Goal: Task Accomplishment & Management: Manage account settings

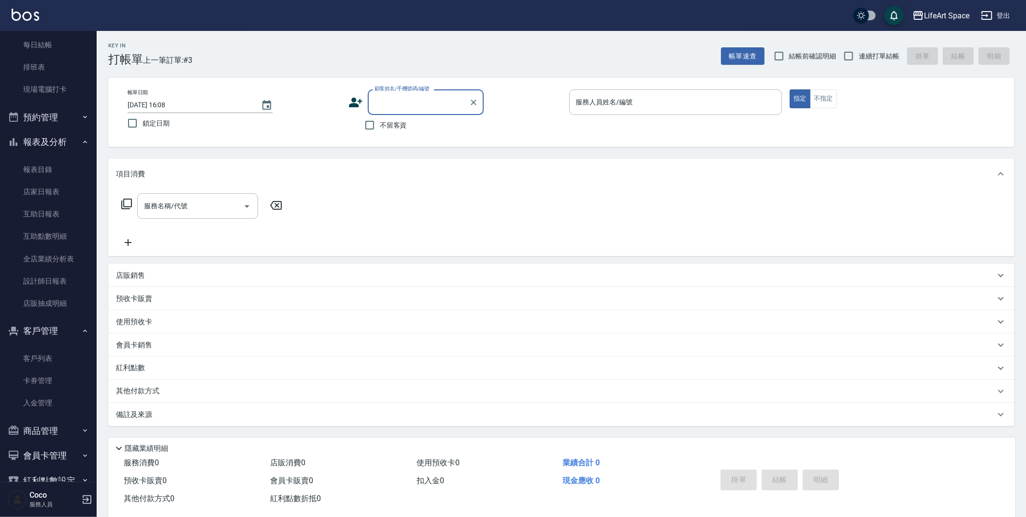
scroll to position [164, 0]
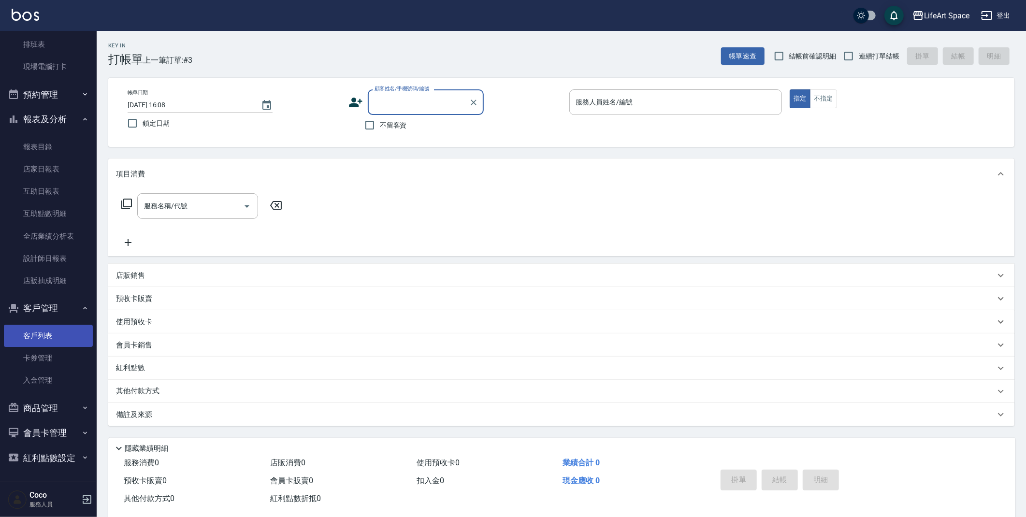
click at [26, 333] on link "客戶列表" at bounding box center [48, 336] width 89 height 22
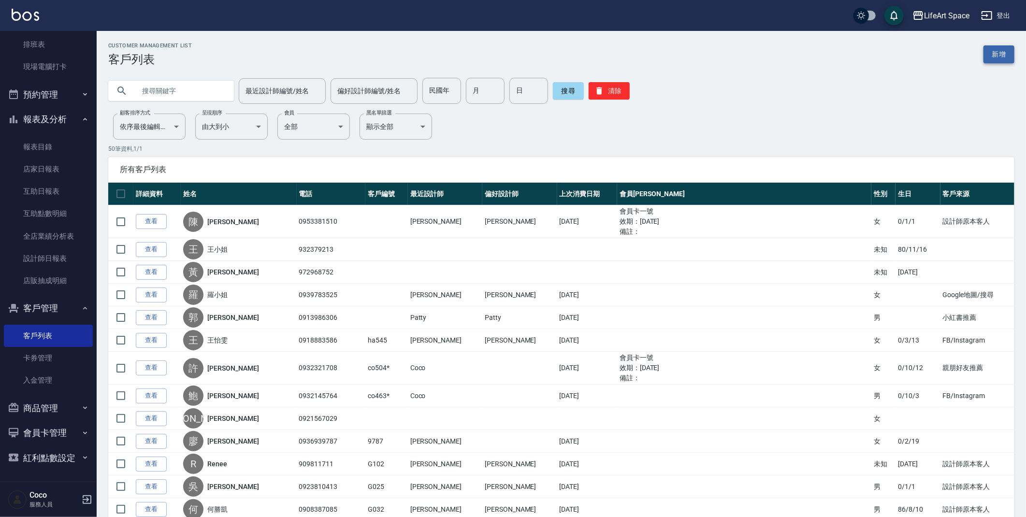
click at [1012, 60] on link "新增" at bounding box center [999, 54] width 31 height 18
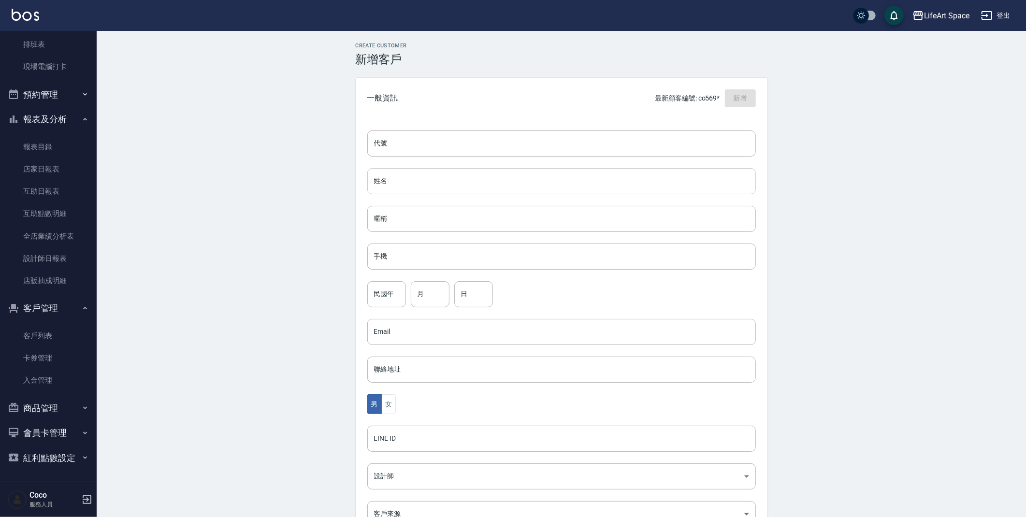
click at [475, 174] on input "姓名" at bounding box center [561, 181] width 389 height 26
type input "g"
type input "[PERSON_NAME]"
click at [465, 253] on input "手機" at bounding box center [561, 257] width 389 height 26
type input "0987958402"
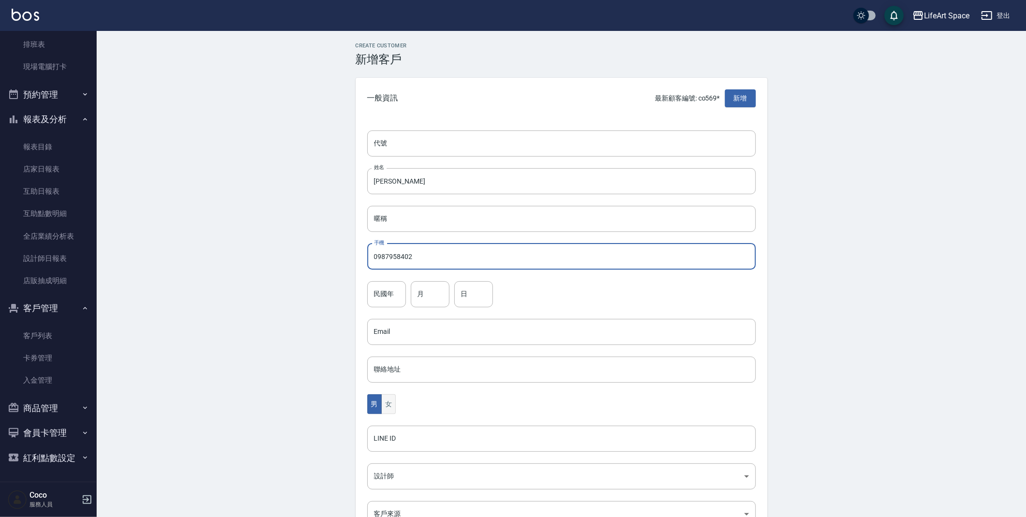
click at [393, 409] on button "女" at bounding box center [388, 404] width 14 height 20
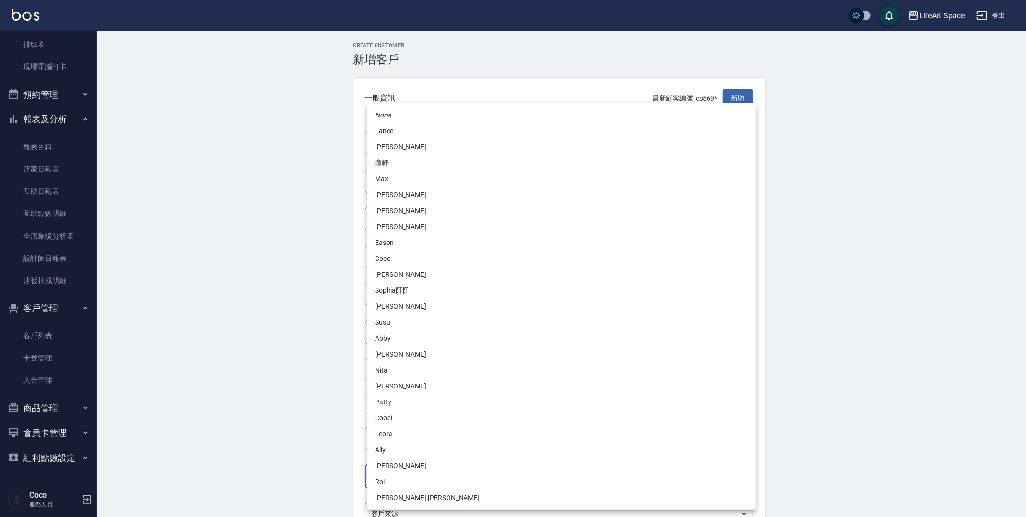
click at [399, 483] on body "LifeArt Space 登出 櫃檯作業 打帳單 帳單列表 現金收支登錄 高階收支登錄 材料自購登錄 每日結帳 排班表 現場電腦打卡 預約管理 預約管理 單…" at bounding box center [513, 314] width 1026 height 629
click at [409, 223] on li "[PERSON_NAME]" at bounding box center [561, 227] width 389 height 16
type input "b9bc185b-9e2c-4893-a19b-768c861452fa"
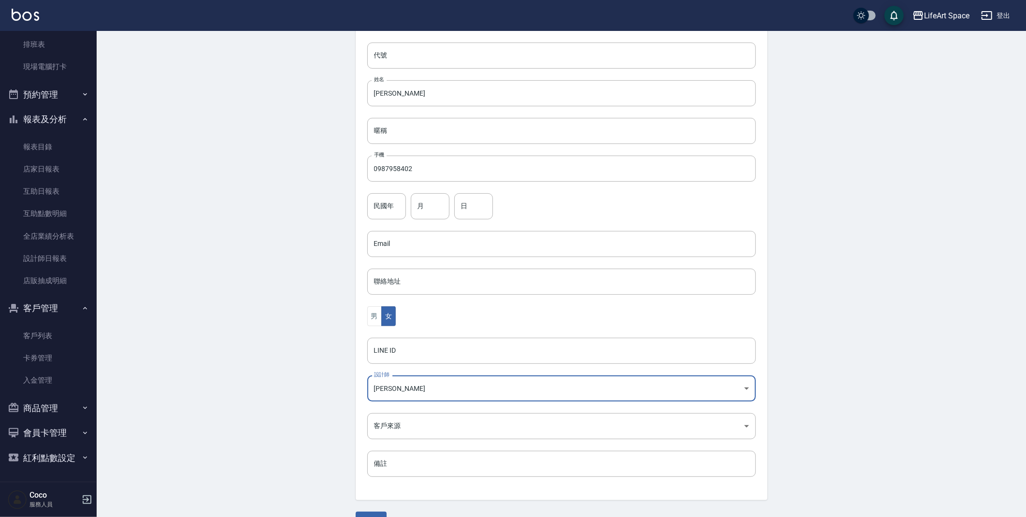
scroll to position [112, 0]
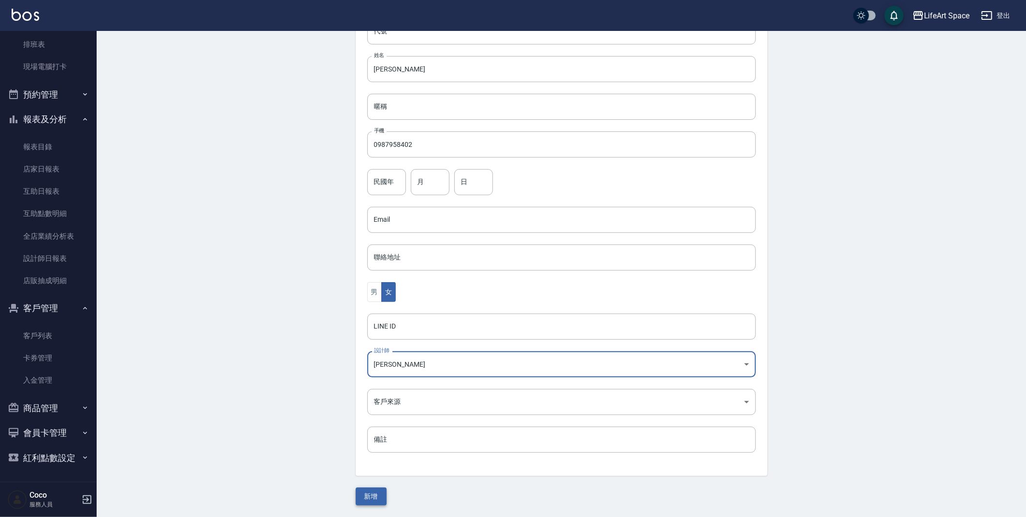
click at [373, 499] on button "新增" at bounding box center [371, 497] width 31 height 18
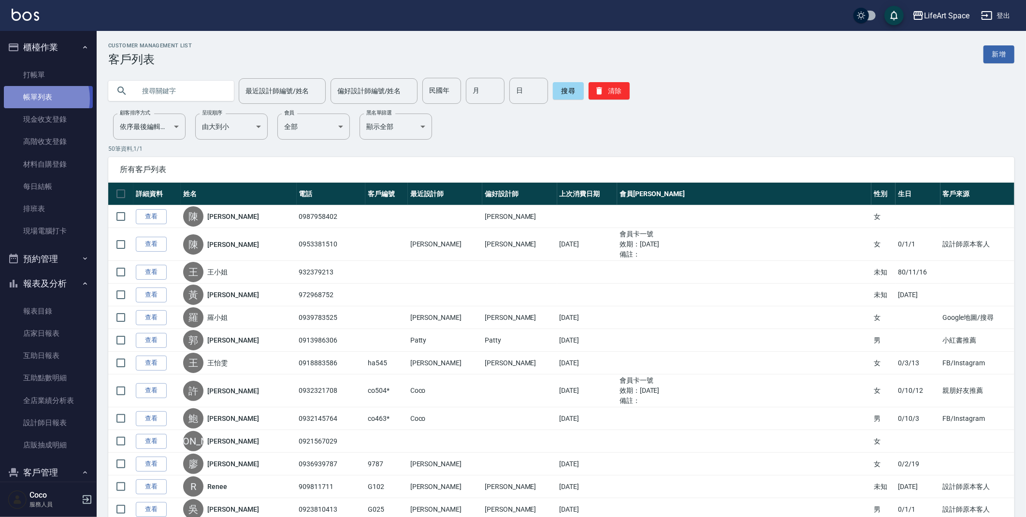
click at [35, 99] on link "帳單列表" at bounding box center [48, 97] width 89 height 22
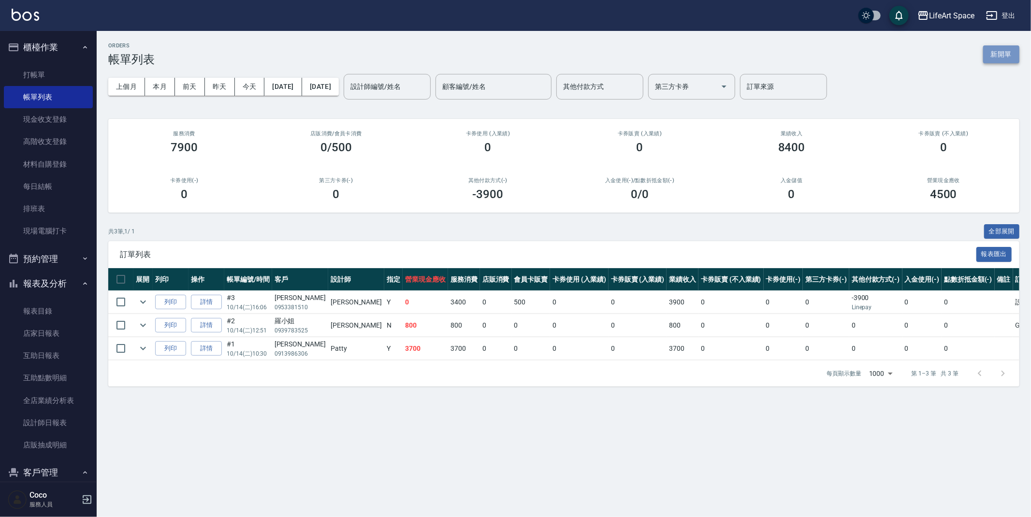
click at [1009, 56] on button "新開單" at bounding box center [1001, 54] width 36 height 18
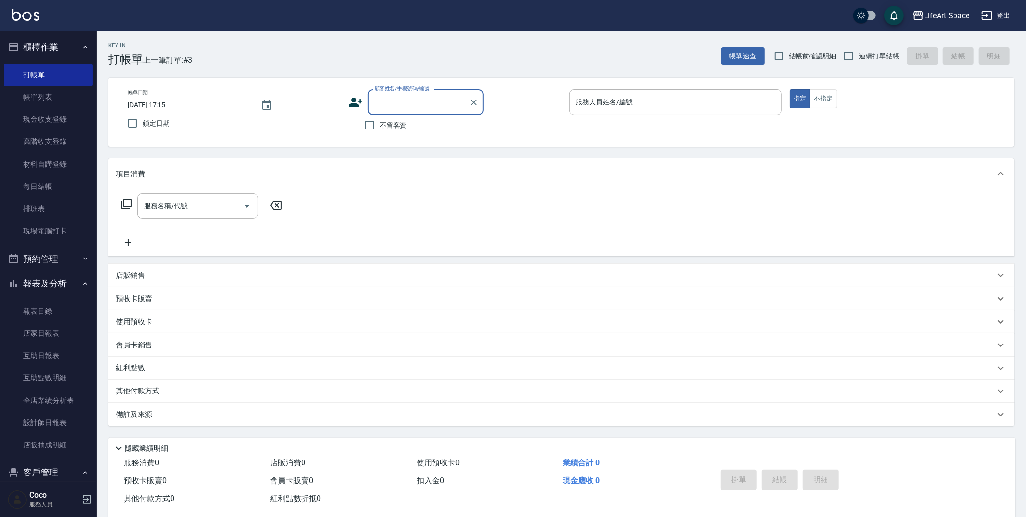
click at [391, 99] on input "顧客姓名/手機號碼/編號" at bounding box center [418, 102] width 93 height 17
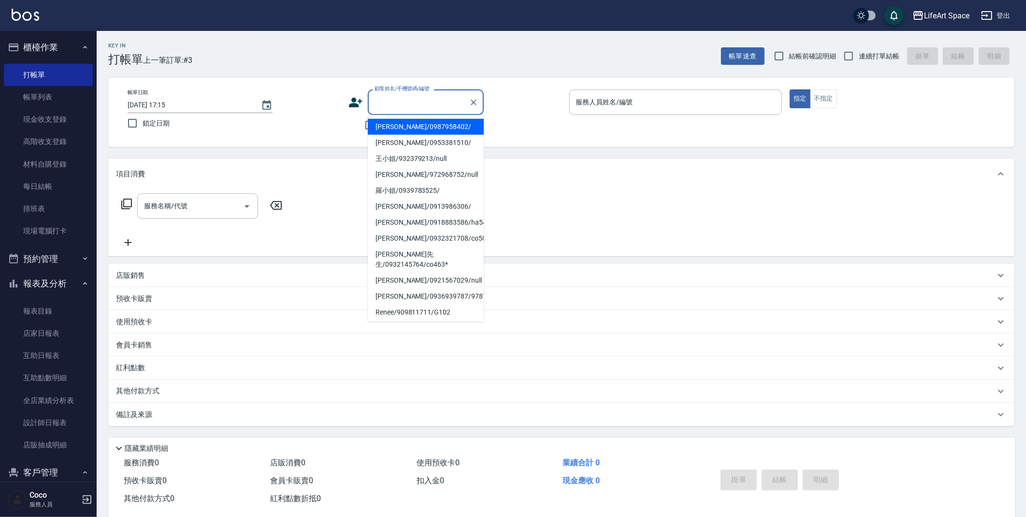
click at [402, 129] on li "[PERSON_NAME]/0987958402/" at bounding box center [426, 127] width 116 height 16
type input "[PERSON_NAME]/0987958402/"
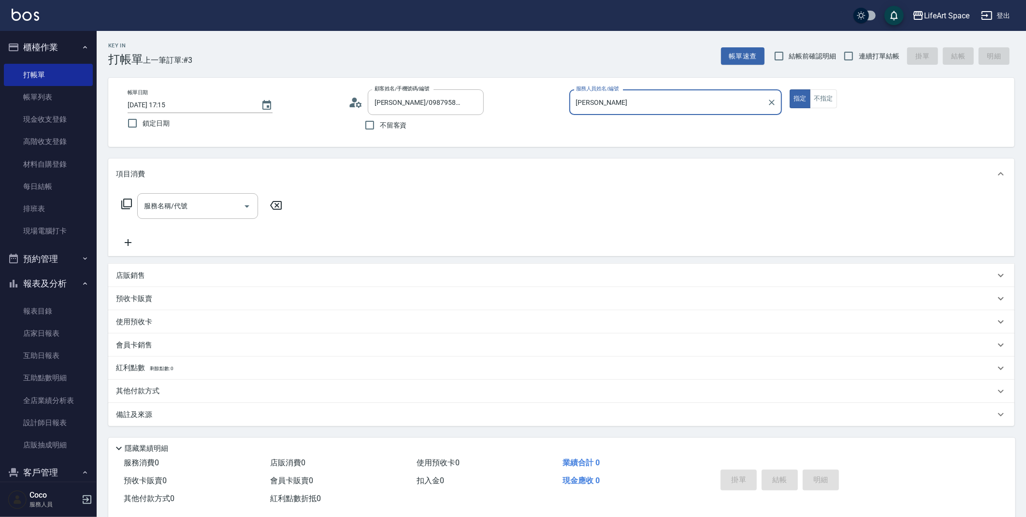
type input "[PERSON_NAME]"
click at [195, 205] on input "服務名稱/代號" at bounding box center [191, 206] width 98 height 17
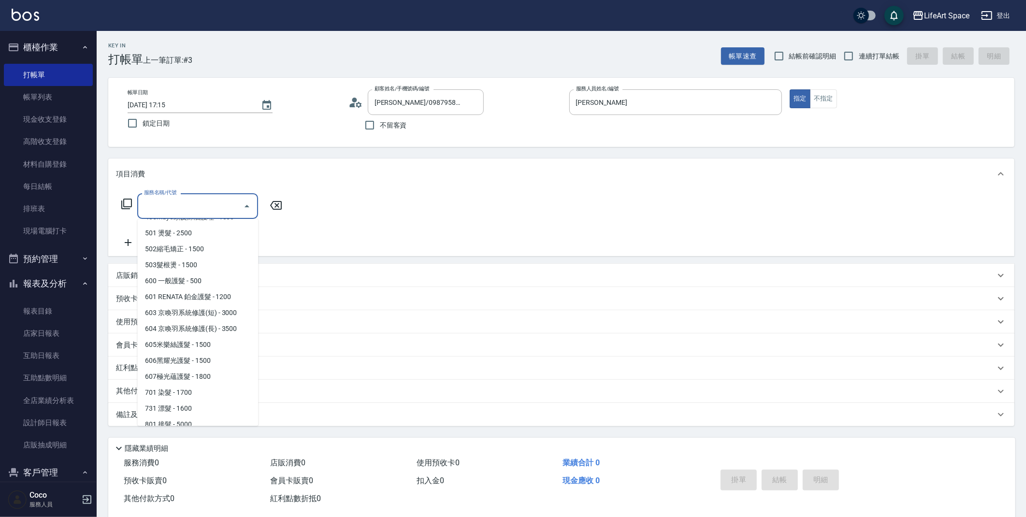
scroll to position [151, 0]
click at [220, 380] on span "701 染髮 - 1700" at bounding box center [197, 383] width 121 height 16
type input "701 染髮(701)"
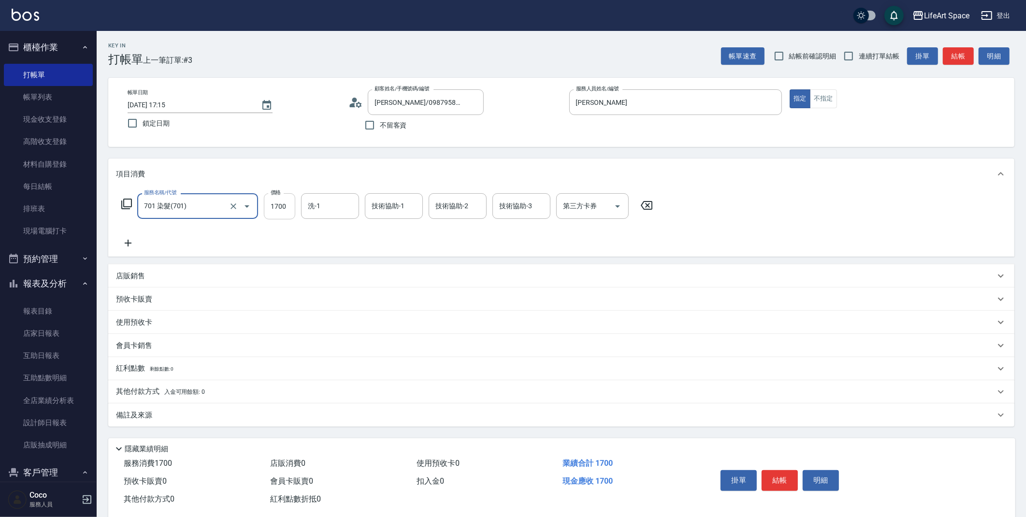
click at [282, 207] on input "1700" at bounding box center [279, 206] width 31 height 26
type input "7500"
click at [130, 275] on p "店販銷售" at bounding box center [130, 276] width 29 height 10
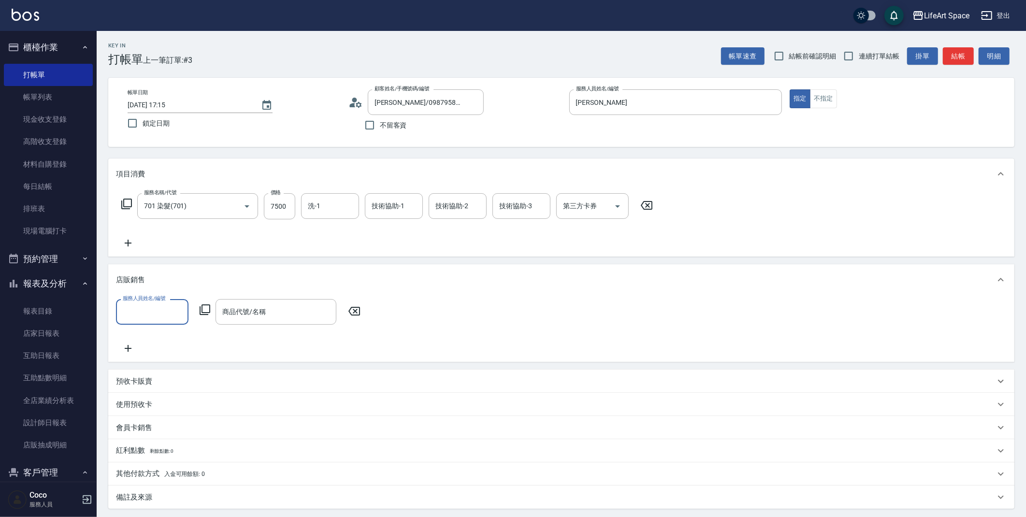
scroll to position [0, 0]
click at [145, 319] on input "服務人員姓名/編號" at bounding box center [152, 312] width 64 height 17
click at [150, 332] on span "[PERSON_NAME]" at bounding box center [152, 342] width 57 height 20
type input "[PERSON_NAME]"
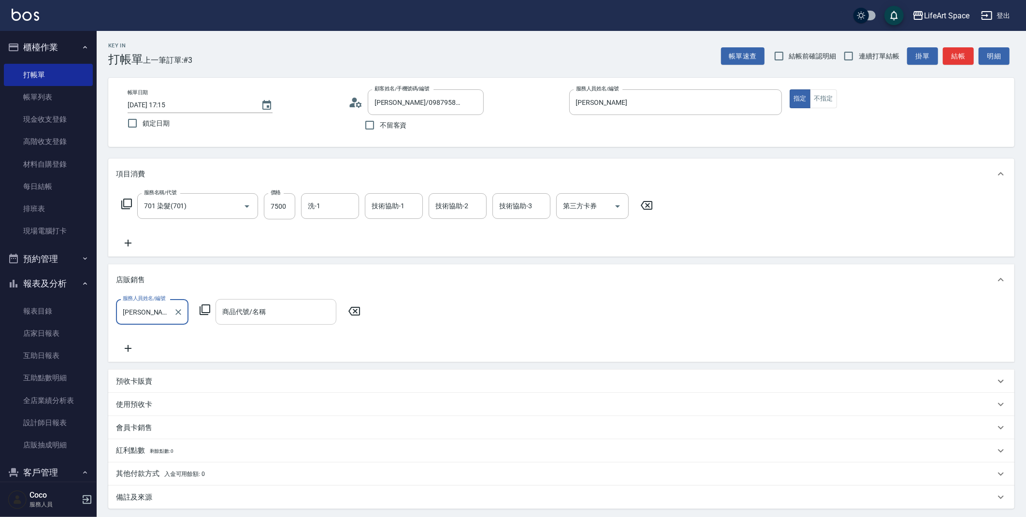
click at [289, 314] on input "商品代號/名稱" at bounding box center [276, 312] width 112 height 17
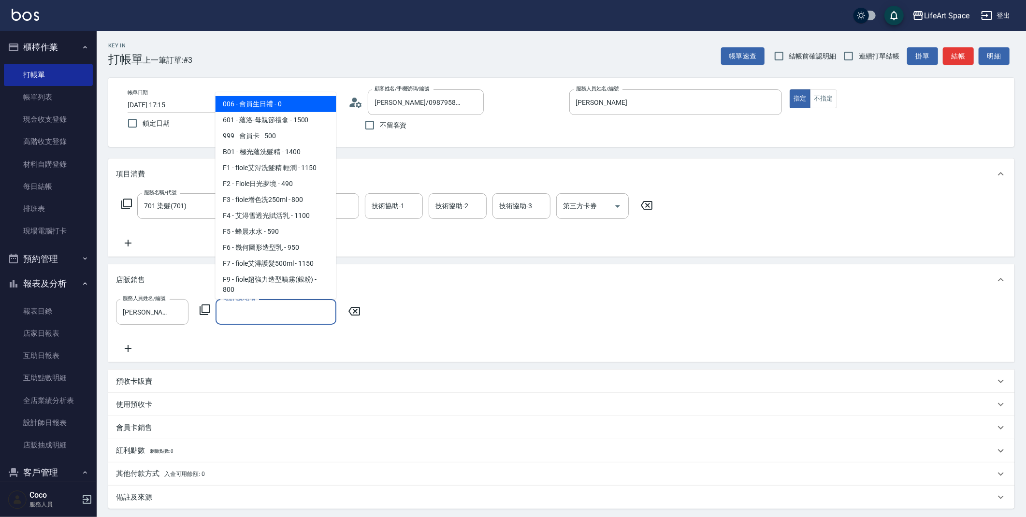
type input "d"
type input "ㄇ"
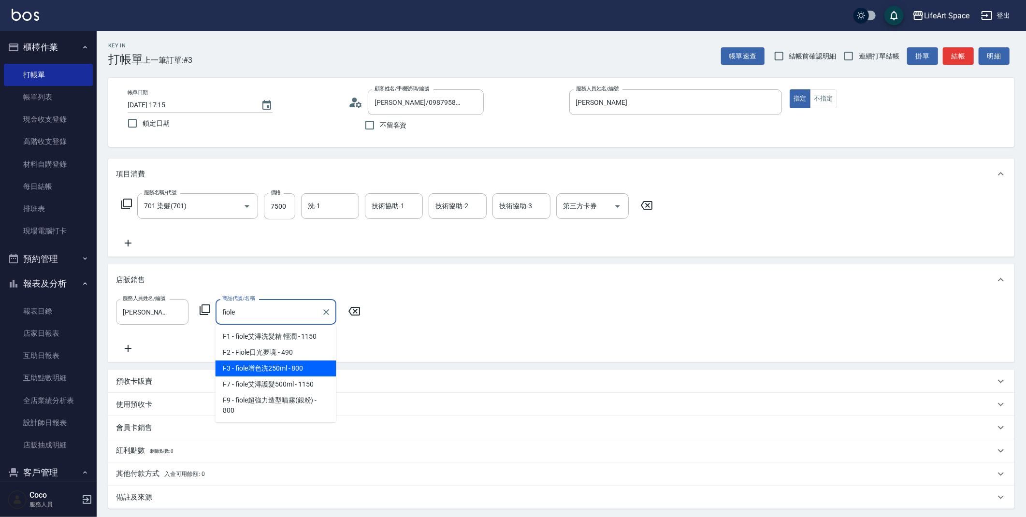
click at [294, 374] on span "F3 - fiole增色洗250ml - 800" at bounding box center [276, 369] width 121 height 16
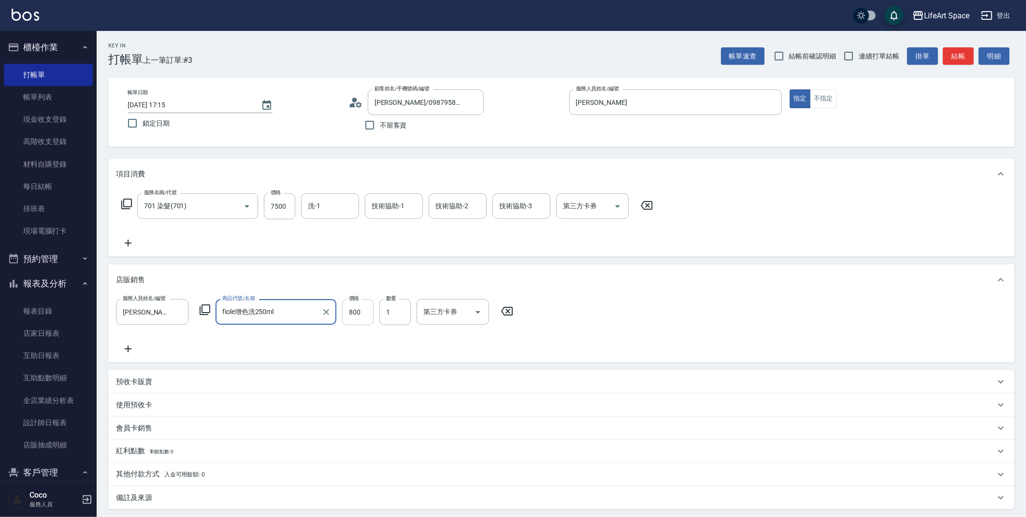
type input "fiole增色洗250ml"
click at [368, 316] on input "800" at bounding box center [357, 312] width 31 height 26
type input "720"
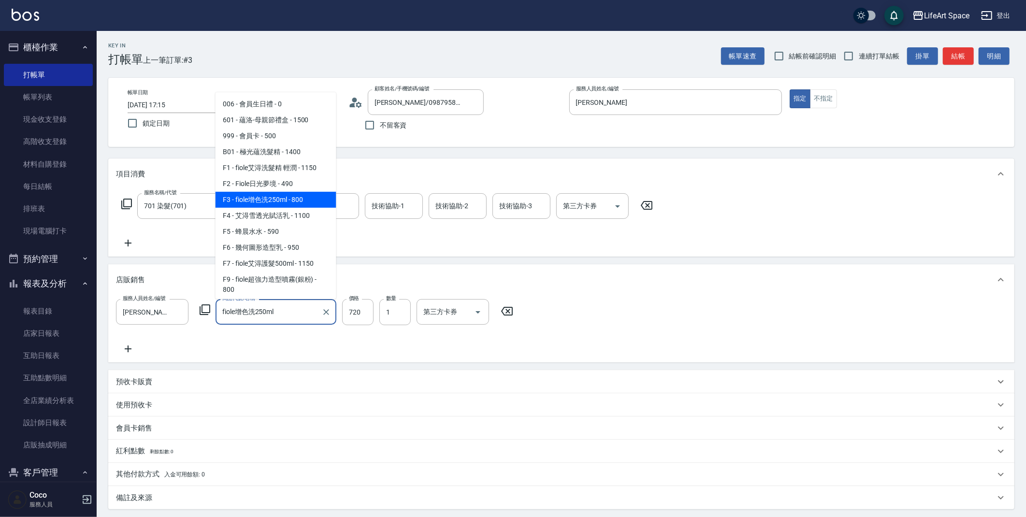
click at [291, 310] on input "fiole增色洗250ml" at bounding box center [269, 312] width 98 height 17
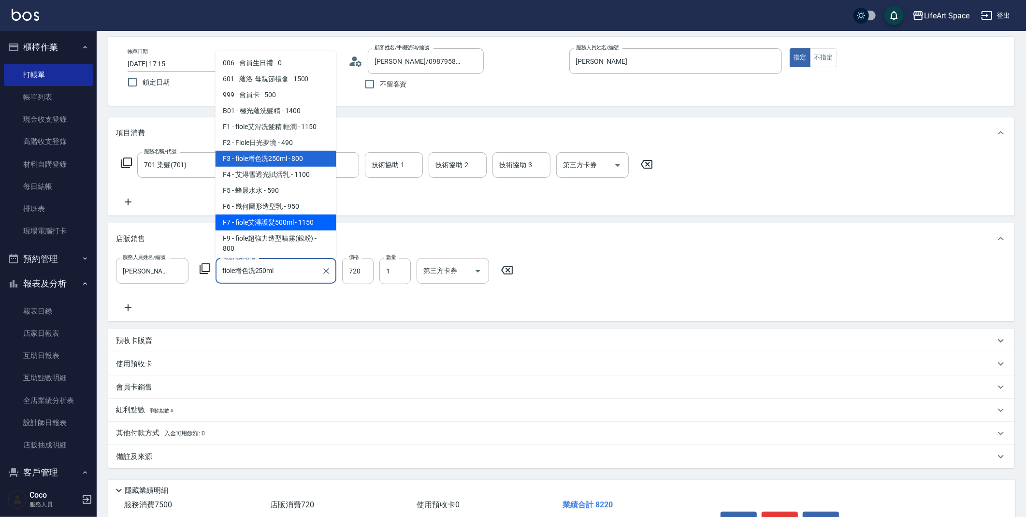
scroll to position [100, 0]
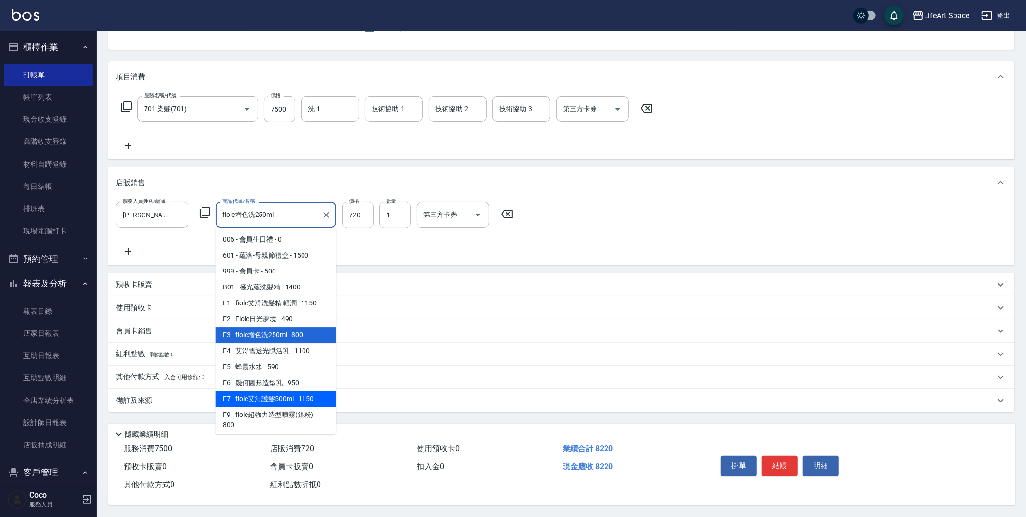
click at [490, 396] on div "備註及來源" at bounding box center [555, 401] width 879 height 10
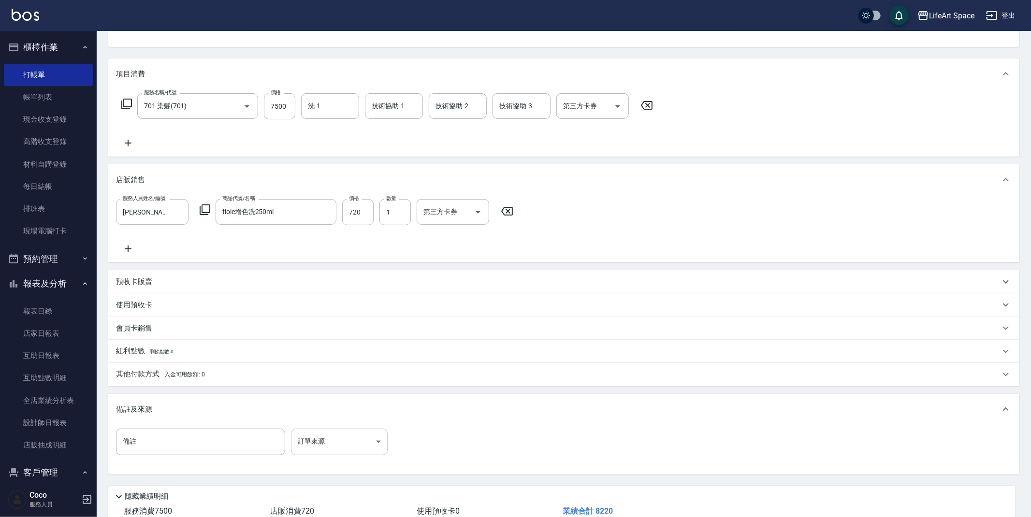
click at [361, 432] on body "LifeArt Space 登出 櫃檯作業 打帳單 帳單列表 現金收支登錄 高階收支登錄 材料自購登錄 每日結帳 排班表 現場電腦打卡 預約管理 預約管理 單…" at bounding box center [515, 240] width 1031 height 680
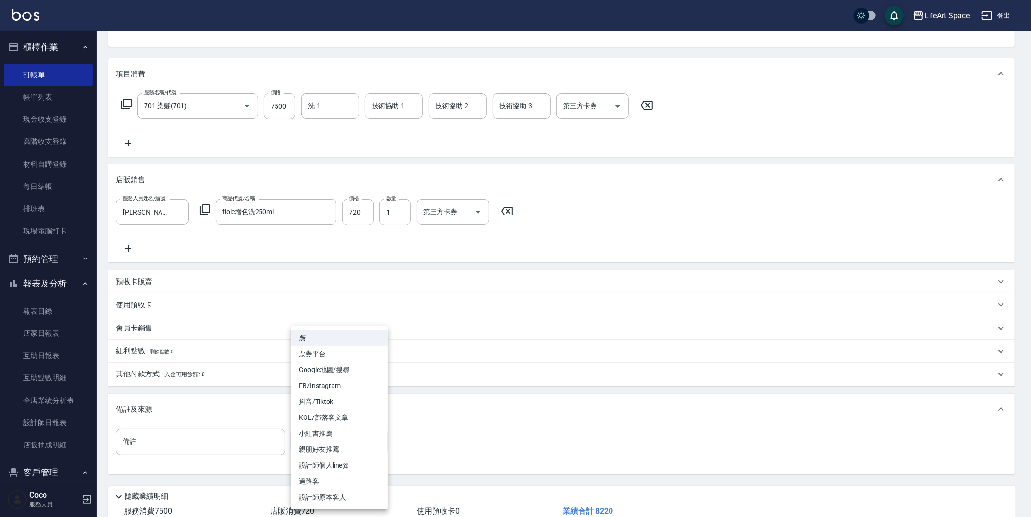
click at [329, 384] on li "FB/Instagram" at bounding box center [339, 386] width 97 height 16
type input "FB/Instagram"
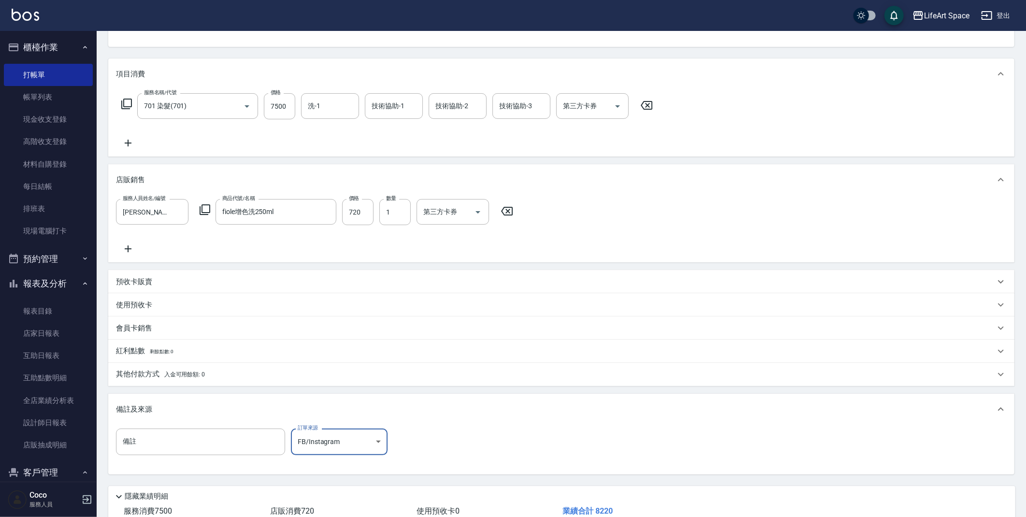
click at [165, 377] on span "入金可用餘額: 0" at bounding box center [184, 374] width 41 height 7
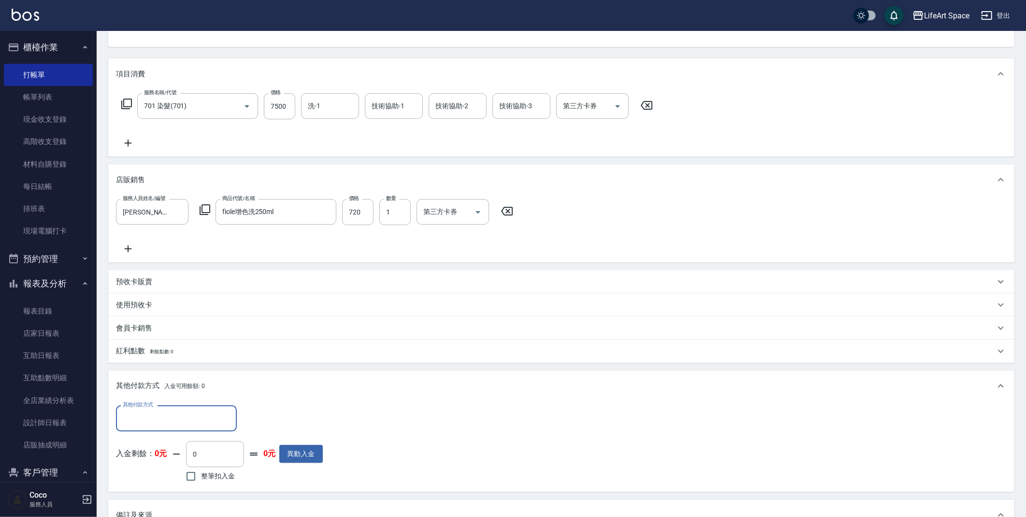
scroll to position [0, 0]
click at [146, 419] on input "其他付款方式" at bounding box center [176, 418] width 112 height 17
click at [149, 464] on span "Linepay" at bounding box center [176, 459] width 121 height 16
type input "Linepay"
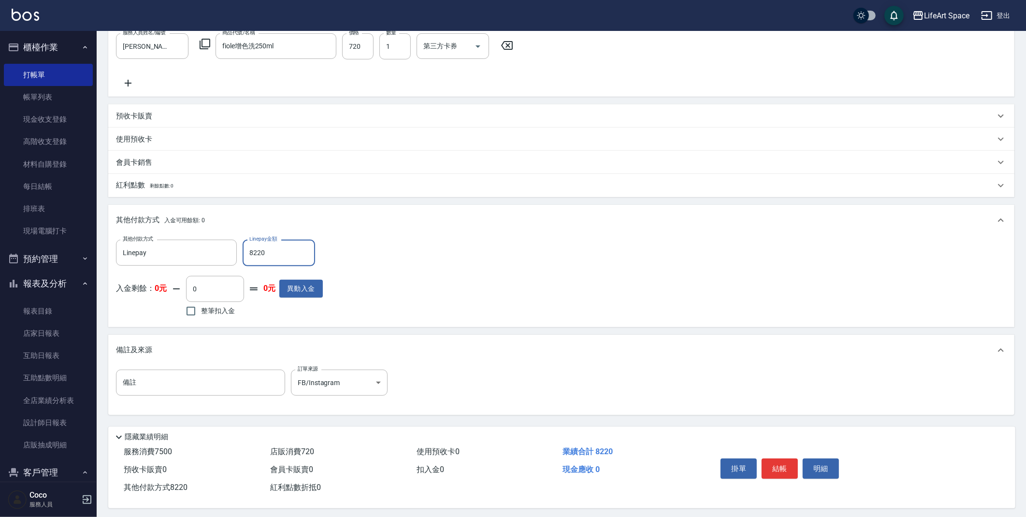
scroll to position [272, 0]
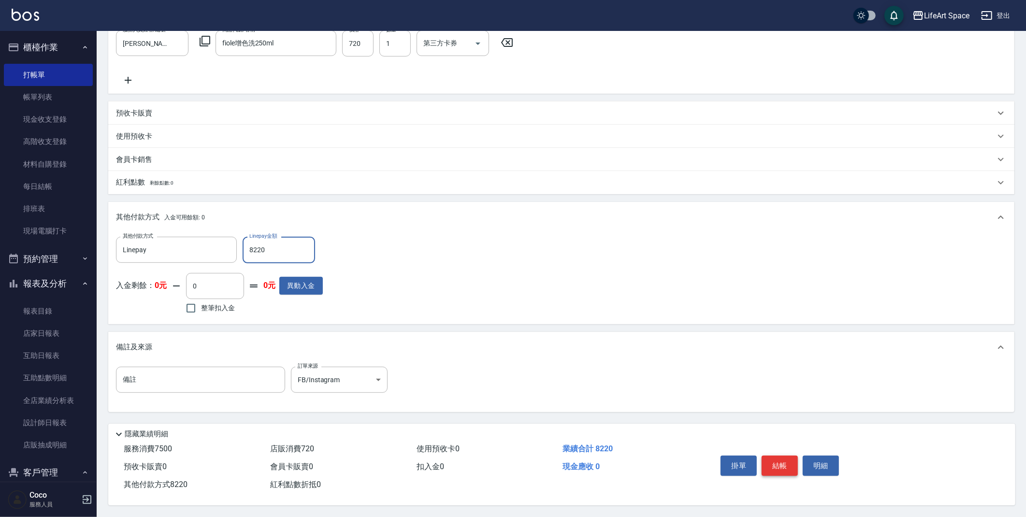
type input "8220"
click at [780, 465] on button "結帳" at bounding box center [780, 466] width 36 height 20
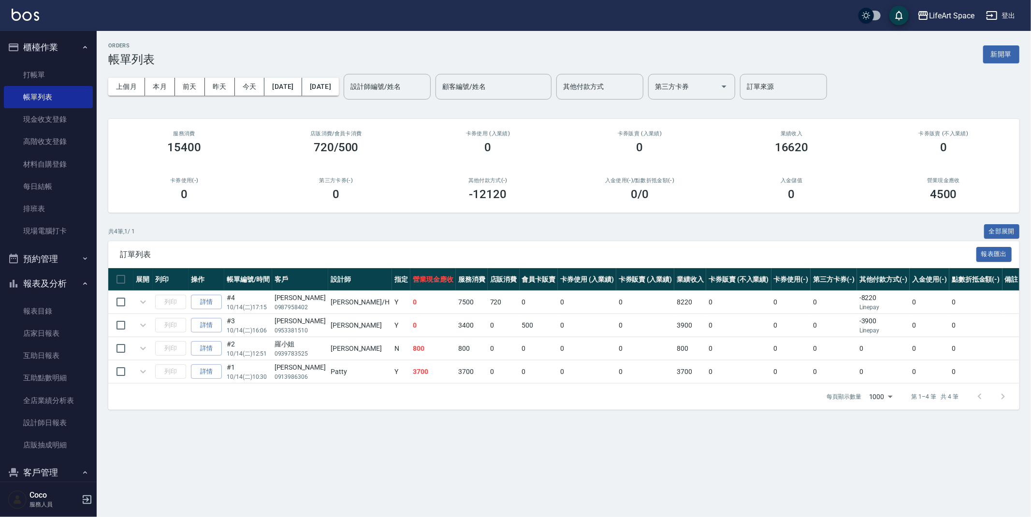
click at [989, 56] on button "新開單" at bounding box center [1001, 54] width 36 height 18
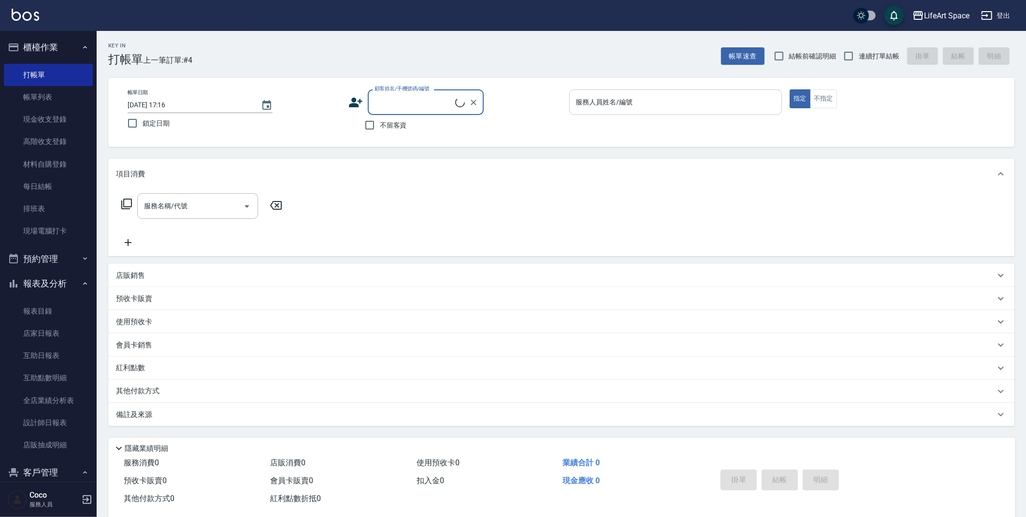
click at [638, 104] on input "服務人員姓名/編號" at bounding box center [676, 102] width 204 height 17
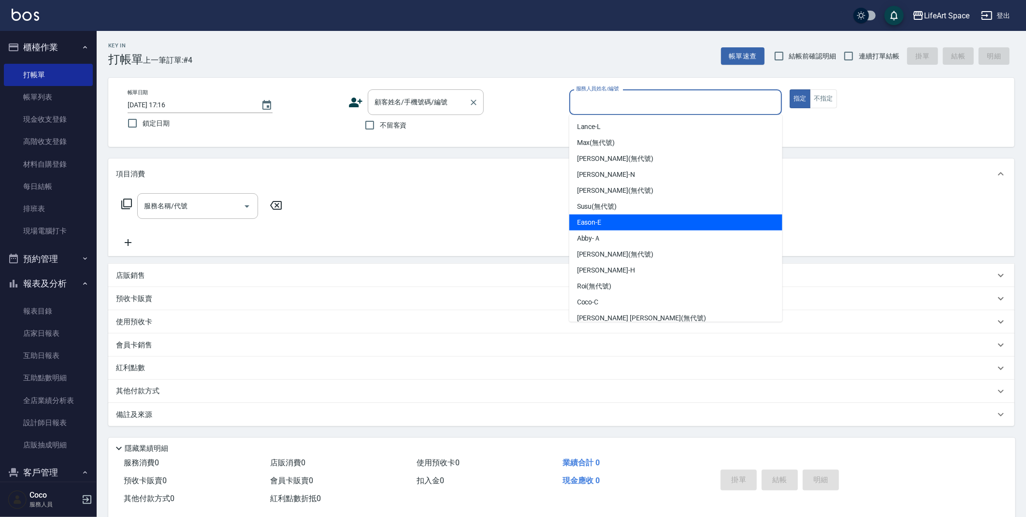
click at [437, 99] on div "顧客姓名/手機號碼/編號 顧客姓名/手機號碼/編號" at bounding box center [426, 102] width 116 height 26
type input "d"
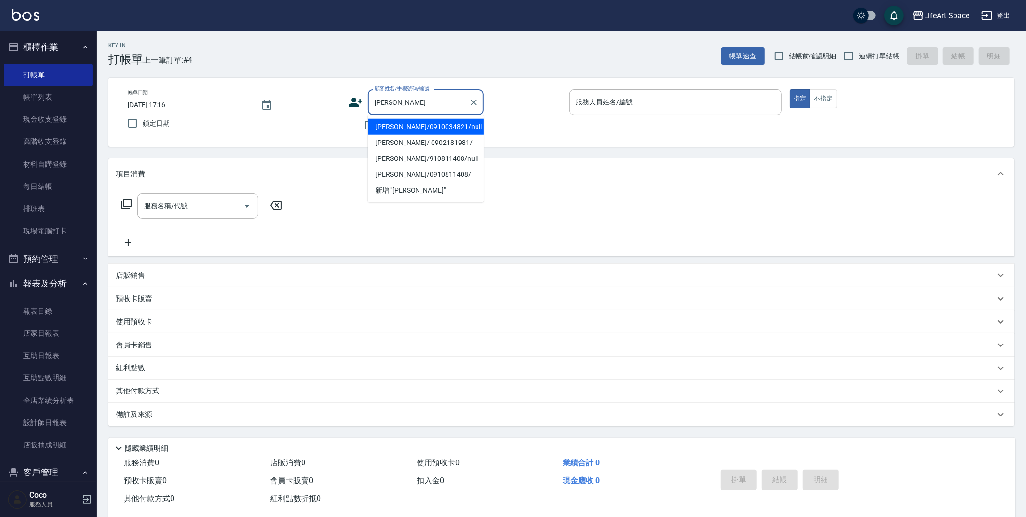
click at [439, 121] on li "[PERSON_NAME]/0910034821/null" at bounding box center [426, 127] width 116 height 16
type input "[PERSON_NAME]/0910034821/null"
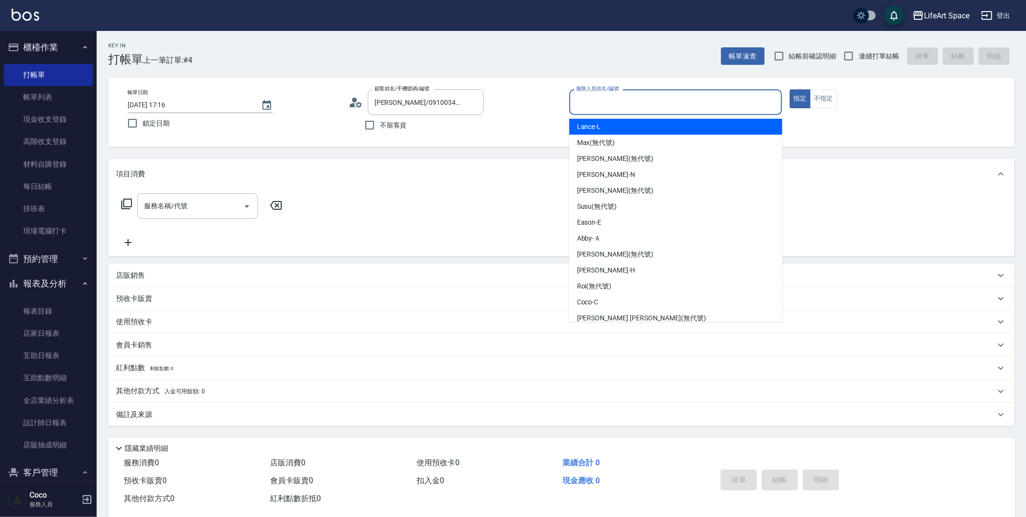
click at [632, 99] on input "服務人員姓名/編號" at bounding box center [676, 102] width 204 height 17
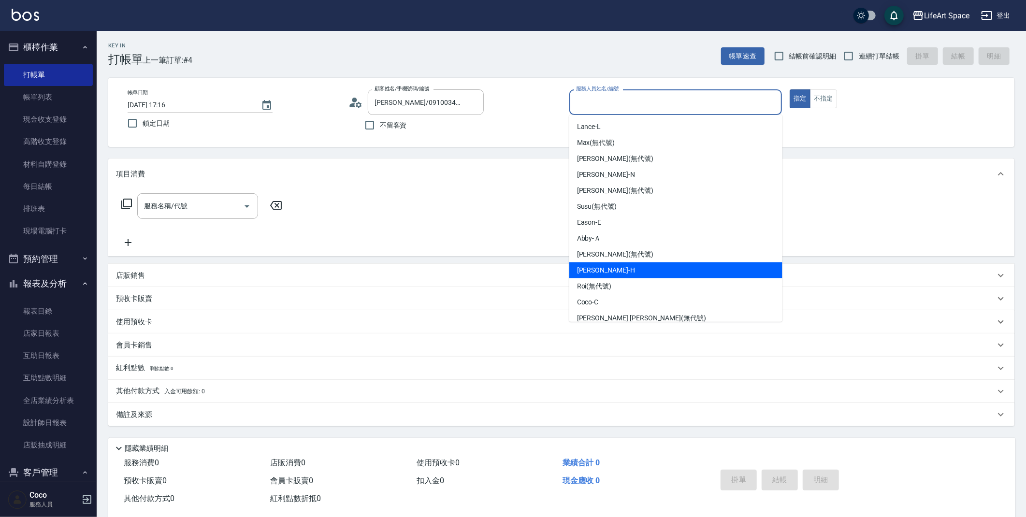
click at [608, 272] on div "[PERSON_NAME]" at bounding box center [675, 270] width 213 height 16
type input "[PERSON_NAME]"
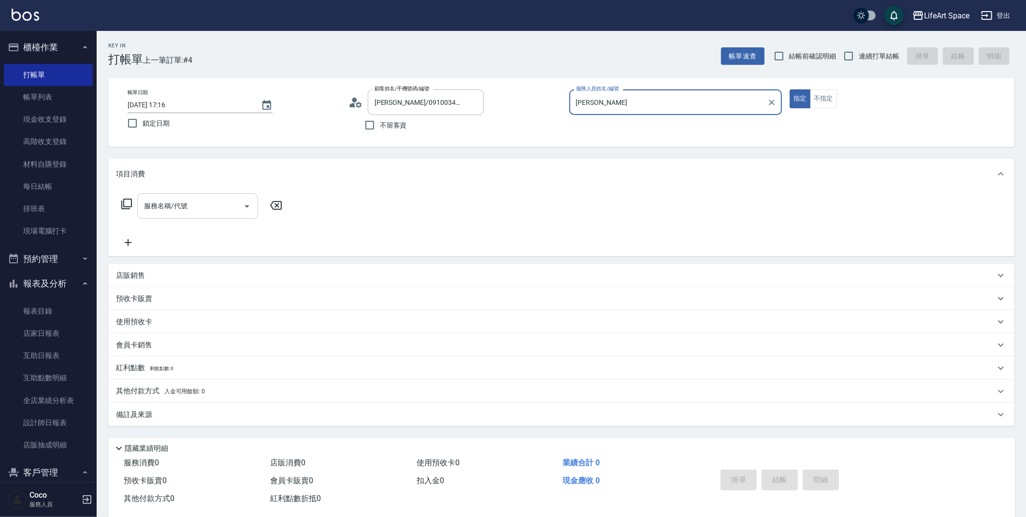
click at [167, 196] on div "服務名稱/代號" at bounding box center [197, 206] width 121 height 26
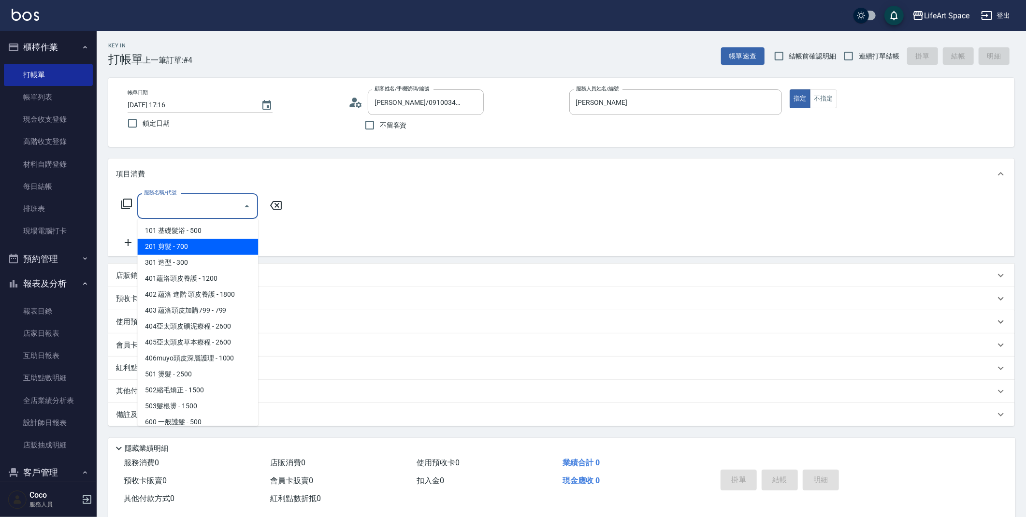
click at [198, 246] on span "201 剪髮 - 700" at bounding box center [197, 247] width 121 height 16
type input "201 剪髮(201)"
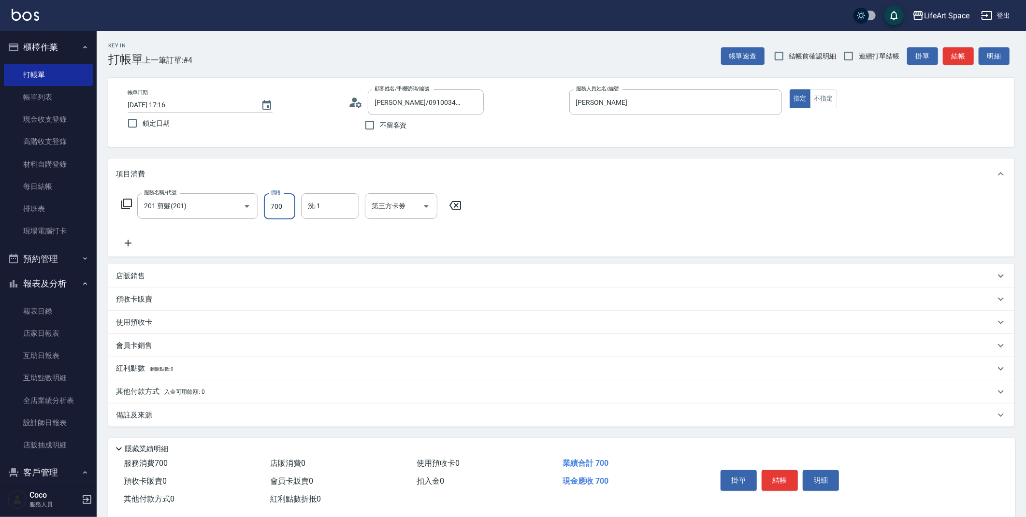
click at [285, 207] on input "700" at bounding box center [279, 206] width 31 height 26
type input "600"
click at [326, 209] on input "洗-1" at bounding box center [329, 206] width 49 height 17
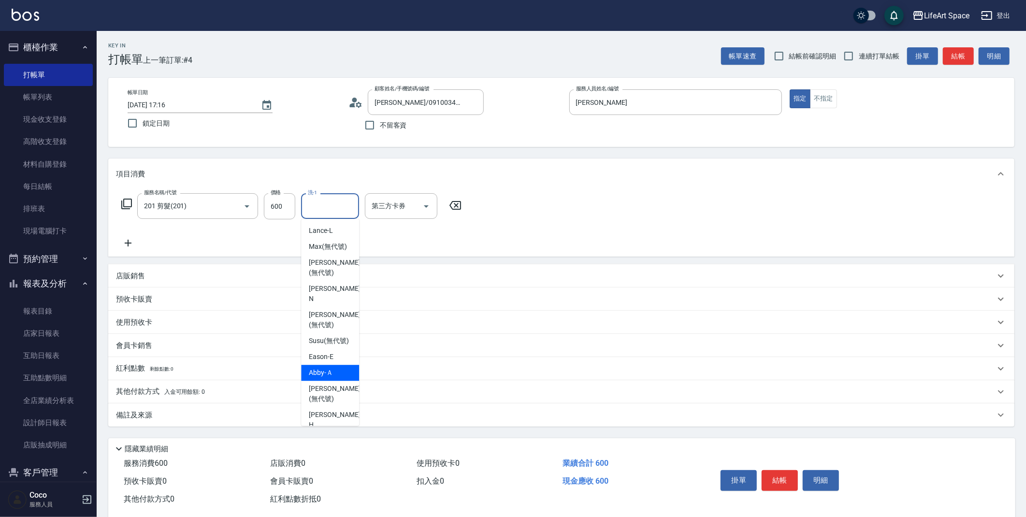
click at [333, 368] on div "Abby -Ａ" at bounding box center [330, 373] width 58 height 16
type input "Abby-Ａ"
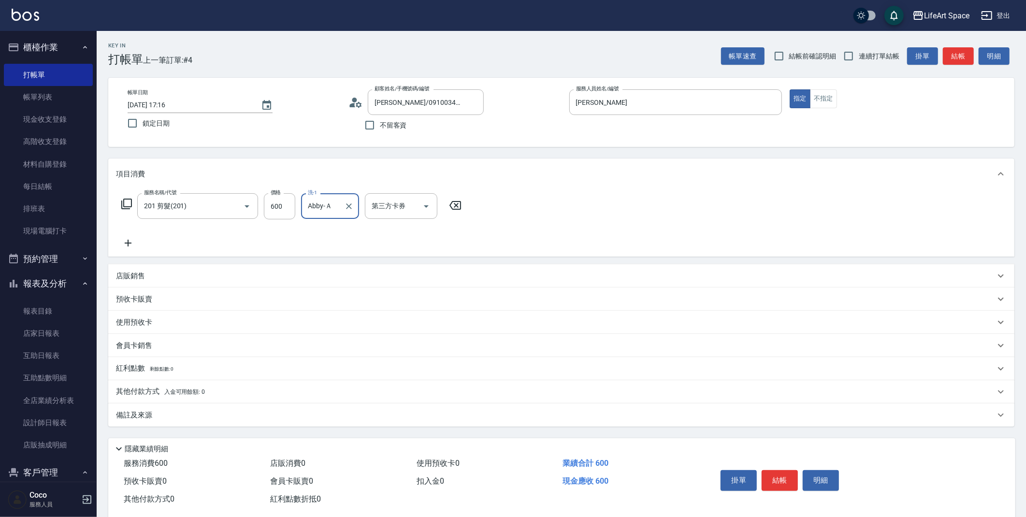
click at [201, 417] on div "備註及來源" at bounding box center [555, 415] width 879 height 10
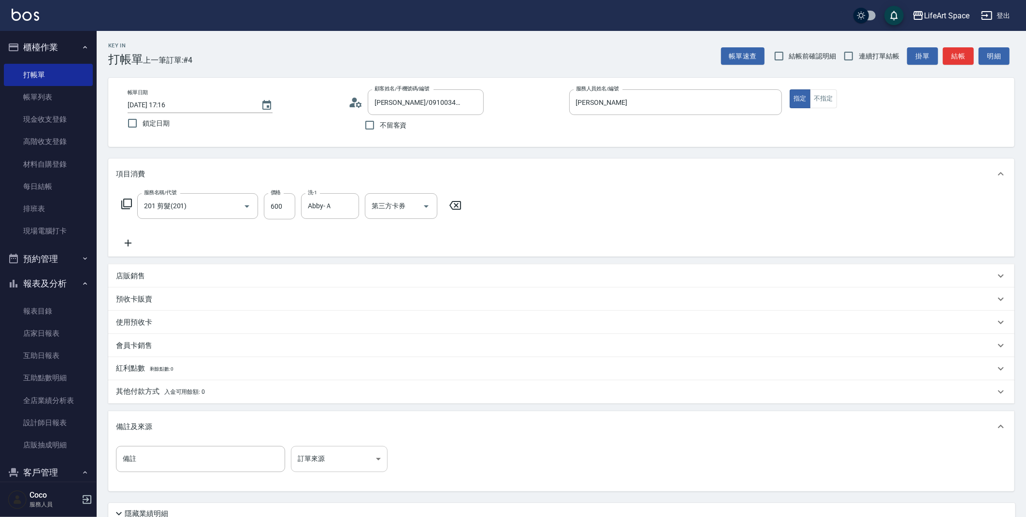
click at [334, 458] on body "LifeArt Space 登出 櫃檯作業 打帳單 帳單列表 現金收支登錄 高階收支登錄 材料自購登錄 每日結帳 排班表 現場電腦打卡 預約管理 預約管理 單…" at bounding box center [513, 298] width 1026 height 596
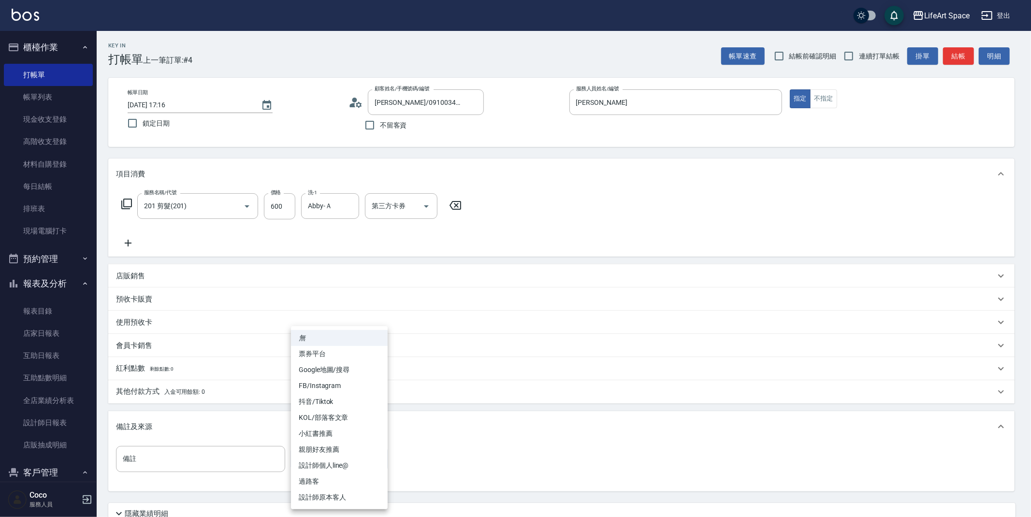
click at [333, 498] on li "設計師原本客人" at bounding box center [339, 498] width 97 height 16
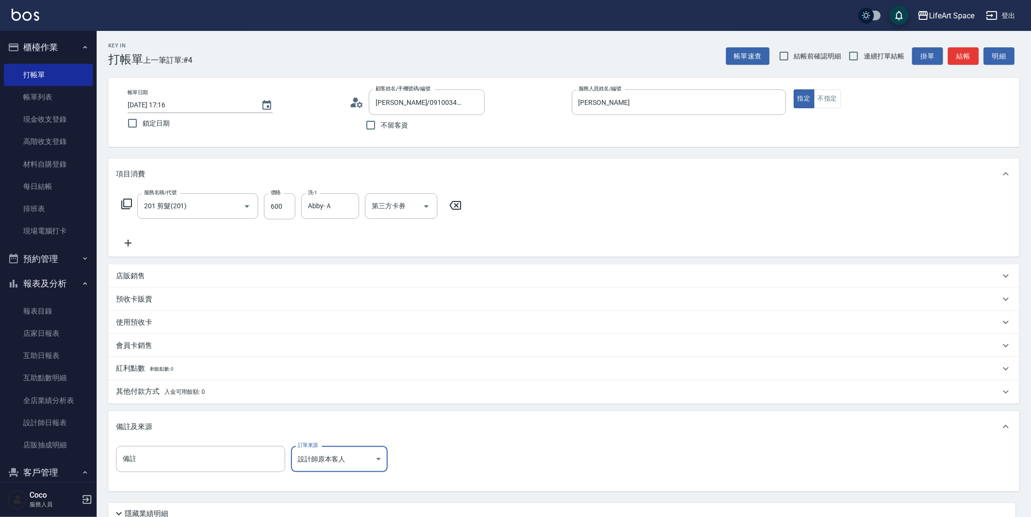
type input "設計師原本客人"
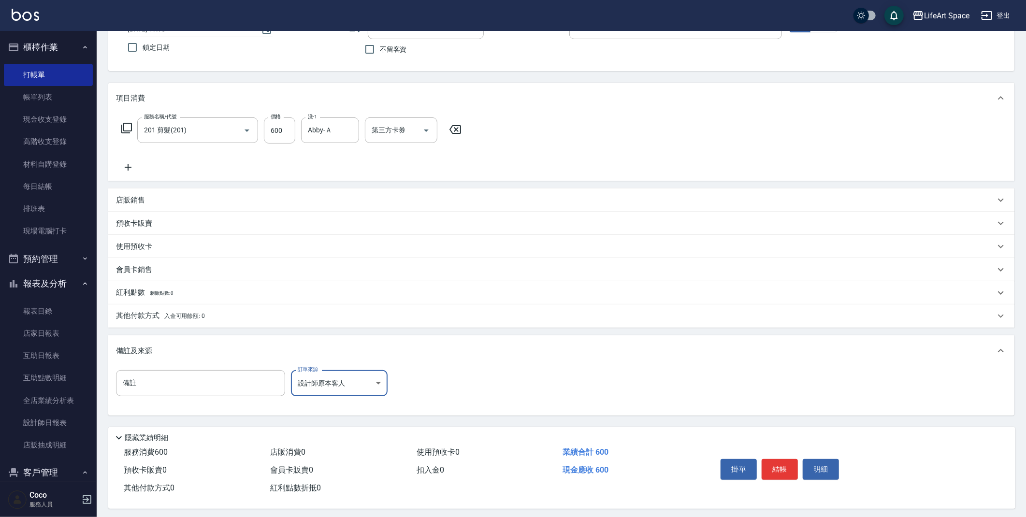
scroll to position [83, 0]
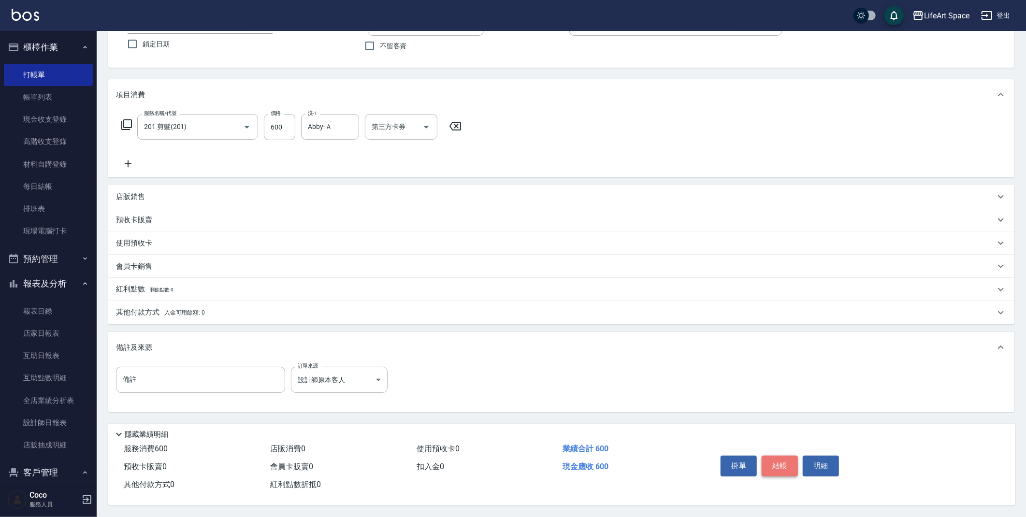
click at [775, 458] on button "結帳" at bounding box center [780, 466] width 36 height 20
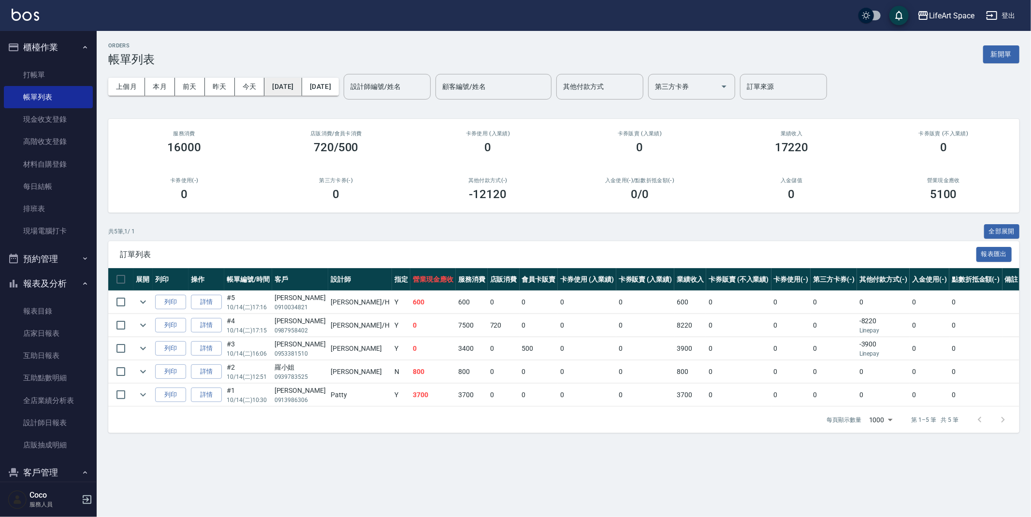
click at [283, 88] on button "[DATE]" at bounding box center [282, 87] width 37 height 18
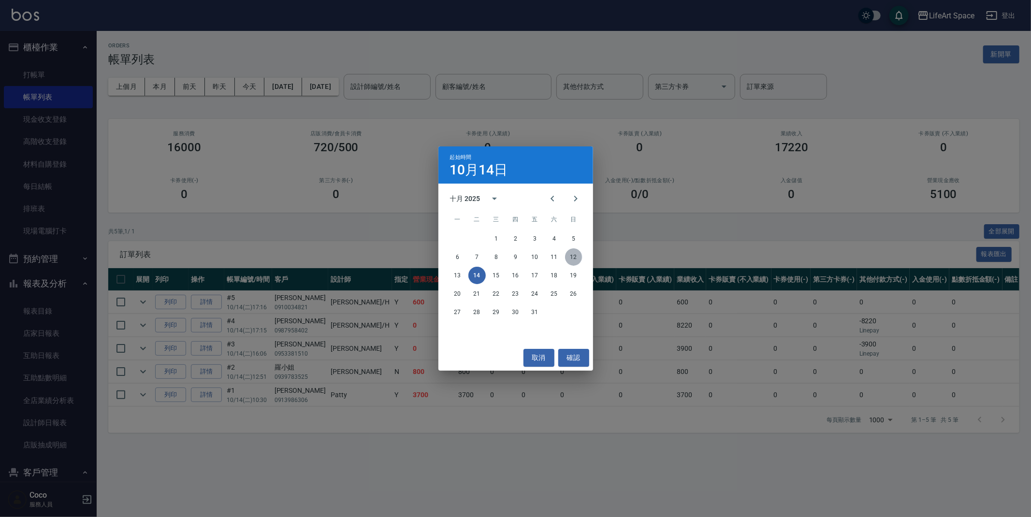
click at [573, 258] on button "12" at bounding box center [573, 256] width 17 height 17
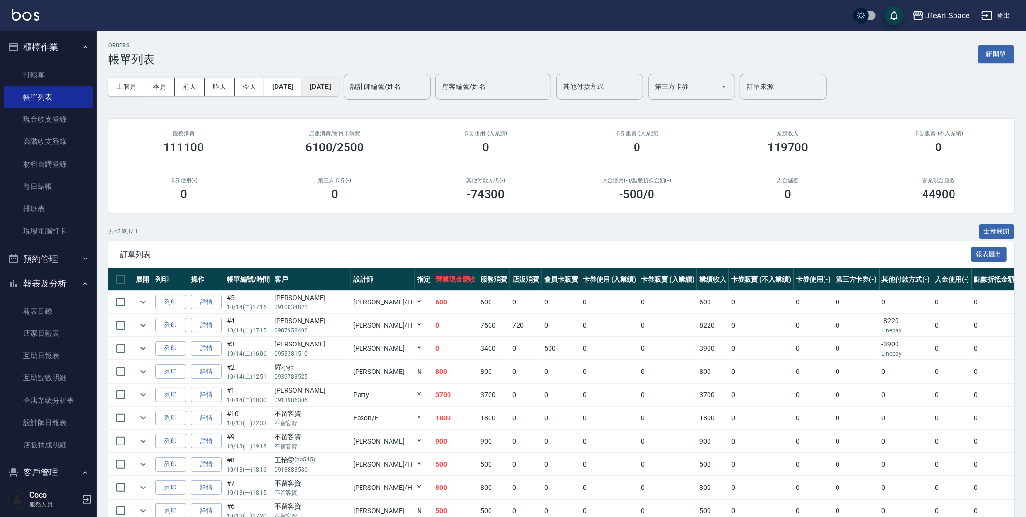
click at [339, 92] on button "[DATE]" at bounding box center [320, 87] width 37 height 18
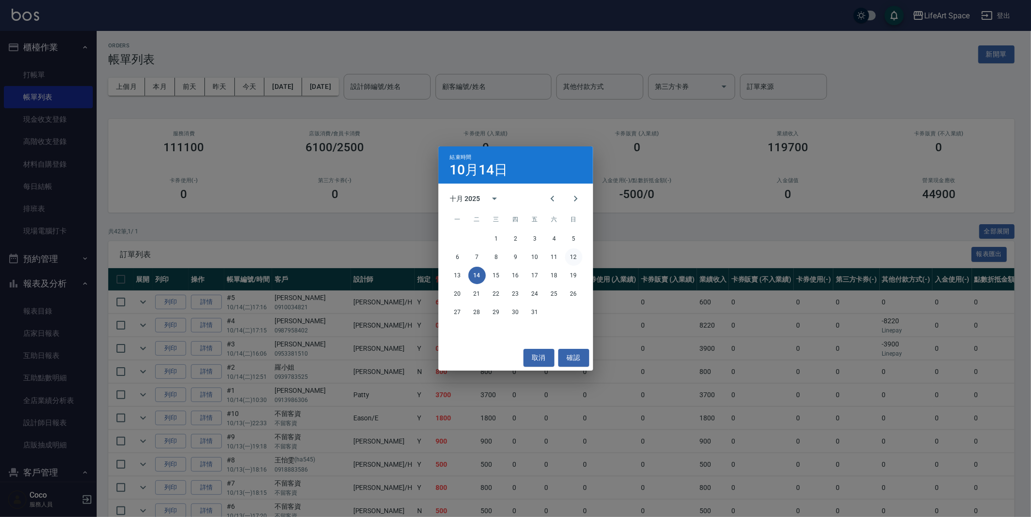
click at [577, 255] on button "12" at bounding box center [573, 256] width 17 height 17
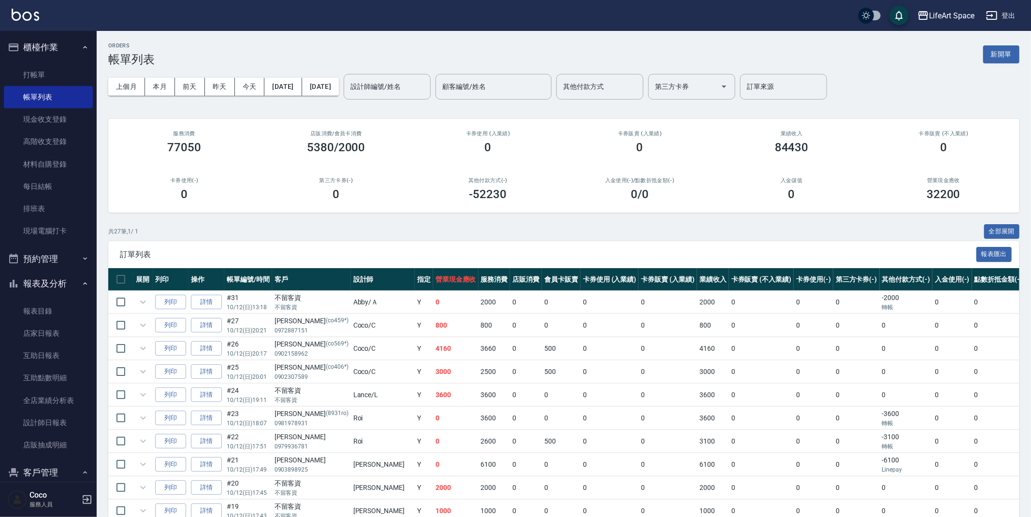
click at [428, 89] on div "設計師編號/姓名 設計師編號/姓名" at bounding box center [387, 87] width 87 height 26
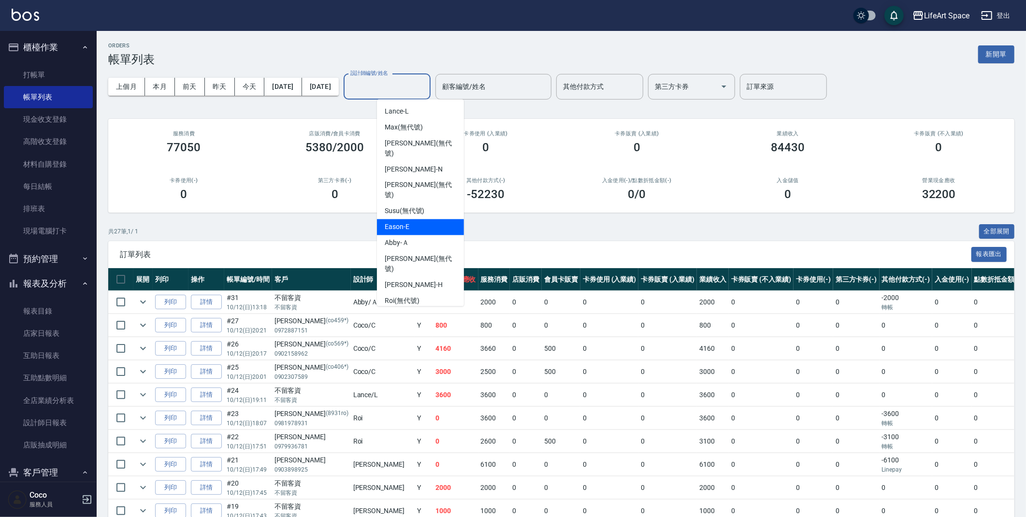
click at [420, 219] on div "Eason -E" at bounding box center [420, 227] width 87 height 16
type input "Eason-E"
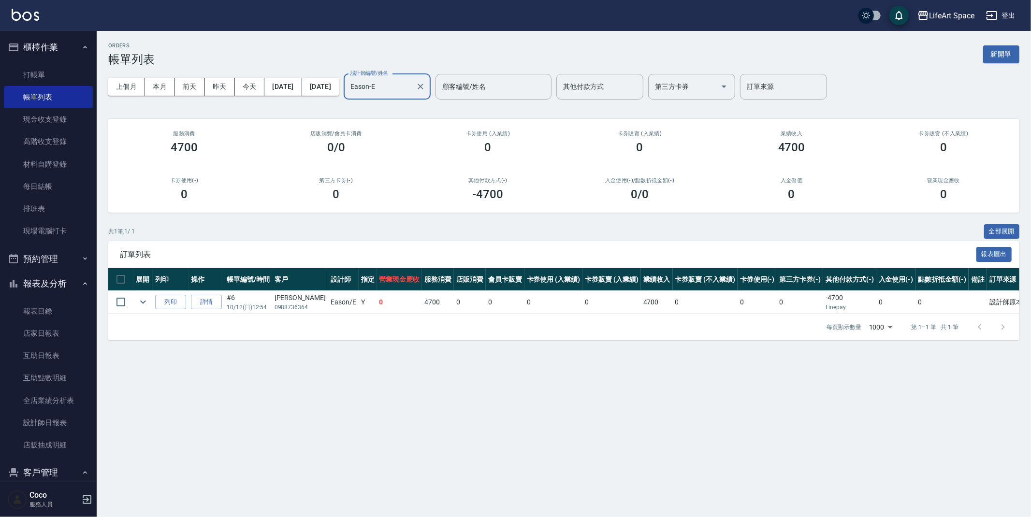
drag, startPoint x: 1008, startPoint y: 58, endPoint x: 1004, endPoint y: 64, distance: 7.1
click at [1008, 58] on button "新開單" at bounding box center [1001, 54] width 36 height 18
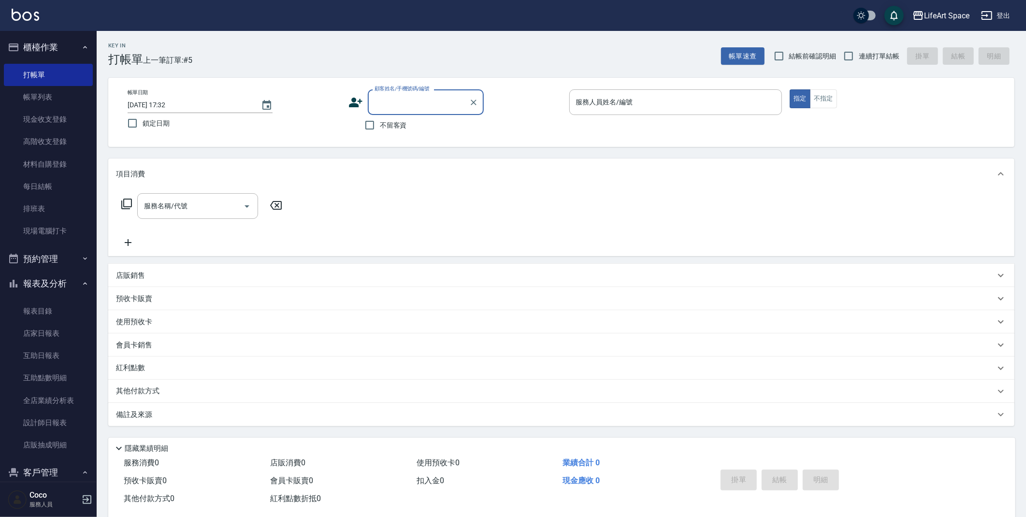
click at [601, 97] on div "服務人員姓名/編號 服務人員姓名/編號" at bounding box center [675, 102] width 213 height 26
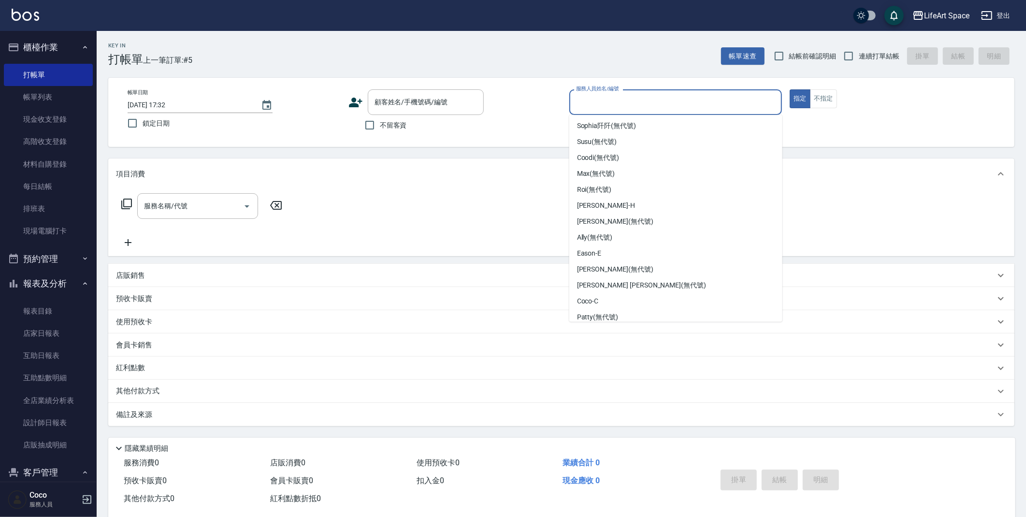
scroll to position [167, 0]
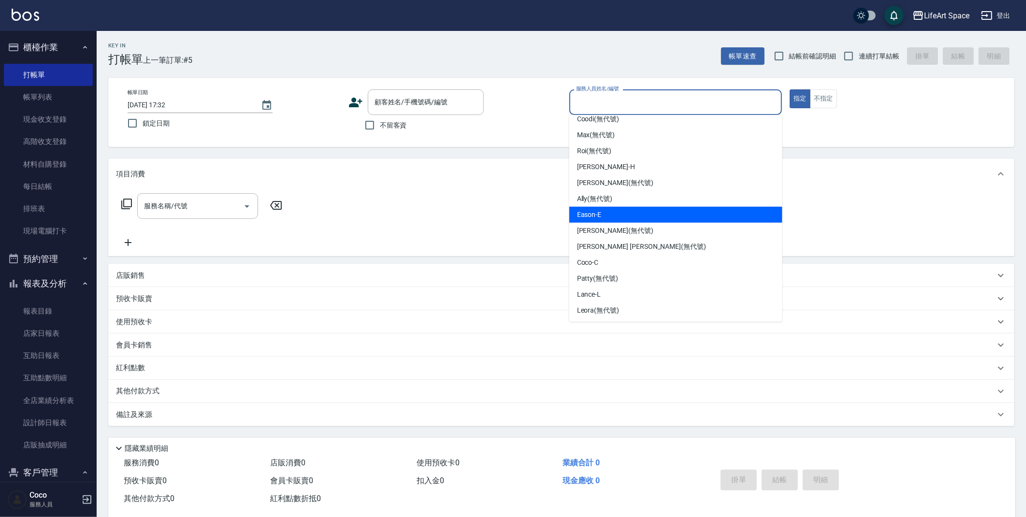
click at [592, 204] on div "Ally (無代號)" at bounding box center [675, 199] width 213 height 16
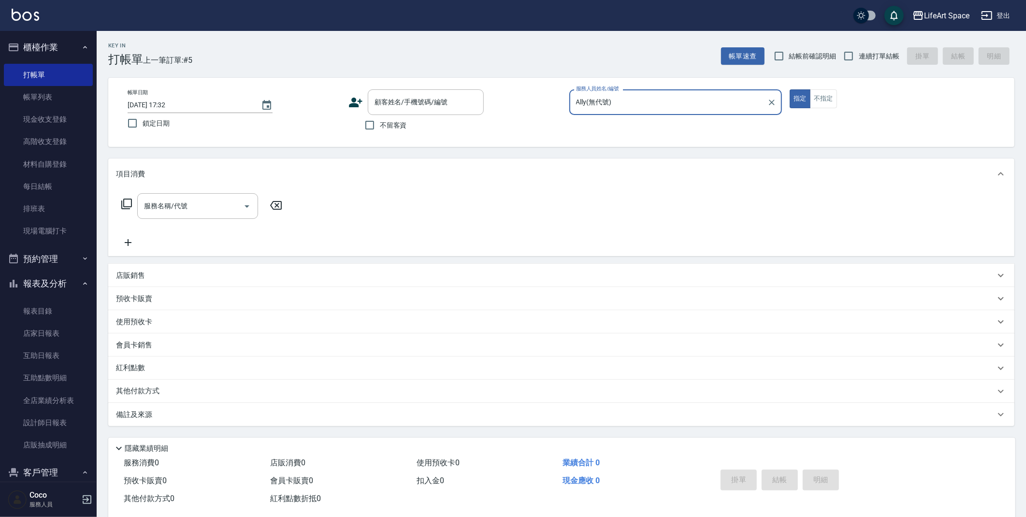
click at [609, 101] on input "Ally(無代號)" at bounding box center [669, 102] width 190 height 17
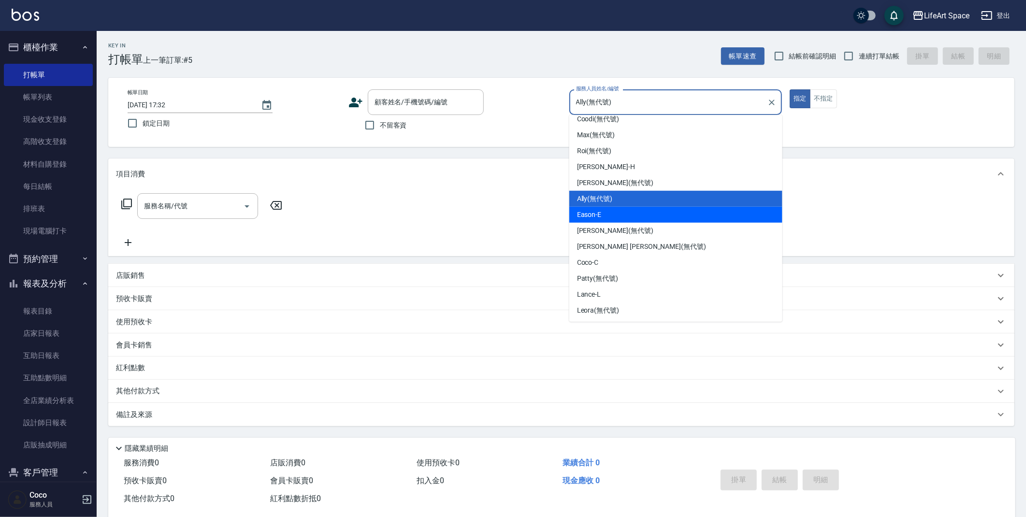
click at [608, 217] on div "Eason -E" at bounding box center [675, 215] width 213 height 16
type input "Eason-E"
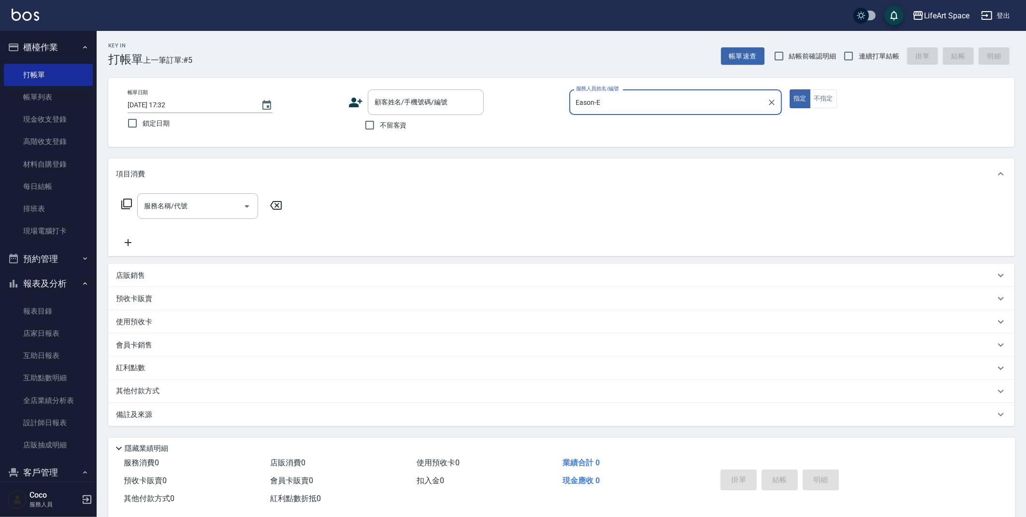
click at [374, 126] on input "不留客資" at bounding box center [370, 125] width 20 height 20
checkbox input "true"
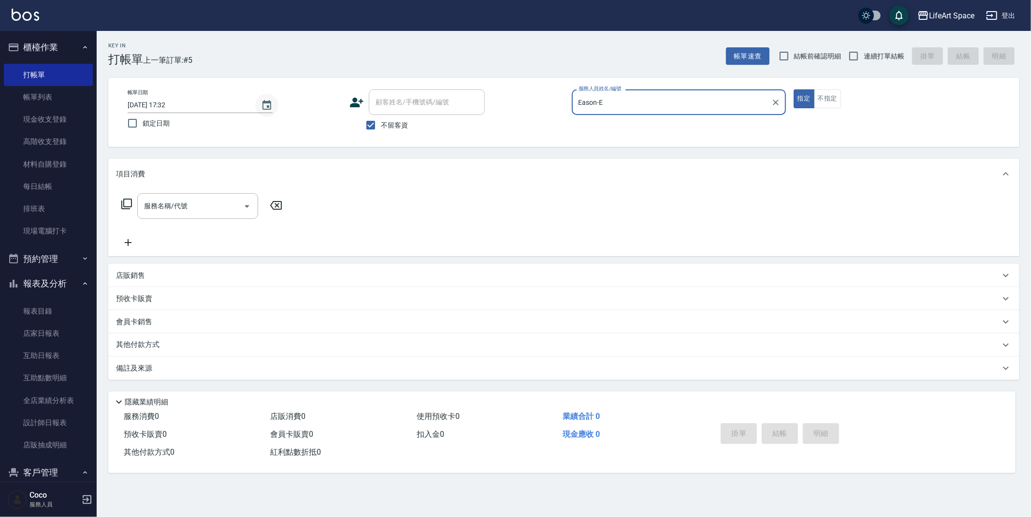
click at [266, 104] on icon "Choose date, selected date is 2025-10-14" at bounding box center [267, 106] width 12 height 12
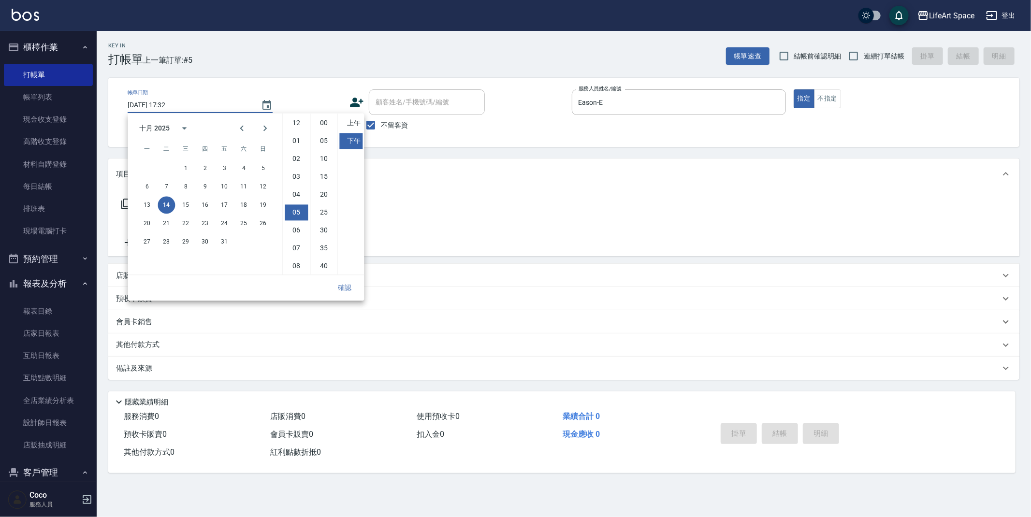
scroll to position [54, 0]
click at [261, 182] on button "12" at bounding box center [262, 186] width 17 height 17
type input "[DATE] 17:32"
drag, startPoint x: 352, startPoint y: 290, endPoint x: 346, endPoint y: 291, distance: 6.4
click at [352, 290] on button "確認" at bounding box center [344, 288] width 31 height 18
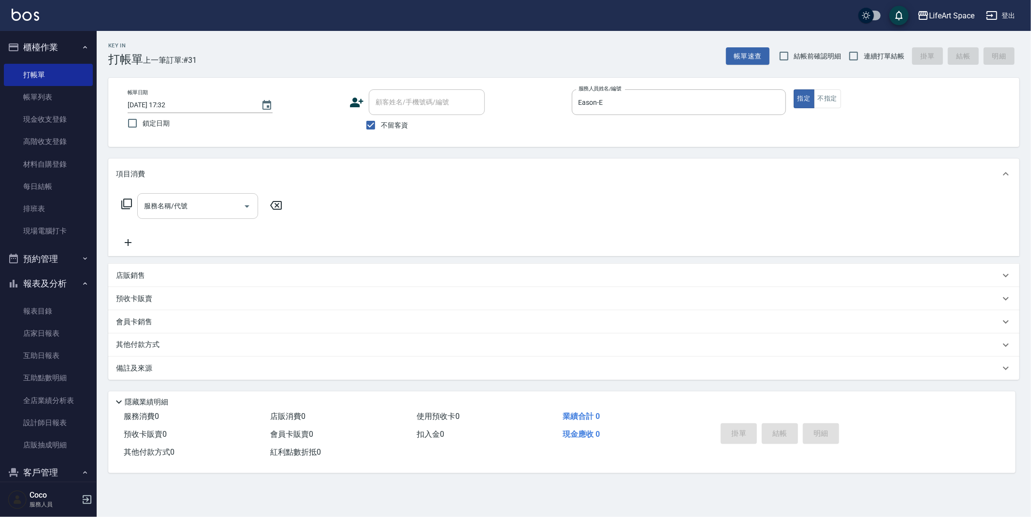
click at [188, 204] on input "服務名稱/代號" at bounding box center [191, 206] width 98 height 17
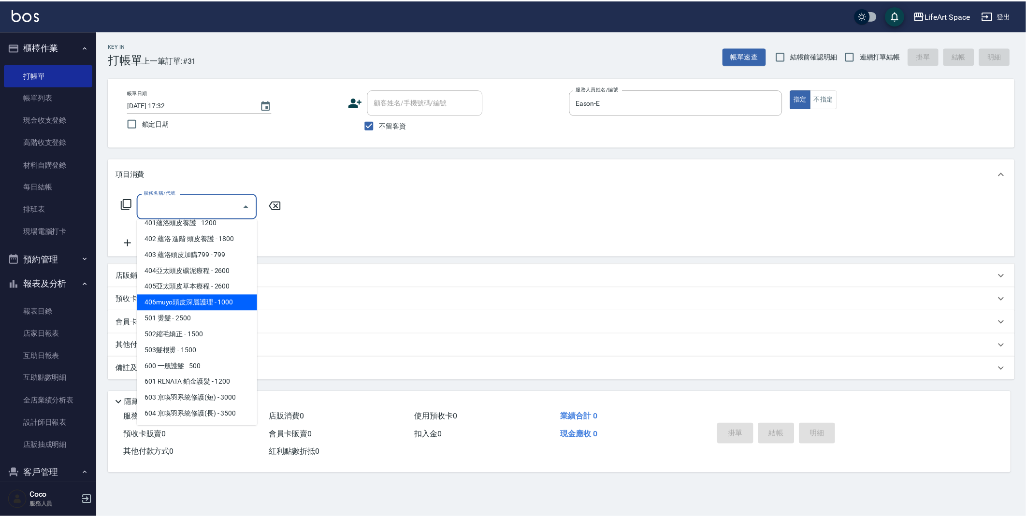
scroll to position [151, 0]
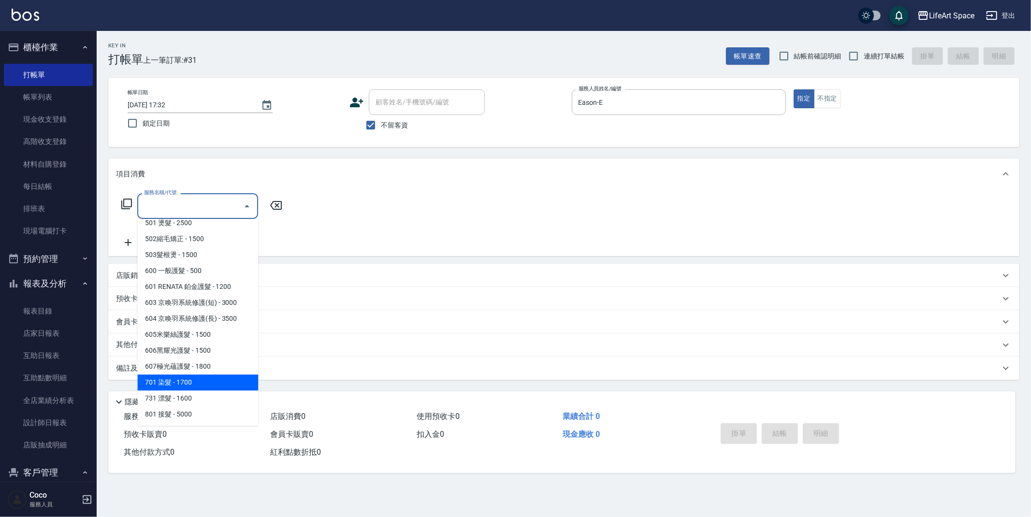
drag, startPoint x: 209, startPoint y: 380, endPoint x: 267, endPoint y: 241, distance: 150.4
click at [209, 380] on span "701 染髮 - 1700" at bounding box center [197, 383] width 121 height 16
type input "701 染髮(701)"
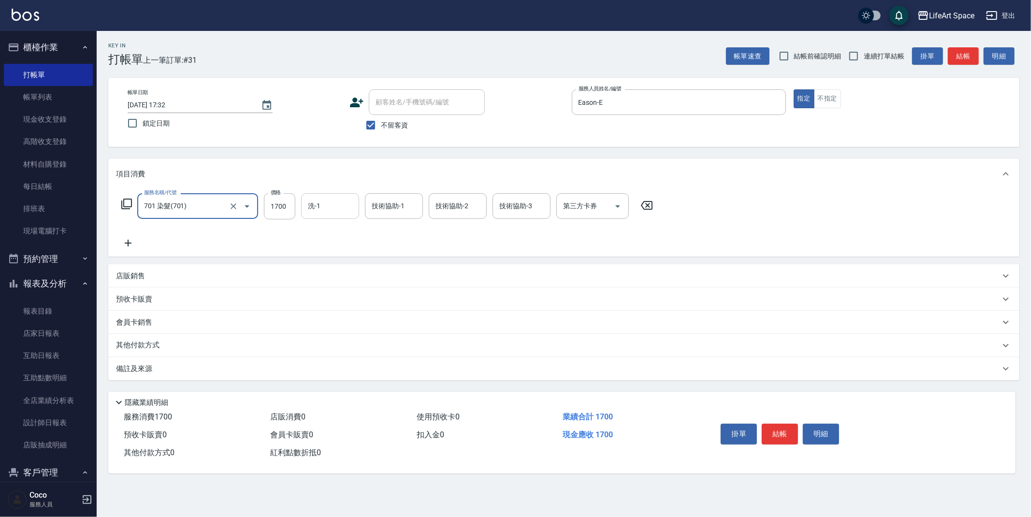
drag, startPoint x: 294, startPoint y: 206, endPoint x: 310, endPoint y: 217, distance: 18.9
click at [294, 206] on input "1700" at bounding box center [279, 206] width 31 height 26
type input "6780"
click at [319, 210] on div "洗-1 洗-1" at bounding box center [330, 206] width 58 height 26
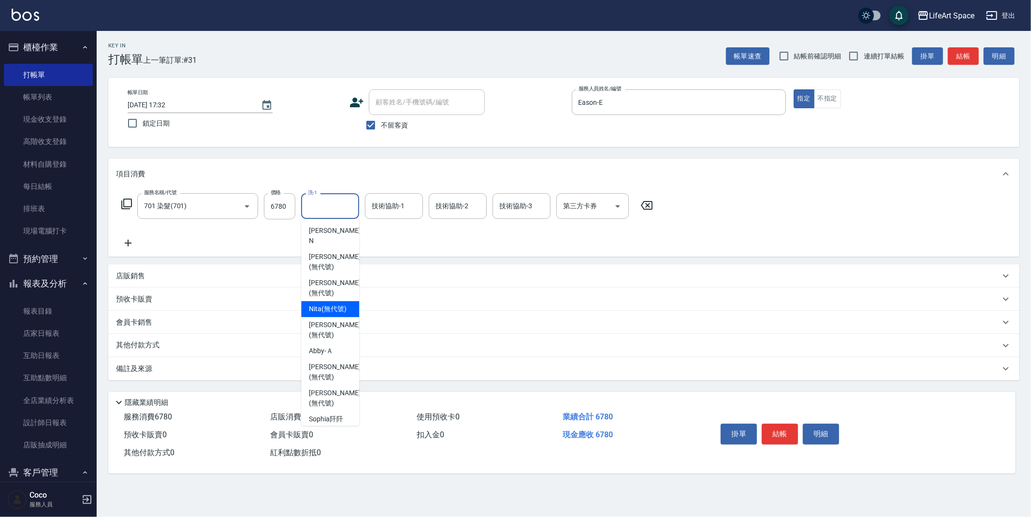
click at [331, 304] on span "Nita (無代號)" at bounding box center [328, 309] width 38 height 10
type input "Nita (無代號)"
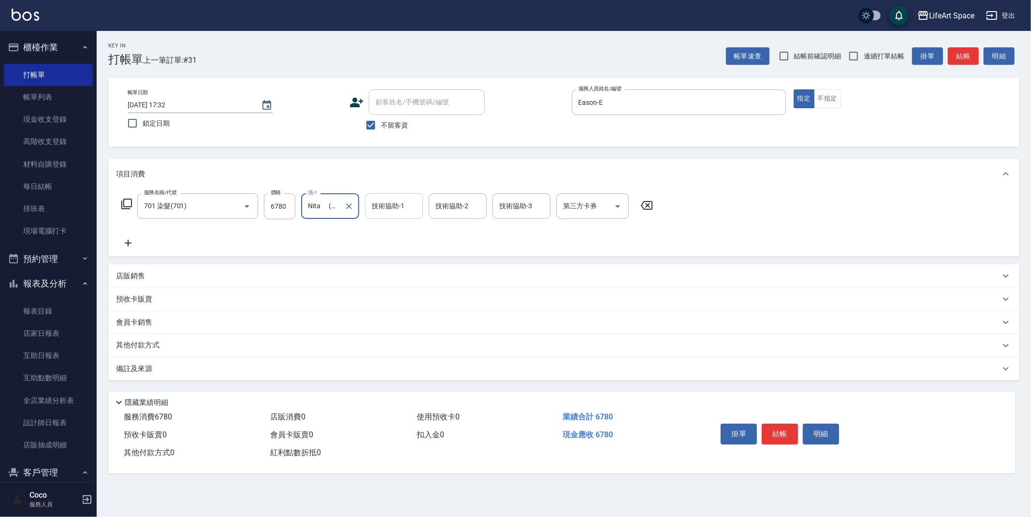
click at [404, 201] on input "技術協助-1" at bounding box center [393, 206] width 49 height 17
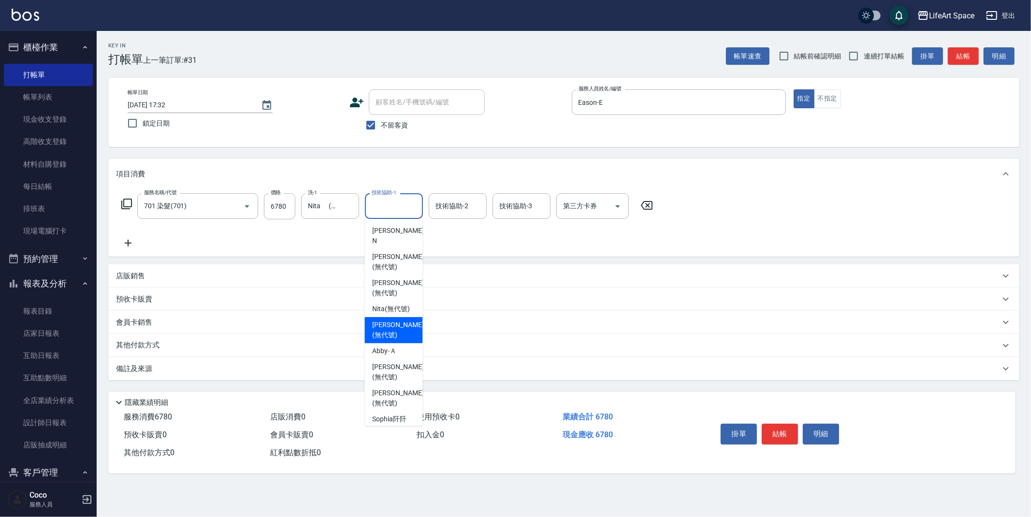
click at [393, 320] on span "[PERSON_NAME] (無代號)" at bounding box center [397, 330] width 51 height 20
type input "[PERSON_NAME](無代號)"
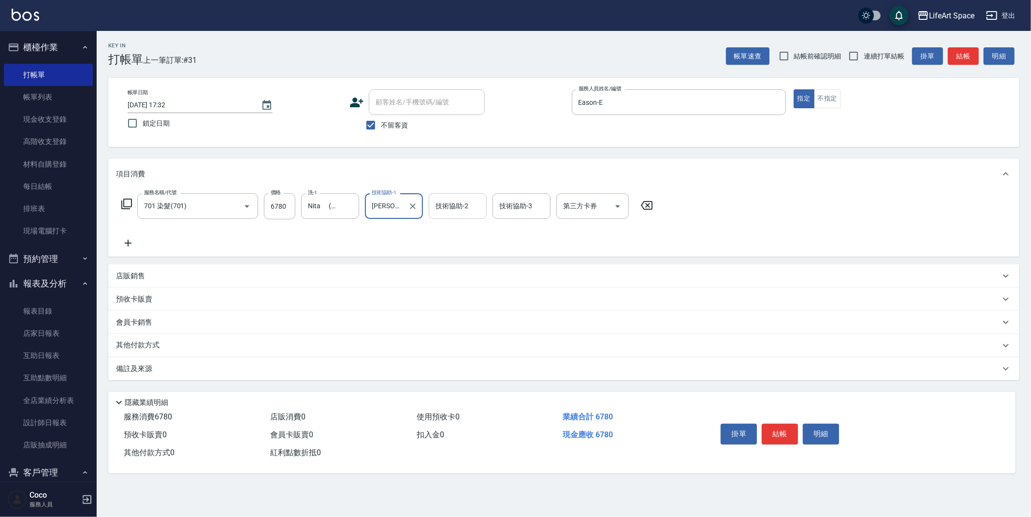
click at [454, 200] on input "技術協助-2" at bounding box center [457, 206] width 49 height 17
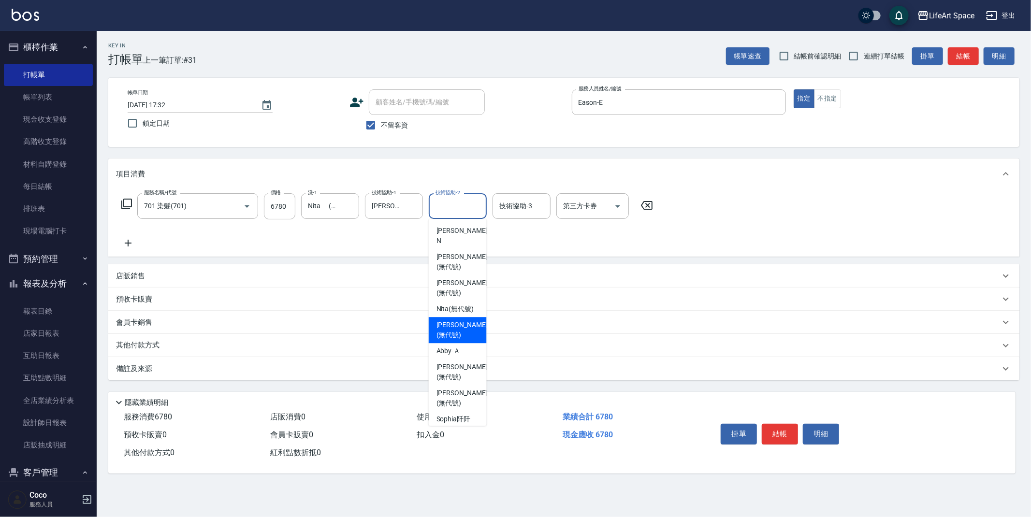
click at [449, 320] on span "[PERSON_NAME] (無代號)" at bounding box center [461, 330] width 51 height 20
type input "[PERSON_NAME](無代號)"
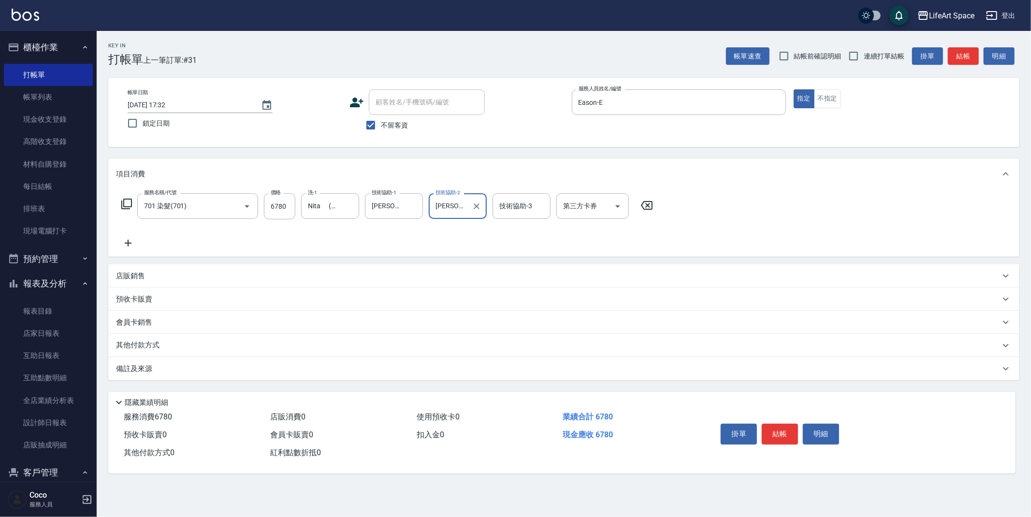
click at [206, 374] on div "備註及來源" at bounding box center [563, 368] width 911 height 23
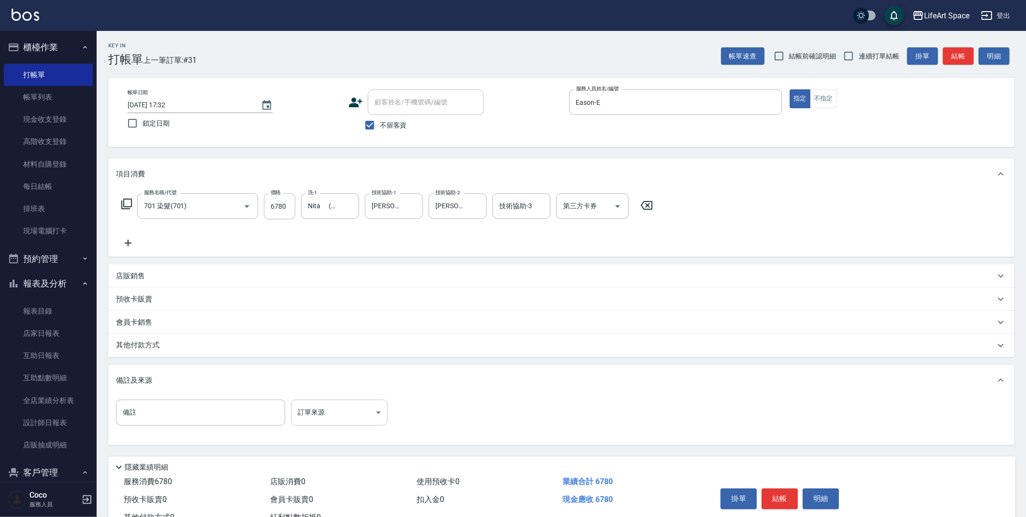
click at [315, 413] on body "LifeArt Space 登出 櫃檯作業 打帳單 帳單列表 現金收支登錄 高階收支登錄 材料自購登錄 每日結帳 排班表 現場電腦打卡 預約管理 預約管理 單…" at bounding box center [513, 275] width 1026 height 550
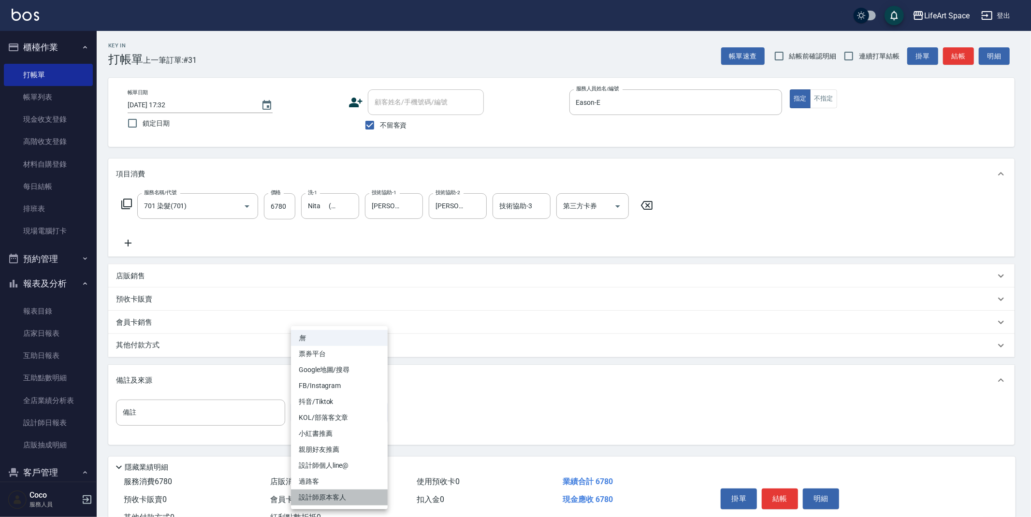
drag, startPoint x: 349, startPoint y: 494, endPoint x: 343, endPoint y: 498, distance: 7.1
click at [350, 494] on li "設計師原本客人" at bounding box center [339, 498] width 97 height 16
type input "設計師原本客人"
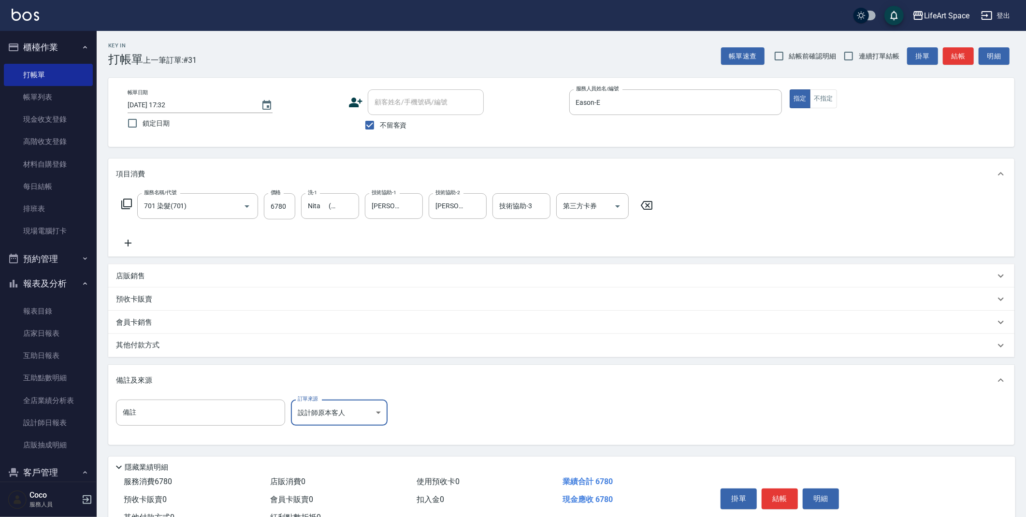
click at [173, 342] on div "其他付款方式" at bounding box center [555, 345] width 879 height 11
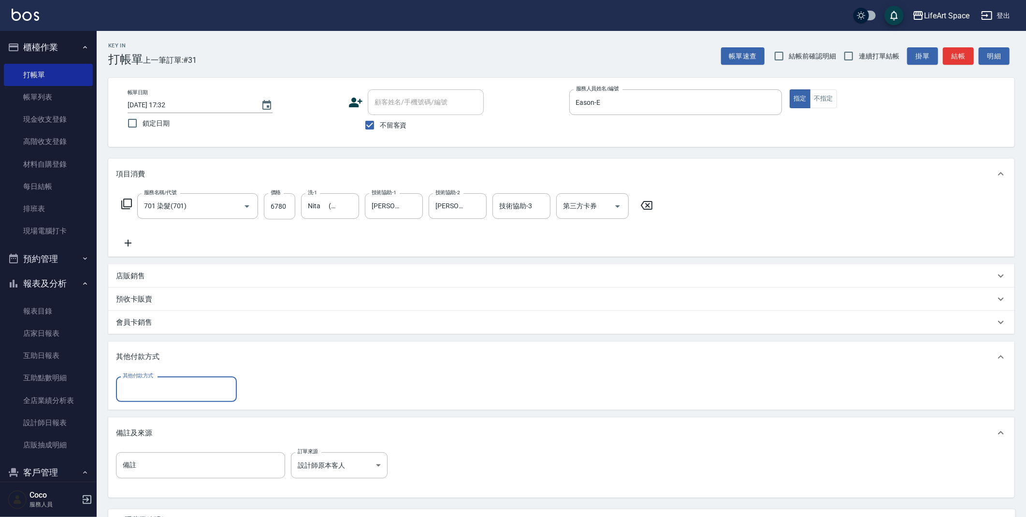
scroll to position [0, 0]
click at [162, 386] on input "其他付款方式" at bounding box center [176, 389] width 112 height 17
drag, startPoint x: 164, startPoint y: 434, endPoint x: 178, endPoint y: 432, distance: 13.7
click at [164, 433] on span "Linepay" at bounding box center [176, 430] width 121 height 16
type input "Linepay"
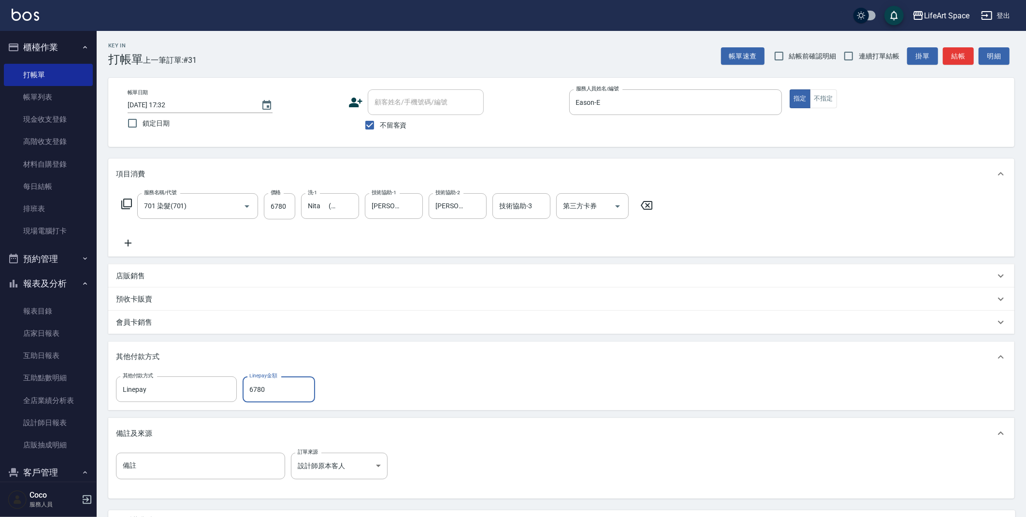
scroll to position [89, 0]
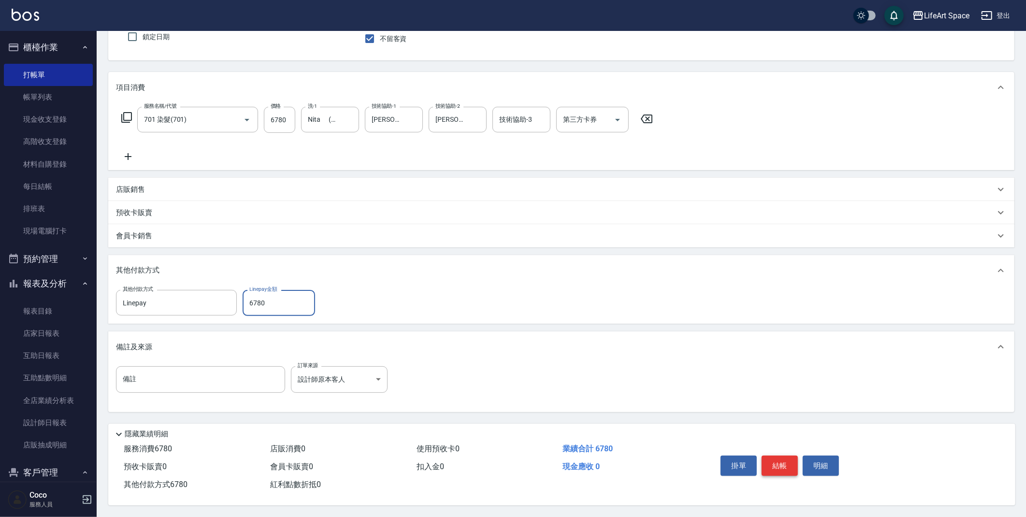
type input "6780"
click at [786, 460] on button "結帳" at bounding box center [780, 466] width 36 height 20
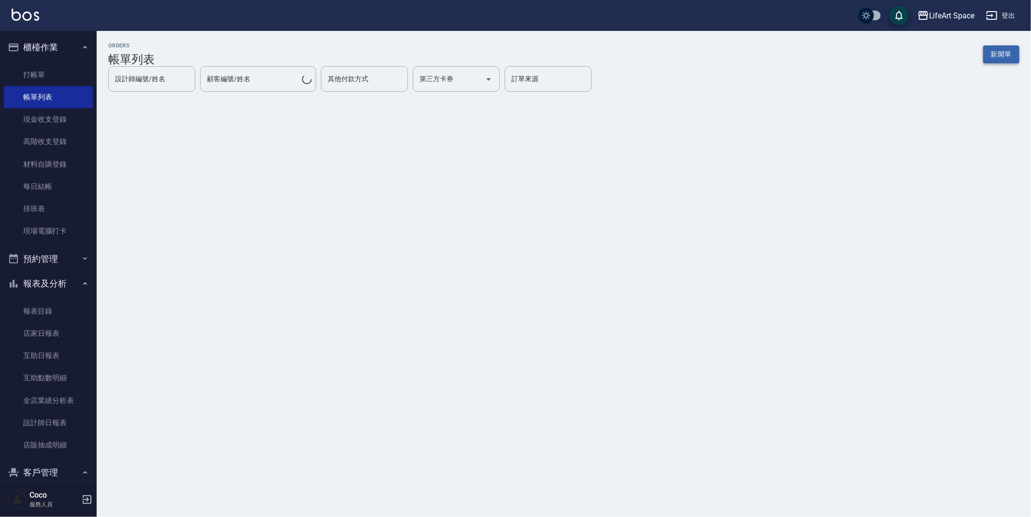
click at [1001, 55] on button "新開單" at bounding box center [1001, 54] width 36 height 18
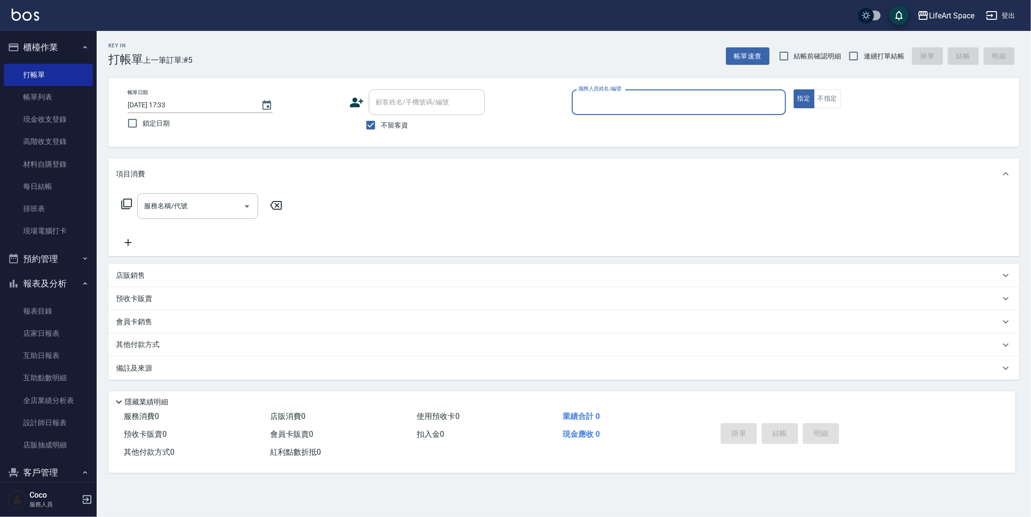
click at [662, 95] on input "服務人員姓名/編號" at bounding box center [678, 102] width 205 height 17
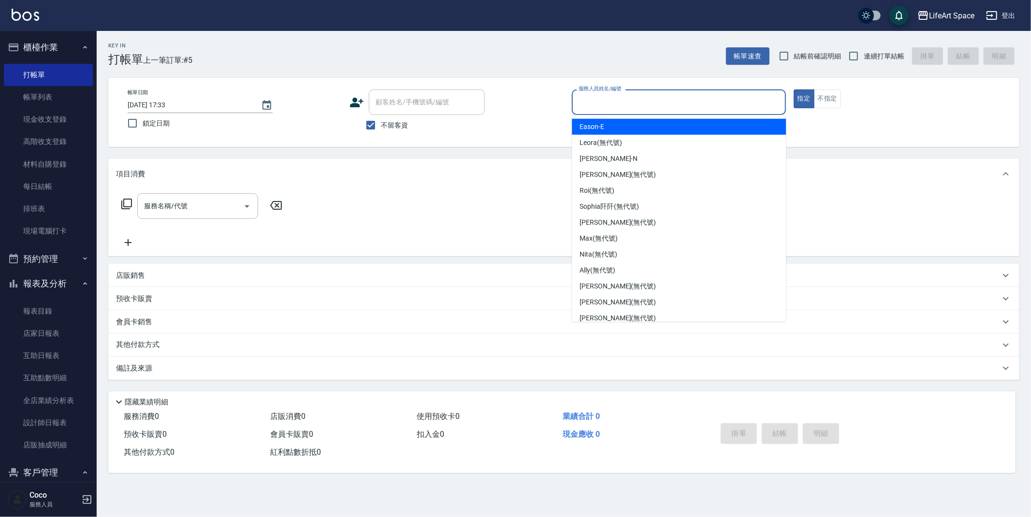
drag, startPoint x: 582, startPoint y: 127, endPoint x: 455, endPoint y: 152, distance: 129.5
click at [582, 127] on span "Eason -E" at bounding box center [592, 127] width 25 height 10
type input "Eason-E"
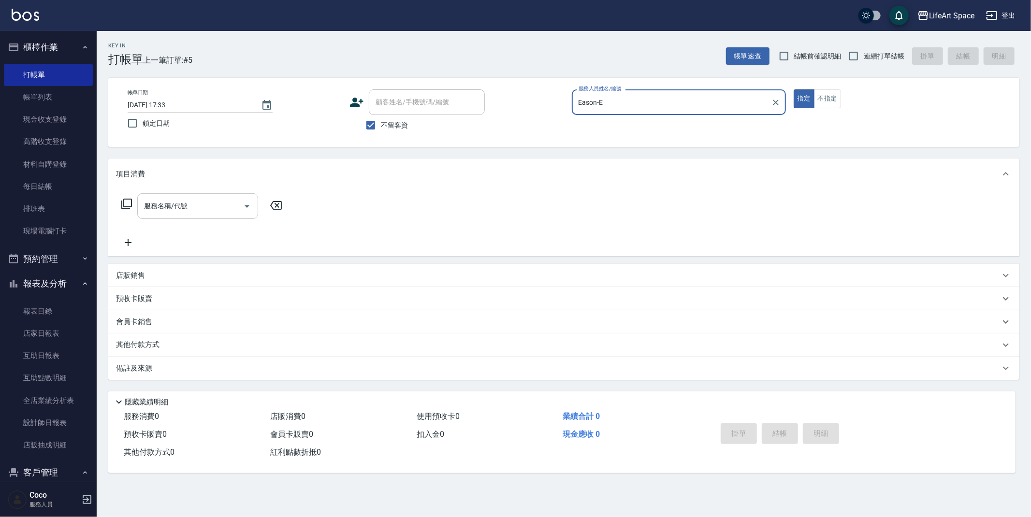
click at [217, 209] on input "服務名稱/代號" at bounding box center [191, 206] width 98 height 17
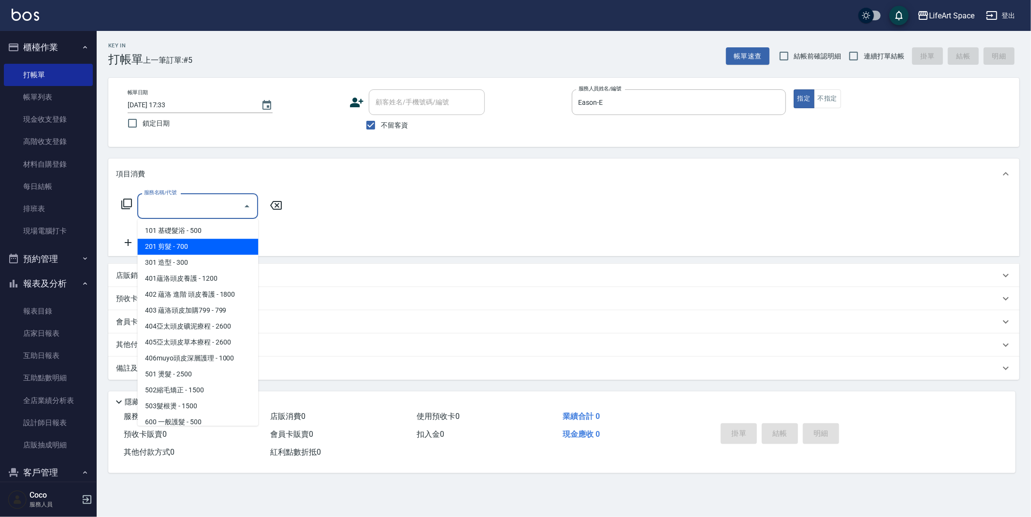
click at [211, 241] on span "201 剪髮 - 700" at bounding box center [197, 247] width 121 height 16
type input "201 剪髮(201)"
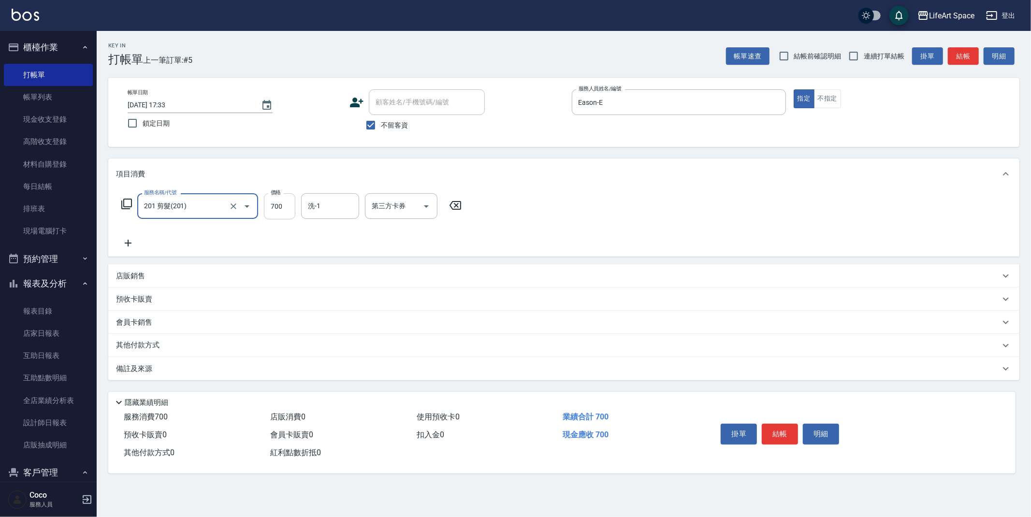
click at [295, 208] on input "700" at bounding box center [279, 206] width 31 height 26
type input "800"
click at [266, 98] on button "Choose date, selected date is 2025-10-14" at bounding box center [266, 105] width 23 height 23
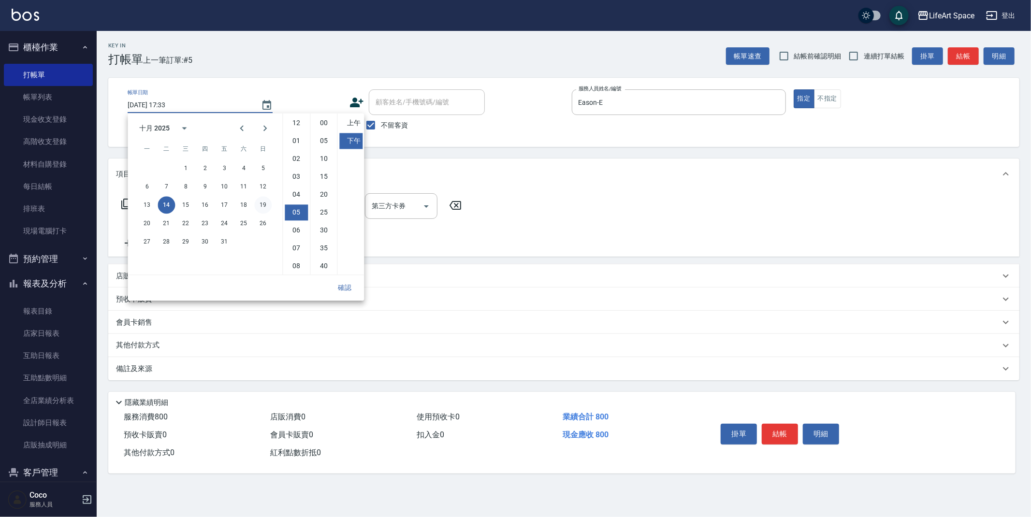
scroll to position [54, 0]
click at [264, 186] on button "12" at bounding box center [262, 186] width 17 height 17
type input "[DATE] 17:33"
click at [350, 284] on button "確認" at bounding box center [344, 288] width 31 height 18
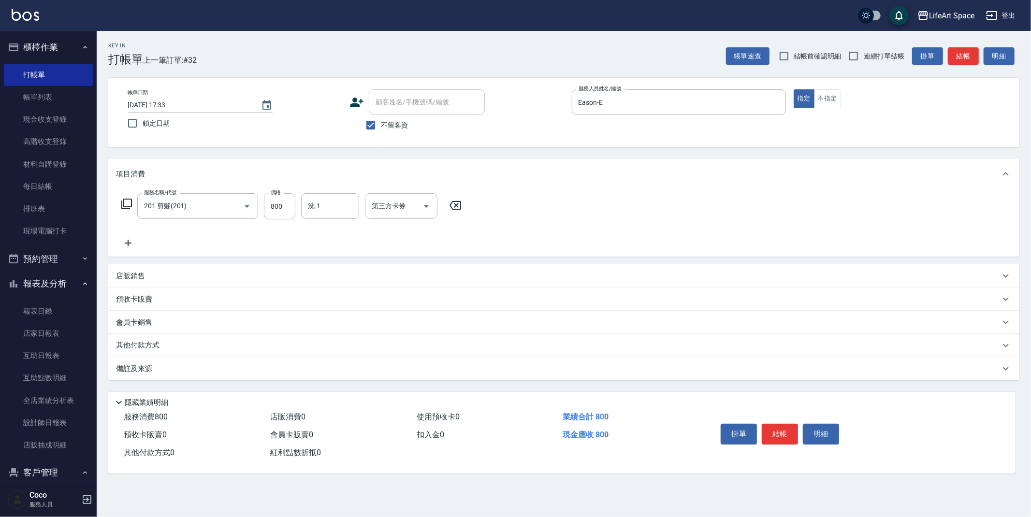
click at [204, 377] on div "備註及來源" at bounding box center [563, 368] width 911 height 23
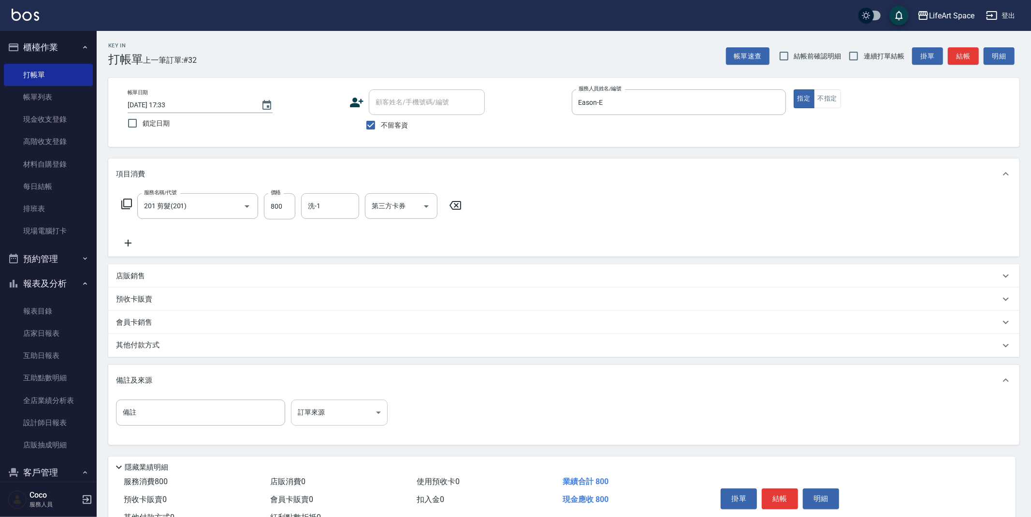
click at [348, 422] on body "LifeArt Space 登出 櫃檯作業 打帳單 帳單列表 現金收支登錄 高階收支登錄 材料自購登錄 每日結帳 排班表 現場電腦打卡 預約管理 預約管理 單…" at bounding box center [515, 275] width 1031 height 550
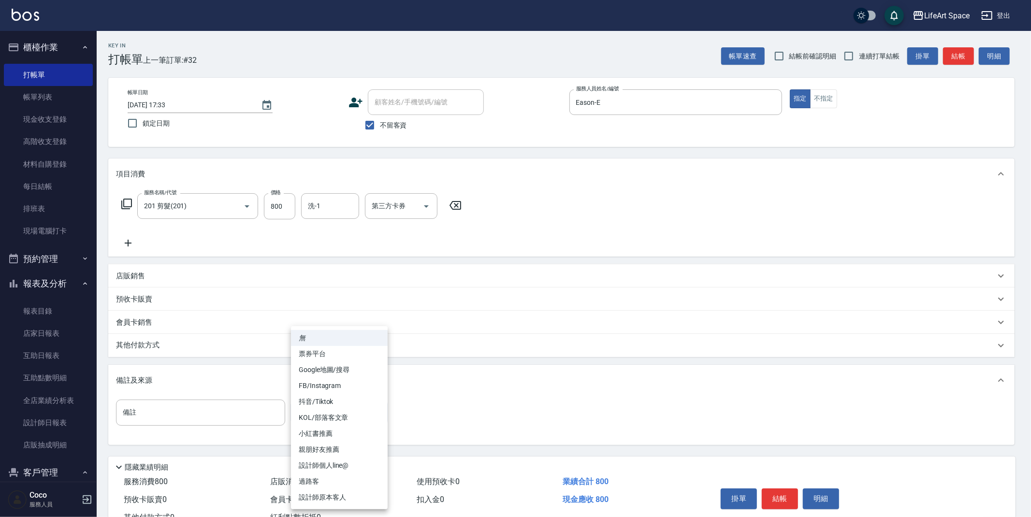
click at [350, 497] on li "設計師原本客人" at bounding box center [339, 498] width 97 height 16
type input "設計師原本客人"
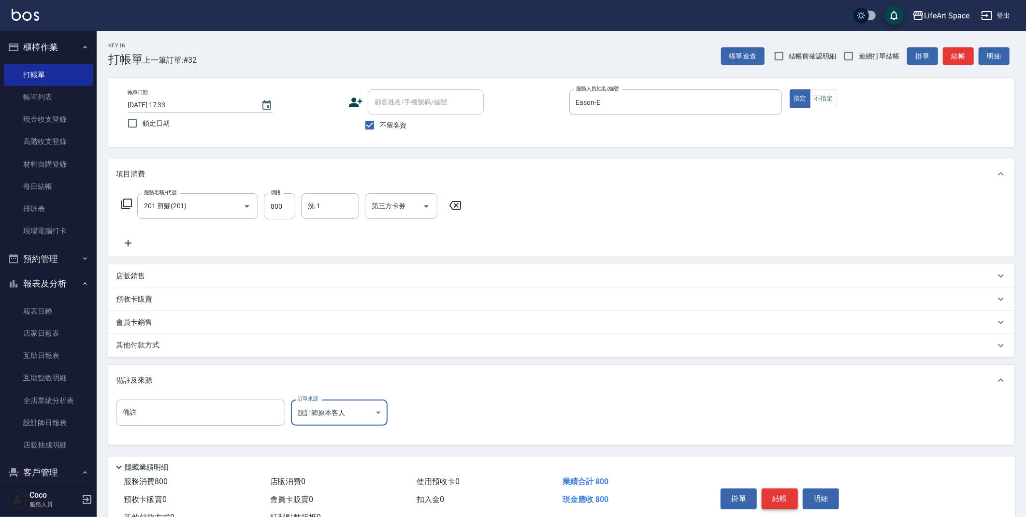
click at [779, 498] on button "結帳" at bounding box center [780, 499] width 36 height 20
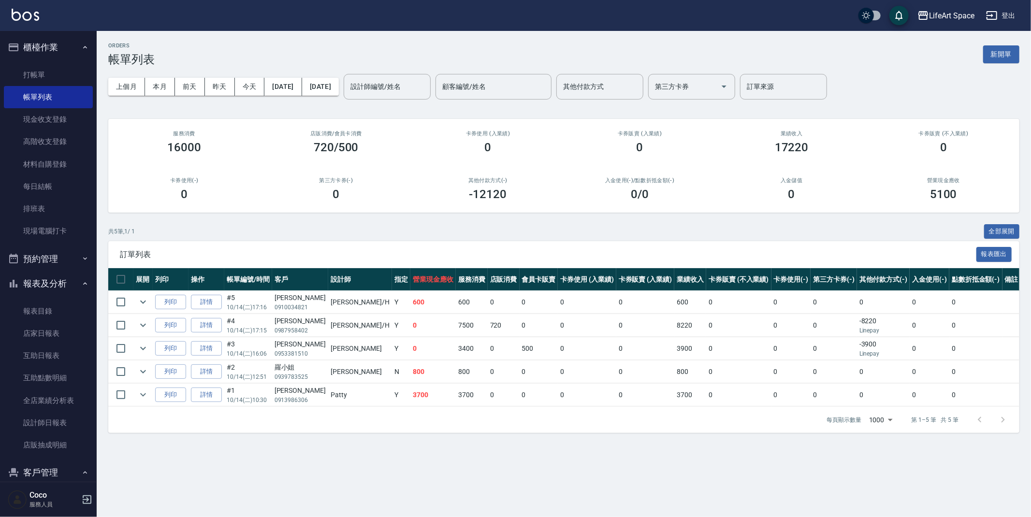
click at [995, 54] on button "新開單" at bounding box center [1001, 54] width 36 height 18
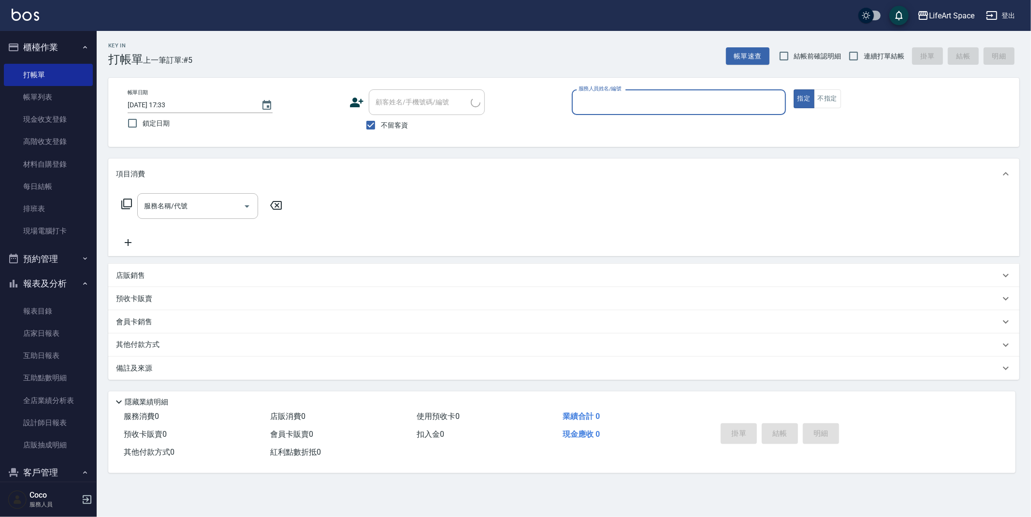
drag, startPoint x: 728, startPoint y: 98, endPoint x: 722, endPoint y: 112, distance: 15.4
click at [728, 97] on input "服務人員姓名/編號" at bounding box center [678, 102] width 205 height 17
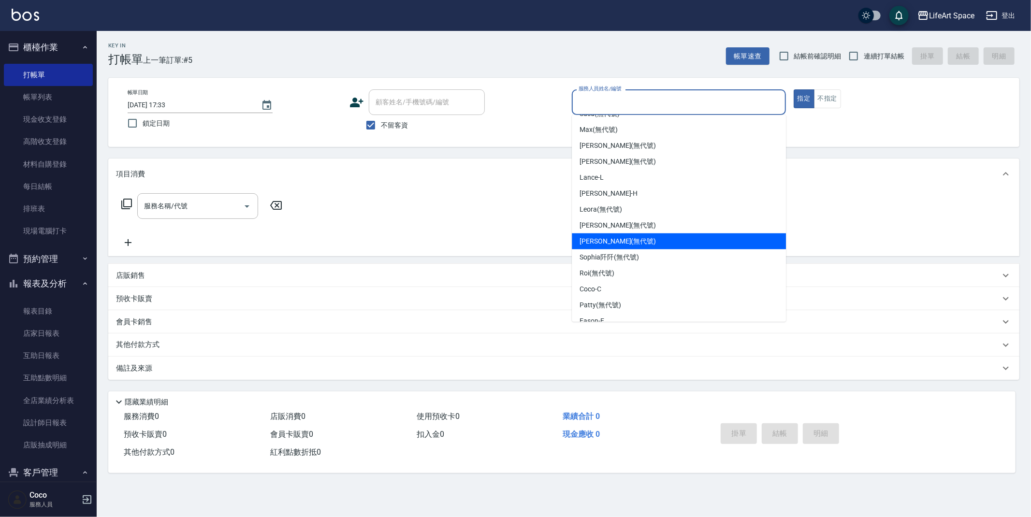
scroll to position [167, 0]
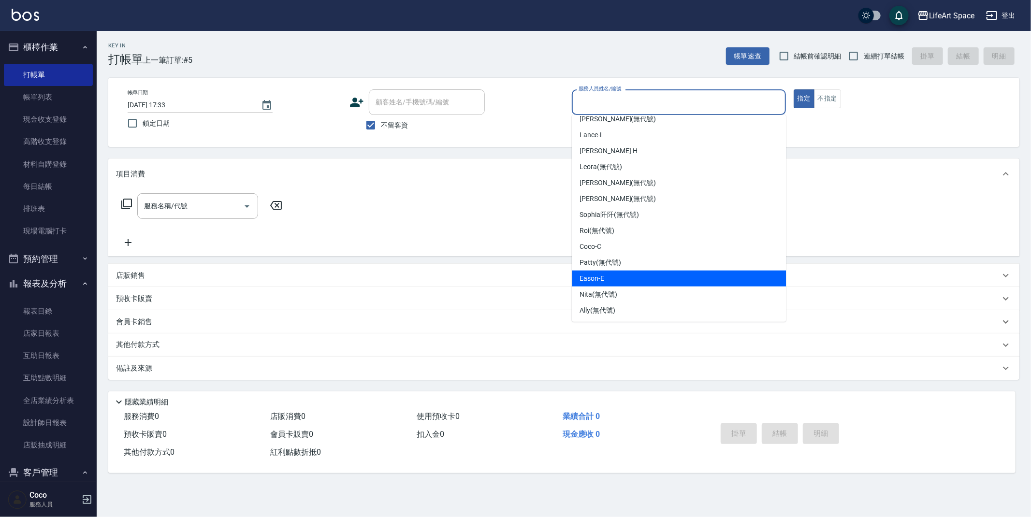
click at [625, 275] on div "Eason -E" at bounding box center [679, 279] width 214 height 16
type input "Eason-E"
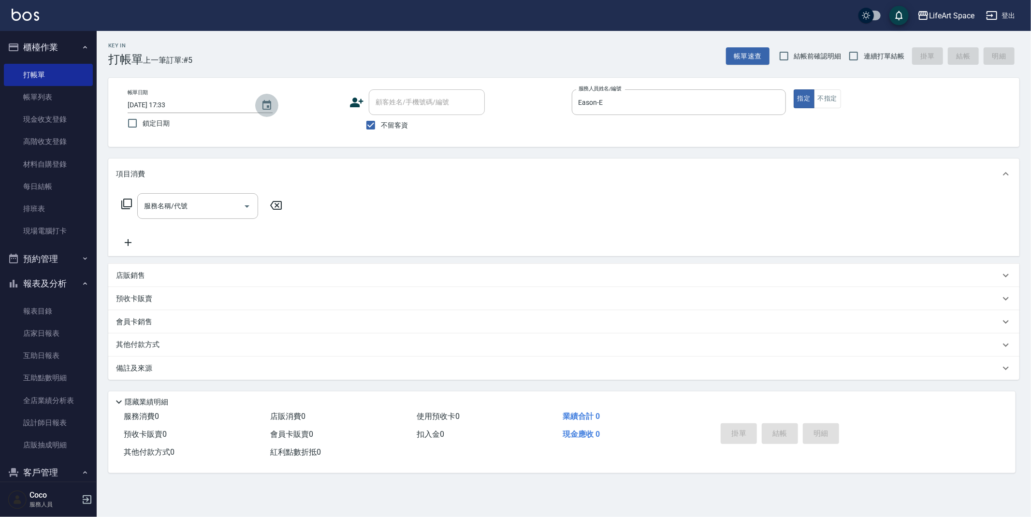
drag, startPoint x: 262, startPoint y: 98, endPoint x: 264, endPoint y: 104, distance: 6.1
click at [264, 98] on button "Choose date, selected date is 2025-10-14" at bounding box center [266, 105] width 23 height 23
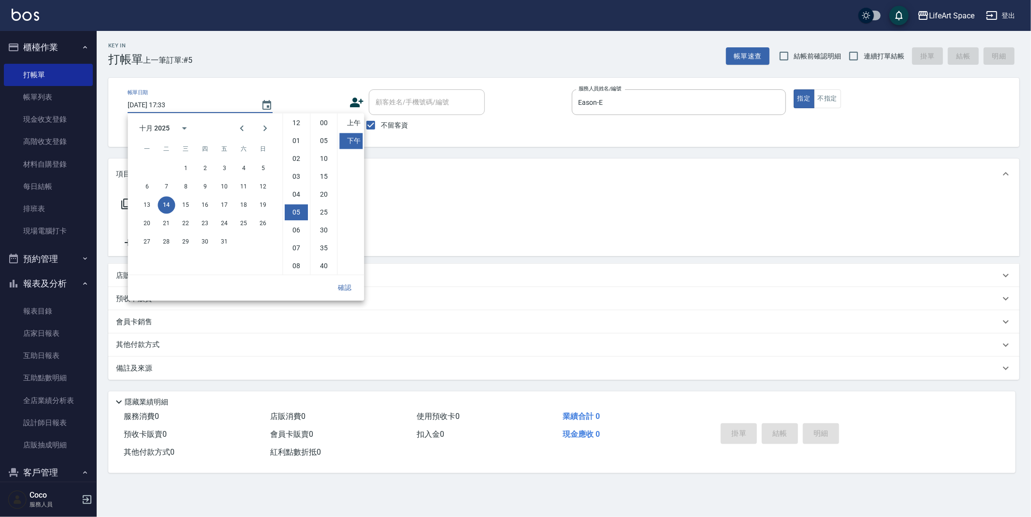
scroll to position [54, 0]
click at [263, 185] on button "12" at bounding box center [262, 186] width 17 height 17
type input "[DATE] 17:33"
drag, startPoint x: 345, startPoint y: 287, endPoint x: 312, endPoint y: 278, distance: 33.9
click at [345, 287] on button "確認" at bounding box center [344, 288] width 31 height 18
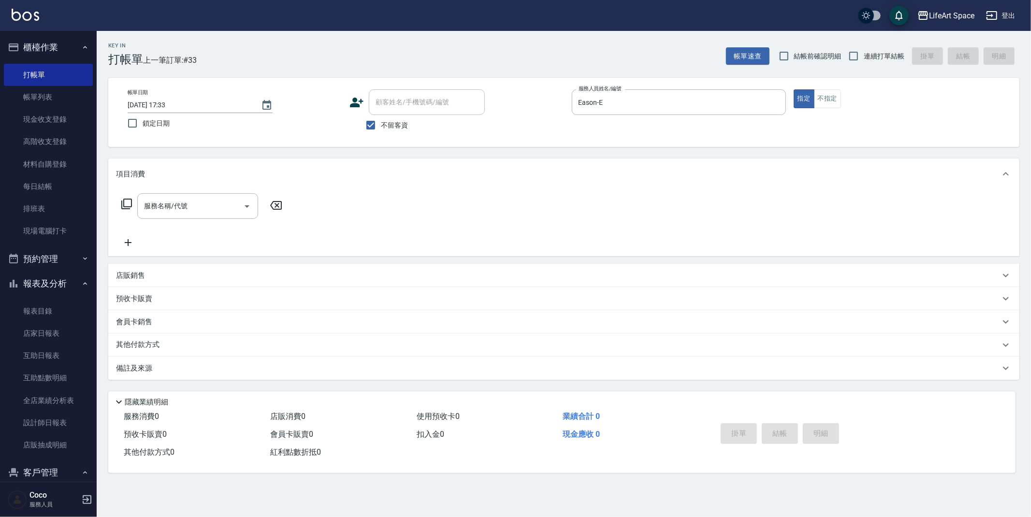
click at [174, 205] on div "服務名稱/代號 服務名稱/代號" at bounding box center [197, 206] width 121 height 26
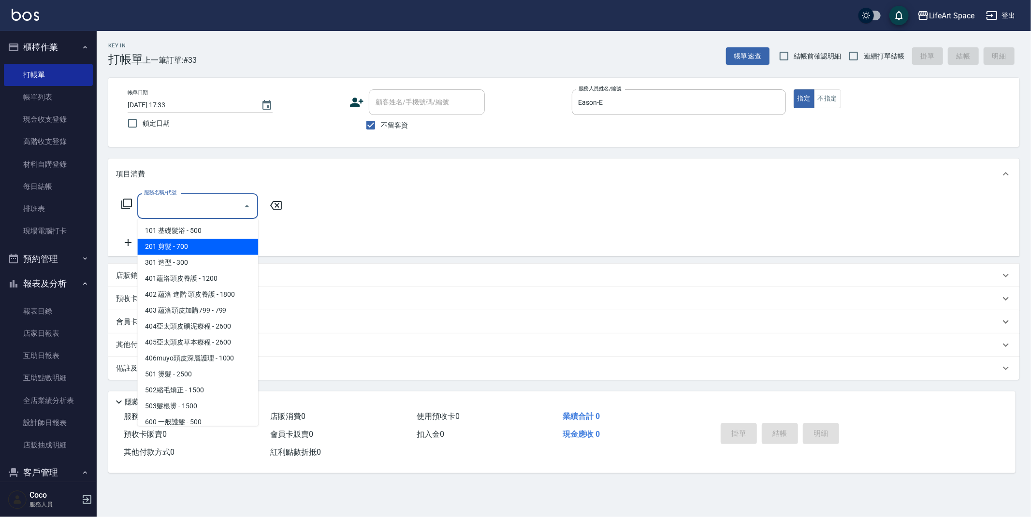
click at [180, 246] on span "201 剪髮 - 700" at bounding box center [197, 247] width 121 height 16
type input "201 剪髮(201)"
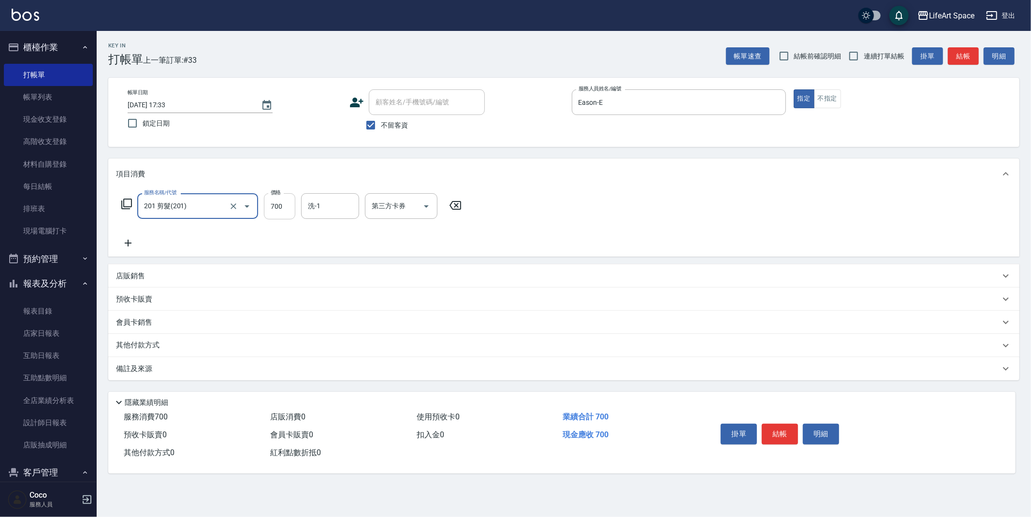
click at [285, 208] on input "700" at bounding box center [279, 206] width 31 height 26
type input "800"
click at [188, 370] on div "備註及來源" at bounding box center [558, 369] width 884 height 10
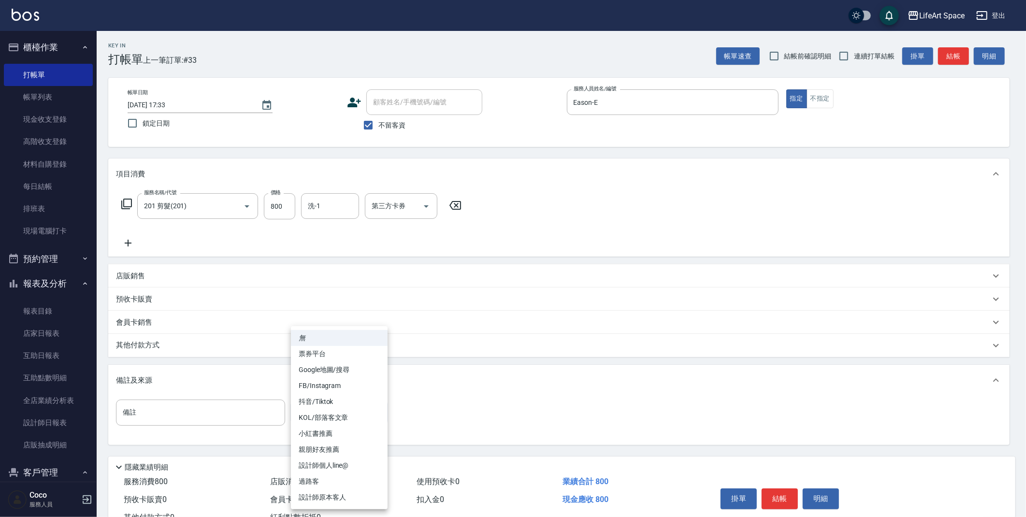
click at [335, 419] on body "LifeArt Space 登出 櫃檯作業 打帳單 帳單列表 現金收支登錄 高階收支登錄 材料自購登錄 每日結帳 排班表 現場電腦打卡 預約管理 預約管理 單…" at bounding box center [513, 275] width 1026 height 550
click at [356, 499] on li "設計師原本客人" at bounding box center [339, 498] width 97 height 16
type input "設計師原本客人"
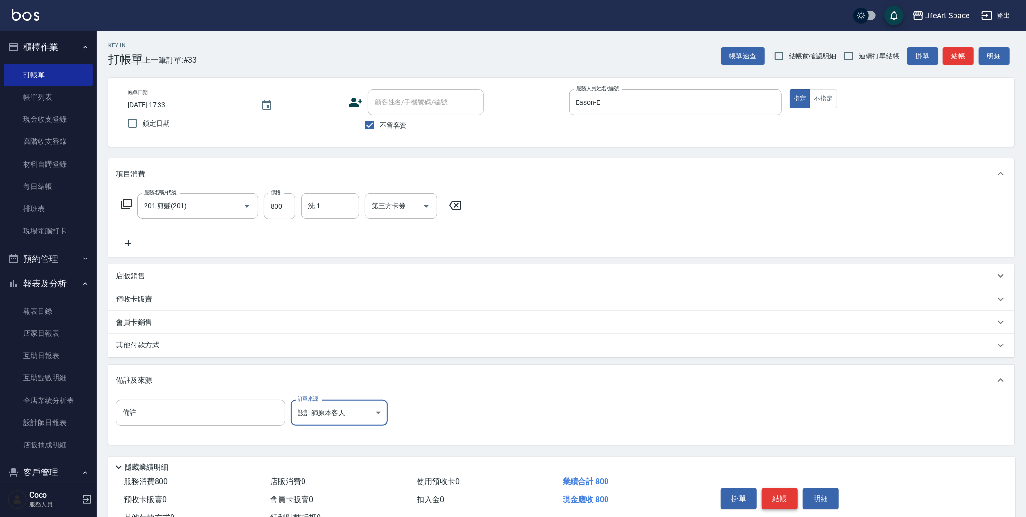
click at [791, 501] on button "結帳" at bounding box center [780, 499] width 36 height 20
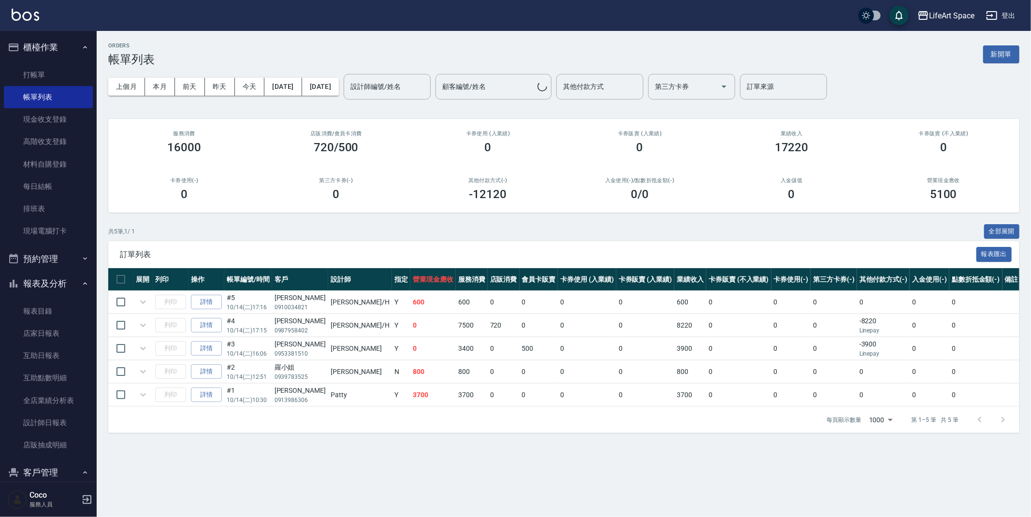
click at [996, 62] on button "新開單" at bounding box center [1001, 54] width 36 height 18
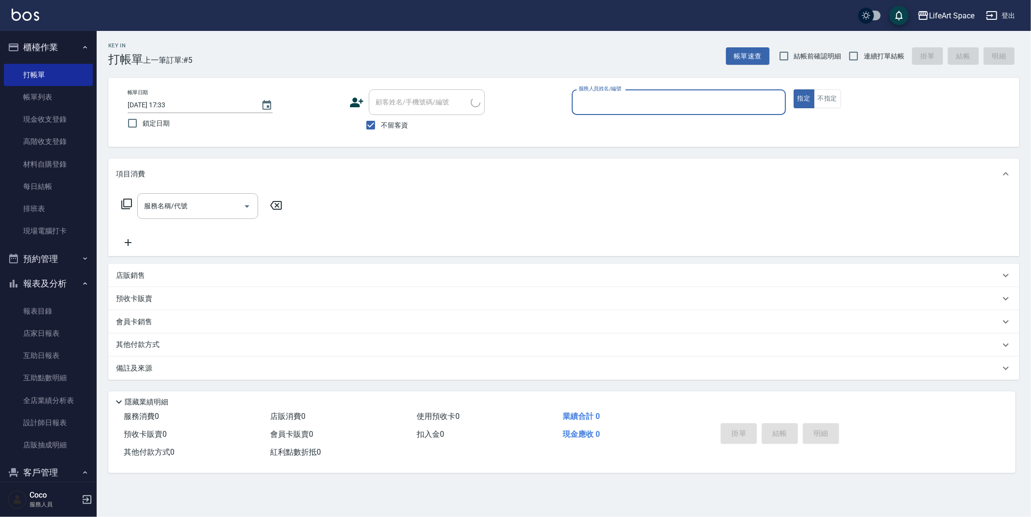
click at [643, 101] on input "服務人員姓名/編號" at bounding box center [678, 102] width 205 height 17
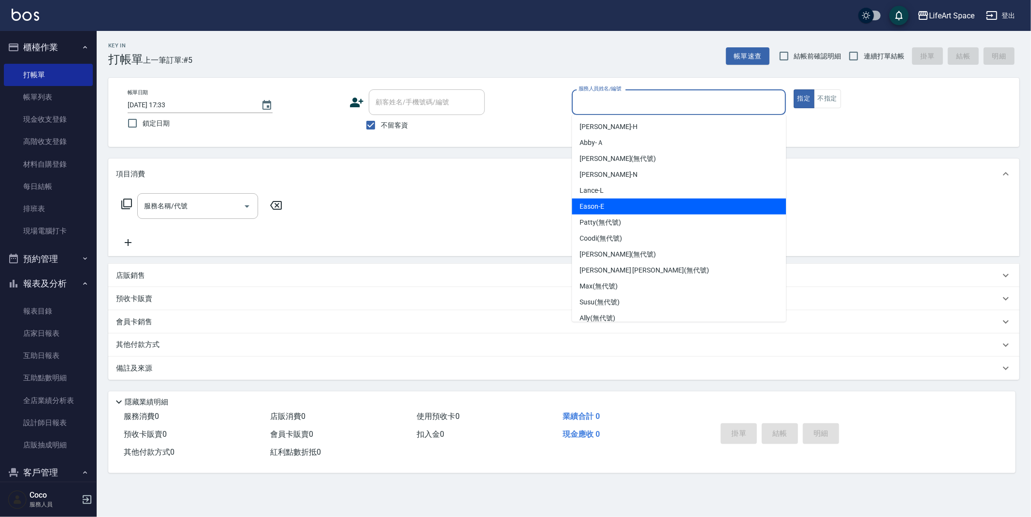
click at [638, 206] on div "Eason -E" at bounding box center [679, 207] width 214 height 16
type input "Eason-E"
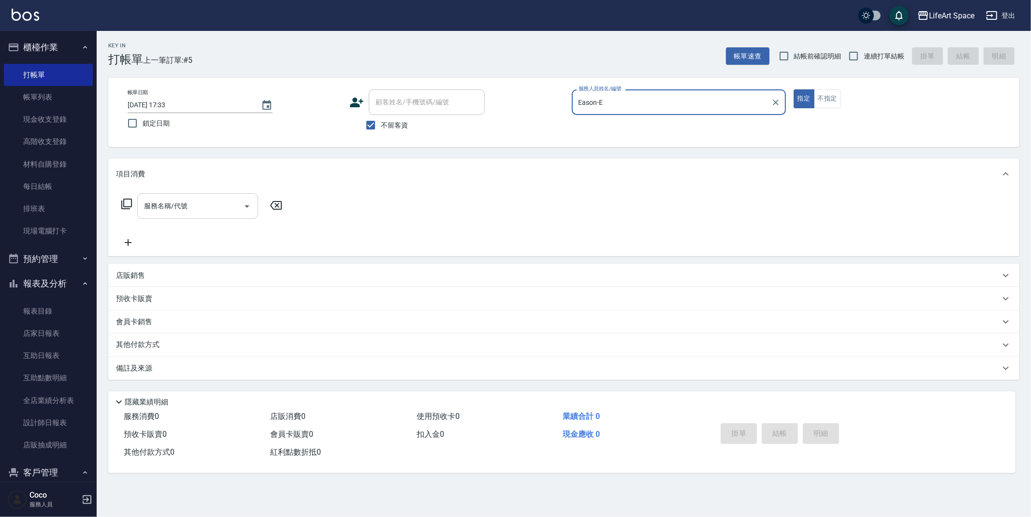
click at [173, 206] on div "服務名稱/代號 服務名稱/代號" at bounding box center [197, 206] width 121 height 26
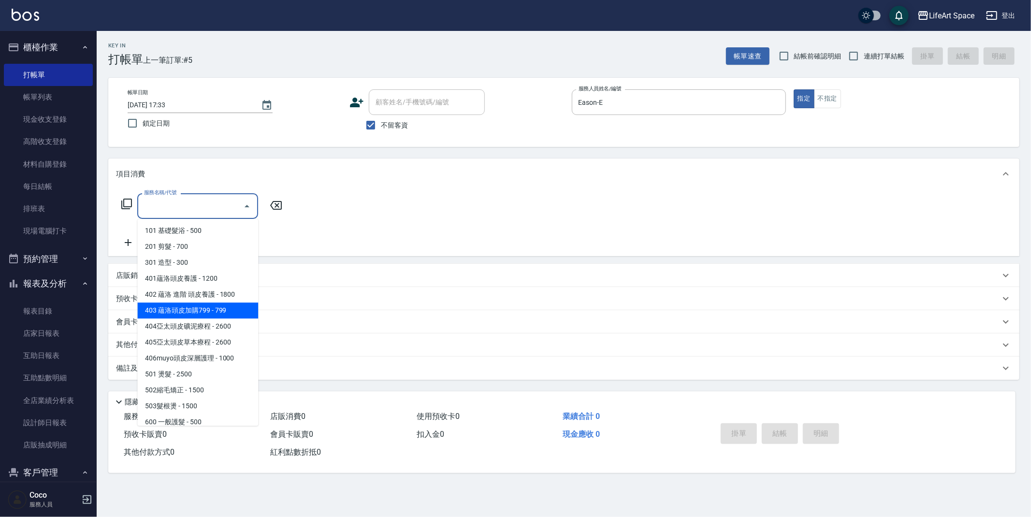
scroll to position [151, 0]
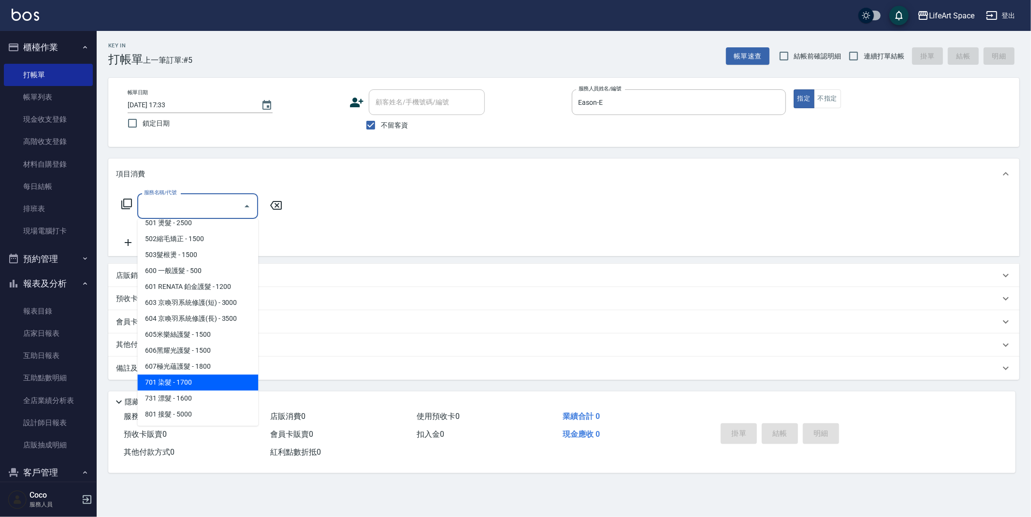
drag, startPoint x: 193, startPoint y: 386, endPoint x: 237, endPoint y: 189, distance: 201.5
click at [194, 386] on span "701 染髮 - 1700" at bounding box center [197, 383] width 121 height 16
type input "701 染髮(701)"
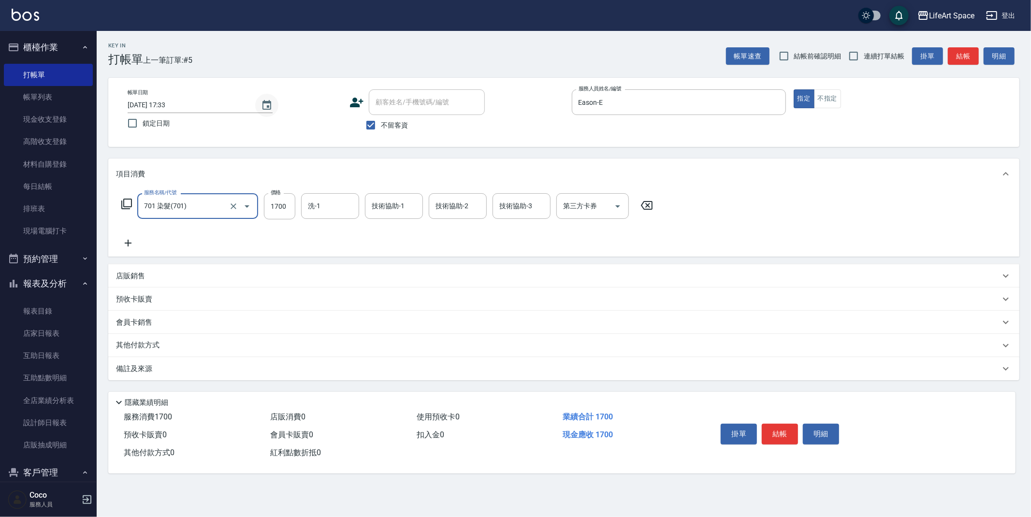
click at [267, 105] on icon "Choose date, selected date is 2025-10-14" at bounding box center [267, 106] width 12 height 12
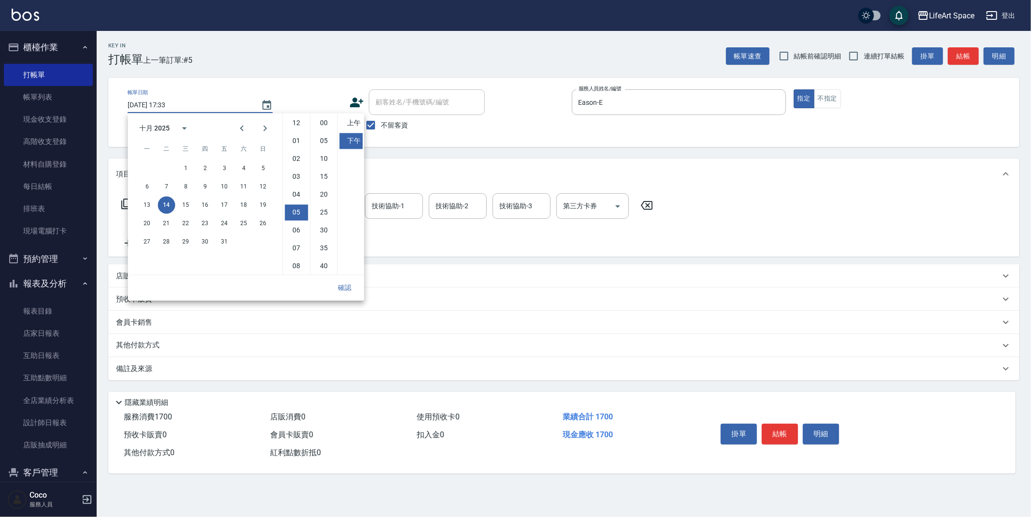
scroll to position [54, 0]
click at [270, 184] on button "12" at bounding box center [262, 186] width 17 height 17
type input "[DATE] 17:33"
click at [347, 289] on button "確認" at bounding box center [344, 288] width 31 height 18
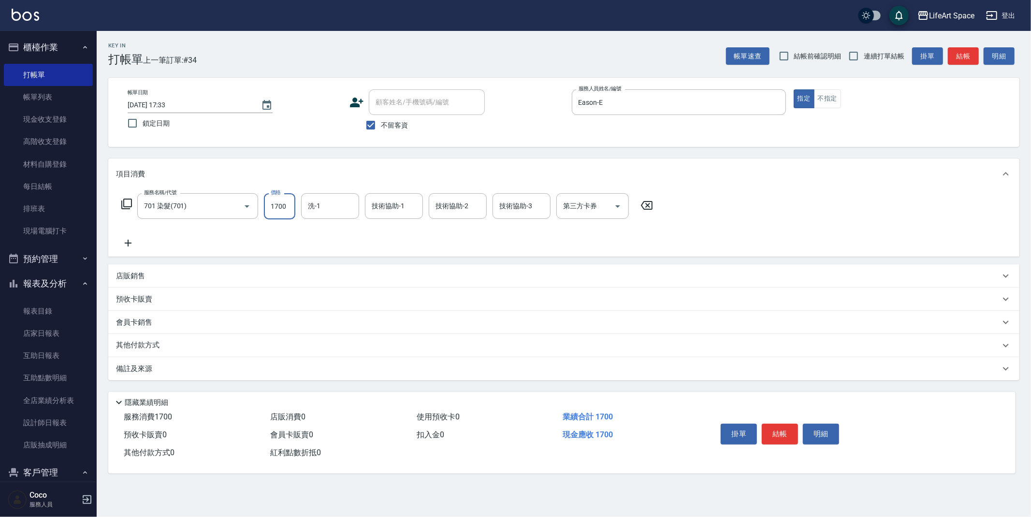
click at [291, 209] on input "1700" at bounding box center [279, 206] width 31 height 26
type input "2300"
click at [334, 200] on input "洗-1" at bounding box center [329, 206] width 49 height 17
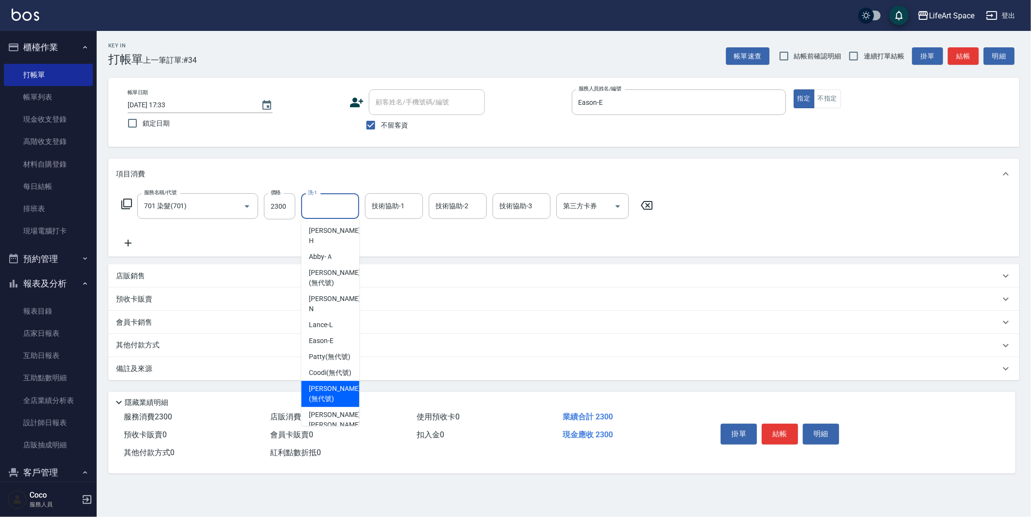
click at [336, 390] on span "[PERSON_NAME] (無代號)" at bounding box center [334, 394] width 51 height 20
type input "[PERSON_NAME](無代號)"
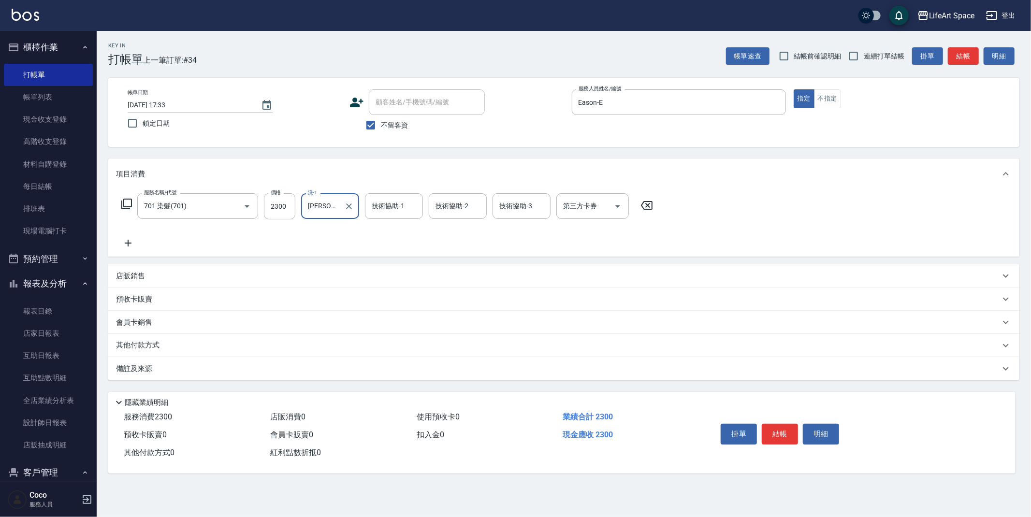
click at [394, 206] on div "技術協助-1 技術協助-1" at bounding box center [394, 206] width 58 height 26
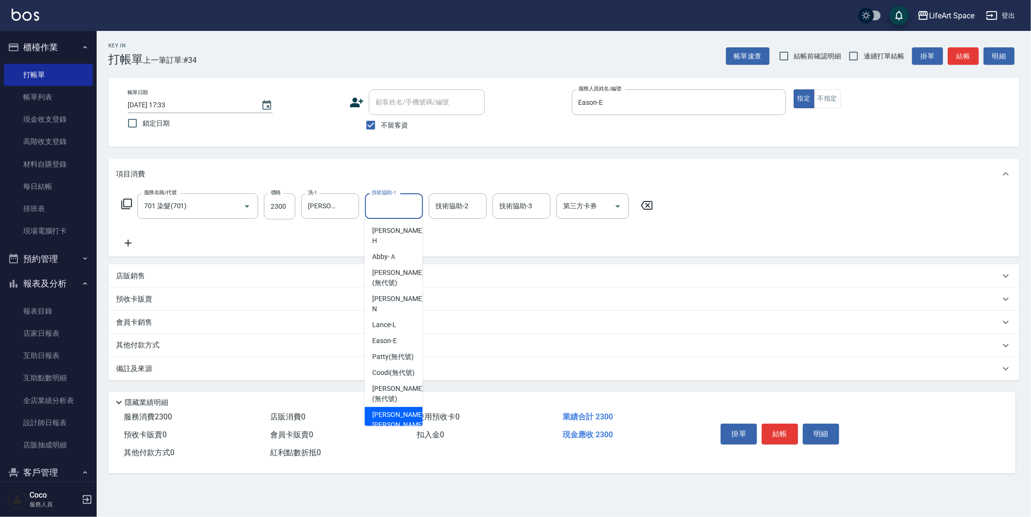
click at [397, 411] on span "[PERSON_NAME] [PERSON_NAME] (無代號)" at bounding box center [397, 425] width 51 height 30
type input "[PERSON_NAME] [PERSON_NAME](無代號)"
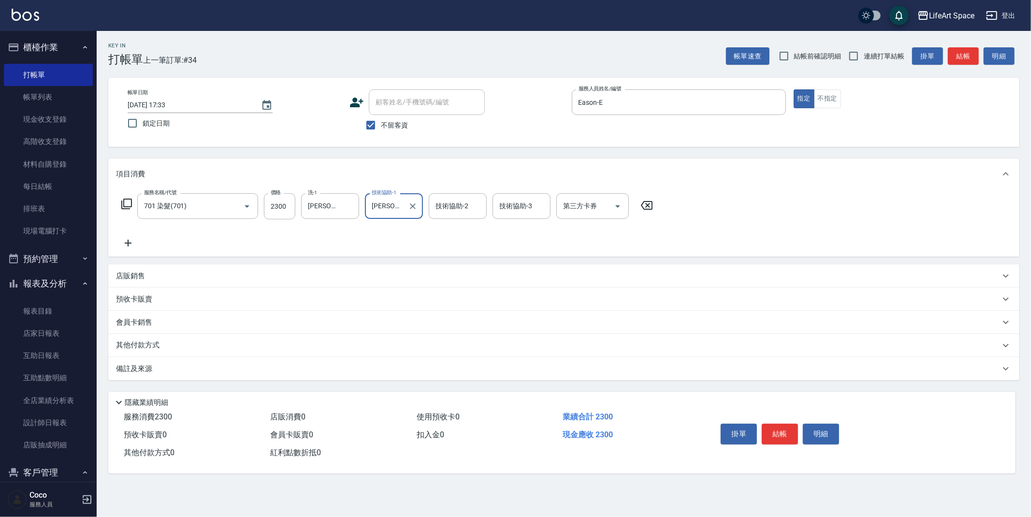
click at [452, 206] on div "技術協助-2 技術協助-2" at bounding box center [458, 206] width 58 height 26
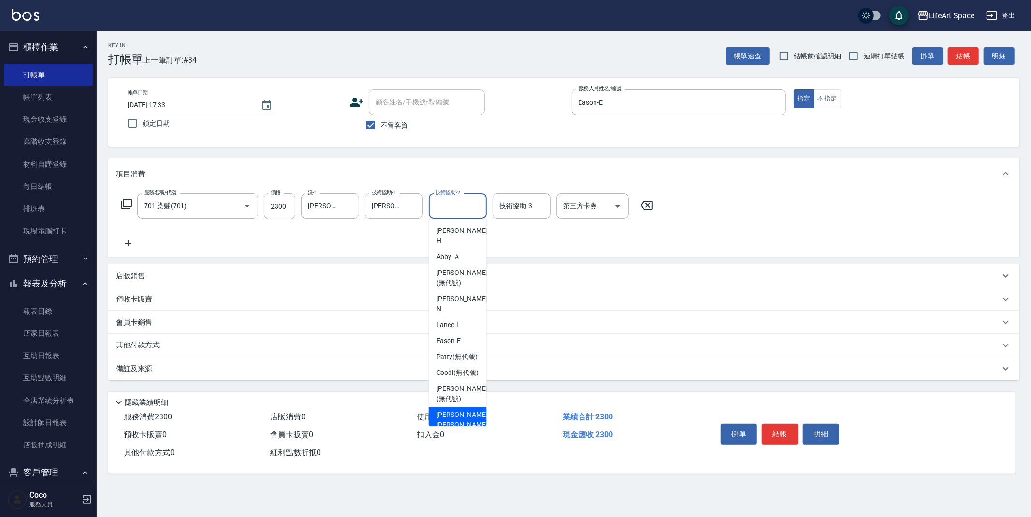
click at [460, 419] on span "[PERSON_NAME] [PERSON_NAME] (無代號)" at bounding box center [461, 425] width 51 height 30
type input "[PERSON_NAME] [PERSON_NAME](無代號)"
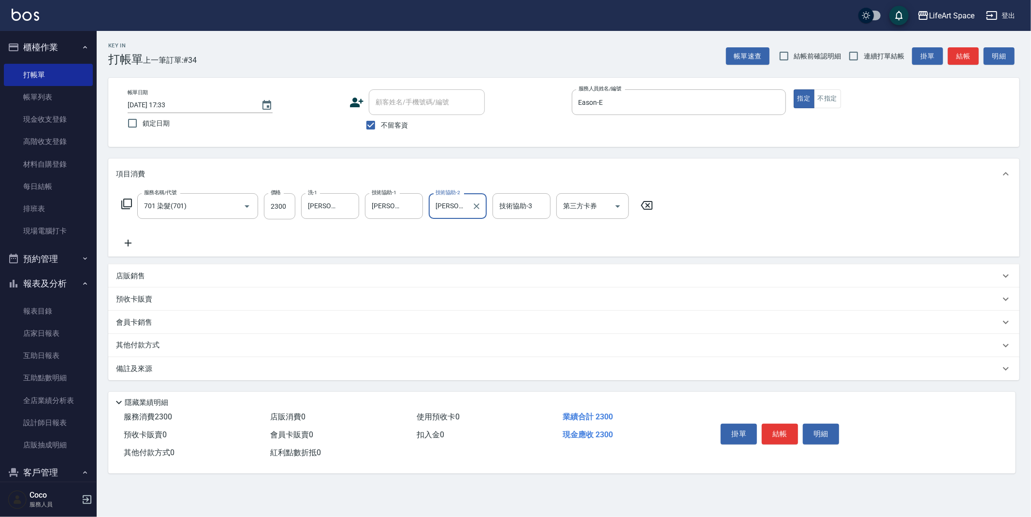
drag, startPoint x: 265, startPoint y: 368, endPoint x: 265, endPoint y: 379, distance: 11.6
click at [265, 368] on div "備註及來源" at bounding box center [558, 369] width 884 height 10
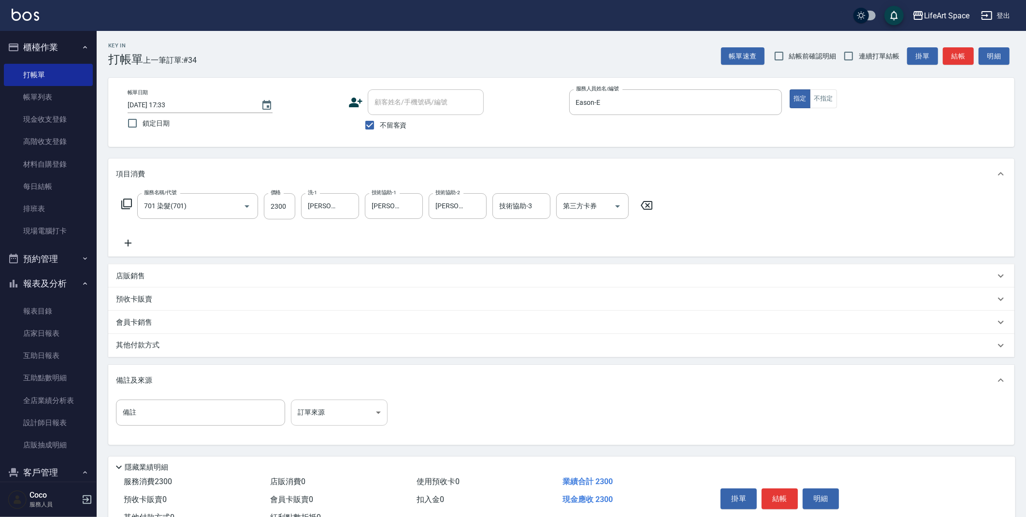
click at [313, 416] on body "LifeArt Space 登出 櫃檯作業 打帳單 帳單列表 現金收支登錄 高階收支登錄 材料自購登錄 每日結帳 排班表 現場電腦打卡 預約管理 預約管理 單…" at bounding box center [513, 275] width 1026 height 550
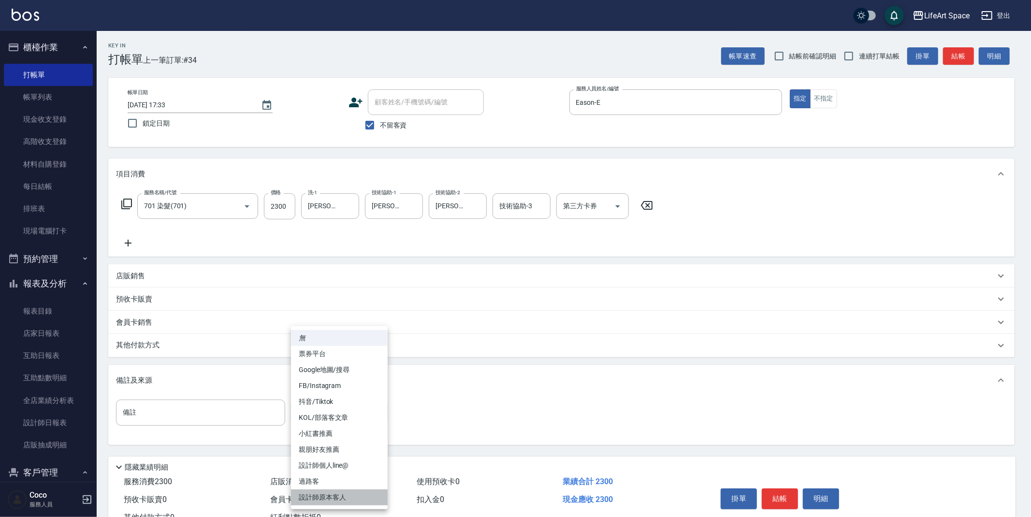
click at [327, 492] on li "設計師原本客人" at bounding box center [339, 498] width 97 height 16
type input "設計師原本客人"
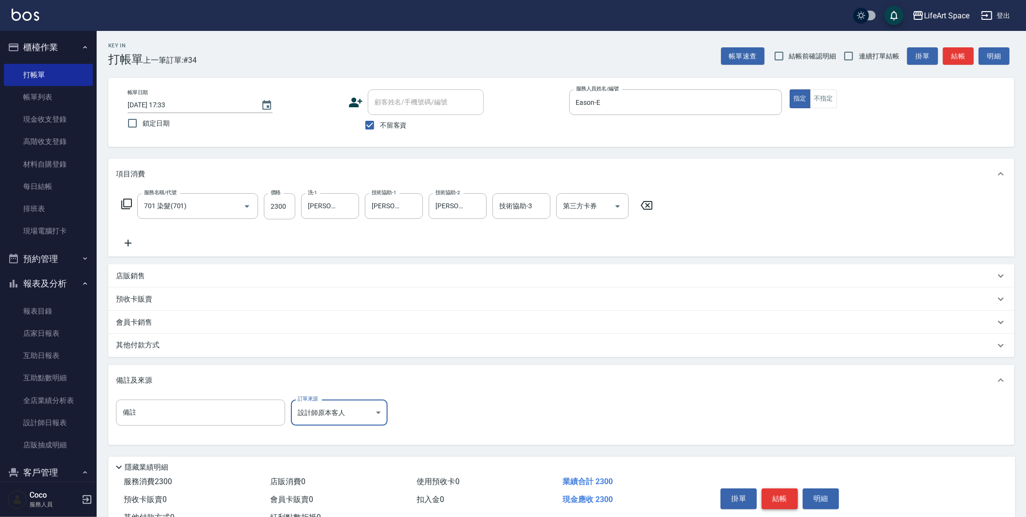
click at [790, 500] on button "結帳" at bounding box center [780, 499] width 36 height 20
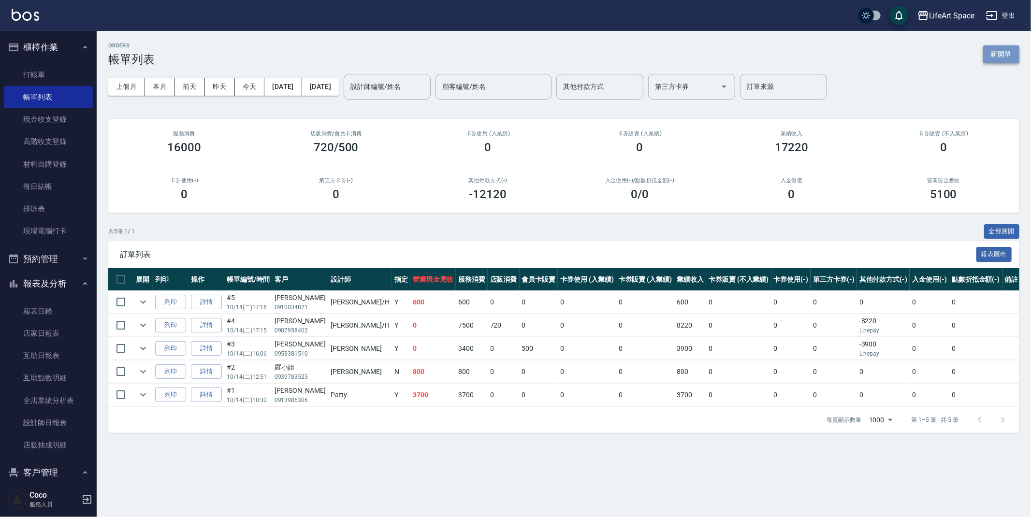
click at [1006, 53] on button "新開單" at bounding box center [1001, 54] width 36 height 18
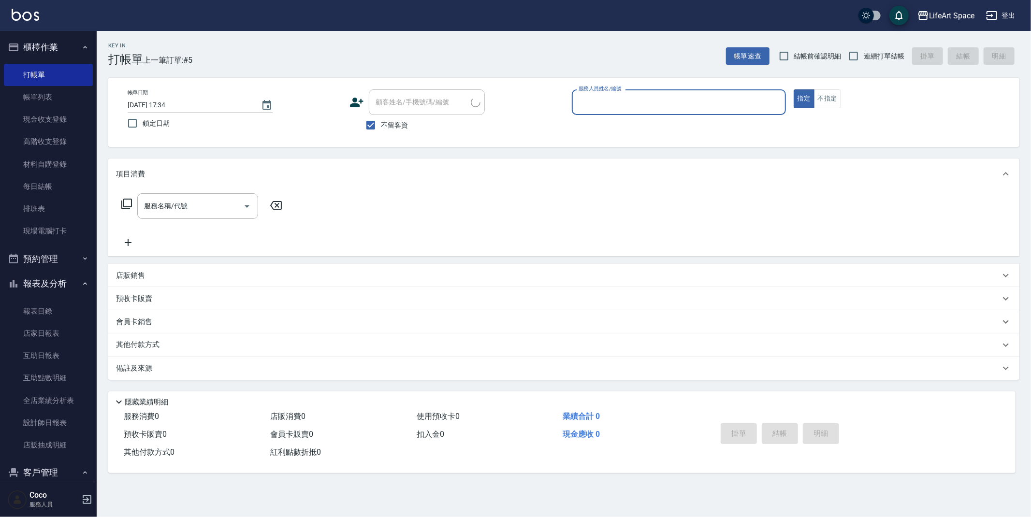
drag, startPoint x: 710, startPoint y: 103, endPoint x: 703, endPoint y: 104, distance: 6.8
click at [710, 103] on input "服務人員姓名/編號" at bounding box center [678, 102] width 205 height 17
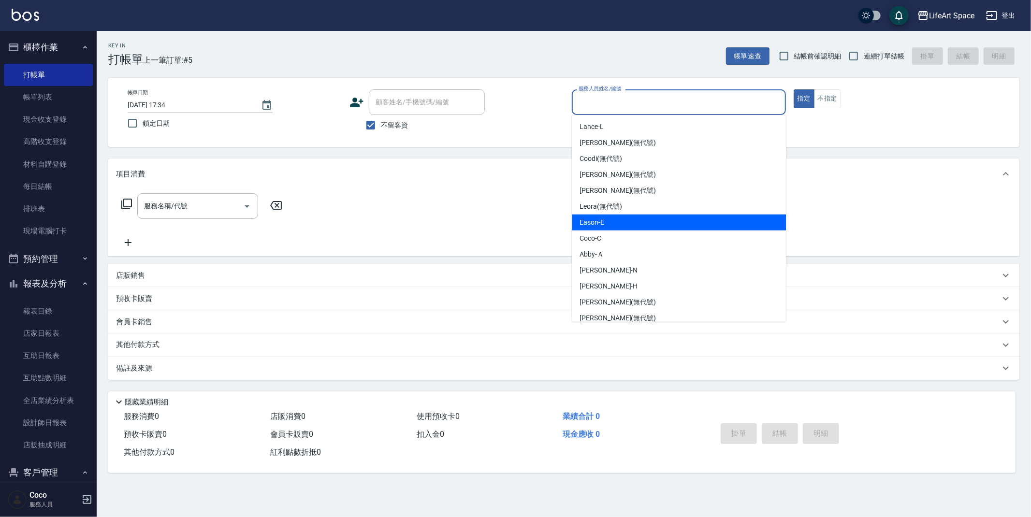
drag, startPoint x: 637, startPoint y: 226, endPoint x: 309, endPoint y: 235, distance: 327.3
click at [637, 226] on div "Eason -E" at bounding box center [679, 223] width 214 height 16
type input "Eason-E"
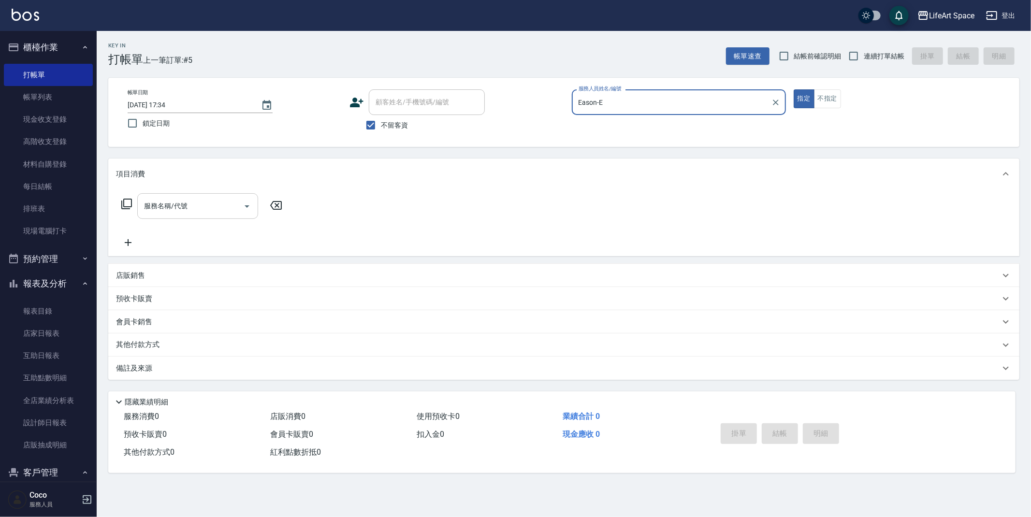
click at [193, 205] on input "服務名稱/代號" at bounding box center [191, 206] width 98 height 17
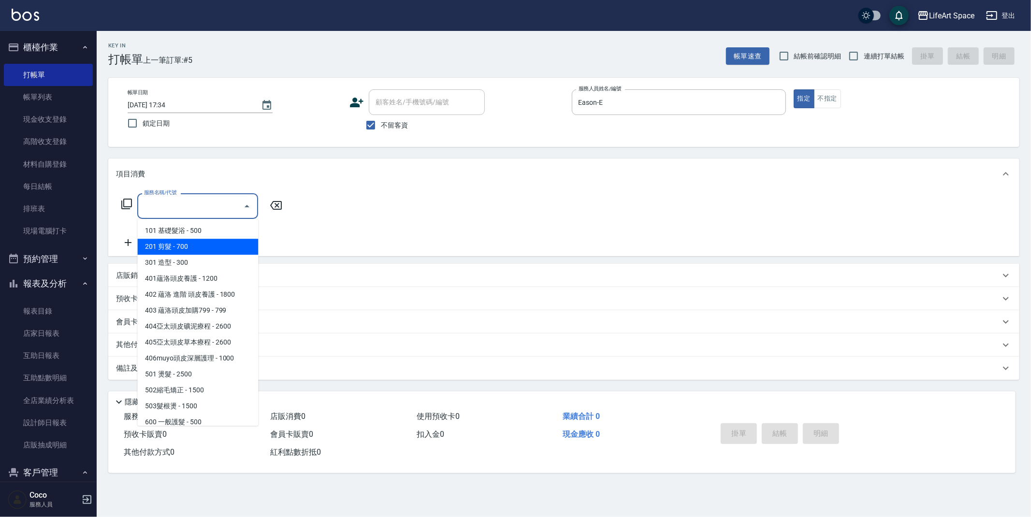
click at [197, 241] on span "201 剪髮 - 700" at bounding box center [197, 247] width 121 height 16
type input "201 剪髮(201)"
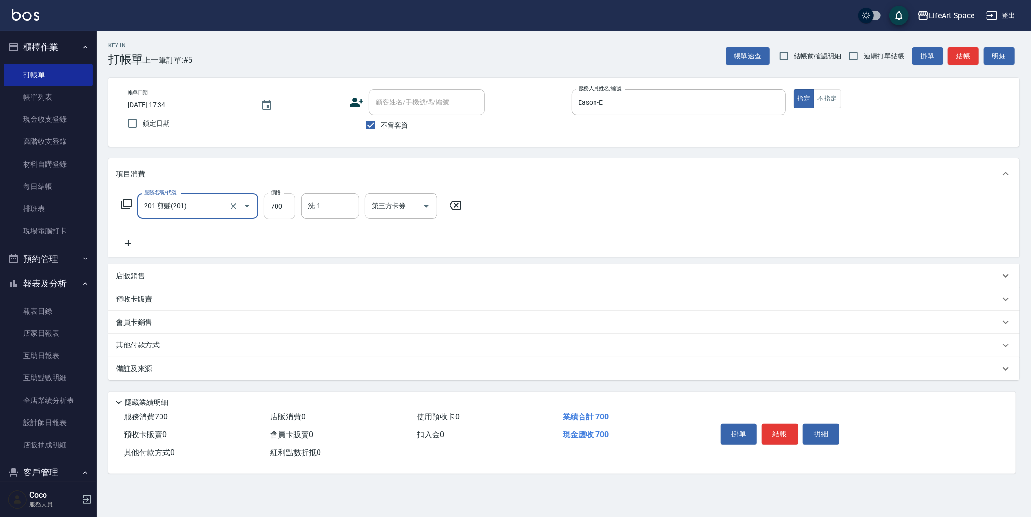
click at [286, 203] on input "700" at bounding box center [279, 206] width 31 height 26
type input "800"
click at [264, 100] on icon "Choose date, selected date is 2025-10-14" at bounding box center [266, 105] width 9 height 10
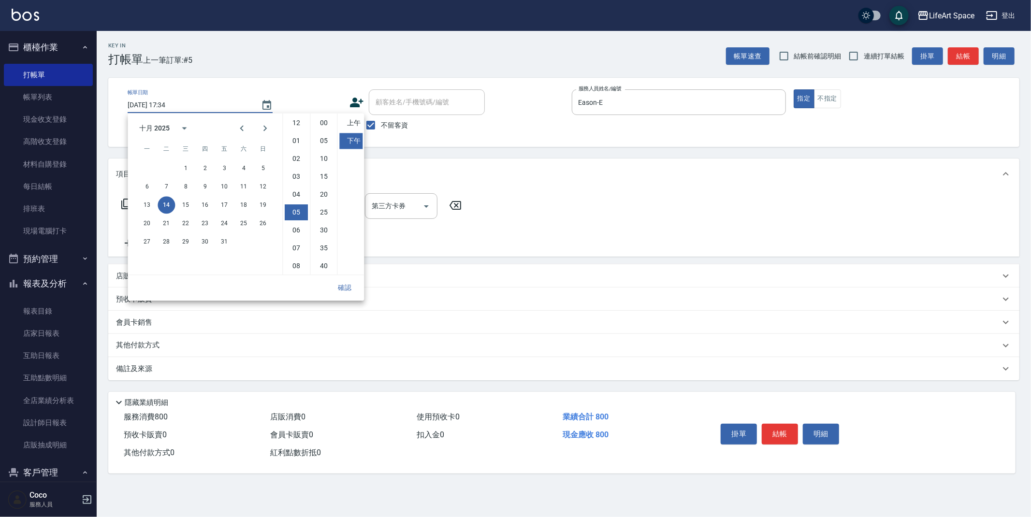
scroll to position [54, 0]
click at [267, 187] on button "12" at bounding box center [262, 186] width 17 height 17
type input "[DATE] 17:34"
click at [338, 285] on button "確認" at bounding box center [344, 288] width 31 height 18
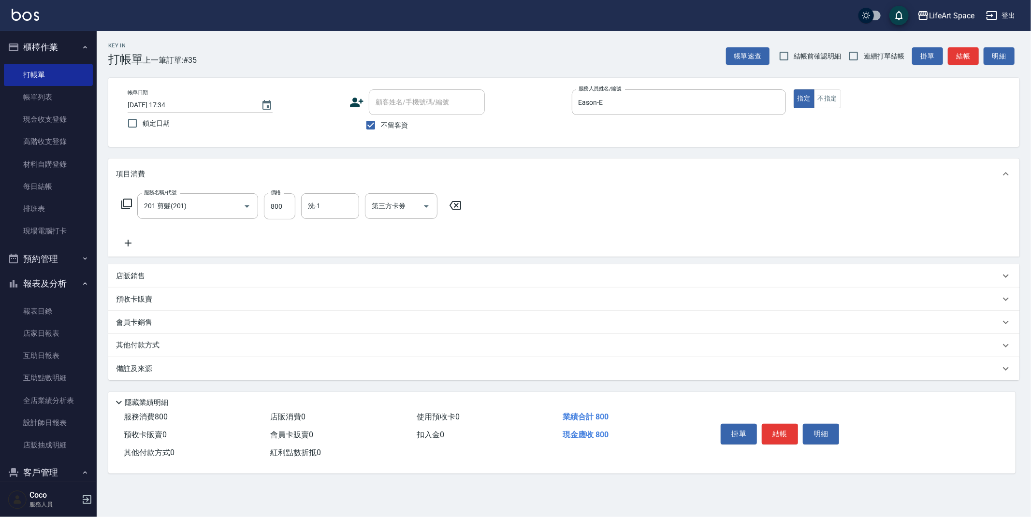
click at [226, 374] on div "備註及來源" at bounding box center [558, 369] width 884 height 10
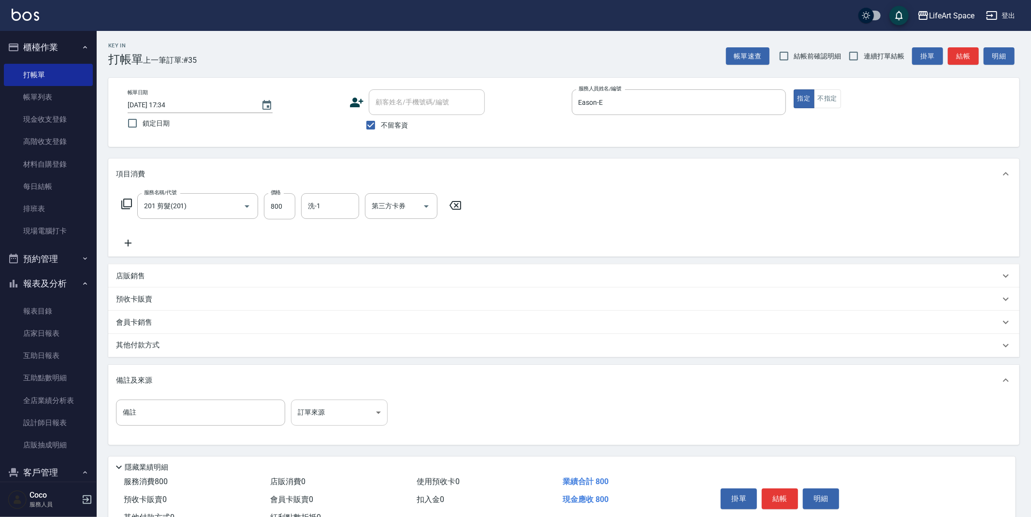
click at [317, 417] on body "LifeArt Space 登出 櫃檯作業 打帳單 帳單列表 現金收支登錄 高階收支登錄 材料自購登錄 每日結帳 排班表 現場電腦打卡 預約管理 預約管理 單…" at bounding box center [515, 275] width 1031 height 550
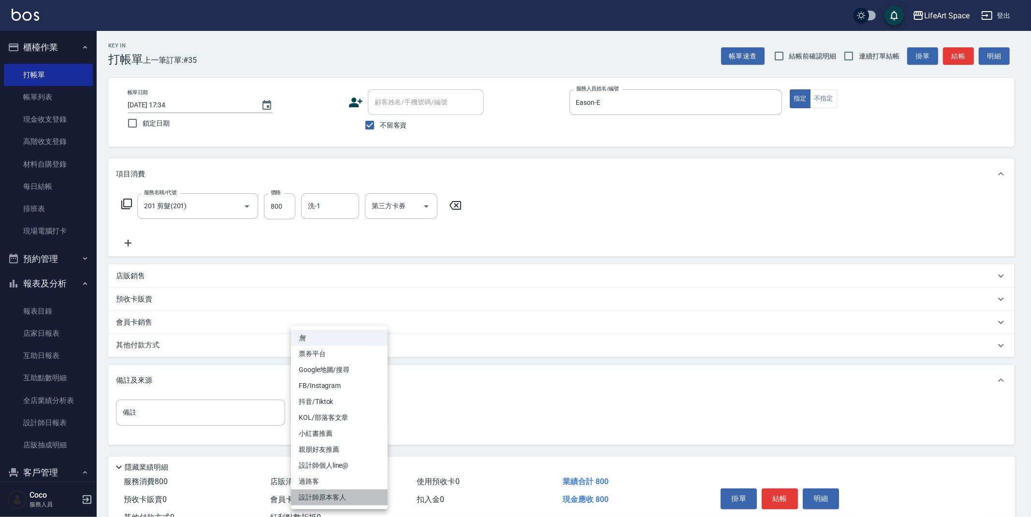
click at [358, 502] on li "設計師原本客人" at bounding box center [339, 498] width 97 height 16
type input "設計師原本客人"
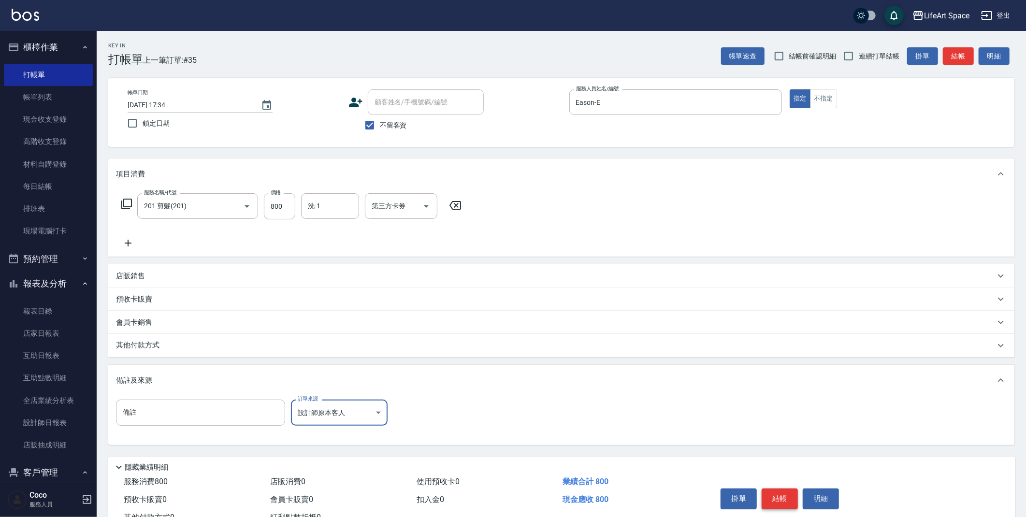
click at [781, 497] on button "結帳" at bounding box center [780, 499] width 36 height 20
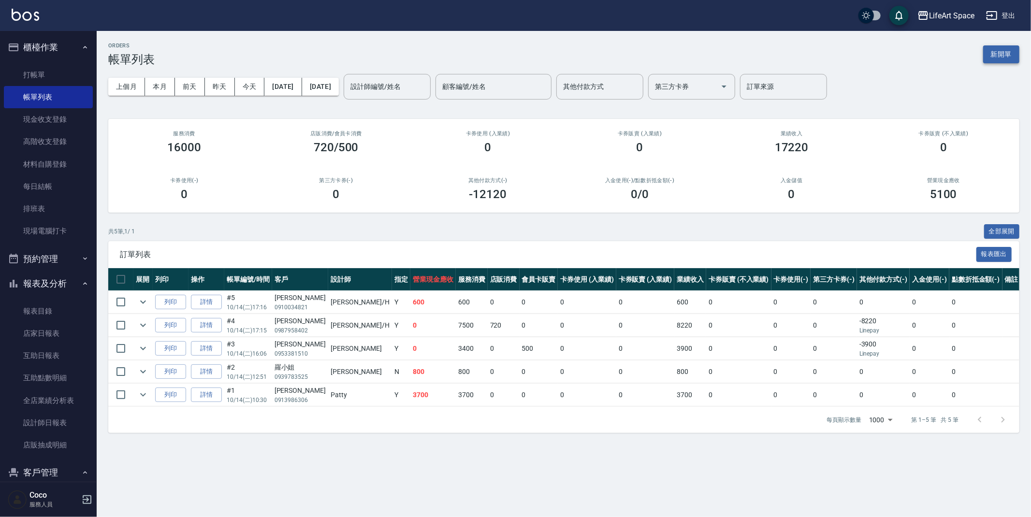
click at [1006, 46] on button "新開單" at bounding box center [1001, 54] width 36 height 18
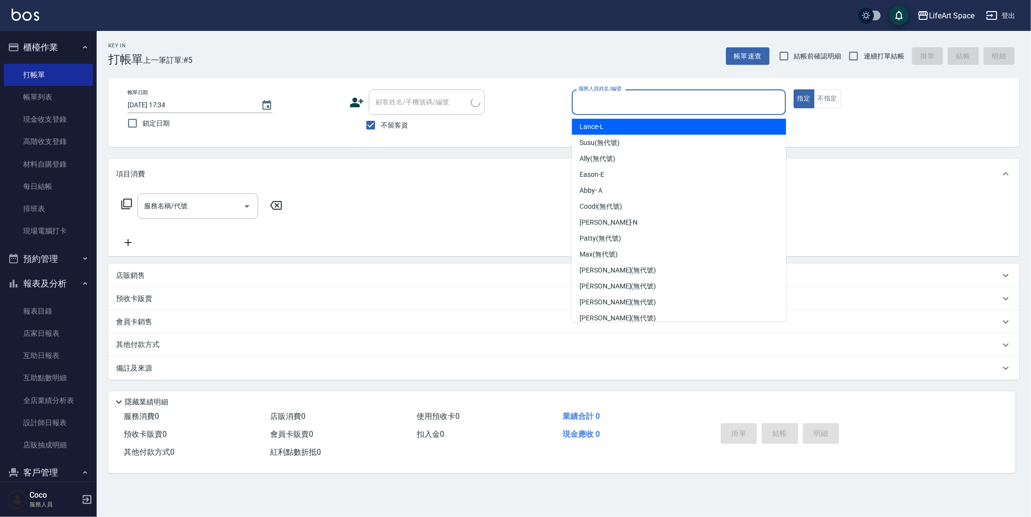
click at [663, 106] on input "服務人員姓名/編號" at bounding box center [678, 102] width 205 height 17
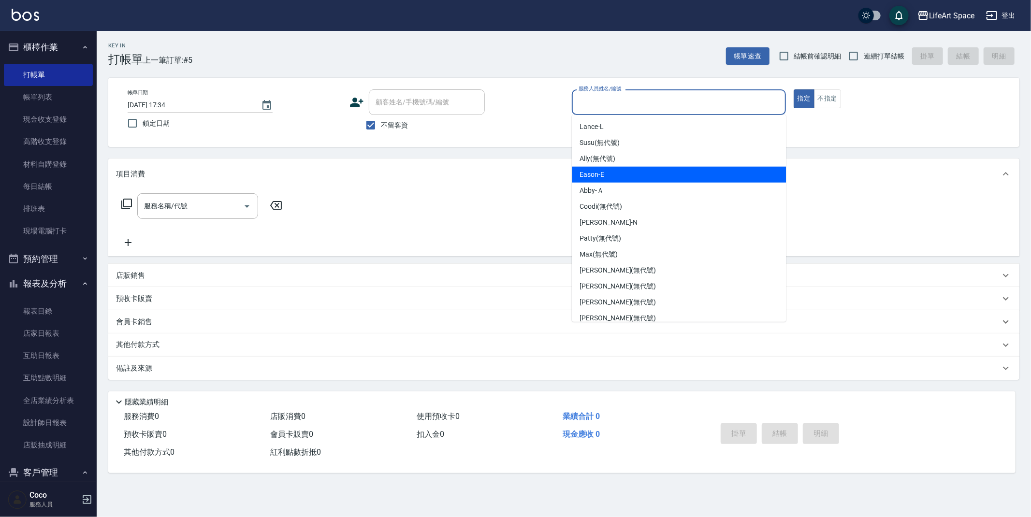
click at [632, 178] on div "Eason -E" at bounding box center [679, 175] width 214 height 16
type input "Eason-E"
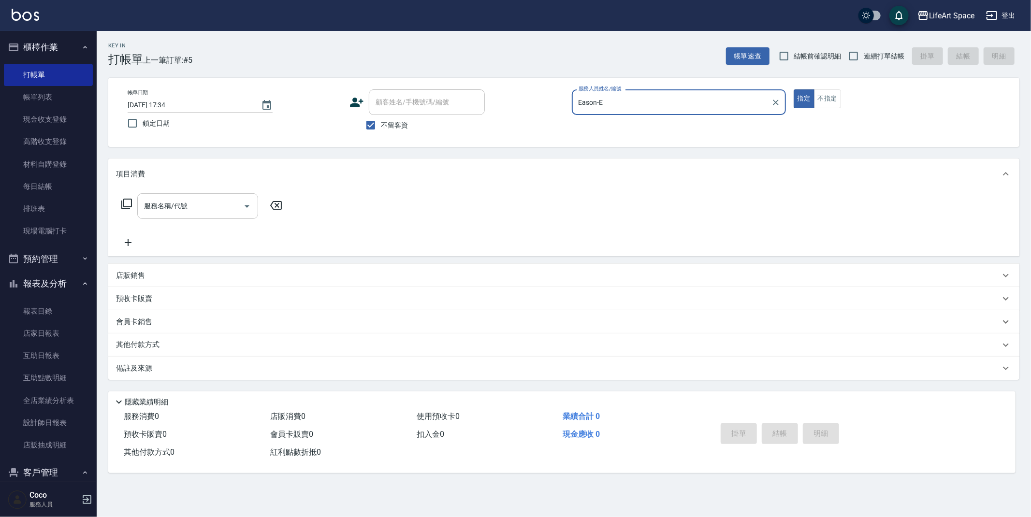
click at [208, 204] on input "服務名稱/代號" at bounding box center [191, 206] width 98 height 17
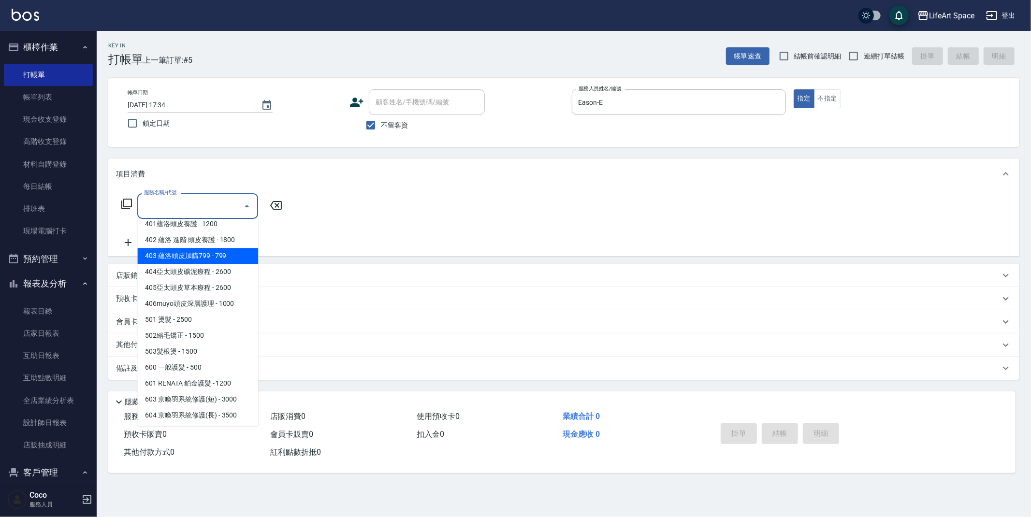
scroll to position [151, 0]
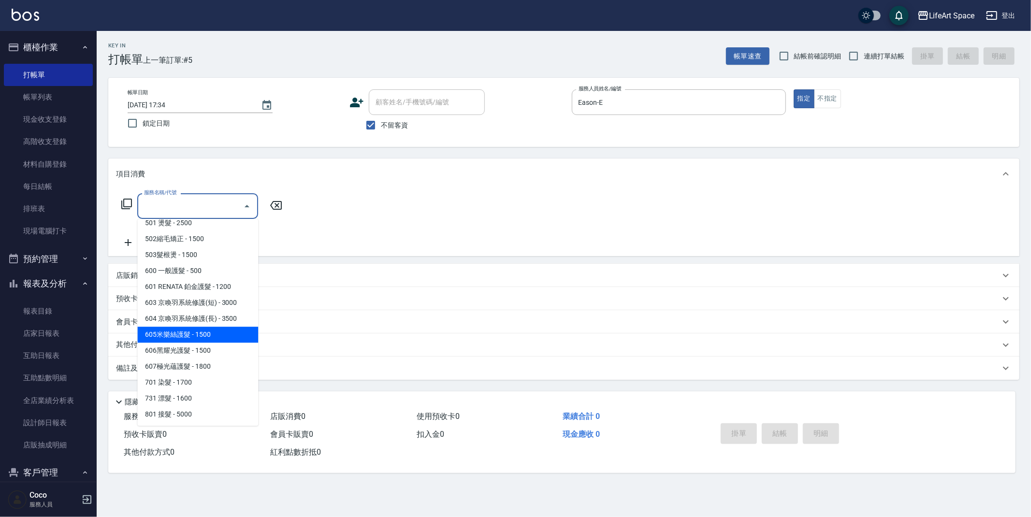
click at [187, 329] on span "605米樂絲護髮 - 1500" at bounding box center [197, 335] width 121 height 16
type input "605米樂絲護髮(605)"
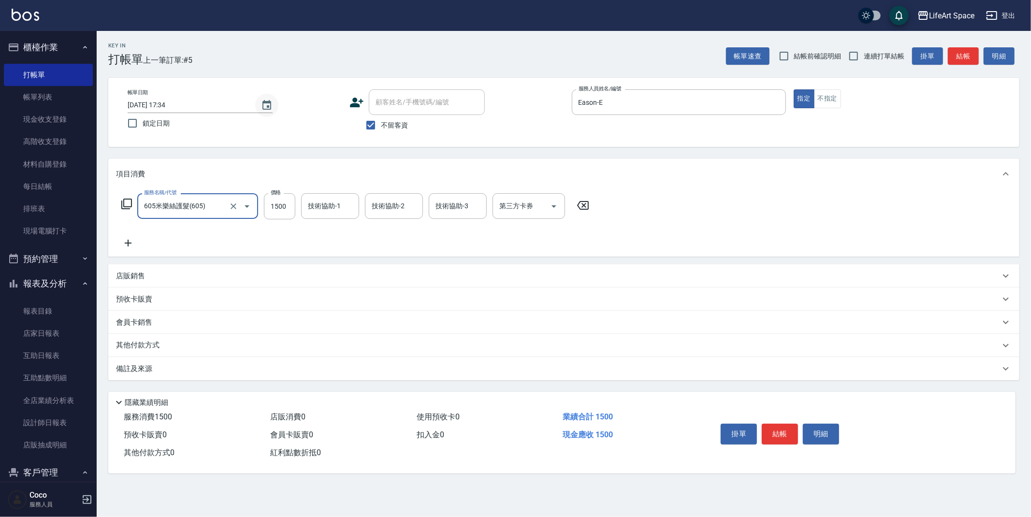
click at [270, 97] on button "Choose date, selected date is 2025-10-14" at bounding box center [266, 105] width 23 height 23
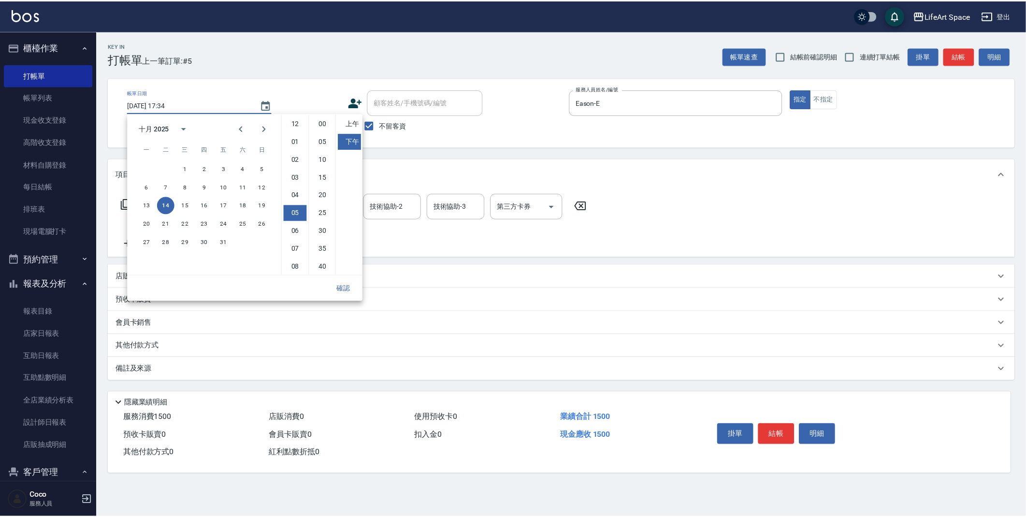
scroll to position [54, 0]
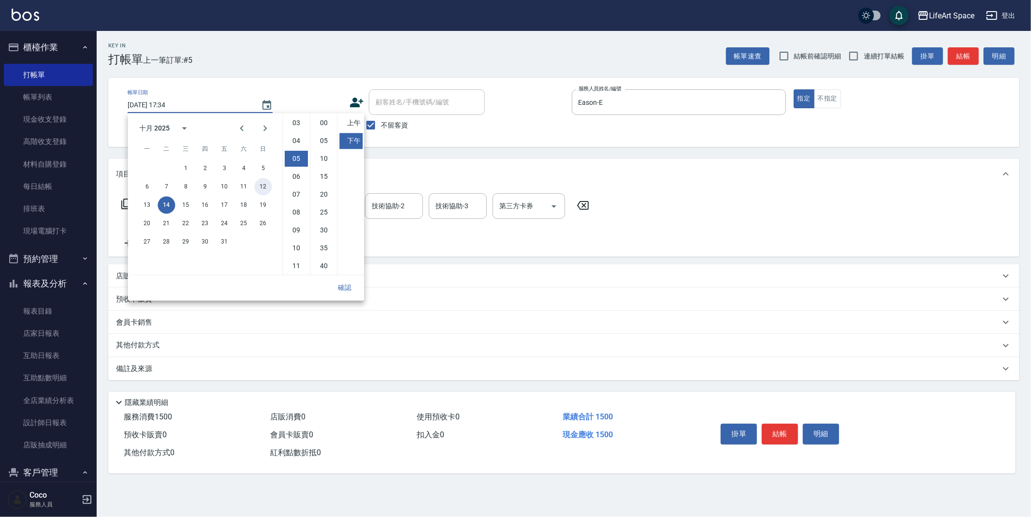
click at [265, 186] on button "12" at bounding box center [262, 186] width 17 height 17
type input "[DATE] 17:34"
drag, startPoint x: 343, startPoint y: 288, endPoint x: 175, endPoint y: 266, distance: 169.2
click at [343, 288] on button "確認" at bounding box center [344, 288] width 31 height 18
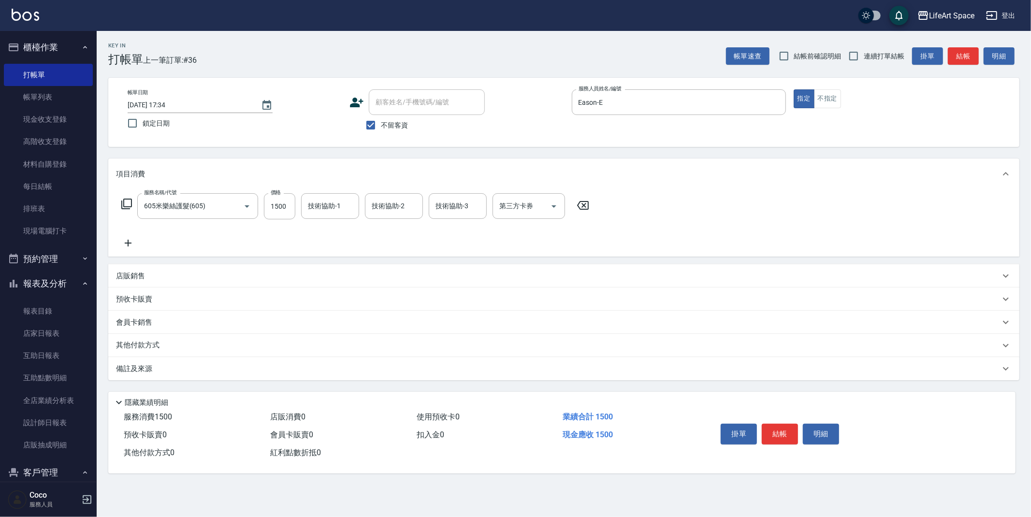
click at [127, 246] on icon at bounding box center [128, 243] width 24 height 12
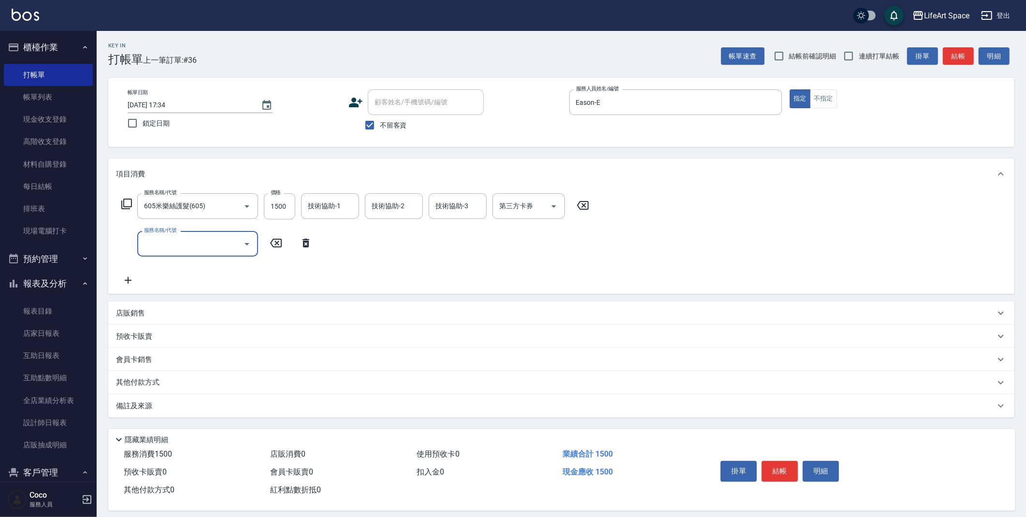
click at [166, 246] on input "服務名稱/代號" at bounding box center [191, 243] width 98 height 17
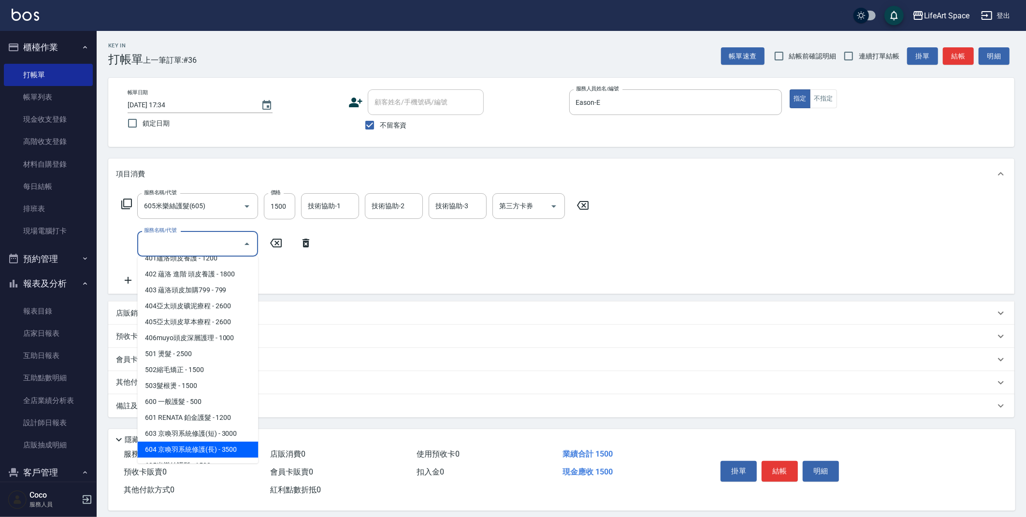
scroll to position [151, 0]
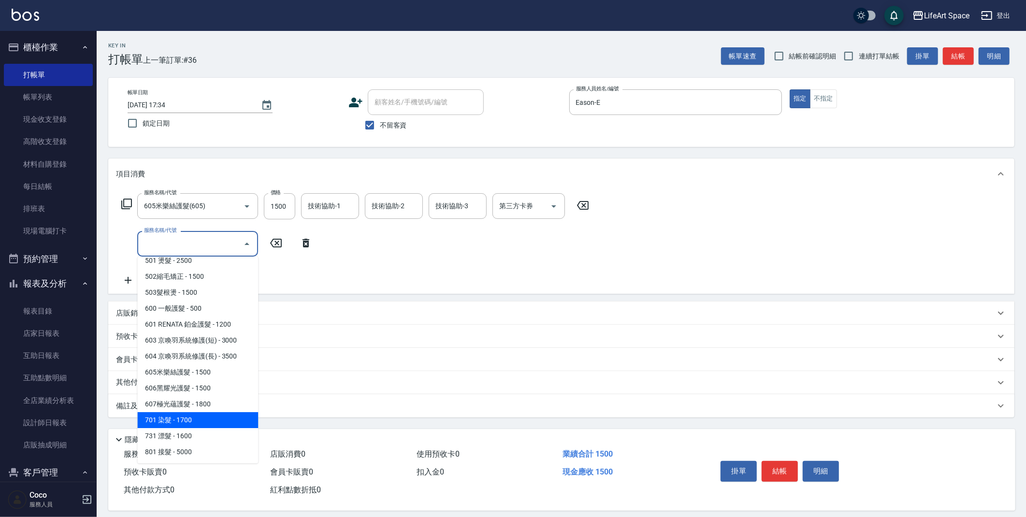
click at [190, 416] on span "701 染髮 - 1700" at bounding box center [197, 420] width 121 height 16
type input "701 染髮(701)"
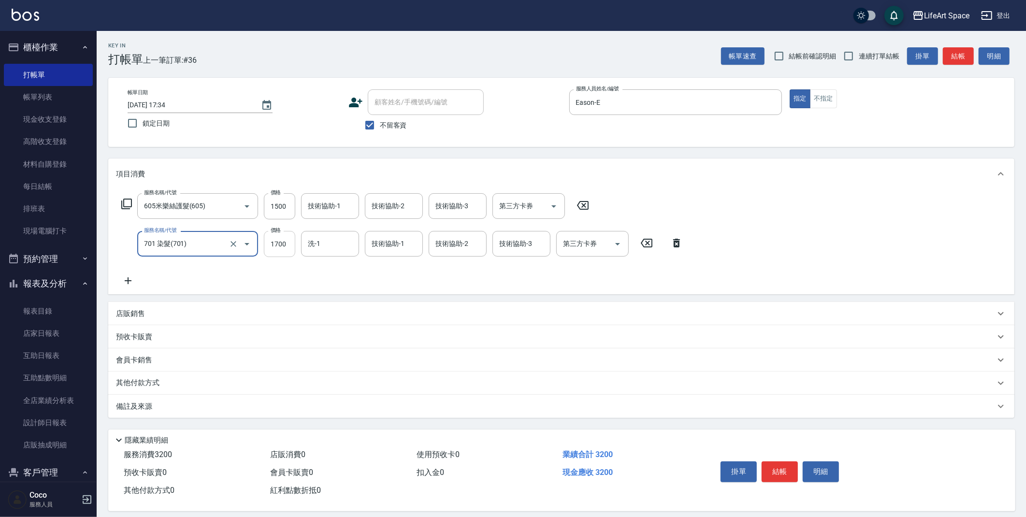
click at [287, 240] on input "1700" at bounding box center [279, 244] width 31 height 26
type input "2800"
click at [337, 202] on div "技術協助-1 技術協助-1" at bounding box center [330, 206] width 58 height 26
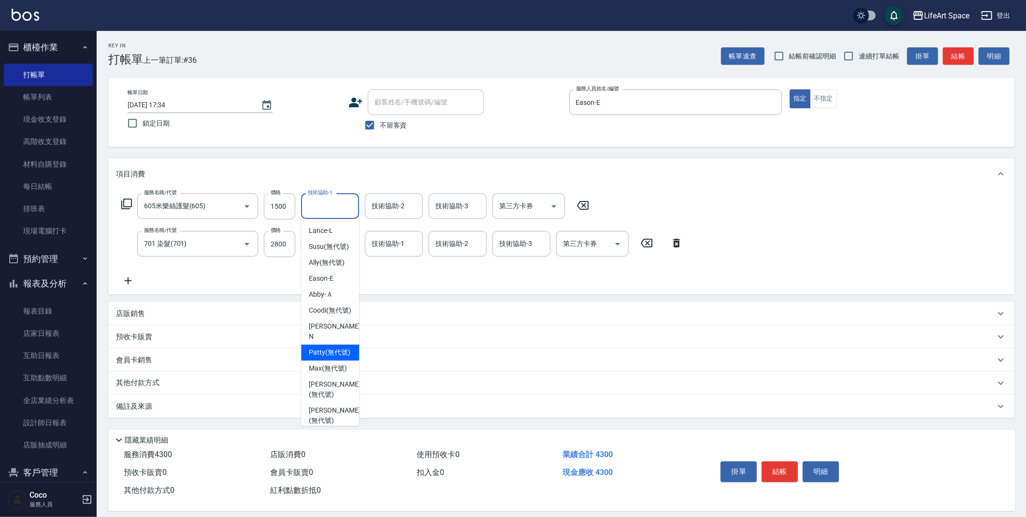
click at [336, 358] on span "[PERSON_NAME] (無代號)" at bounding box center [330, 353] width 42 height 10
type input "Patty(無代號)"
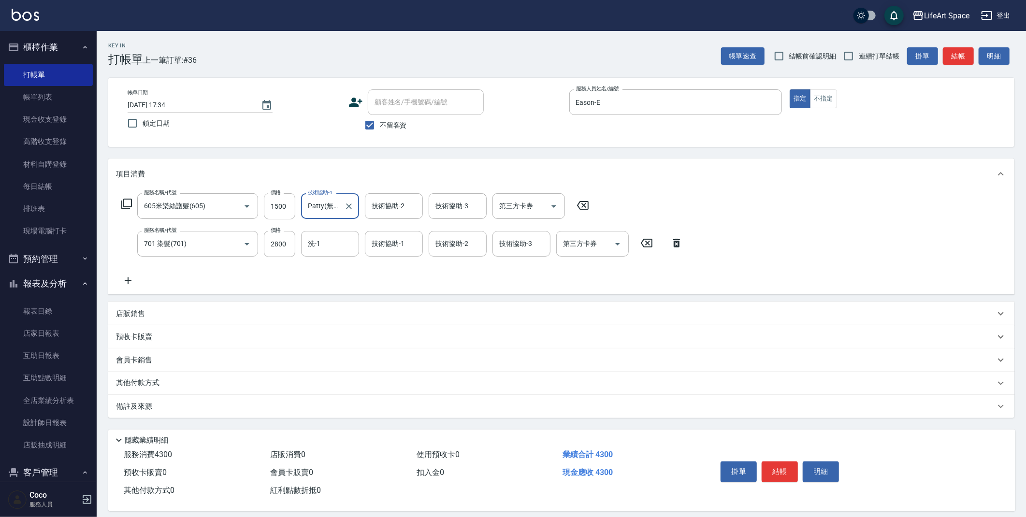
click at [392, 201] on div "技術協助-2 技術協助-2" at bounding box center [394, 206] width 58 height 26
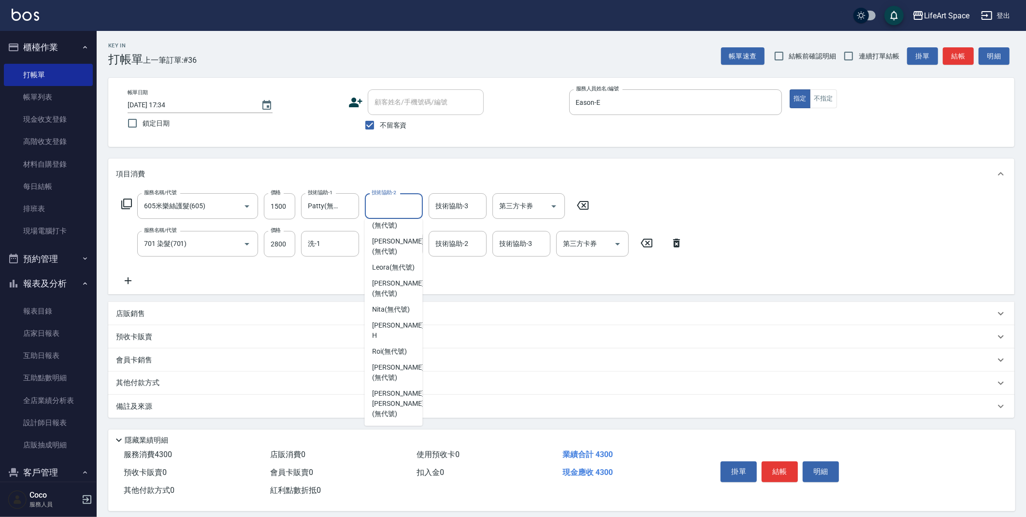
scroll to position [294, 0]
click at [390, 315] on span "Nita (無代號)" at bounding box center [391, 309] width 38 height 10
type input "Nita (無代號)"
click at [337, 247] on input "洗-1" at bounding box center [329, 243] width 49 height 17
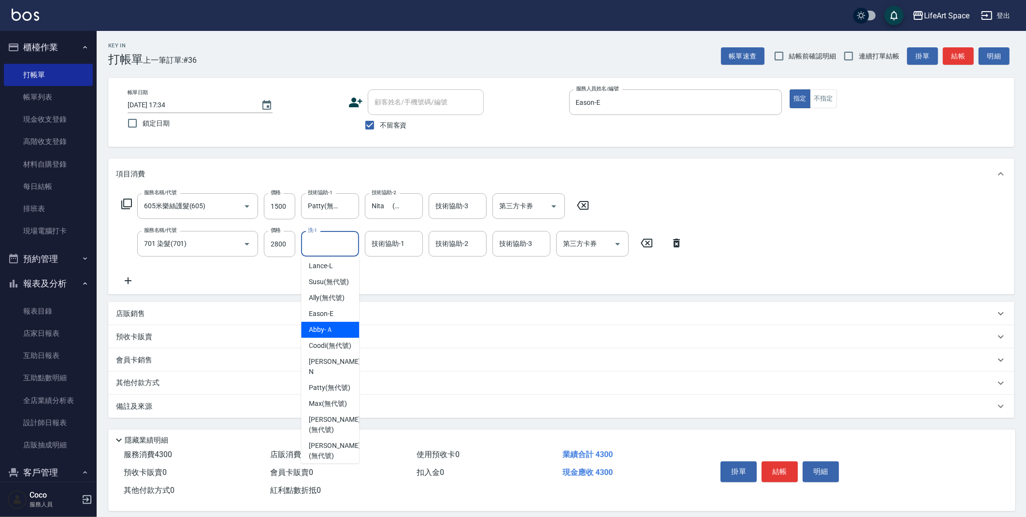
scroll to position [258, 0]
drag, startPoint x: 321, startPoint y: 390, endPoint x: 361, endPoint y: 294, distance: 103.4
click at [321, 368] on span "[PERSON_NAME] (無代號)" at bounding box center [334, 358] width 51 height 20
type input "[PERSON_NAME](無代號)"
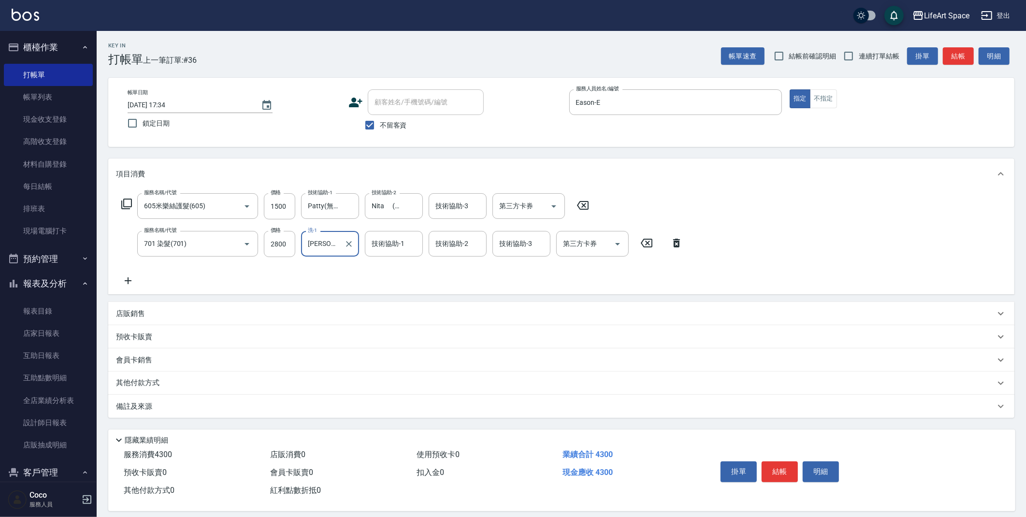
click at [393, 246] on div "技術協助-1 技術協助-1" at bounding box center [394, 244] width 58 height 26
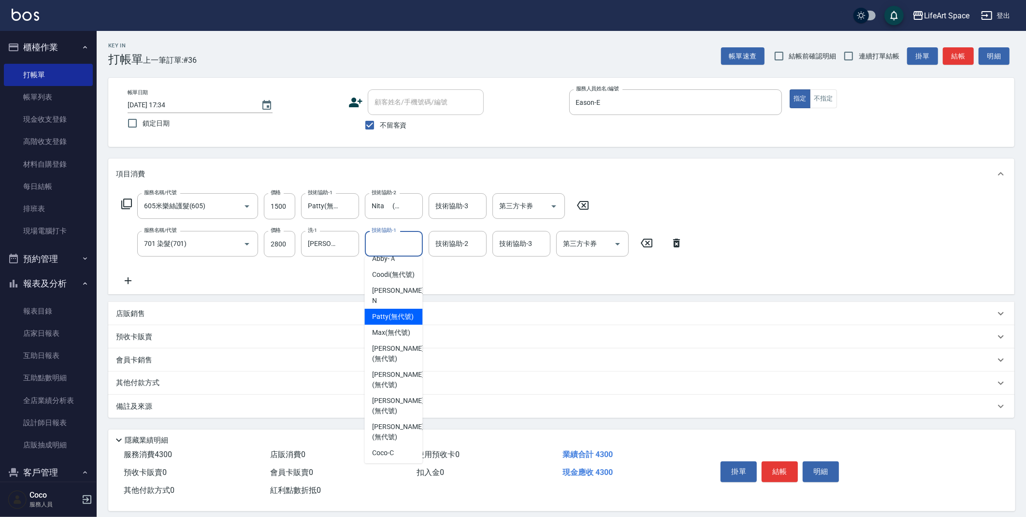
scroll to position [197, 0]
drag, startPoint x: 395, startPoint y: 372, endPoint x: 416, endPoint y: 307, distance: 68.5
click at [395, 361] on span "[PERSON_NAME]阡 (無代號)" at bounding box center [393, 351] width 43 height 20
type input "[PERSON_NAME](無代號)"
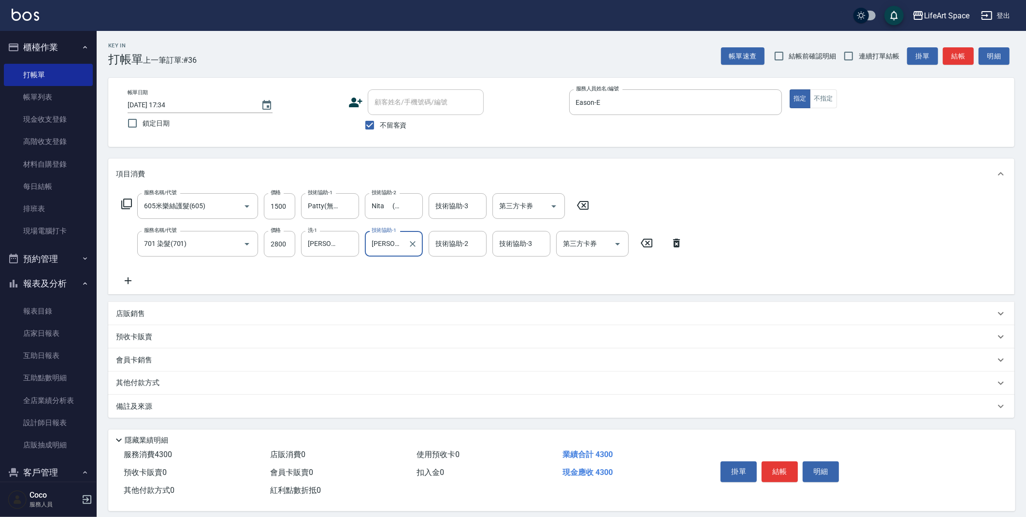
click at [449, 245] on div "技術協助-2 技術協助-2" at bounding box center [458, 244] width 58 height 26
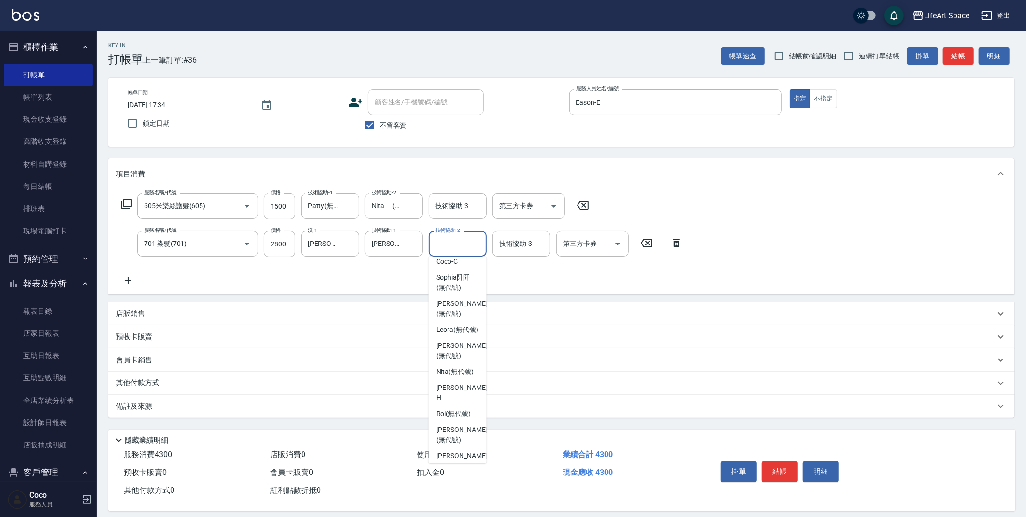
scroll to position [299, 0]
drag, startPoint x: 457, startPoint y: 348, endPoint x: 245, endPoint y: 403, distance: 219.6
click at [458, 336] on span "[PERSON_NAME] (無代號)" at bounding box center [461, 326] width 51 height 20
type input "[PERSON_NAME](無代號)"
click at [243, 404] on div "備註及來源" at bounding box center [555, 407] width 879 height 10
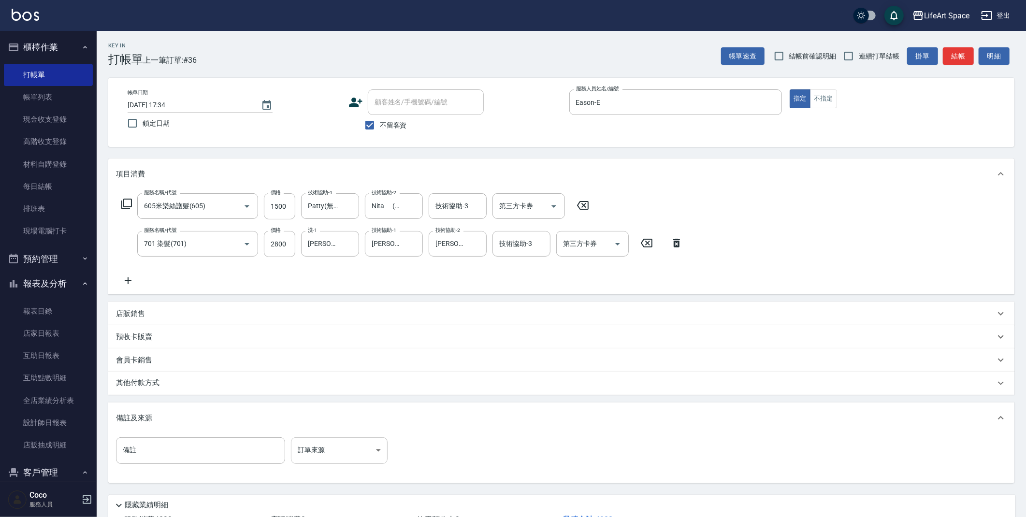
click at [333, 454] on body "LifeArt Space 登出 櫃檯作業 打帳單 帳單列表 現金收支登錄 高階收支登錄 材料自購登錄 每日結帳 排班表 現場電腦打卡 預約管理 預約管理 單…" at bounding box center [513, 294] width 1026 height 588
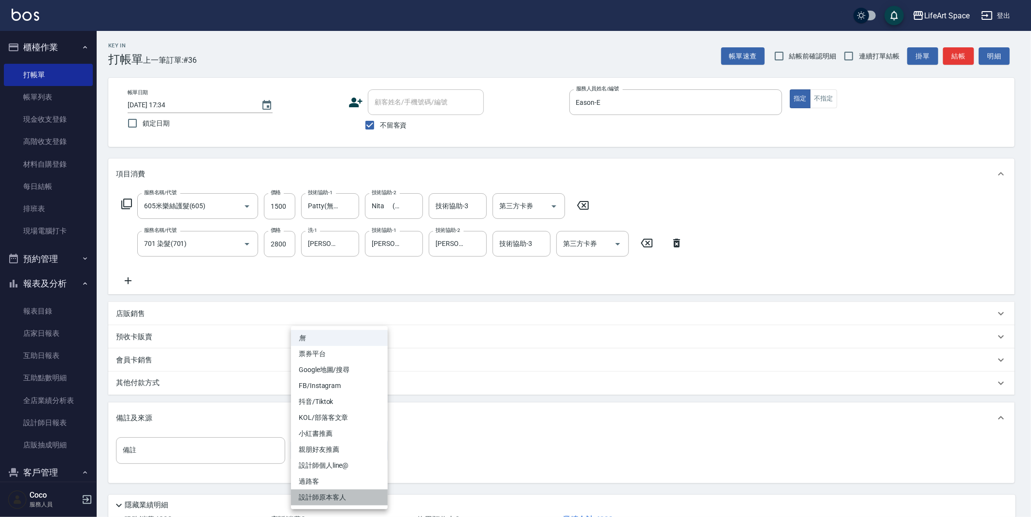
click at [343, 496] on li "設計師原本客人" at bounding box center [339, 498] width 97 height 16
type input "設計師原本客人"
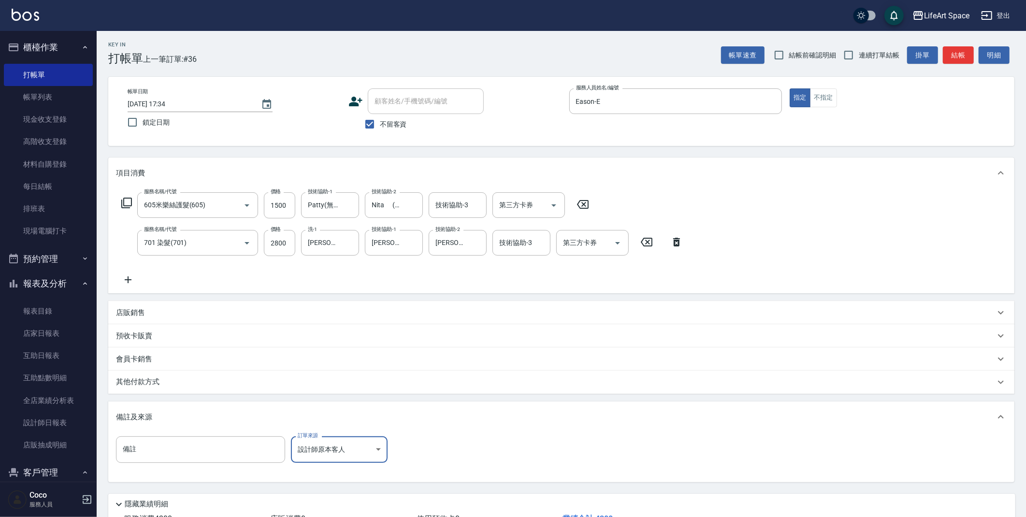
scroll to position [74, 0]
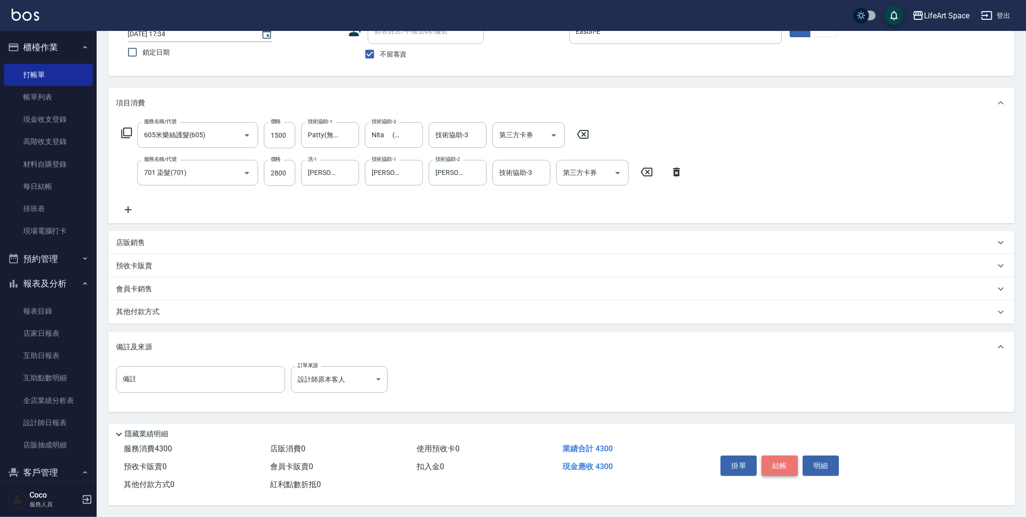
click at [786, 462] on button "結帳" at bounding box center [780, 466] width 36 height 20
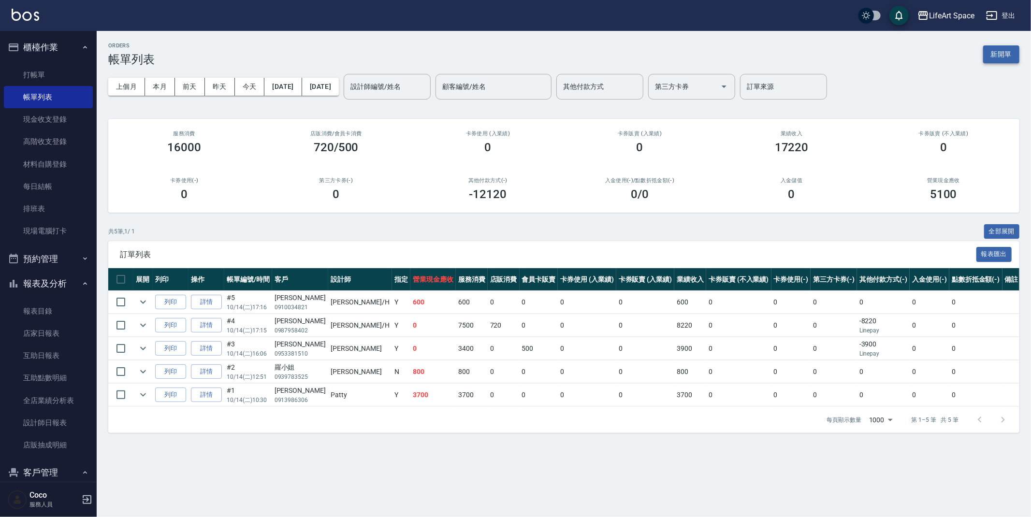
drag, startPoint x: 1006, startPoint y: 56, endPoint x: 938, endPoint y: 84, distance: 73.7
click at [1007, 56] on button "新開單" at bounding box center [1001, 54] width 36 height 18
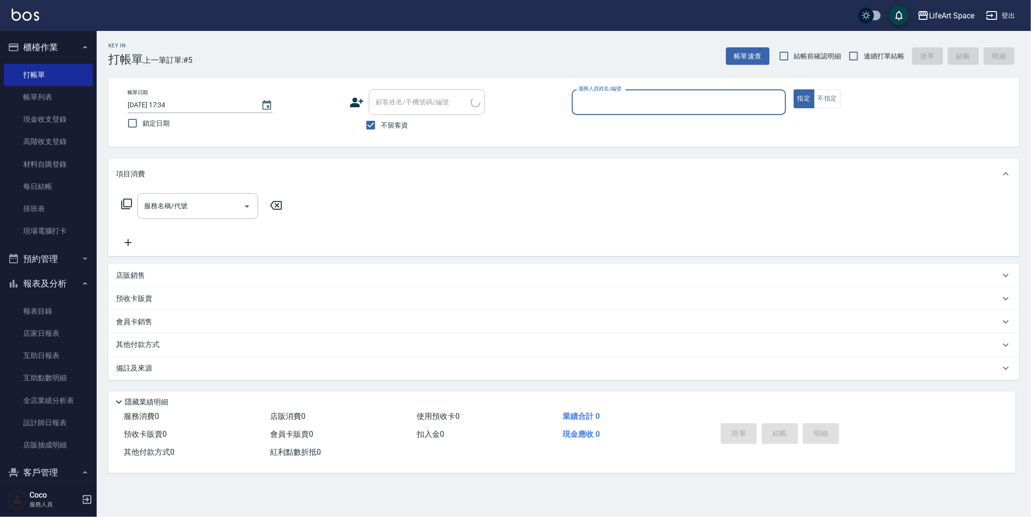
click at [696, 106] on input "服務人員姓名/編號" at bounding box center [678, 102] width 205 height 17
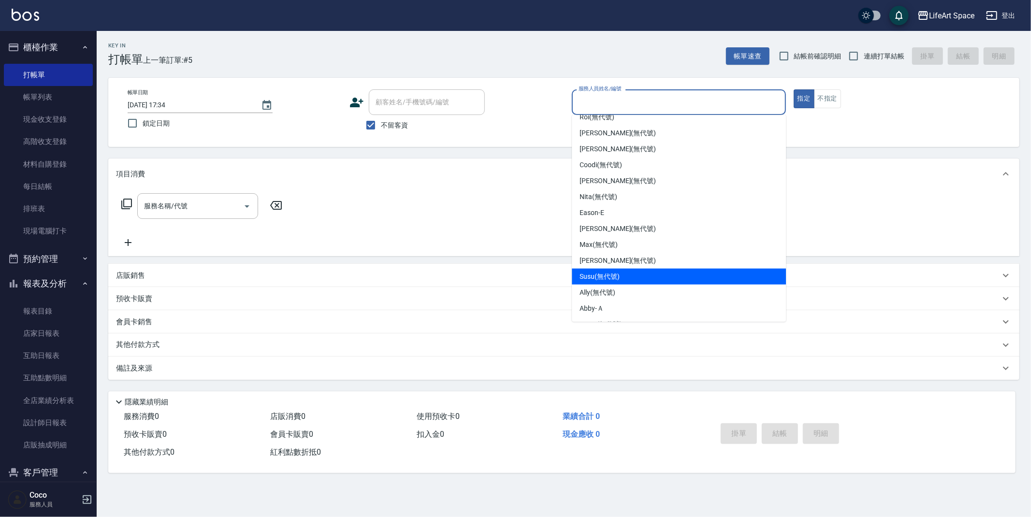
scroll to position [167, 0]
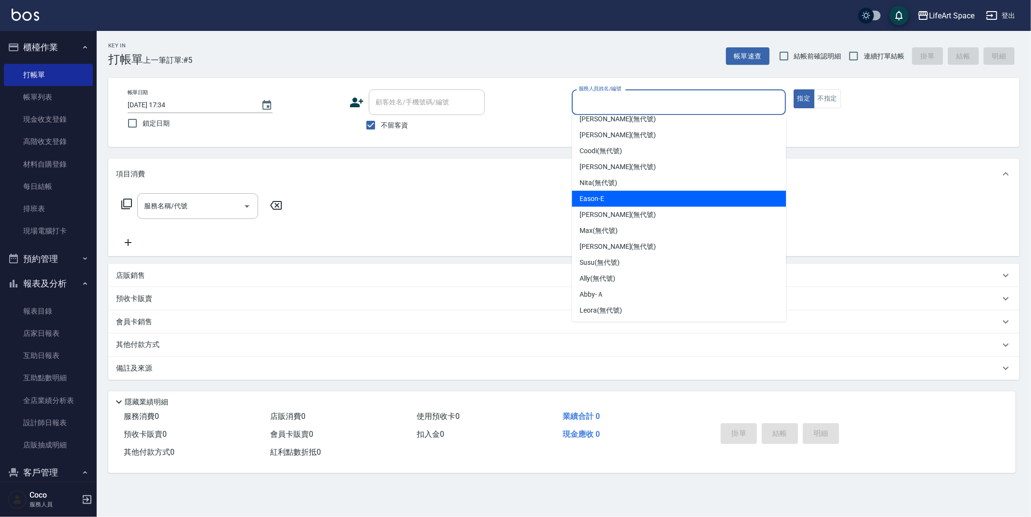
drag, startPoint x: 617, startPoint y: 203, endPoint x: 532, endPoint y: 209, distance: 84.8
click at [617, 203] on div "Eason -E" at bounding box center [679, 199] width 214 height 16
type input "Eason-E"
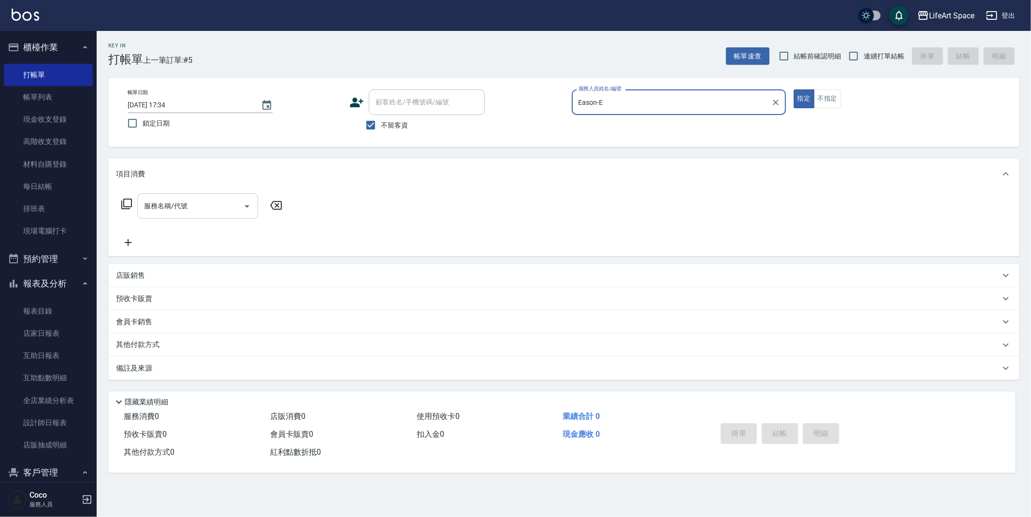
click at [212, 214] on input "服務名稱/代號" at bounding box center [191, 206] width 98 height 17
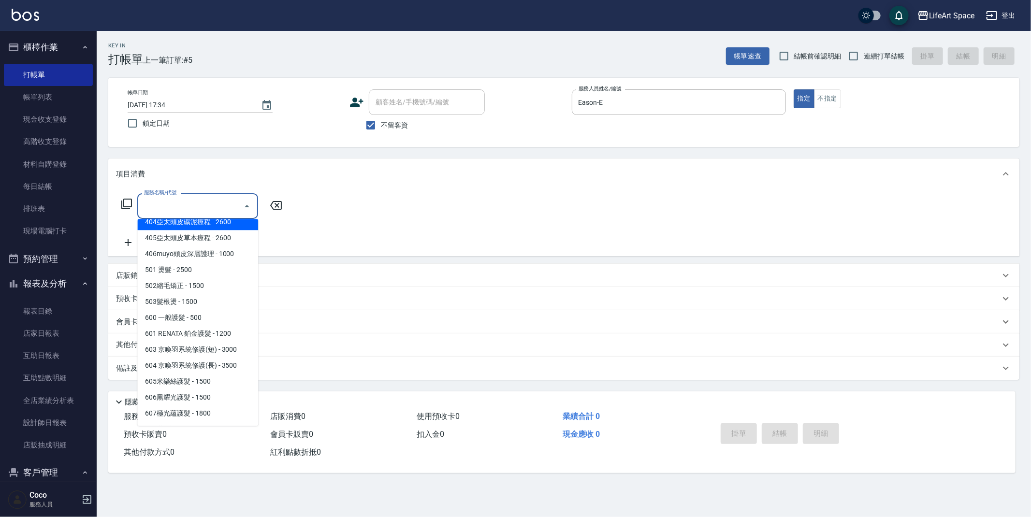
scroll to position [151, 0]
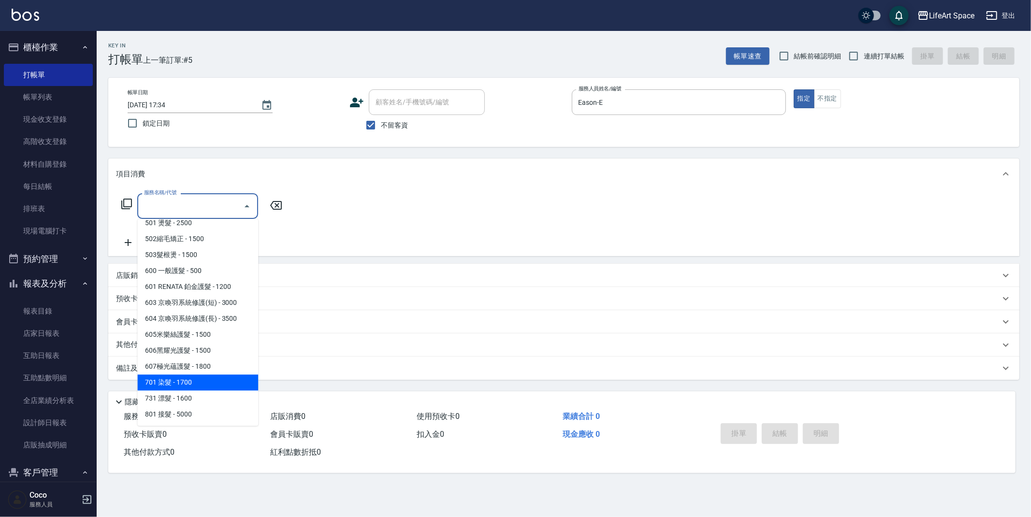
click at [206, 380] on span "701 染髮 - 1700" at bounding box center [197, 383] width 121 height 16
type input "701 染髮(701)"
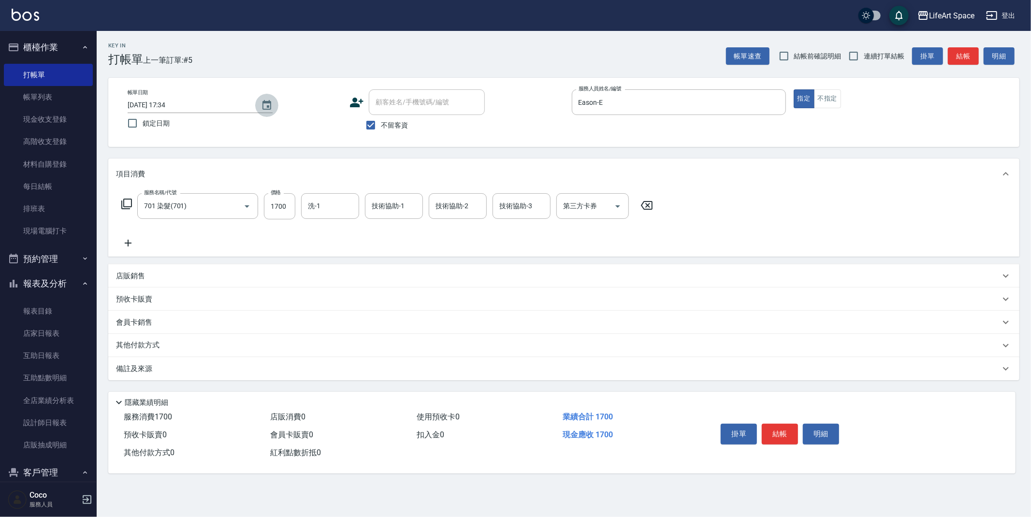
drag, startPoint x: 271, startPoint y: 98, endPoint x: 276, endPoint y: 112, distance: 15.4
click at [272, 97] on button "Choose date, selected date is 2025-10-14" at bounding box center [266, 105] width 23 height 23
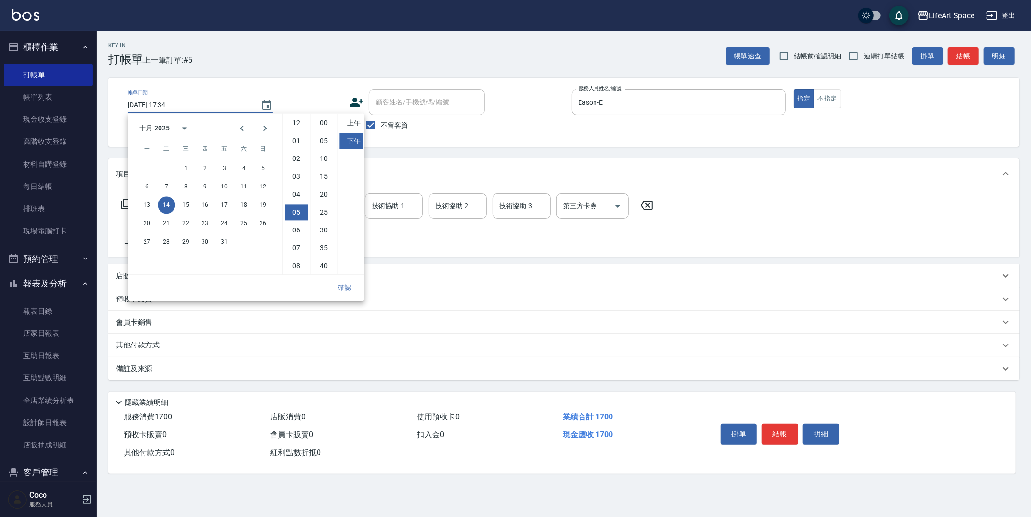
scroll to position [54, 0]
click at [262, 188] on button "12" at bounding box center [262, 186] width 17 height 17
type input "[DATE] 17:34"
click at [341, 289] on button "確認" at bounding box center [344, 288] width 31 height 18
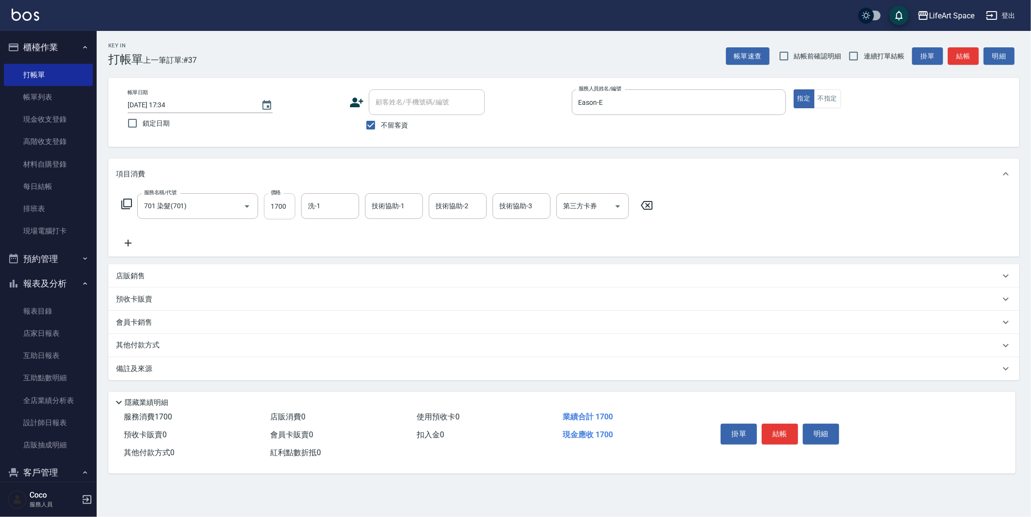
click at [290, 208] on input "1700" at bounding box center [279, 206] width 31 height 26
type input "2300"
click at [329, 206] on input "洗-1" at bounding box center [329, 206] width 49 height 17
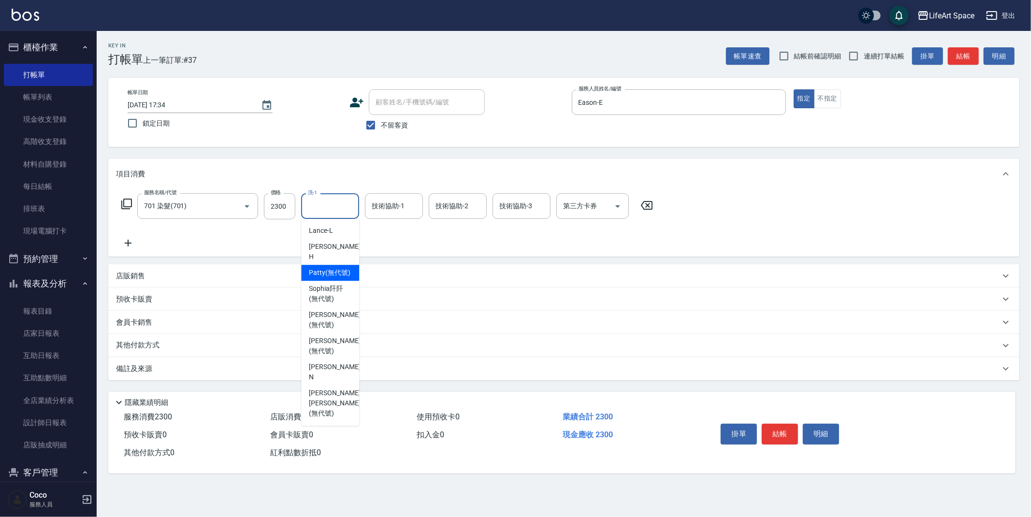
drag, startPoint x: 326, startPoint y: 260, endPoint x: 363, endPoint y: 235, distance: 45.0
click at [326, 268] on span "[PERSON_NAME] (無代號)" at bounding box center [330, 273] width 42 height 10
type input "Patty(無代號)"
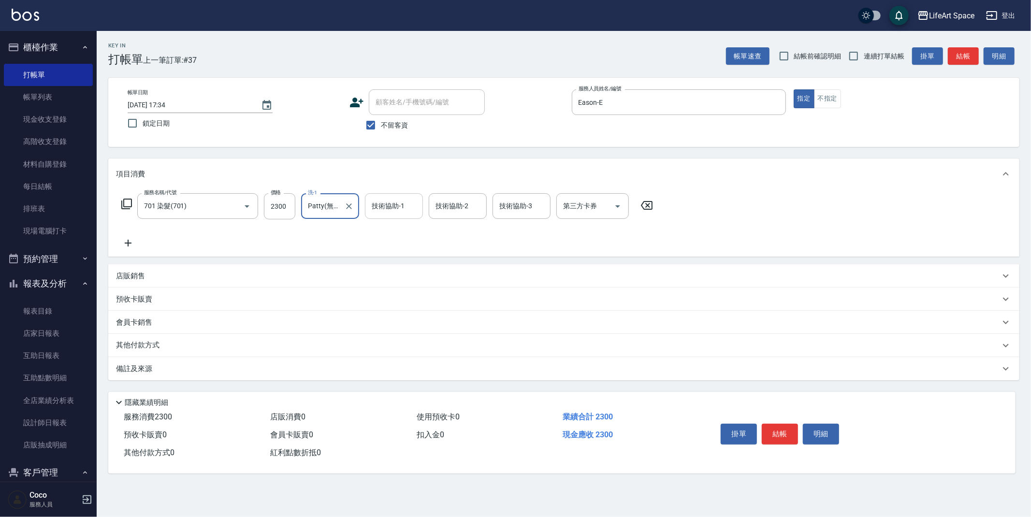
click at [394, 212] on input "技術協助-1" at bounding box center [393, 206] width 49 height 17
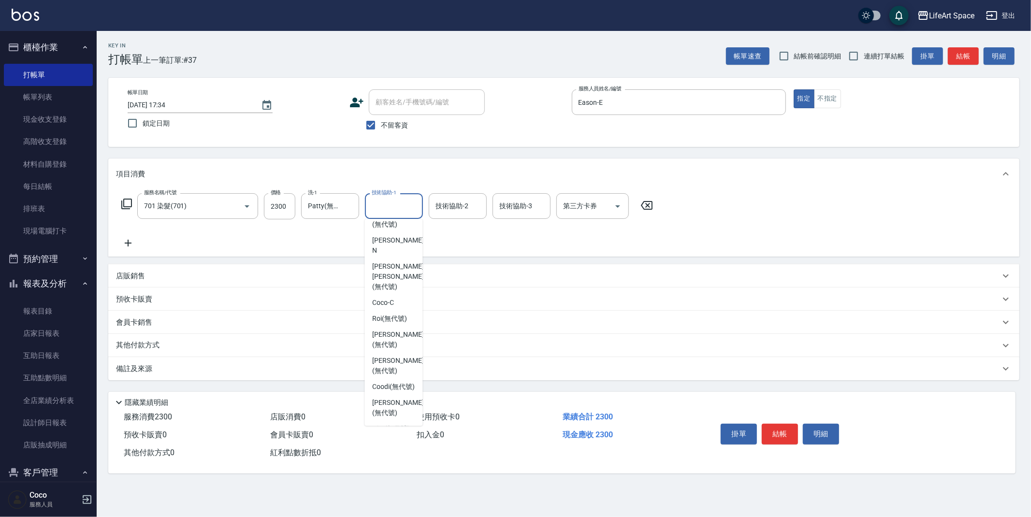
scroll to position [299, 0]
click at [396, 332] on div "[PERSON_NAME] (無代號)" at bounding box center [393, 345] width 58 height 26
type input "[PERSON_NAME](無代號)"
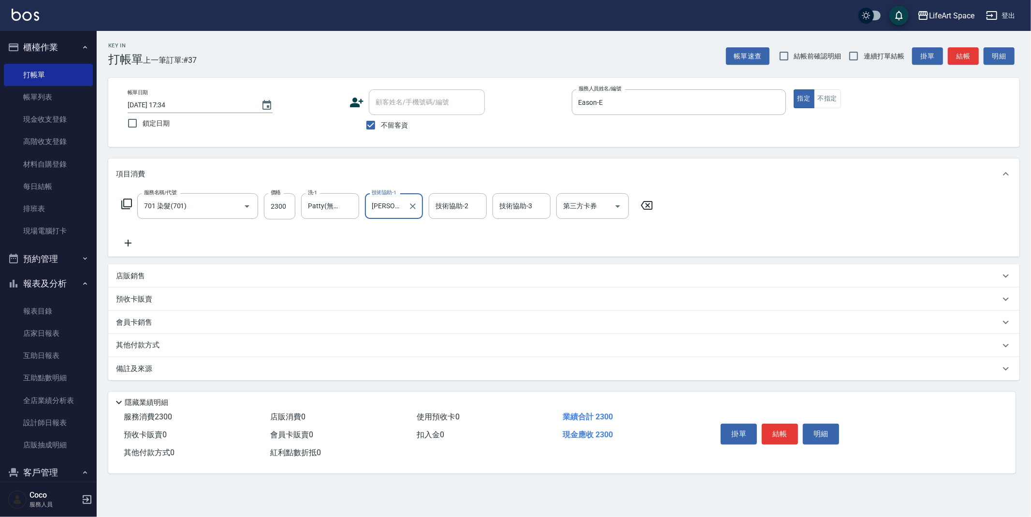
click at [459, 201] on div "技術協助-2 技術協助-2" at bounding box center [458, 206] width 58 height 26
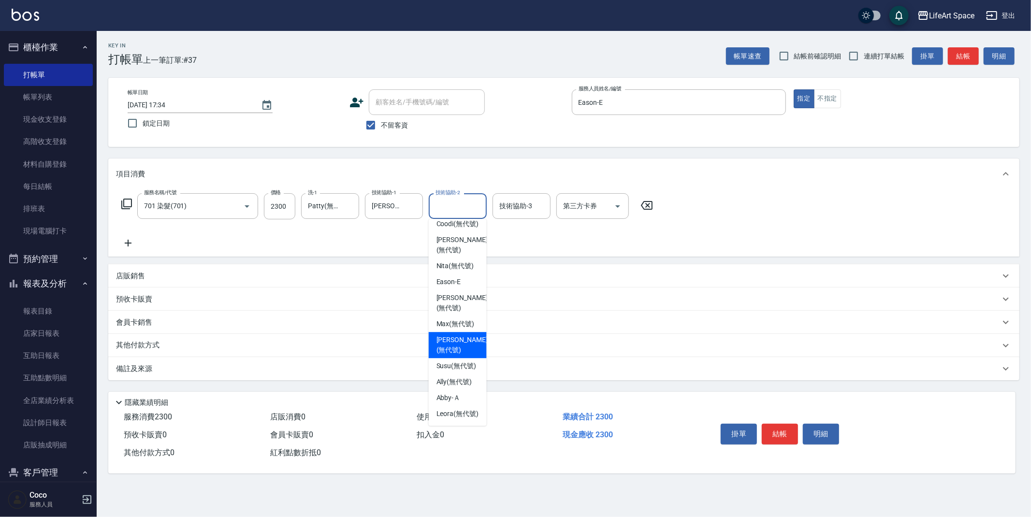
drag, startPoint x: 450, startPoint y: 324, endPoint x: 223, endPoint y: 371, distance: 232.0
click at [450, 335] on span "[PERSON_NAME] (無代號)" at bounding box center [461, 345] width 51 height 20
type input "[PERSON_NAME](無代號)"
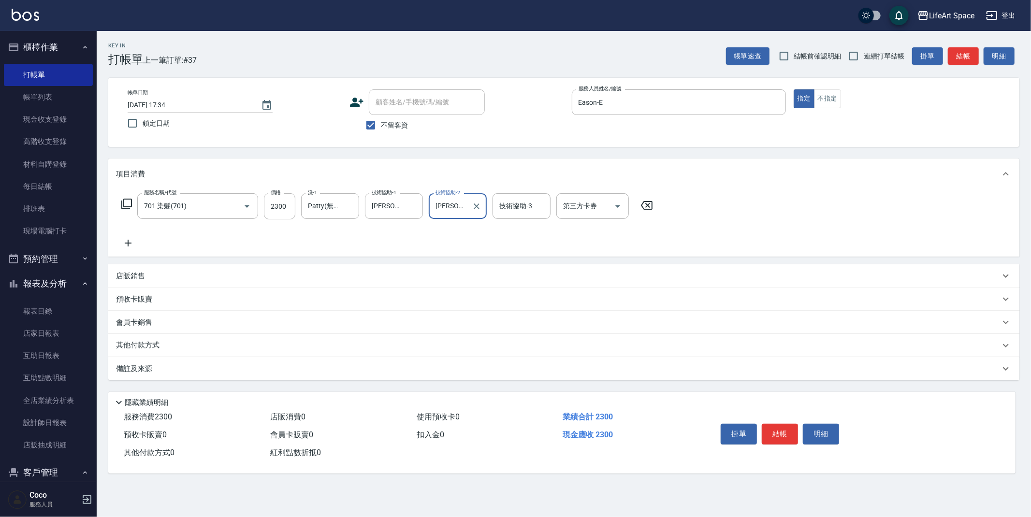
click at [217, 370] on div "備註及來源" at bounding box center [558, 369] width 884 height 10
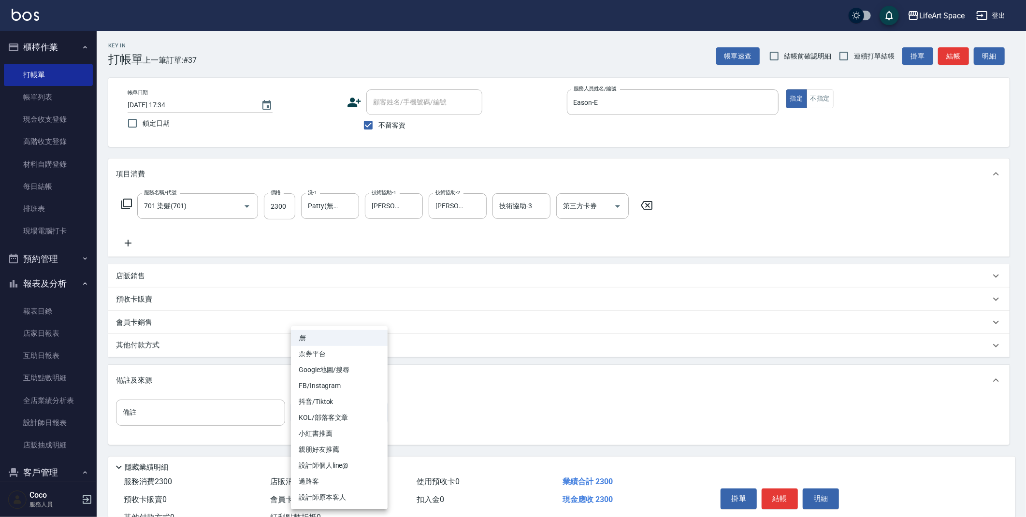
click at [312, 411] on body "LifeArt Space 登出 櫃檯作業 打帳單 帳單列表 現金收支登錄 高階收支登錄 材料自購登錄 每日結帳 排班表 現場電腦打卡 預約管理 預約管理 單…" at bounding box center [513, 275] width 1026 height 550
click at [348, 497] on li "設計師原本客人" at bounding box center [339, 498] width 97 height 16
type input "設計師原本客人"
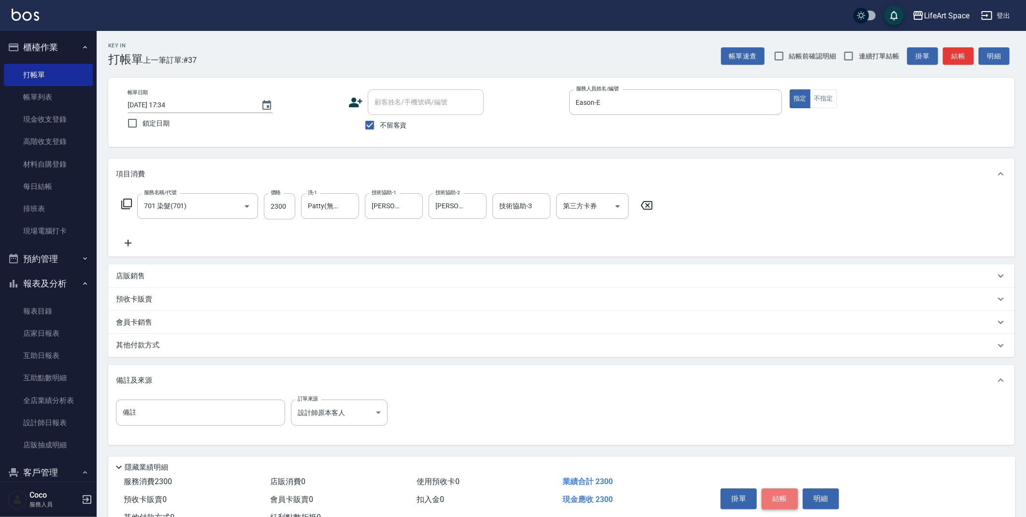
click at [786, 499] on button "結帳" at bounding box center [780, 499] width 36 height 20
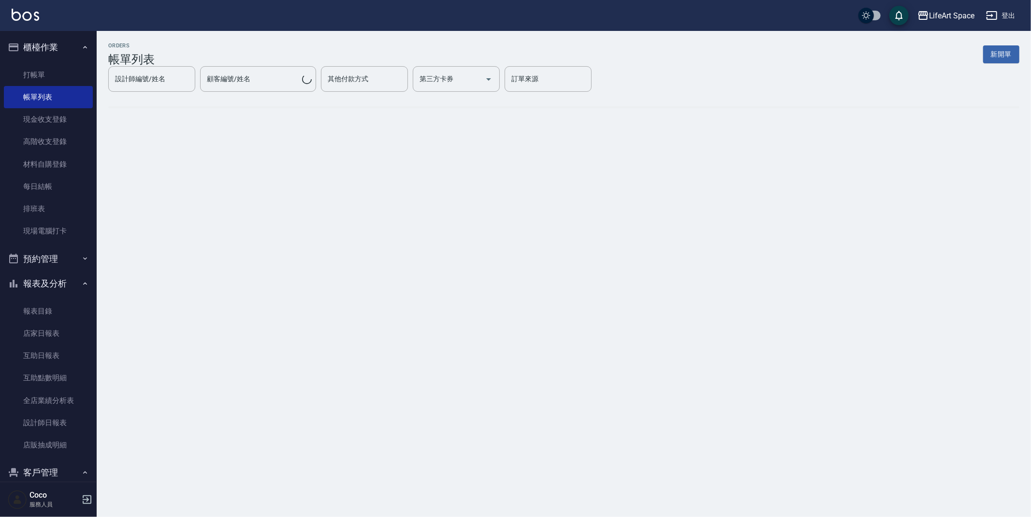
click at [1004, 53] on button "新開單" at bounding box center [1001, 54] width 36 height 18
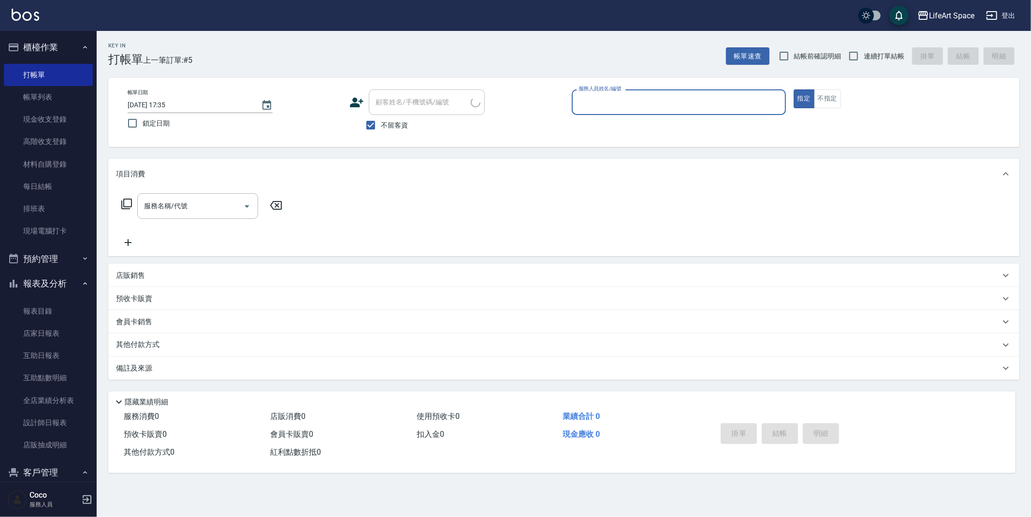
click at [684, 97] on input "服務人員姓名/編號" at bounding box center [678, 102] width 205 height 17
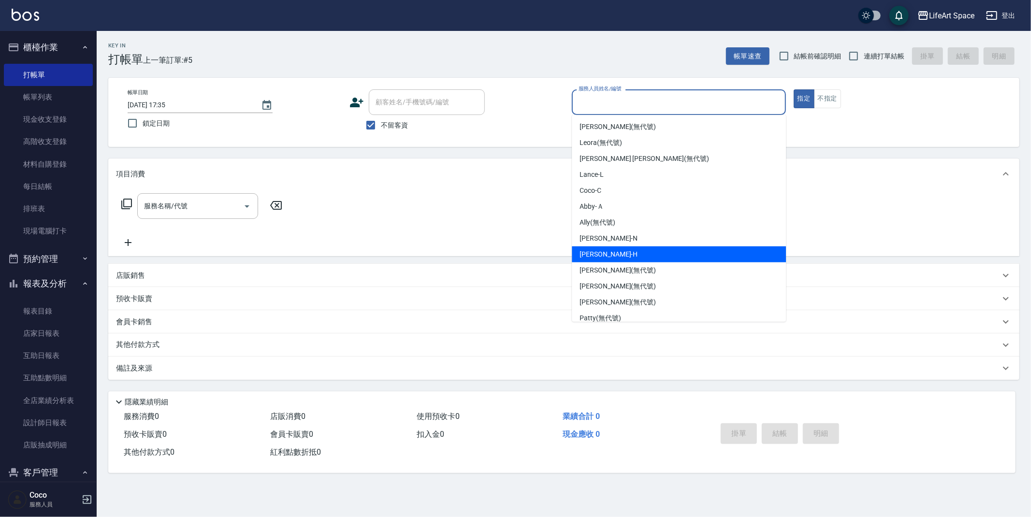
scroll to position [167, 0]
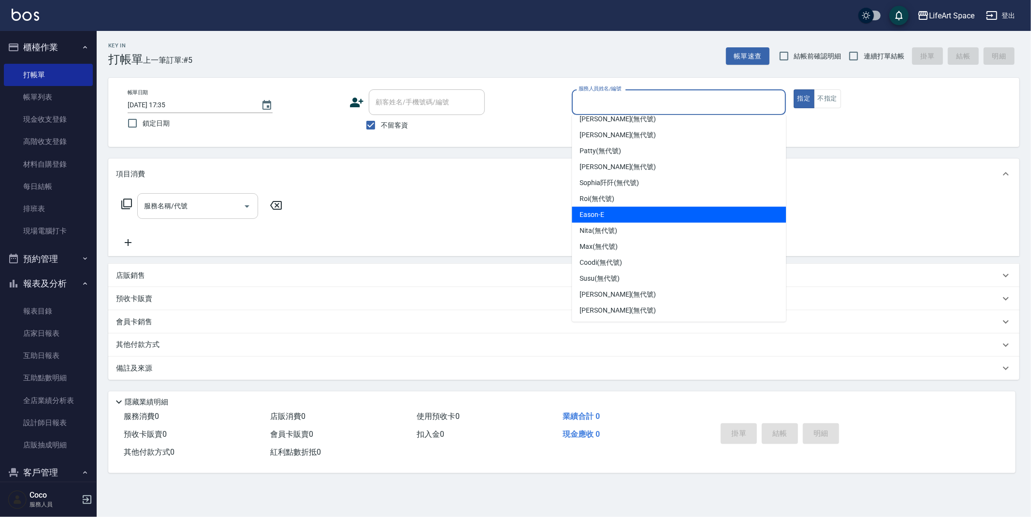
drag, startPoint x: 600, startPoint y: 212, endPoint x: 197, endPoint y: 217, distance: 403.1
click at [600, 211] on span "Eason -E" at bounding box center [592, 215] width 25 height 10
type input "Eason-E"
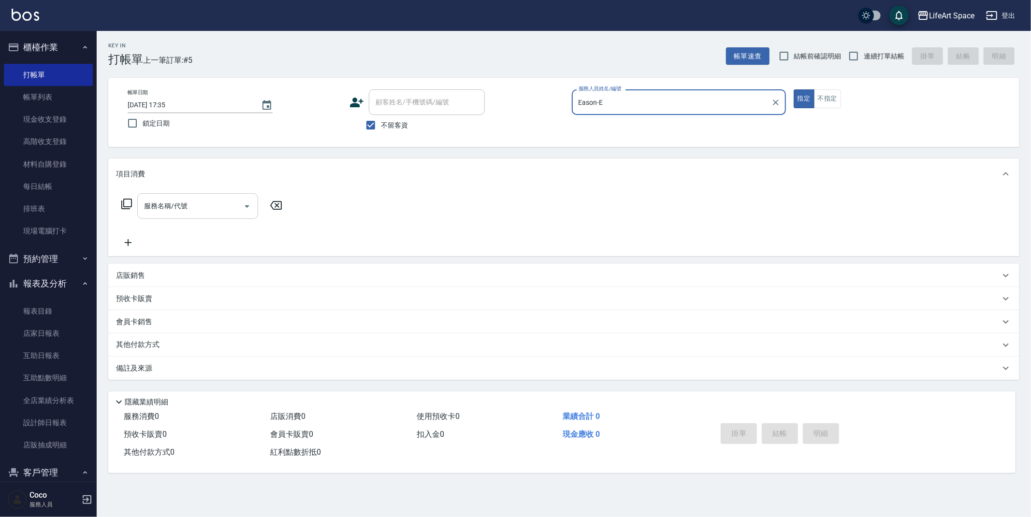
click at [175, 214] on input "服務名稱/代號" at bounding box center [191, 206] width 98 height 17
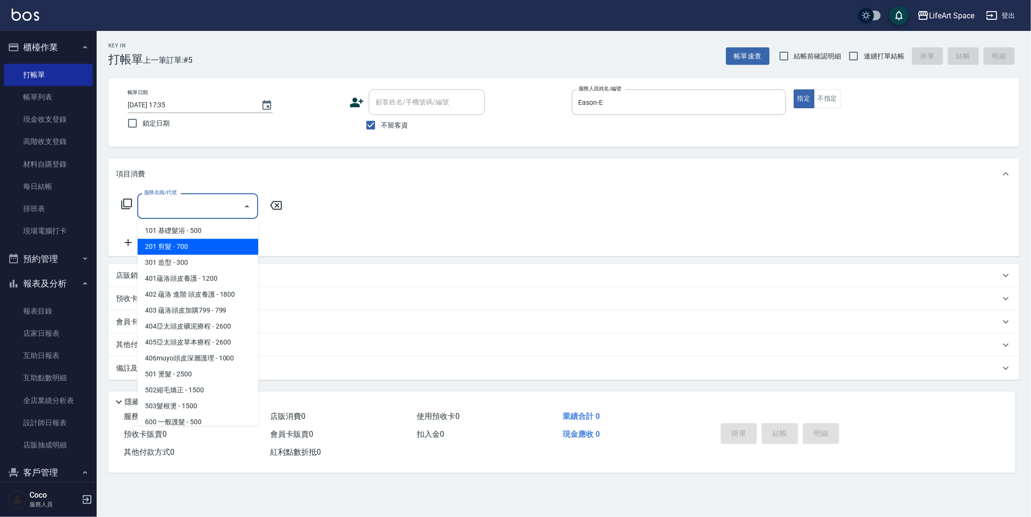
drag, startPoint x: 194, startPoint y: 244, endPoint x: 242, endPoint y: 161, distance: 95.5
click at [194, 244] on span "201 剪髮 - 700" at bounding box center [197, 247] width 121 height 16
type input "201 剪髮(201)"
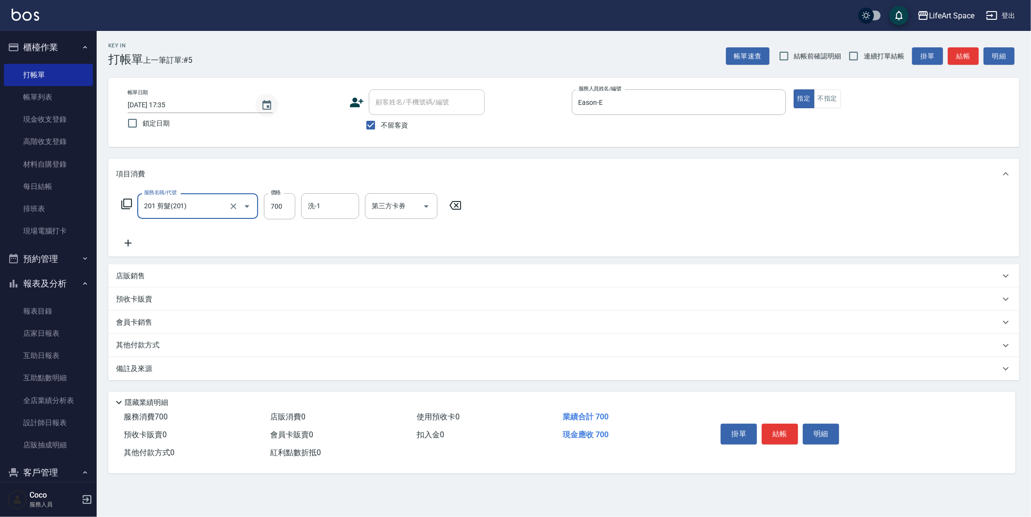
click at [267, 100] on icon "Choose date, selected date is 2025-10-14" at bounding box center [267, 106] width 12 height 12
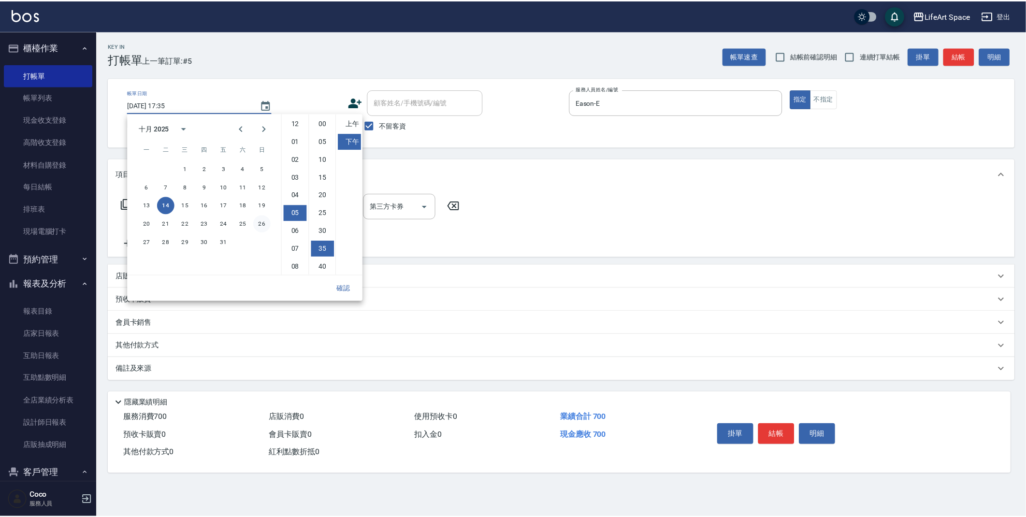
scroll to position [54, 0]
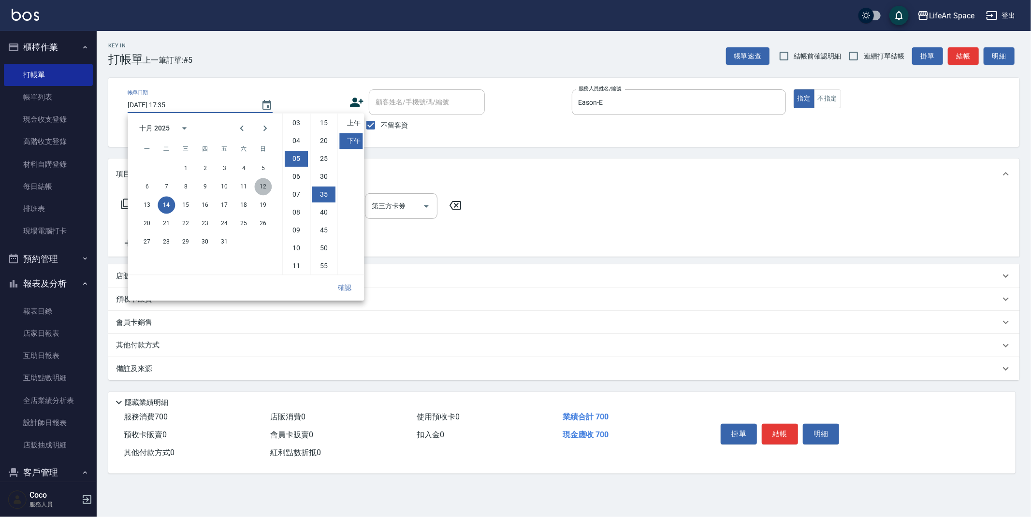
click at [266, 181] on button "12" at bounding box center [262, 186] width 17 height 17
type input "[DATE] 17:35"
click at [340, 282] on button "確認" at bounding box center [344, 288] width 31 height 18
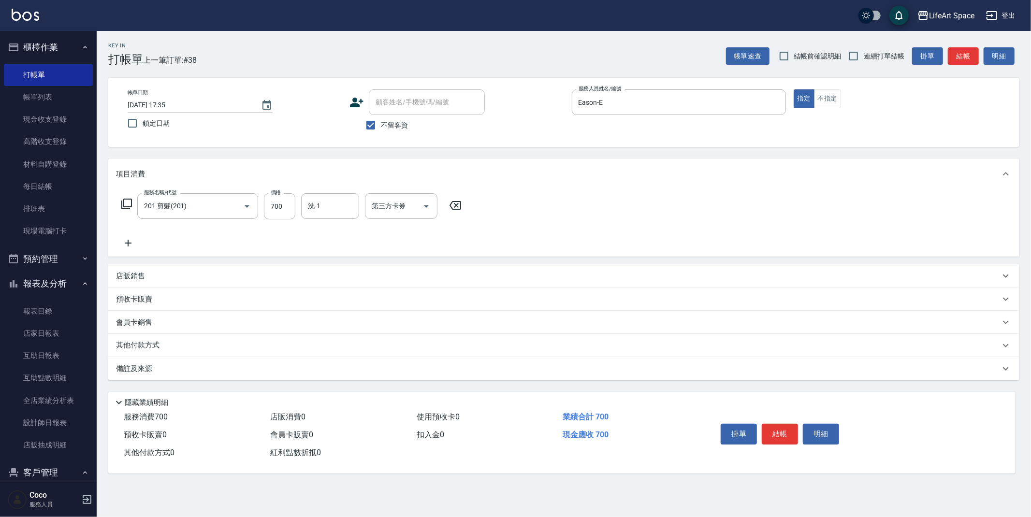
click at [230, 374] on div "備註及來源" at bounding box center [558, 369] width 884 height 10
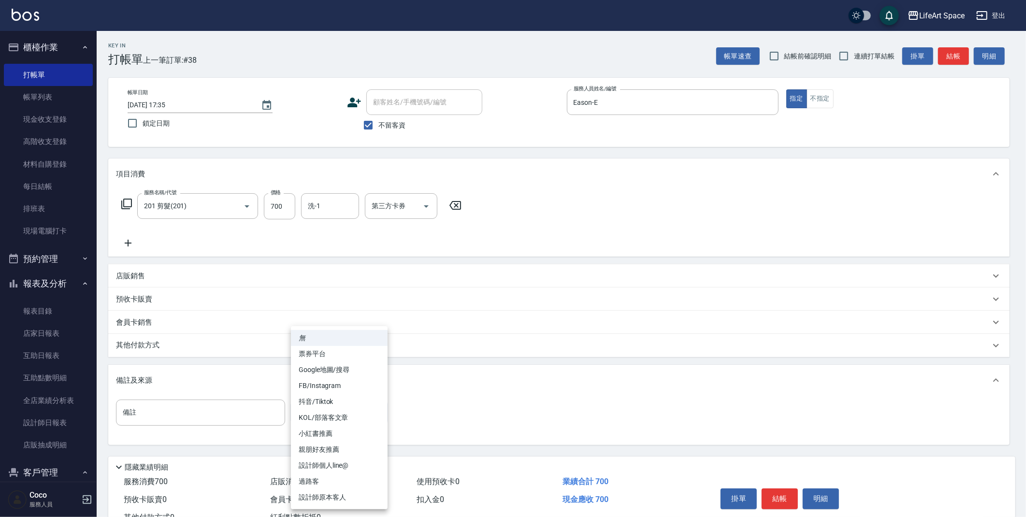
drag, startPoint x: 302, startPoint y: 401, endPoint x: 351, endPoint y: 461, distance: 77.9
click at [301, 401] on body "LifeArt Space 登出 櫃檯作業 打帳單 帳單列表 現金收支登錄 高階收支登錄 材料自購登錄 每日結帳 排班表 現場電腦打卡 預約管理 預約管理 單…" at bounding box center [513, 275] width 1026 height 550
click at [354, 491] on li "設計師原本客人" at bounding box center [339, 498] width 97 height 16
type input "設計師原本客人"
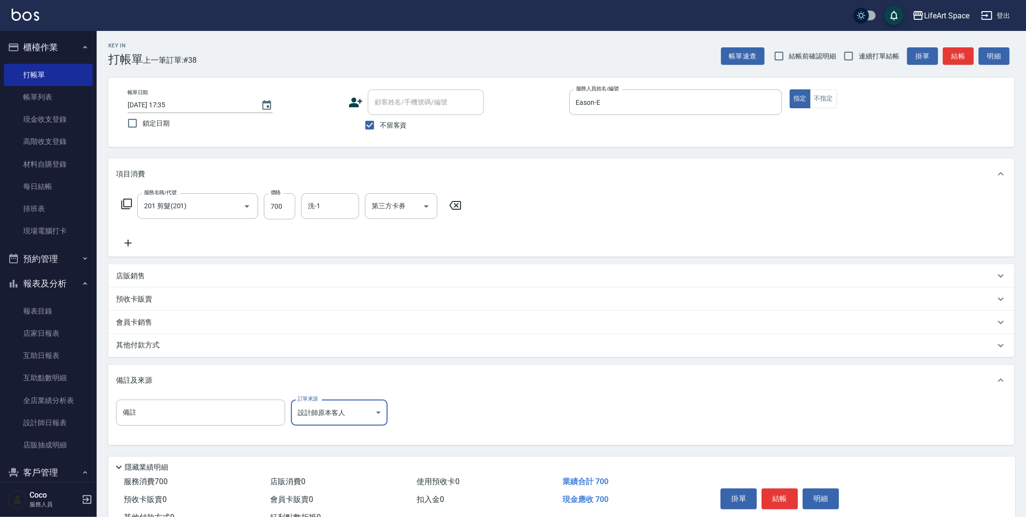
drag, startPoint x: 285, startPoint y: 205, endPoint x: 269, endPoint y: 233, distance: 32.1
click at [285, 205] on input "700" at bounding box center [279, 206] width 31 height 26
type input "800"
click at [319, 198] on input "洗-1" at bounding box center [329, 206] width 49 height 17
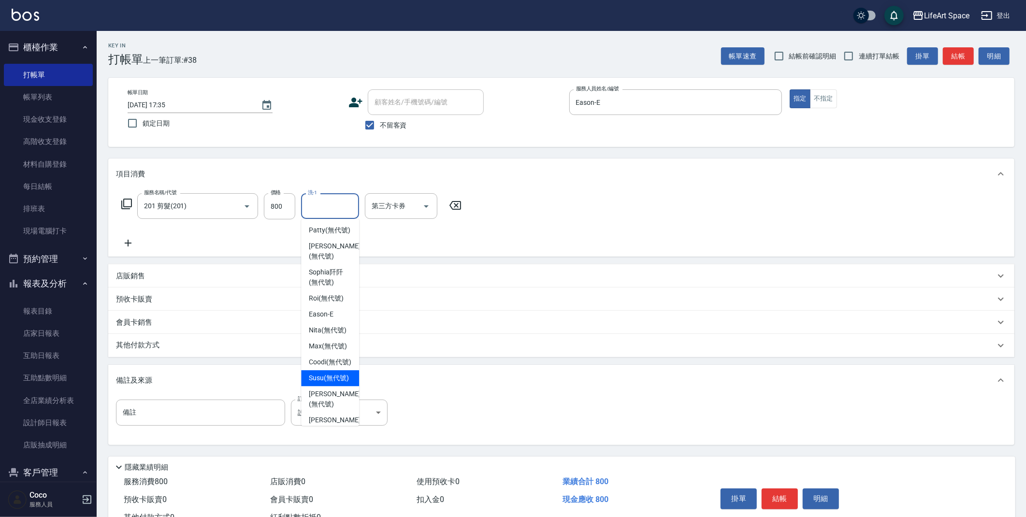
scroll to position [273, 0]
click at [335, 242] on span "[PERSON_NAME] (無代號)" at bounding box center [334, 252] width 51 height 20
type input "[PERSON_NAME](無代號)"
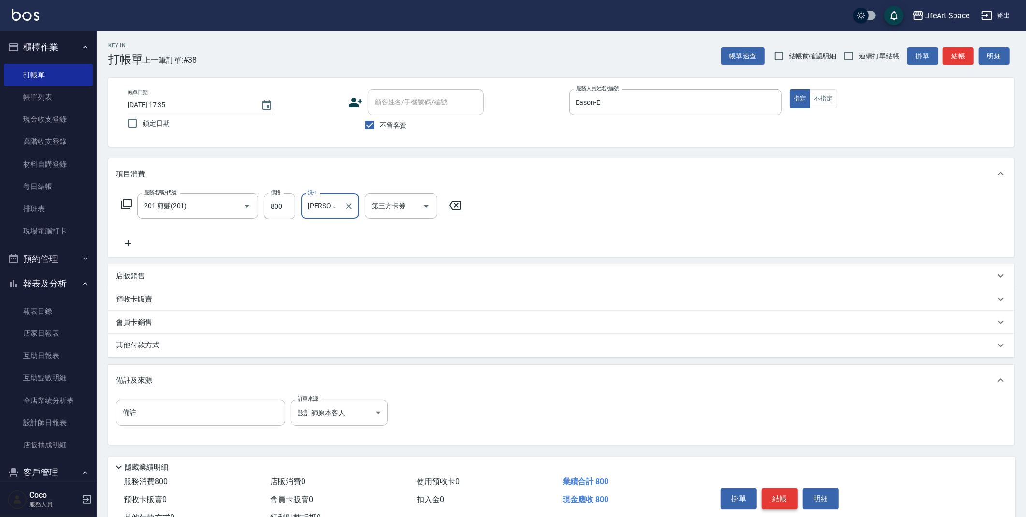
click at [785, 496] on button "結帳" at bounding box center [780, 499] width 36 height 20
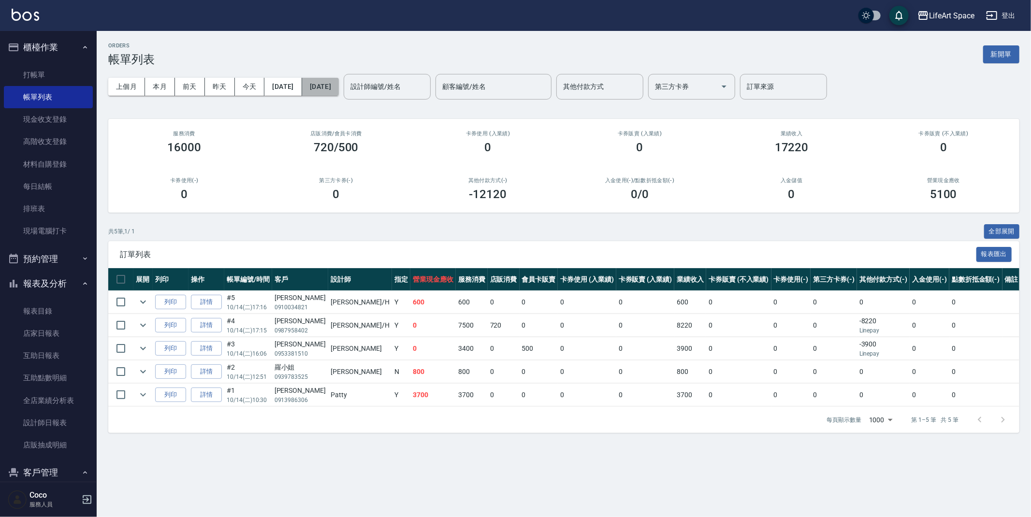
click at [339, 89] on button "[DATE]" at bounding box center [320, 87] width 37 height 18
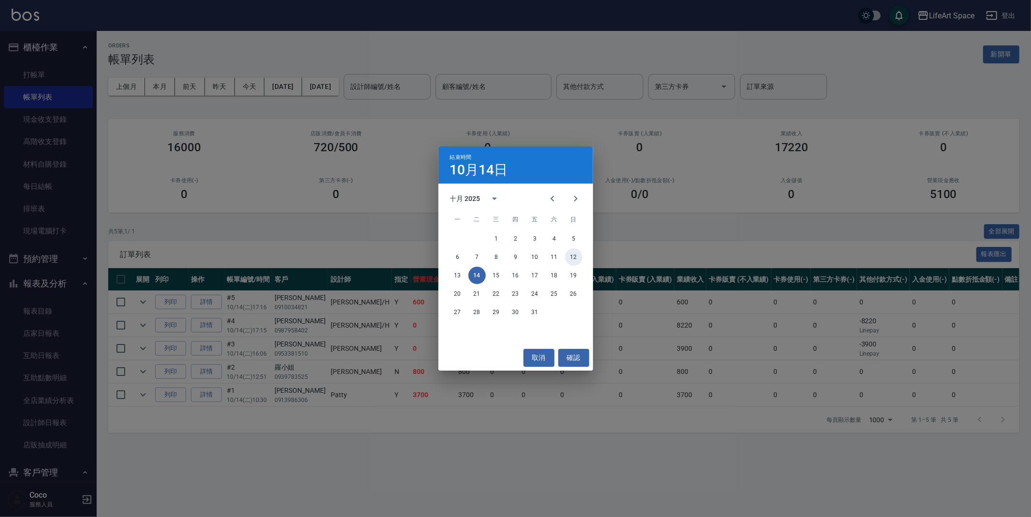
click at [575, 256] on button "12" at bounding box center [573, 256] width 17 height 17
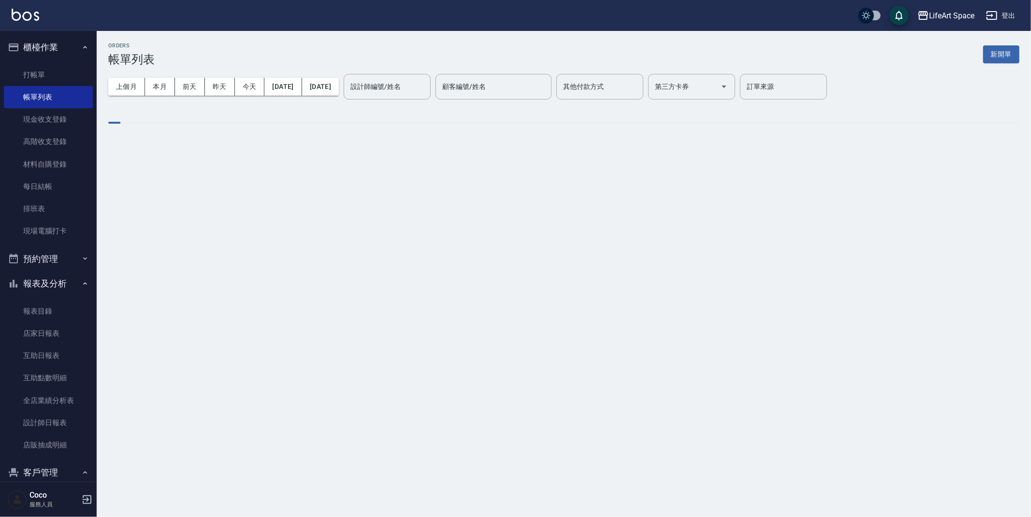
click at [421, 88] on div "設計師編號/姓名 設計師編號/姓名" at bounding box center [387, 87] width 87 height 26
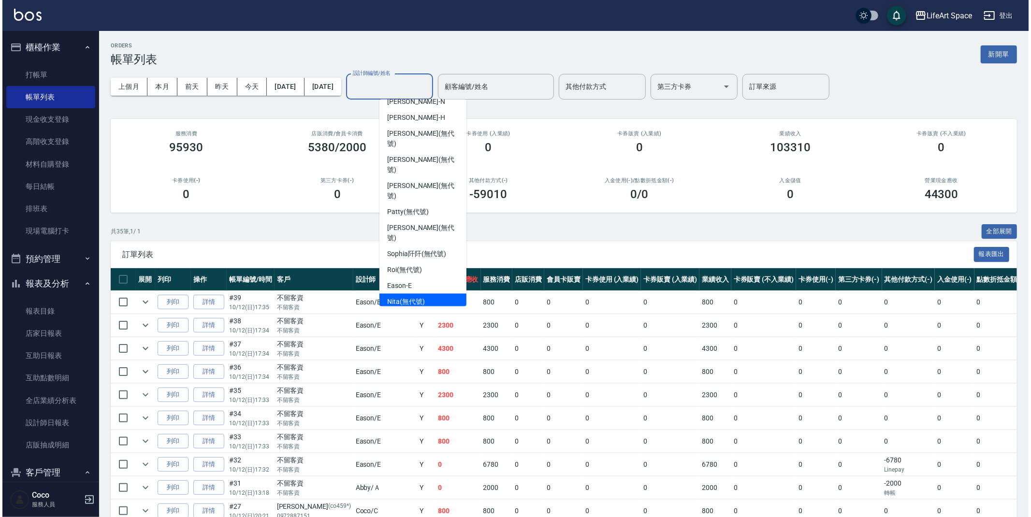
scroll to position [167, 0]
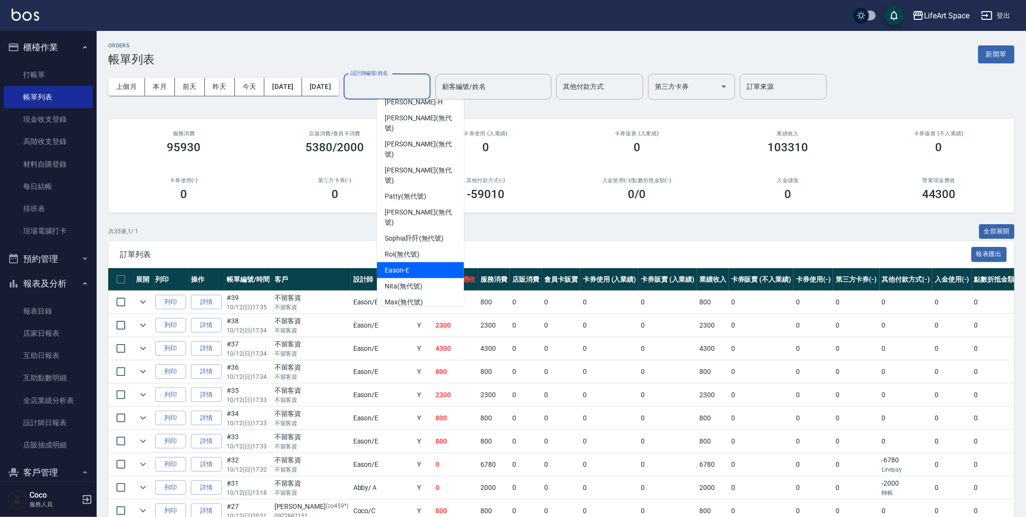
click at [420, 262] on div "Eason -E" at bounding box center [420, 270] width 87 height 16
type input "Eason-E"
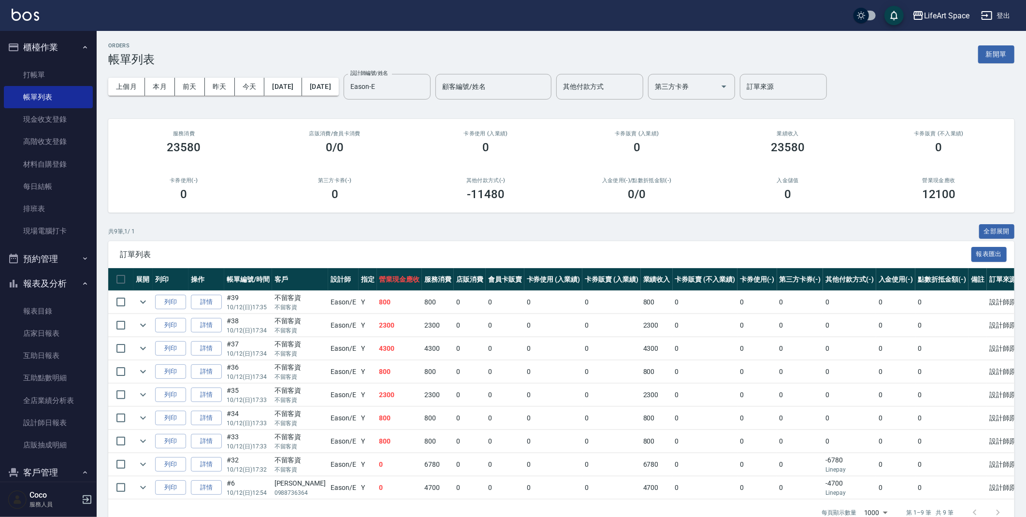
click at [280, 46] on div "ORDERS 帳單列表 新開單" at bounding box center [561, 55] width 906 height 24
click at [77, 78] on link "打帳單" at bounding box center [48, 75] width 89 height 22
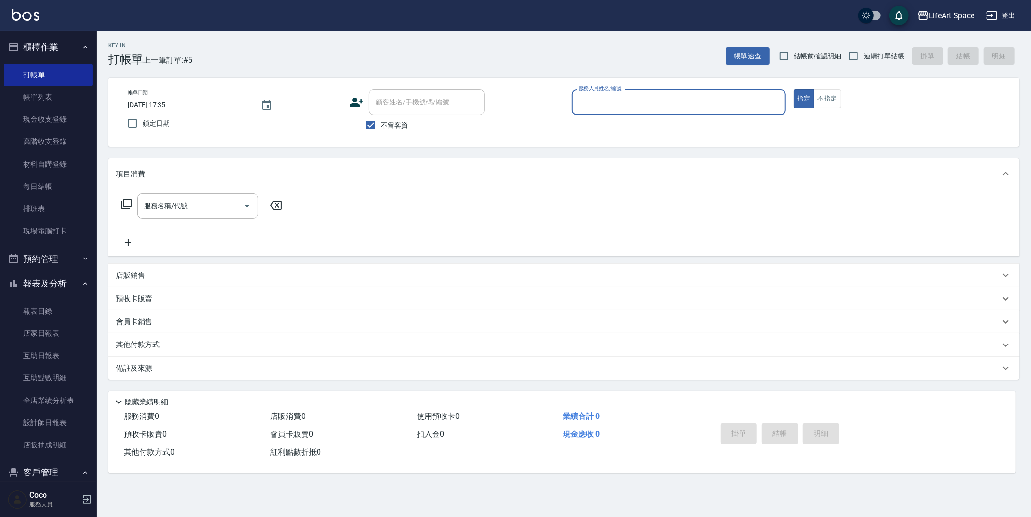
click at [661, 101] on input "服務人員姓名/編號" at bounding box center [678, 102] width 205 height 17
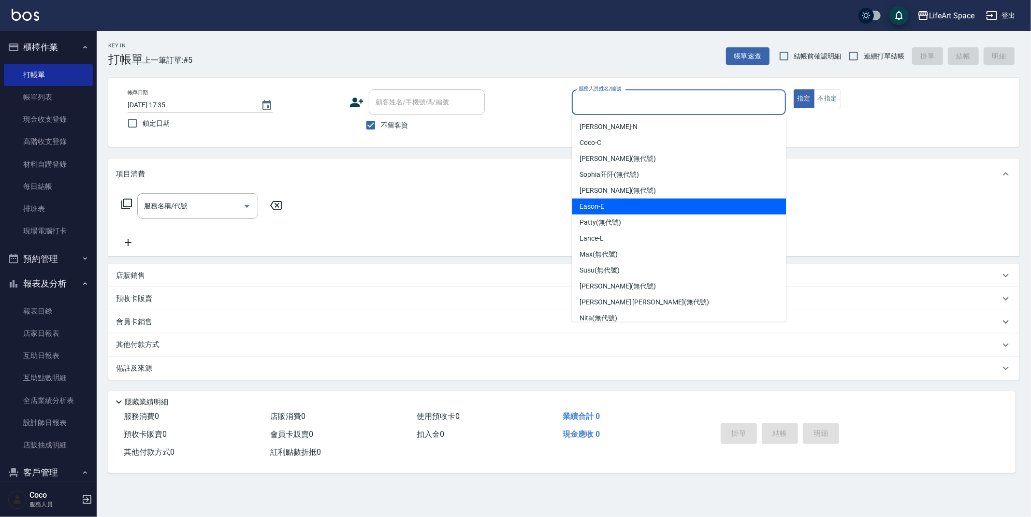
click at [621, 202] on div "Eason -E" at bounding box center [679, 207] width 214 height 16
type input "Eason-E"
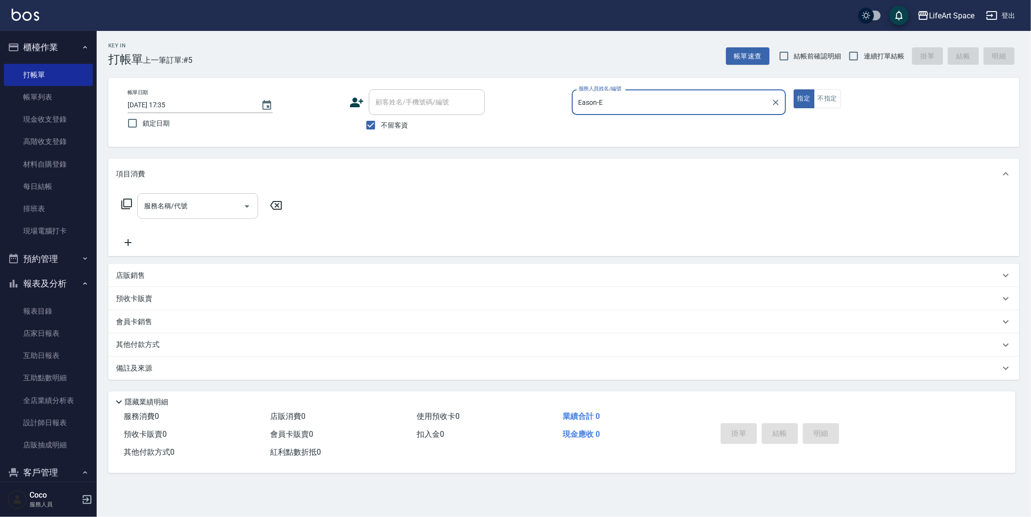
click at [201, 204] on input "服務名稱/代號" at bounding box center [191, 206] width 98 height 17
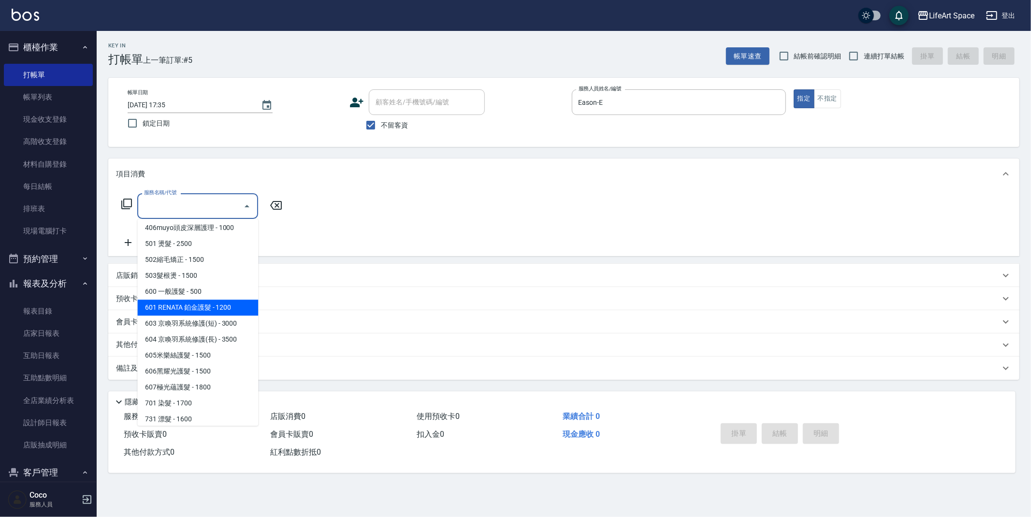
scroll to position [151, 0]
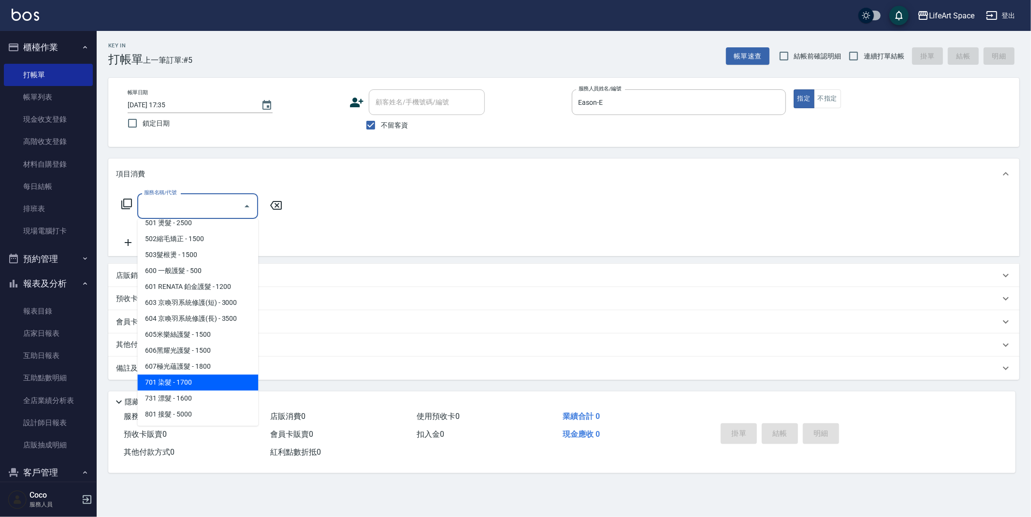
click at [192, 378] on span "701 染髮 - 1700" at bounding box center [197, 383] width 121 height 16
type input "701 染髮(701)"
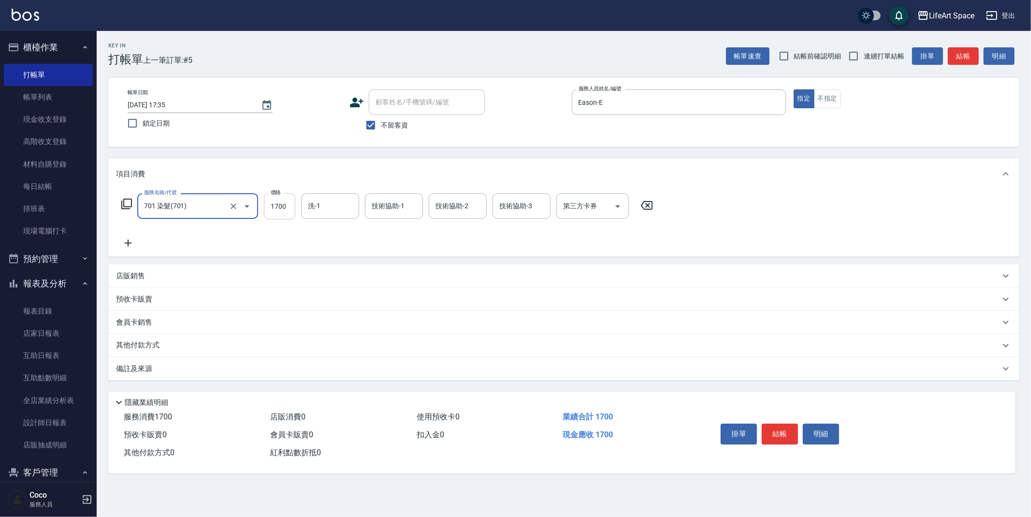
click at [290, 209] on input "1700" at bounding box center [279, 206] width 31 height 26
type input "3700"
click at [332, 208] on input "洗-1" at bounding box center [329, 206] width 49 height 17
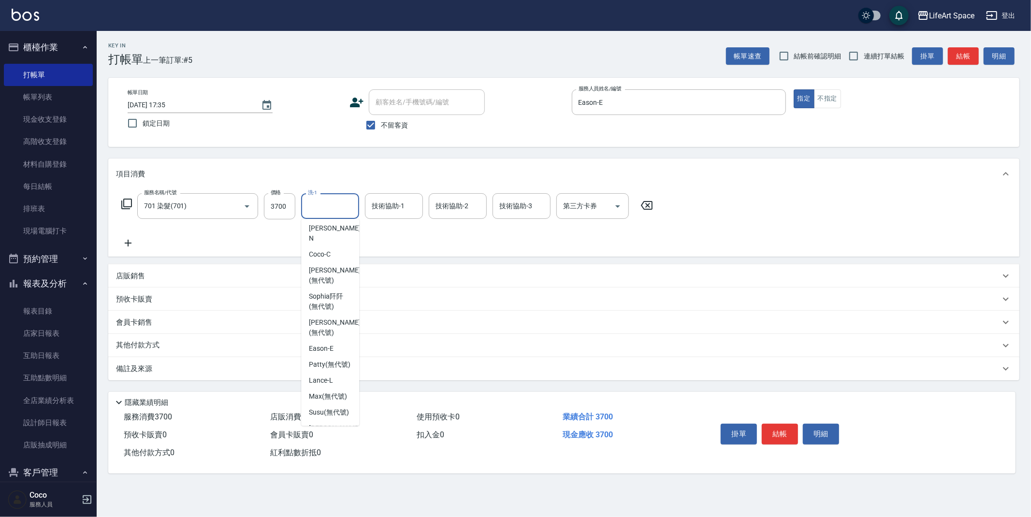
scroll to position [0, 0]
click at [341, 268] on span "[PERSON_NAME] (無代號)" at bounding box center [334, 278] width 51 height 20
type input "[PERSON_NAME](無代號)"
click at [388, 211] on input "技術協助-1" at bounding box center [393, 206] width 49 height 17
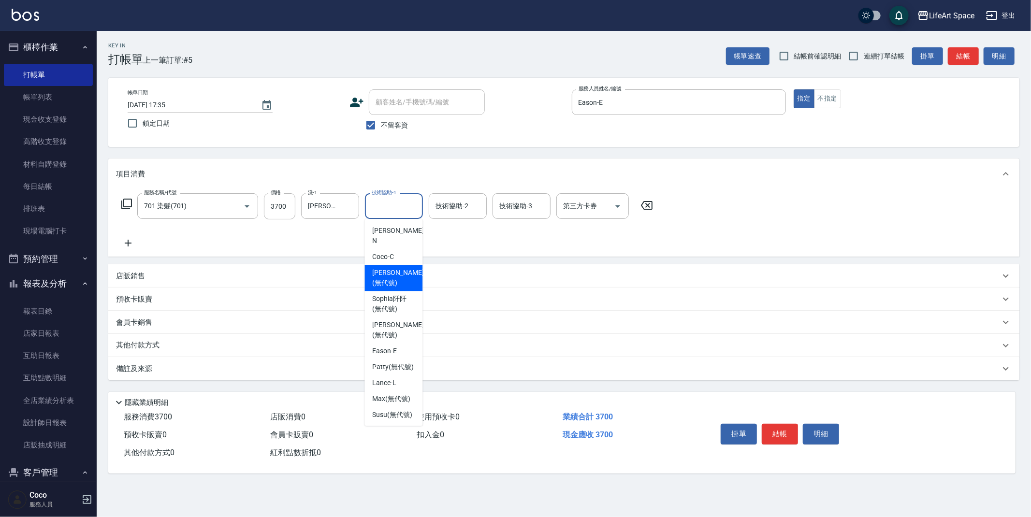
drag, startPoint x: 401, startPoint y: 263, endPoint x: 434, endPoint y: 225, distance: 50.4
click at [401, 268] on span "[PERSON_NAME] (無代號)" at bounding box center [397, 278] width 51 height 20
type input "[PERSON_NAME](無代號)"
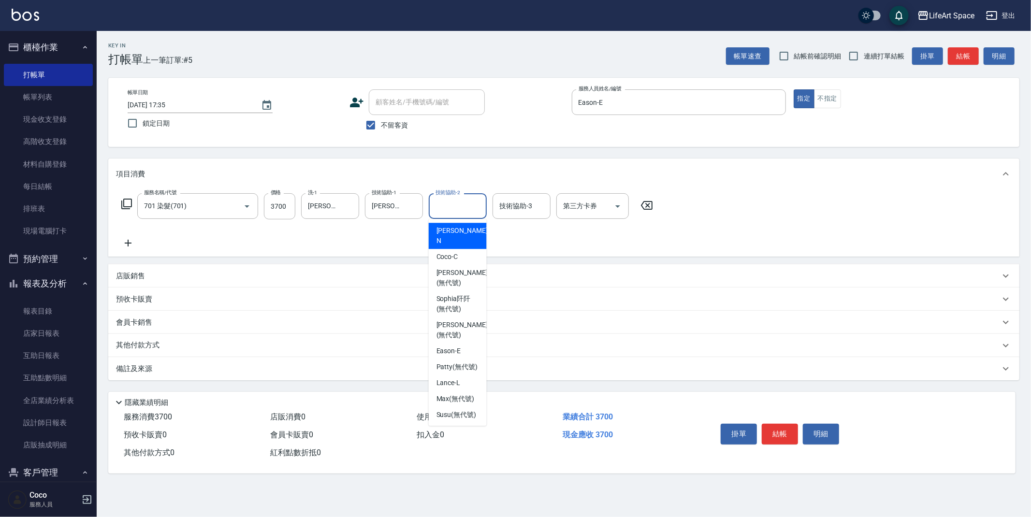
click at [451, 202] on div "技術協助-2 技術協助-2" at bounding box center [458, 206] width 58 height 26
click at [460, 268] on span "[PERSON_NAME] (無代號)" at bounding box center [461, 278] width 51 height 20
type input "[PERSON_NAME](無代號)"
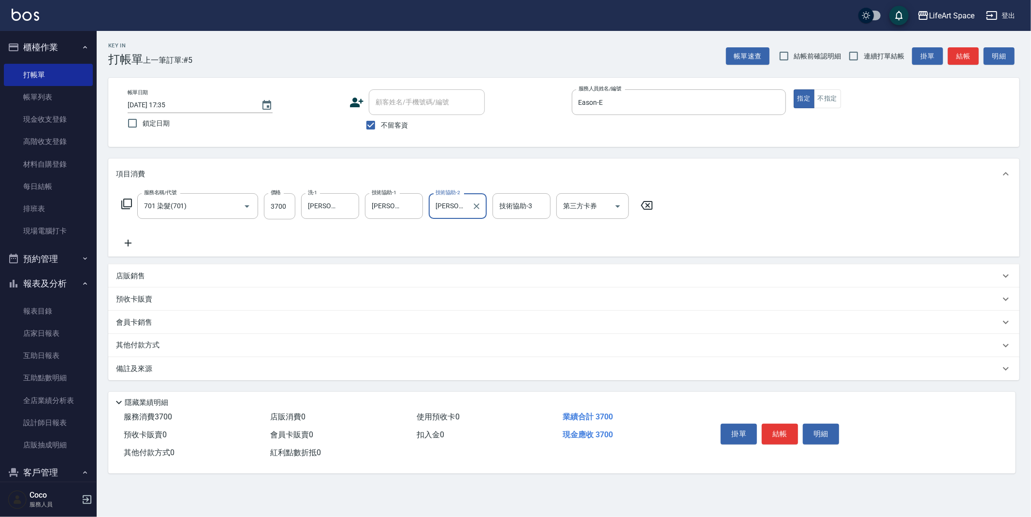
click at [249, 369] on div "備註及來源" at bounding box center [558, 369] width 884 height 10
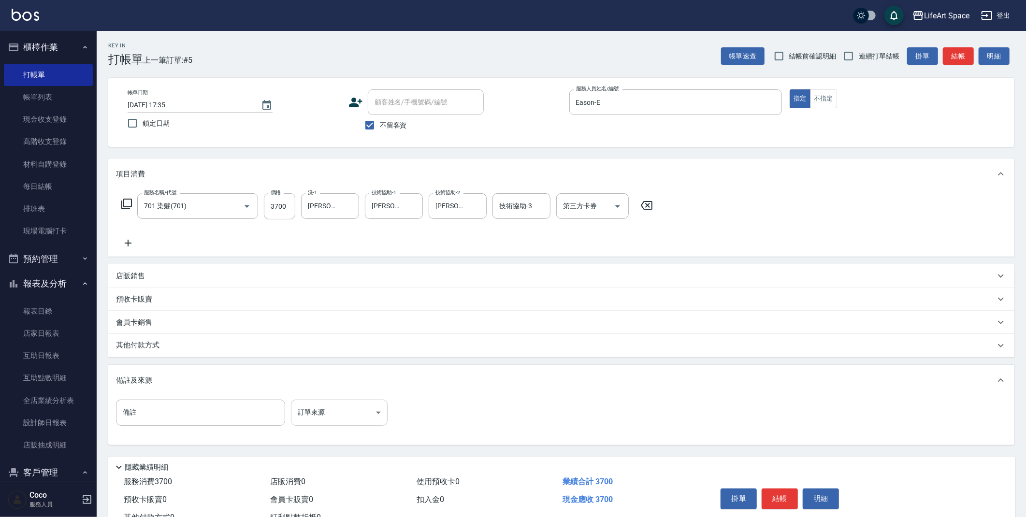
click at [338, 415] on body "LifeArt Space 登出 櫃檯作業 打帳單 帳單列表 現金收支登錄 高階收支登錄 材料自購登錄 每日結帳 排班表 現場電腦打卡 預約管理 預約管理 單…" at bounding box center [513, 275] width 1026 height 550
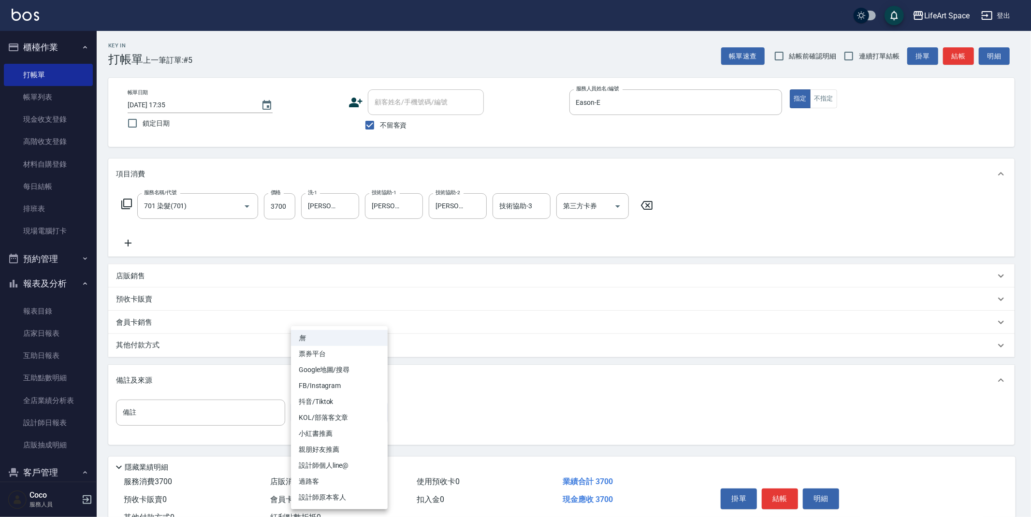
click at [343, 493] on li "設計師原本客人" at bounding box center [339, 498] width 97 height 16
type input "設計師原本客人"
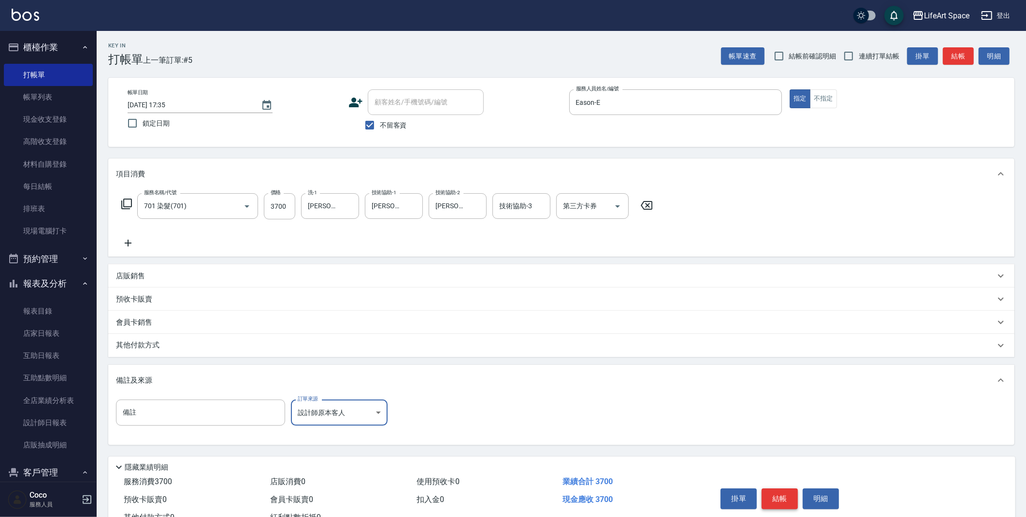
click at [776, 495] on button "結帳" at bounding box center [780, 499] width 36 height 20
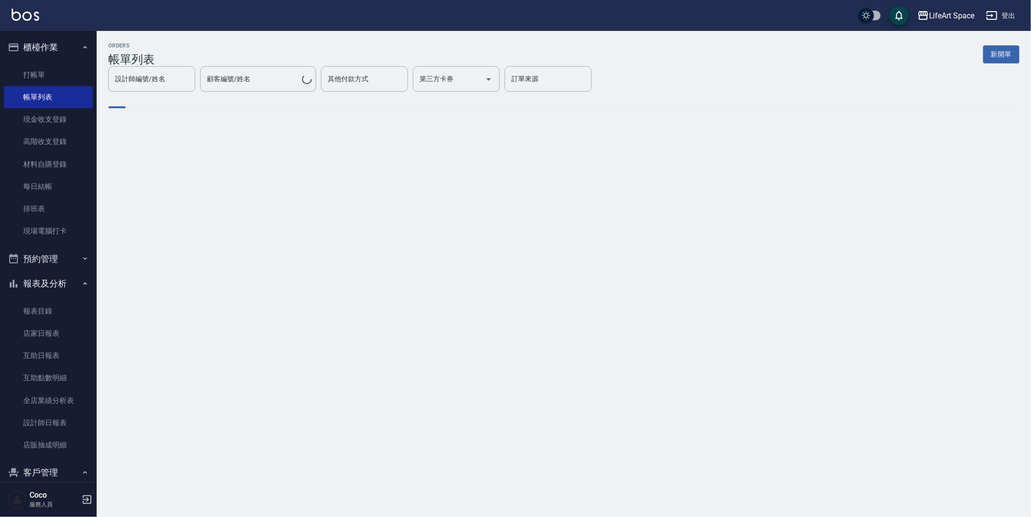
click at [993, 59] on button "新開單" at bounding box center [1001, 54] width 36 height 18
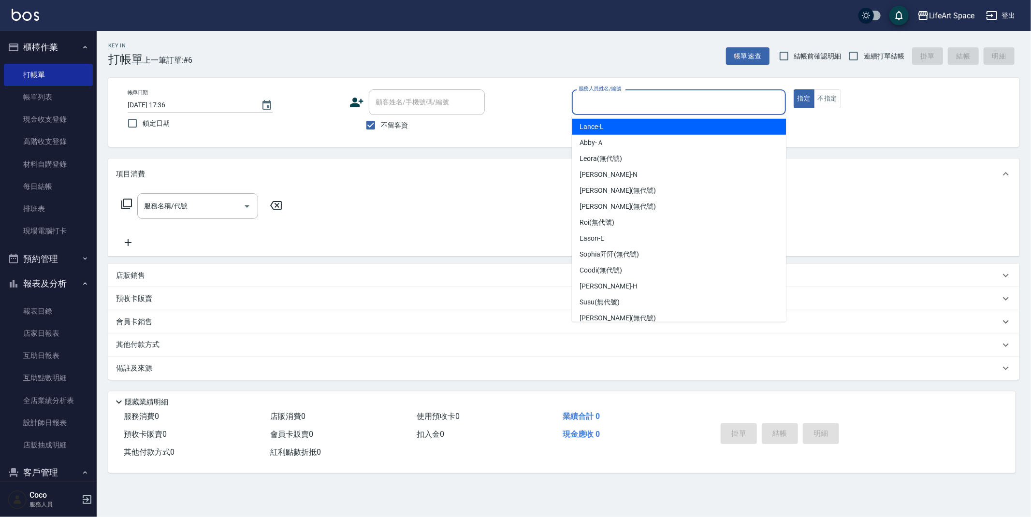
click at [619, 103] on input "服務人員姓名/編號" at bounding box center [678, 102] width 205 height 17
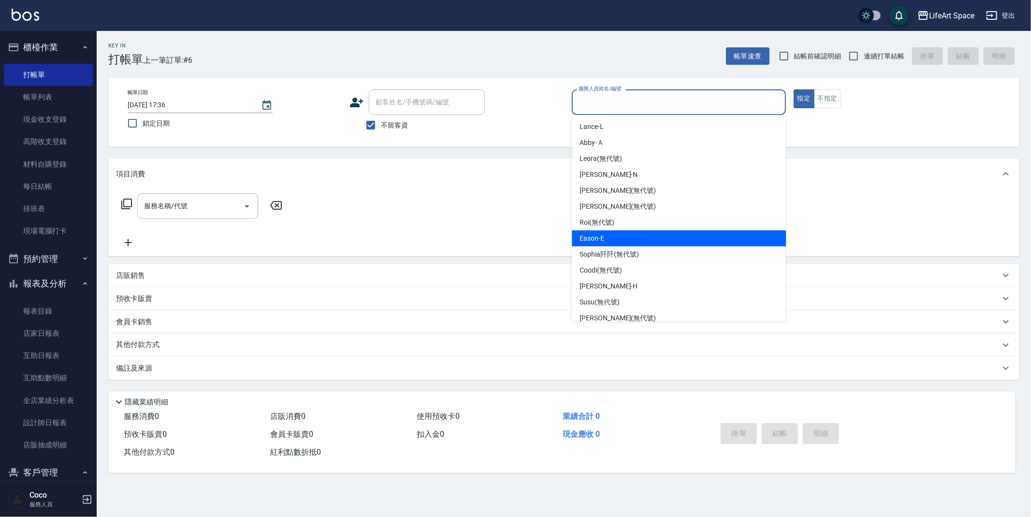
click at [617, 231] on div "Eason -E" at bounding box center [679, 239] width 214 height 16
type input "Eason-E"
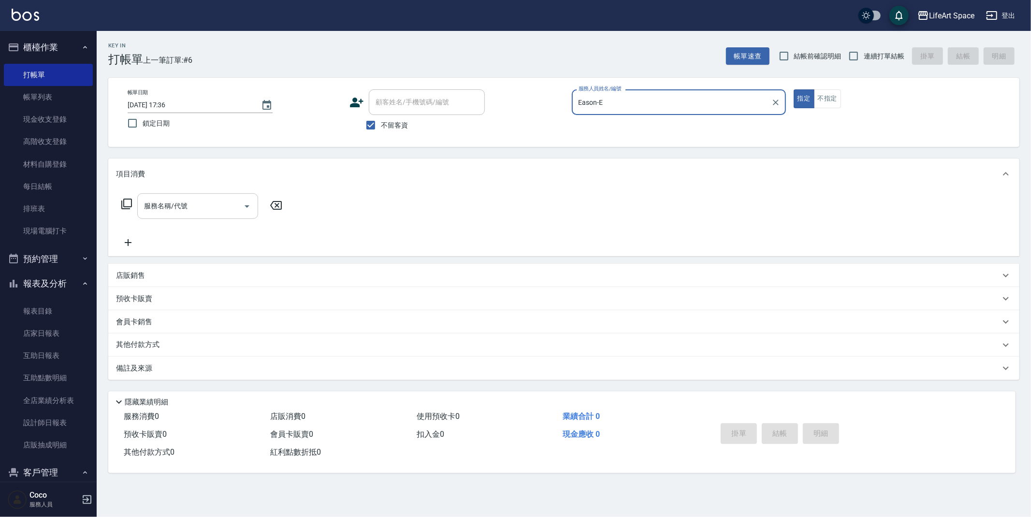
click at [195, 208] on input "服務名稱/代號" at bounding box center [191, 206] width 98 height 17
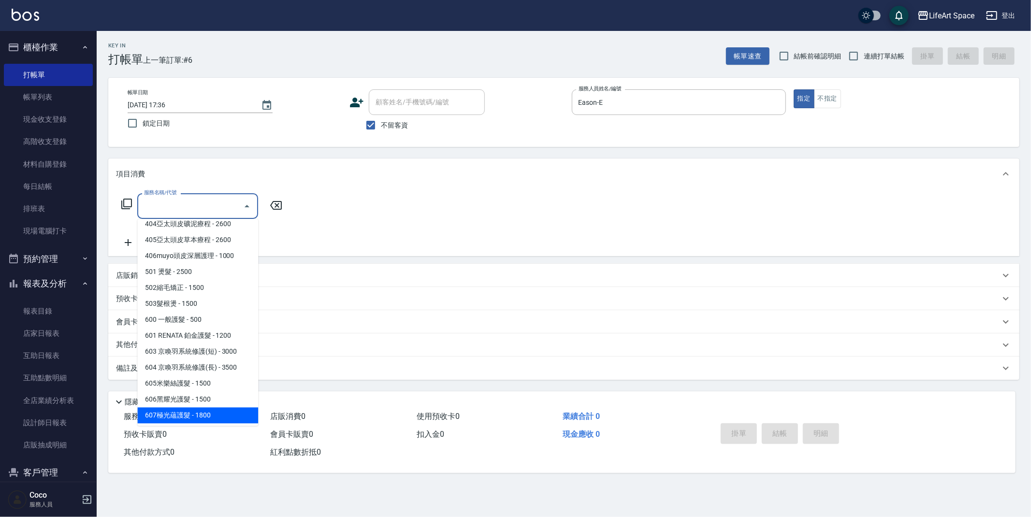
scroll to position [151, 0]
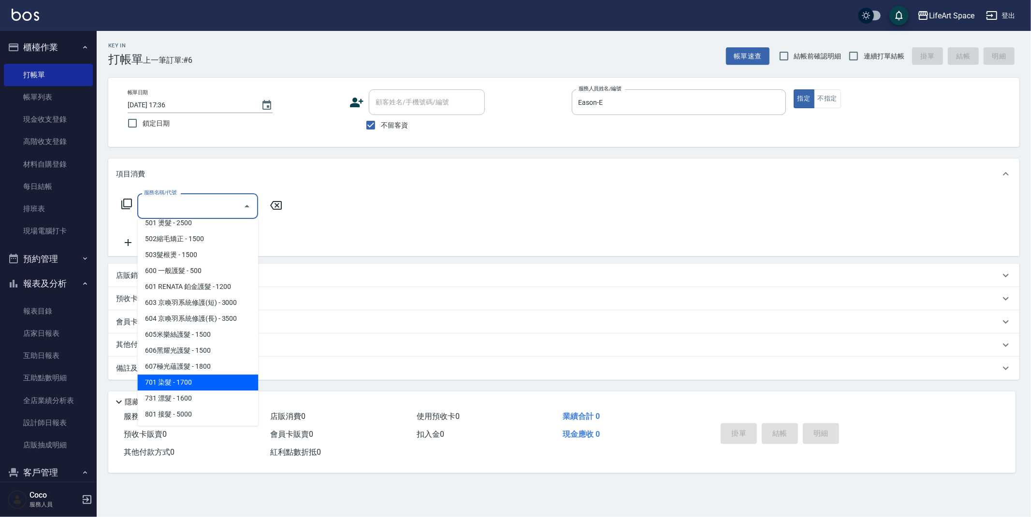
click at [190, 379] on span "701 染髮 - 1700" at bounding box center [197, 383] width 121 height 16
type input "701 染髮(701)"
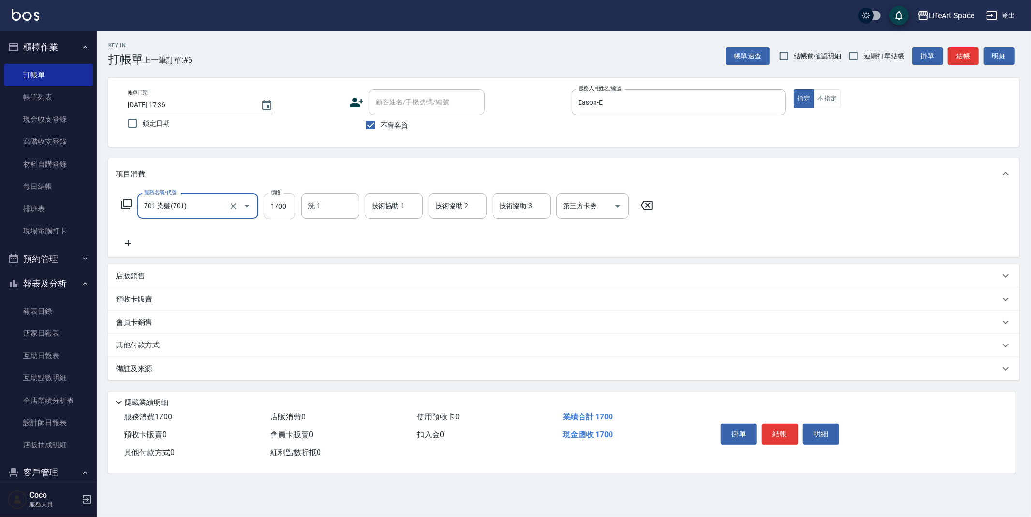
click at [288, 210] on input "1700" at bounding box center [279, 206] width 31 height 26
type input "6800"
click at [329, 212] on input "洗-1" at bounding box center [329, 206] width 49 height 17
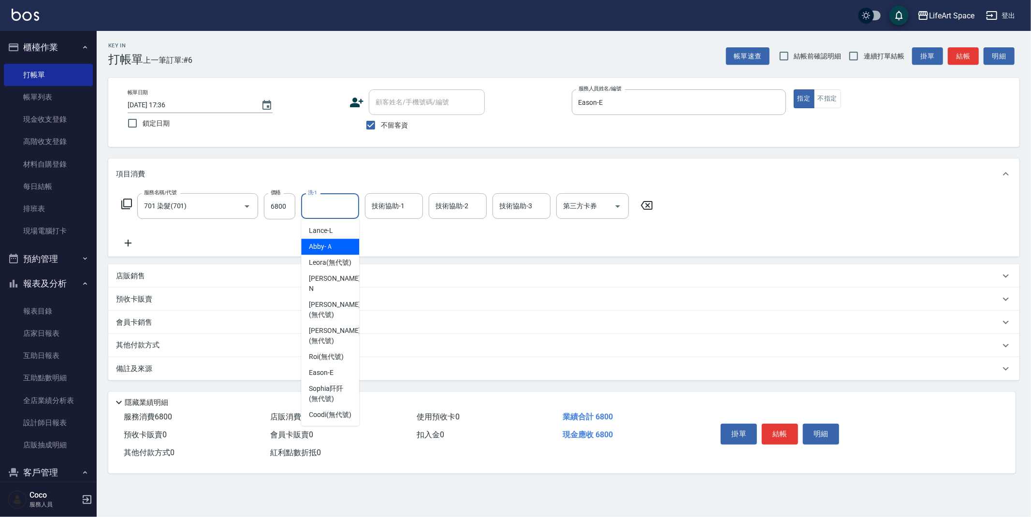
drag, startPoint x: 336, startPoint y: 250, endPoint x: 367, endPoint y: 228, distance: 38.0
click at [336, 250] on div "Abby -Ａ" at bounding box center [330, 247] width 58 height 16
type input "Abby-Ａ"
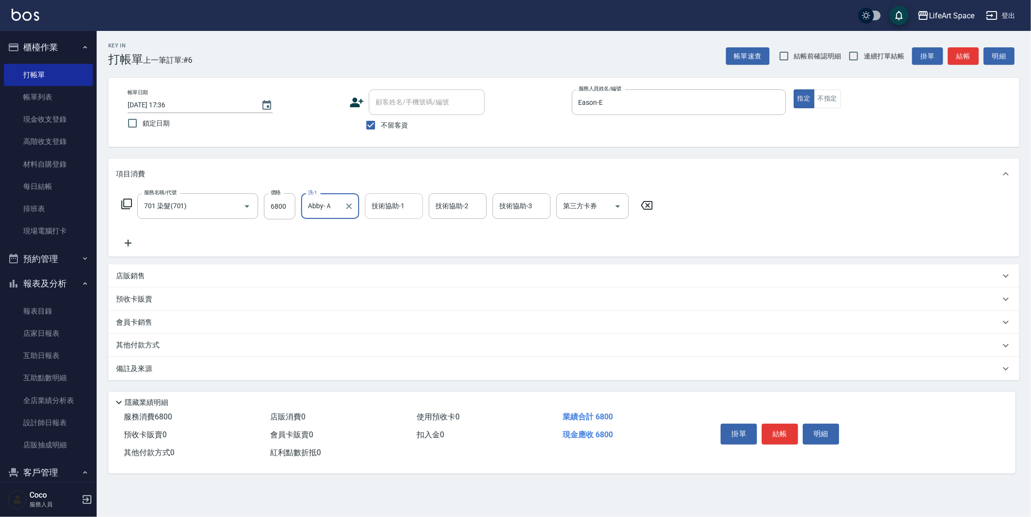
click at [382, 213] on input "技術協助-1" at bounding box center [393, 206] width 49 height 17
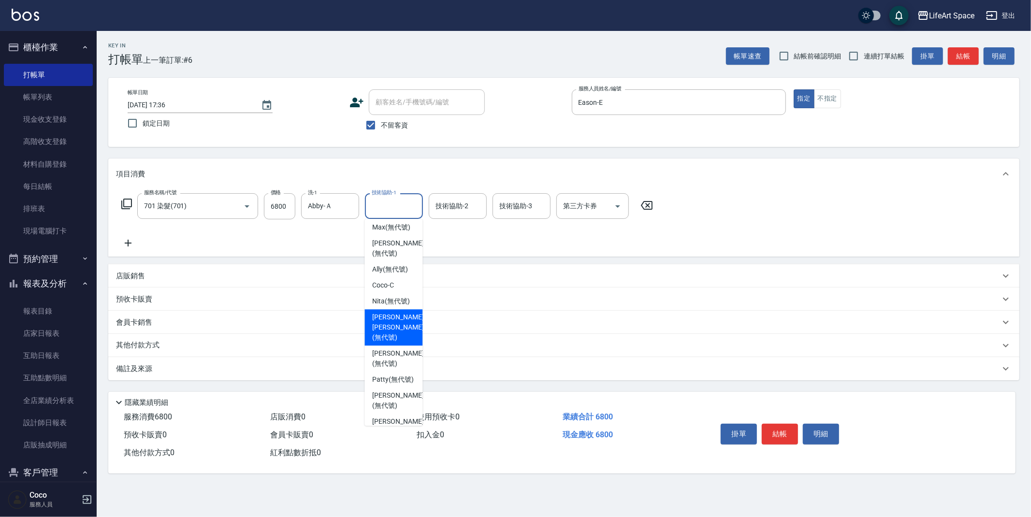
scroll to position [299, 0]
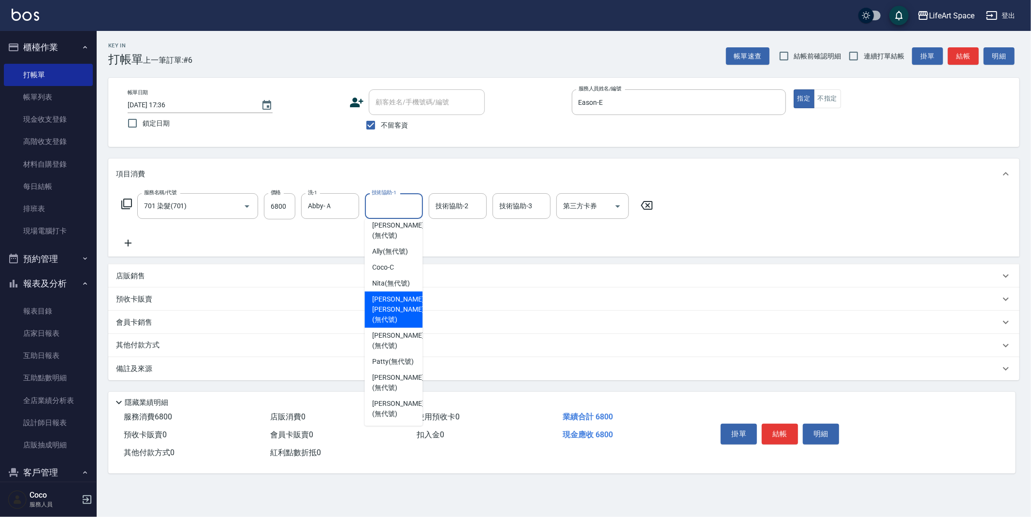
drag, startPoint x: 399, startPoint y: 304, endPoint x: 452, endPoint y: 246, distance: 79.0
click at [399, 304] on span "[PERSON_NAME] [PERSON_NAME] (無代號)" at bounding box center [397, 309] width 51 height 30
type input "[PERSON_NAME] [PERSON_NAME](無代號)"
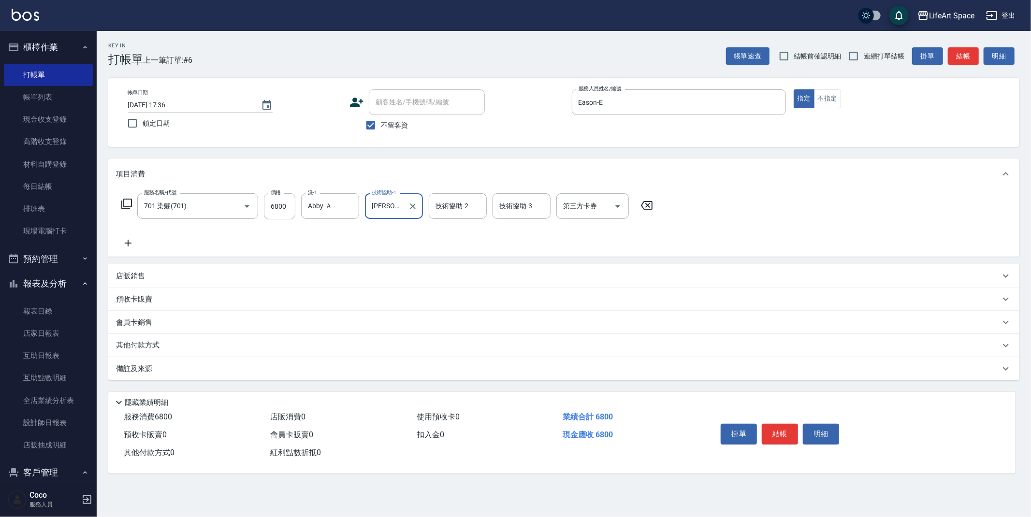
click at [459, 206] on div "技術協助-2 技術協助-2" at bounding box center [458, 206] width 58 height 26
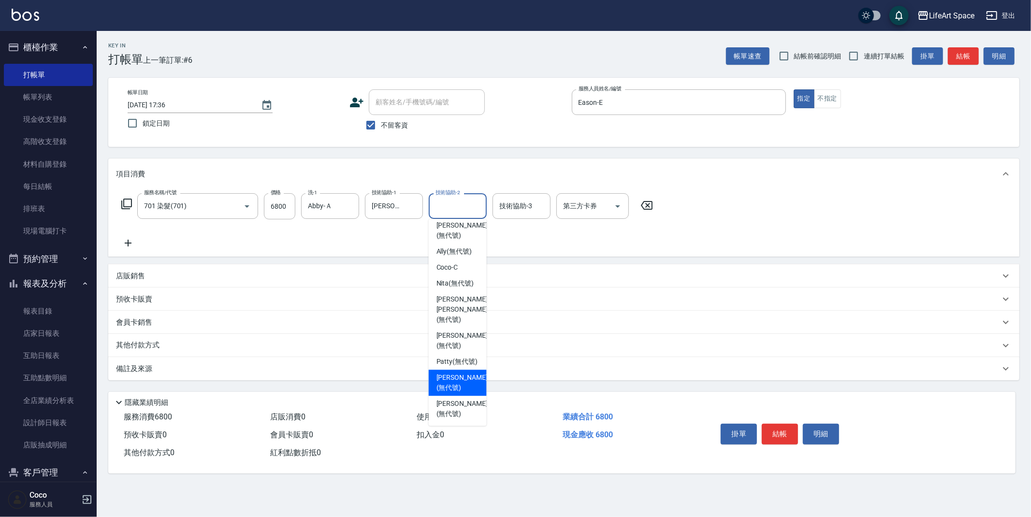
drag, startPoint x: 457, startPoint y: 387, endPoint x: 293, endPoint y: 371, distance: 164.2
click at [457, 387] on span "[PERSON_NAME] (無代號)" at bounding box center [461, 383] width 51 height 20
type input "[PERSON_NAME](無代號)"
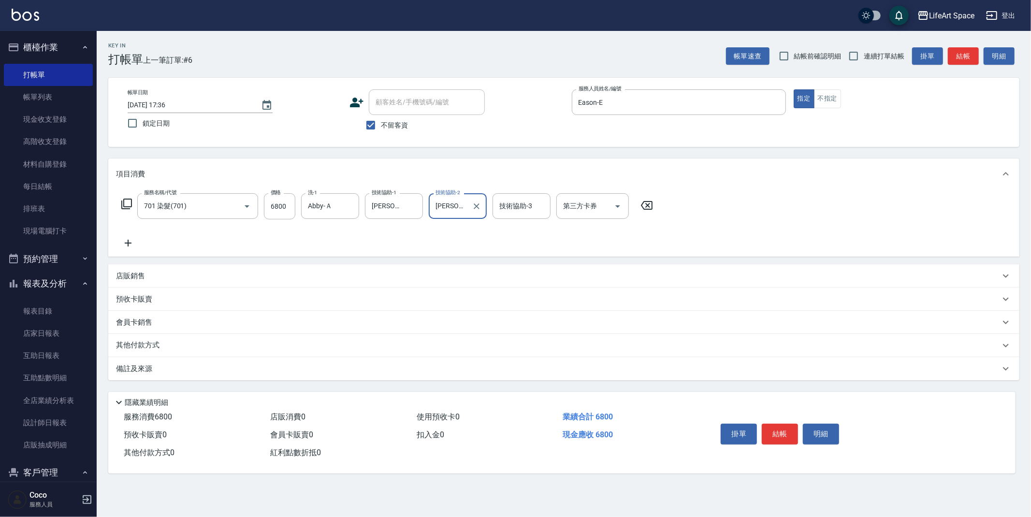
click at [207, 372] on div "備註及來源" at bounding box center [558, 369] width 884 height 10
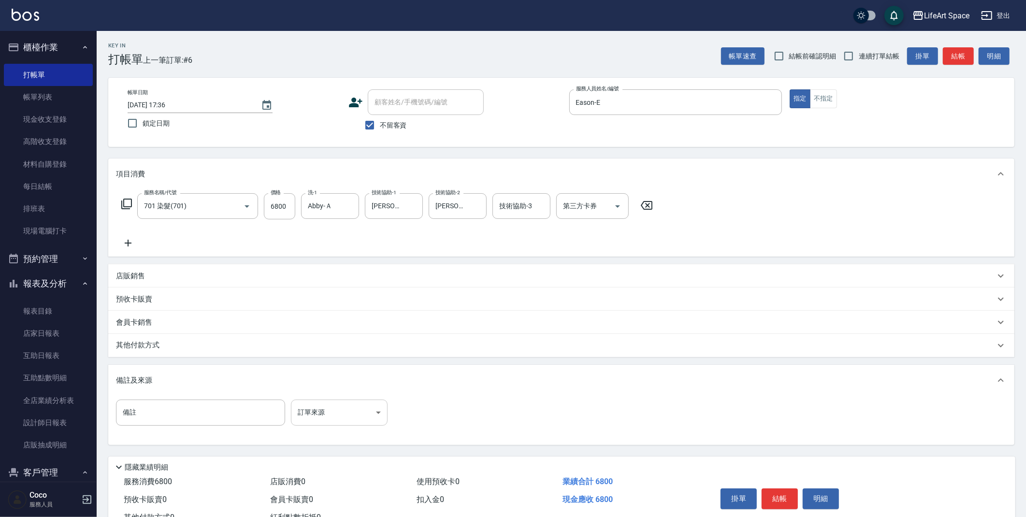
click at [330, 407] on body "LifeArt Space 登出 櫃檯作業 打帳單 帳單列表 現金收支登錄 高階收支登錄 材料自購登錄 每日結帳 排班表 現場電腦打卡 預約管理 預約管理 單…" at bounding box center [513, 275] width 1026 height 550
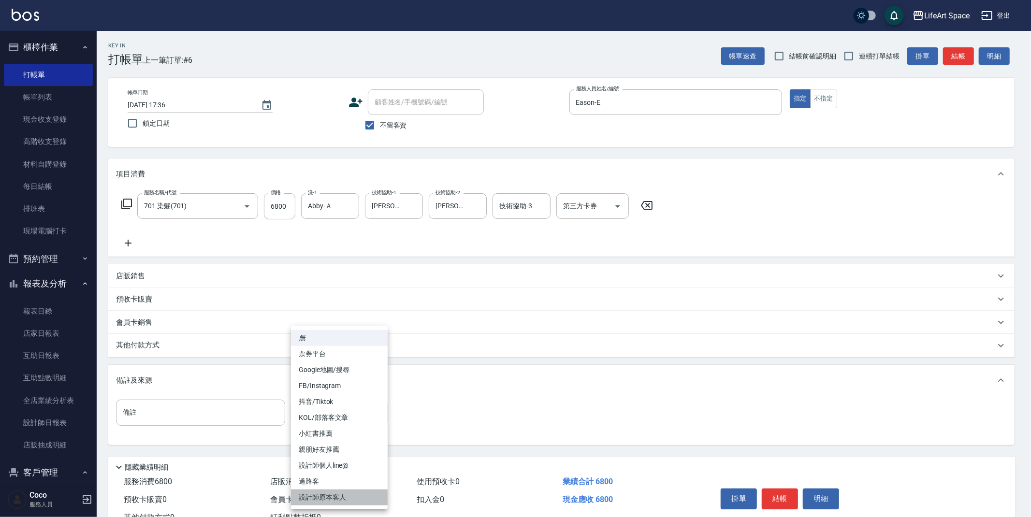
click at [354, 498] on li "設計師原本客人" at bounding box center [339, 498] width 97 height 16
type input "設計師原本客人"
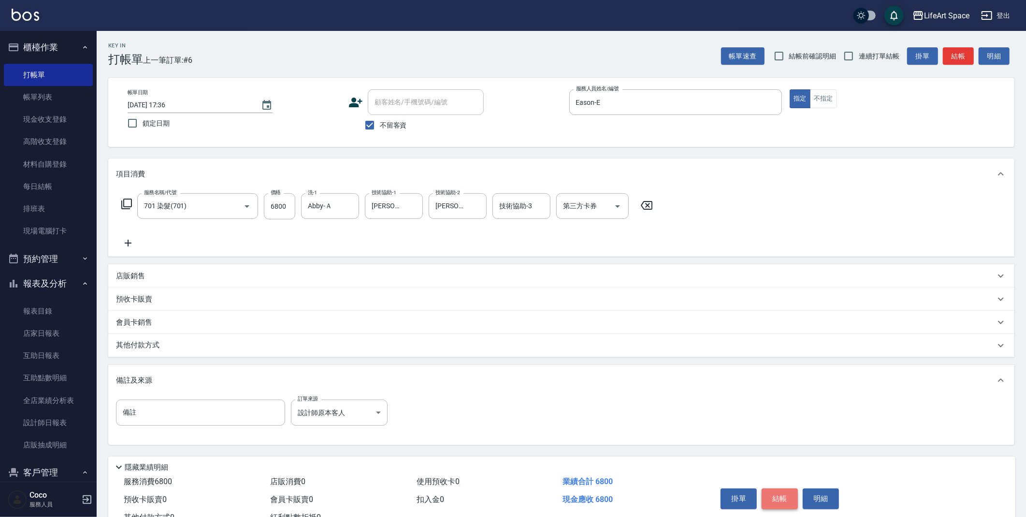
click at [785, 497] on button "結帳" at bounding box center [780, 499] width 36 height 20
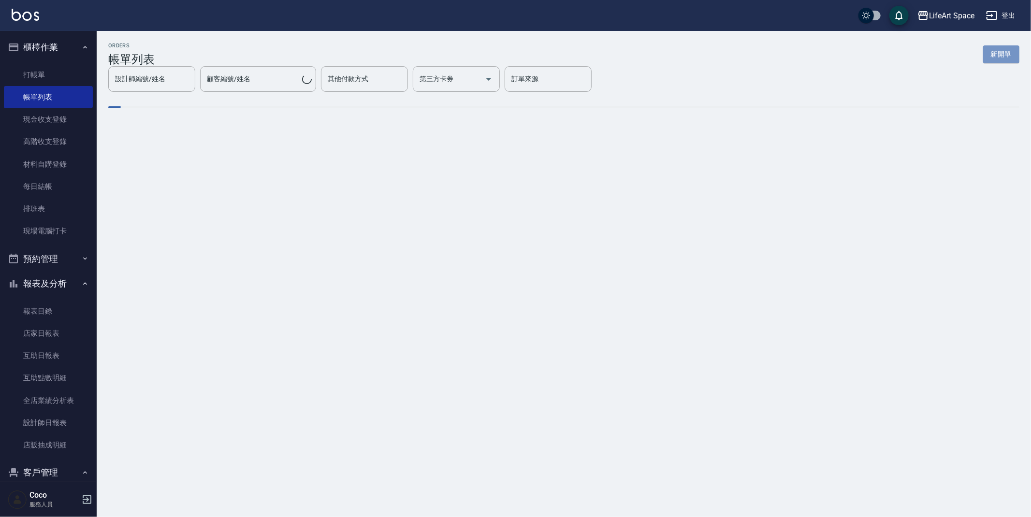
drag, startPoint x: 1003, startPoint y: 59, endPoint x: 718, endPoint y: 116, distance: 290.6
click at [1003, 59] on button "新開單" at bounding box center [1001, 54] width 36 height 18
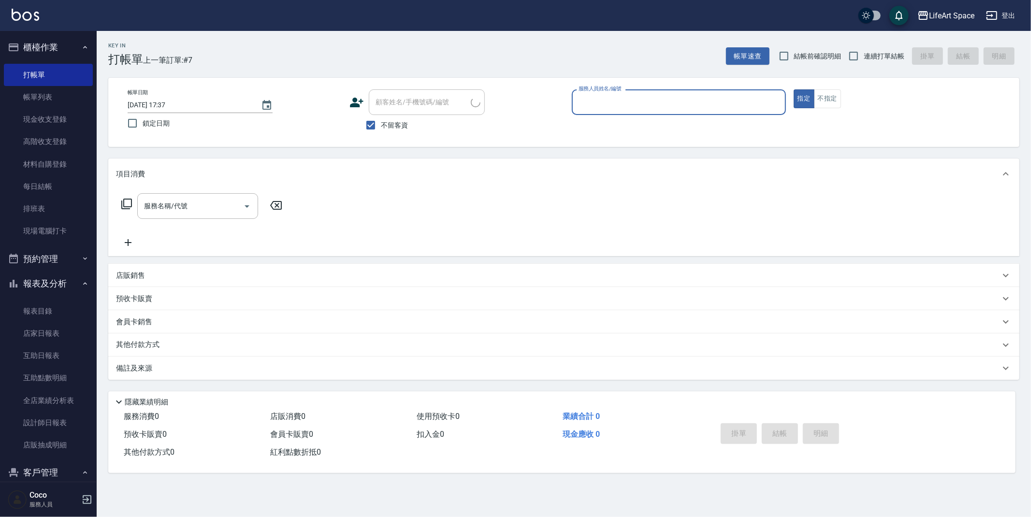
click at [617, 98] on input "服務人員姓名/編號" at bounding box center [678, 102] width 205 height 17
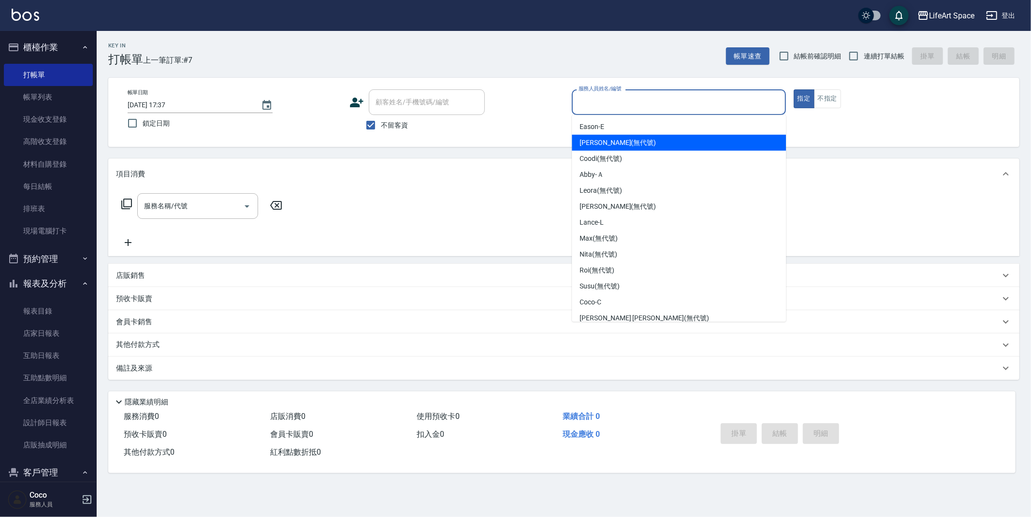
drag, startPoint x: 617, startPoint y: 128, endPoint x: 584, endPoint y: 137, distance: 33.7
click at [617, 128] on div "Eason -E" at bounding box center [679, 127] width 214 height 16
type input "Eason-E"
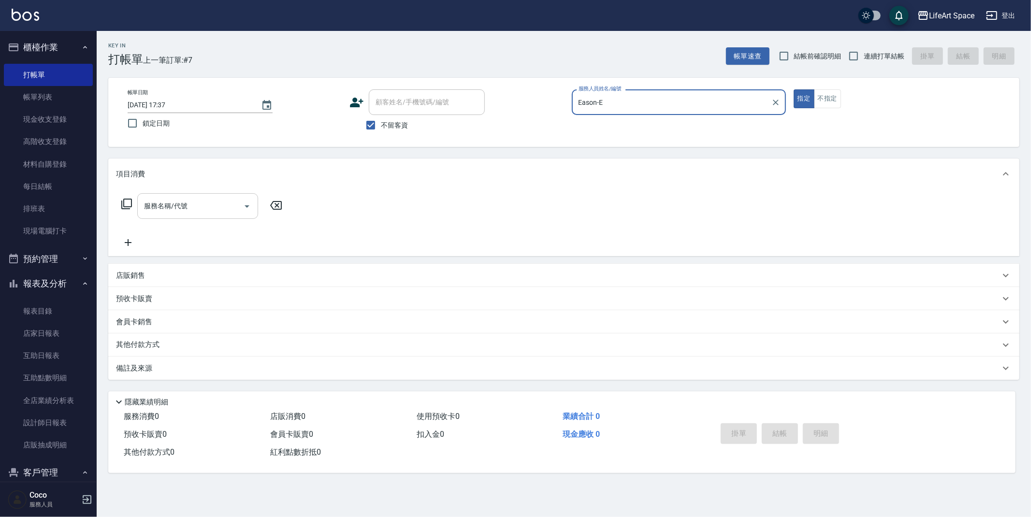
click at [191, 208] on input "服務名稱/代號" at bounding box center [191, 206] width 98 height 17
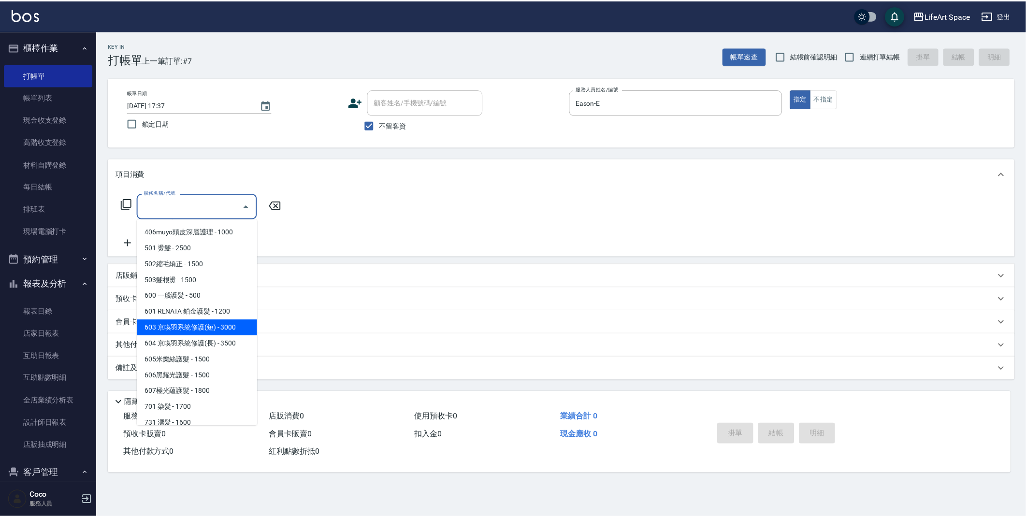
scroll to position [151, 0]
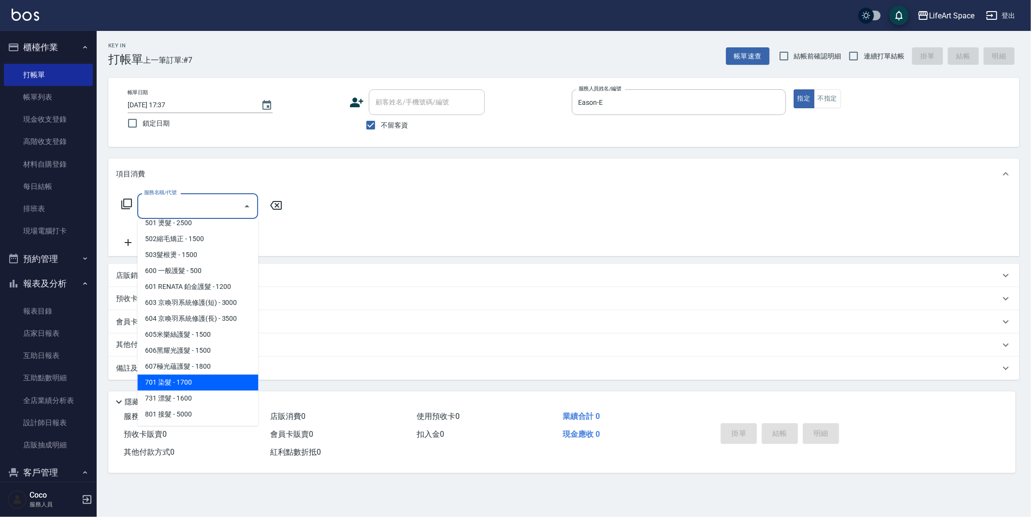
click at [191, 386] on span "701 染髮 - 1700" at bounding box center [197, 383] width 121 height 16
type input "701 染髮(701)"
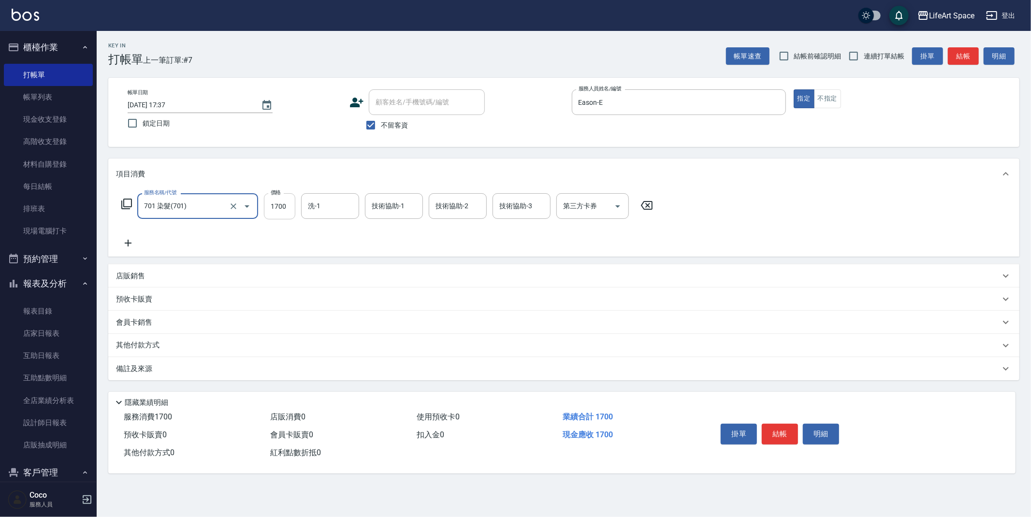
click at [290, 211] on input "1700" at bounding box center [279, 206] width 31 height 26
type input "5300"
click at [334, 207] on input "洗-1" at bounding box center [329, 206] width 49 height 17
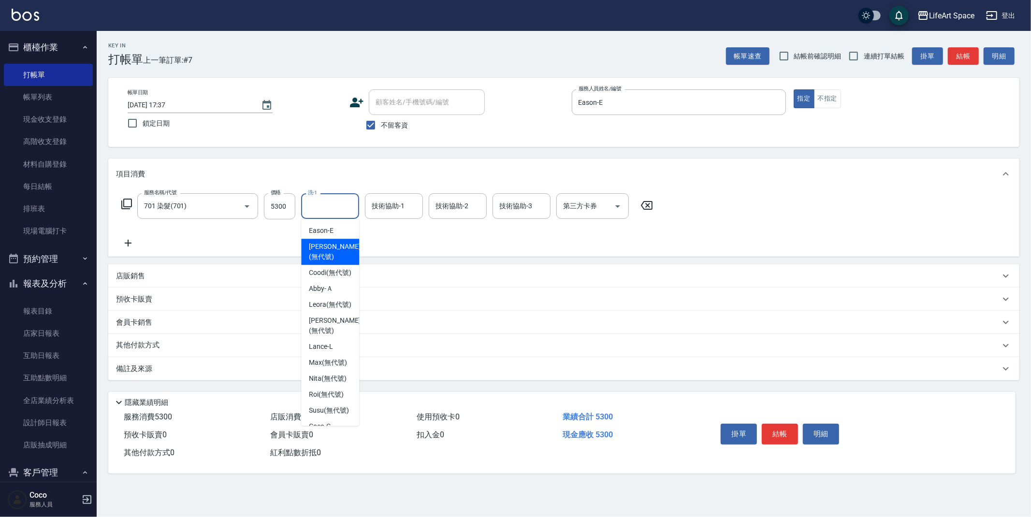
click at [328, 250] on span "[PERSON_NAME] (無代號)" at bounding box center [334, 252] width 51 height 20
type input "[PERSON_NAME](無代號)"
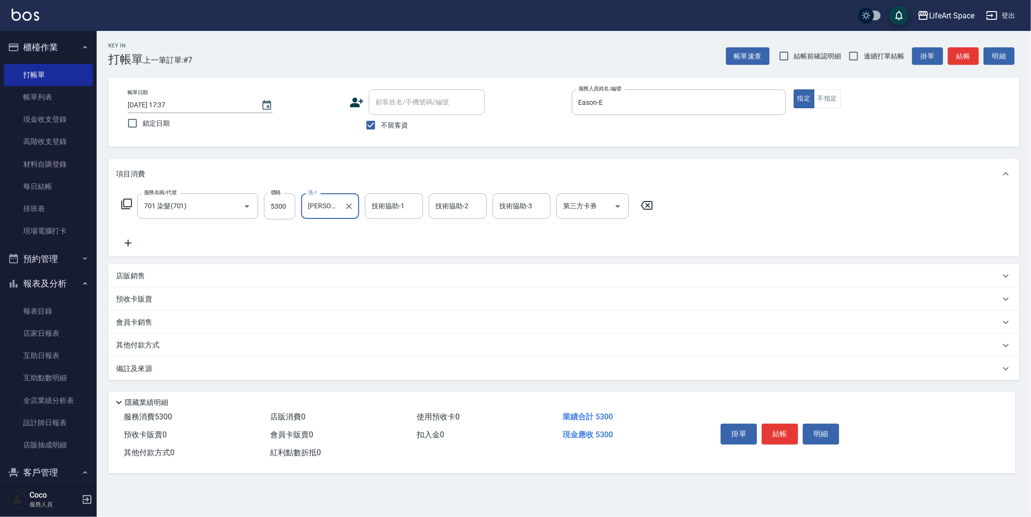
click at [391, 207] on div "技術協助-1 技術協助-1" at bounding box center [394, 206] width 58 height 26
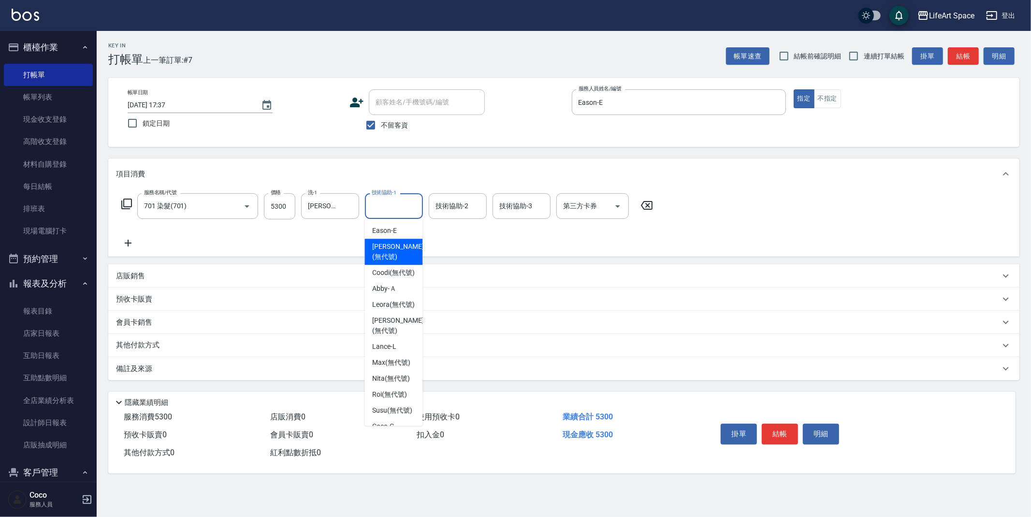
click at [394, 247] on span "[PERSON_NAME] (無代號)" at bounding box center [397, 252] width 51 height 20
type input "[PERSON_NAME](無代號)"
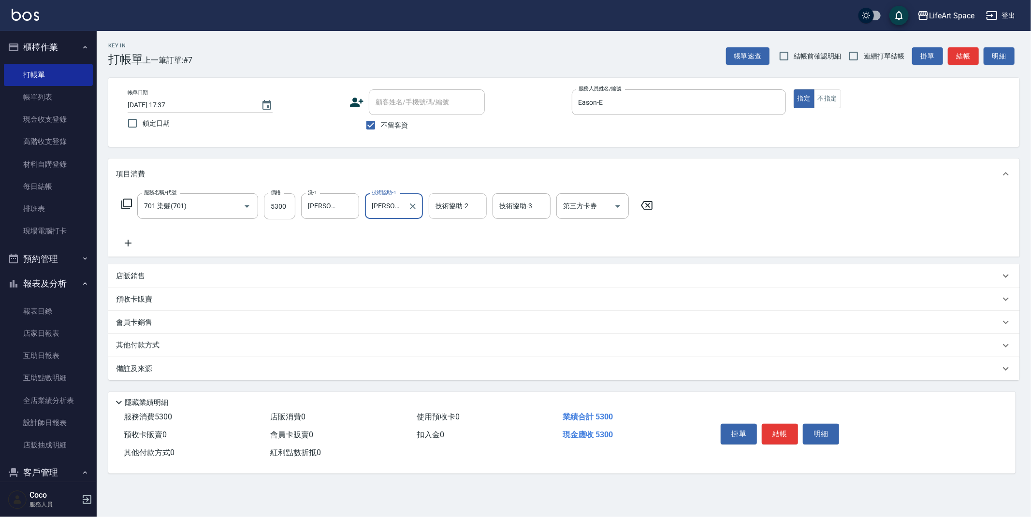
click at [466, 200] on input "技術協助-2" at bounding box center [457, 206] width 49 height 17
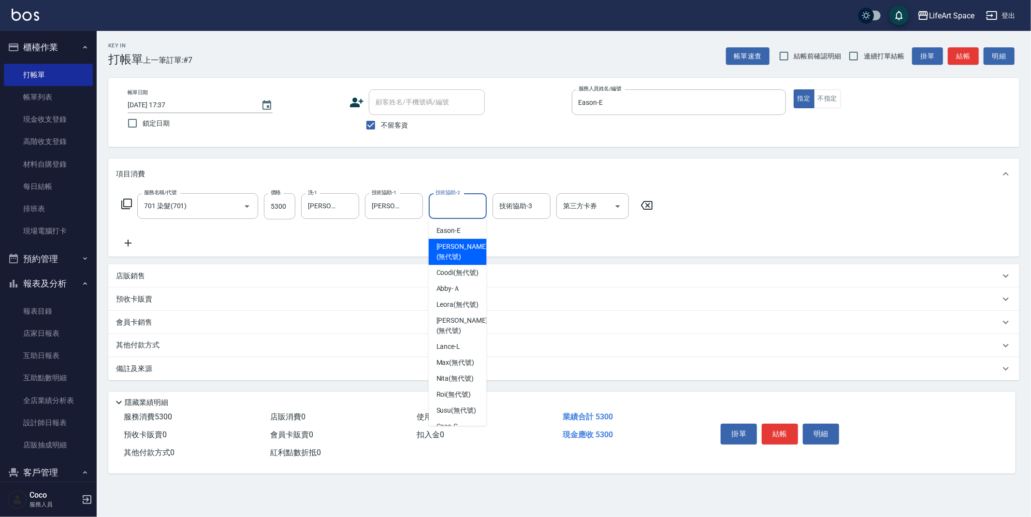
click at [464, 247] on span "[PERSON_NAME] (無代號)" at bounding box center [461, 252] width 51 height 20
type input "[PERSON_NAME](無代號)"
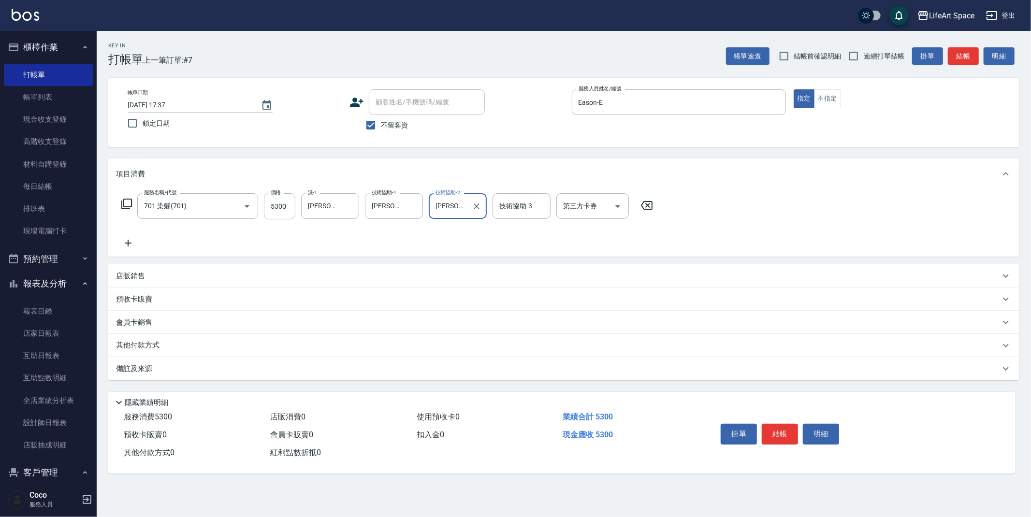
click at [278, 368] on div "備註及來源" at bounding box center [558, 369] width 884 height 10
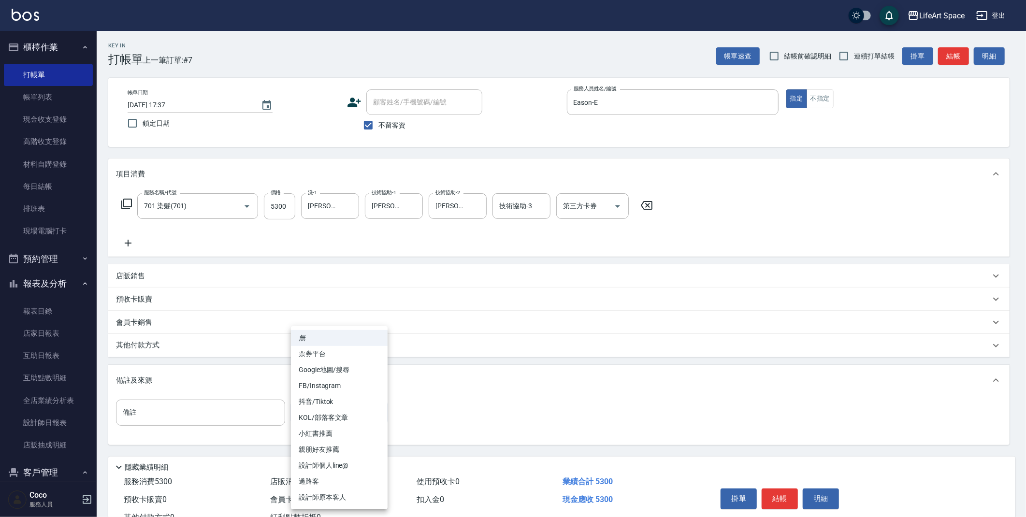
click at [341, 420] on body "LifeArt Space 登出 櫃檯作業 打帳單 帳單列表 現金收支登錄 高階收支登錄 材料自購登錄 每日結帳 排班表 現場電腦打卡 預約管理 預約管理 單…" at bounding box center [513, 275] width 1026 height 550
click at [341, 451] on li "親朋好友推薦" at bounding box center [339, 450] width 97 height 16
type input "親朋好友推薦"
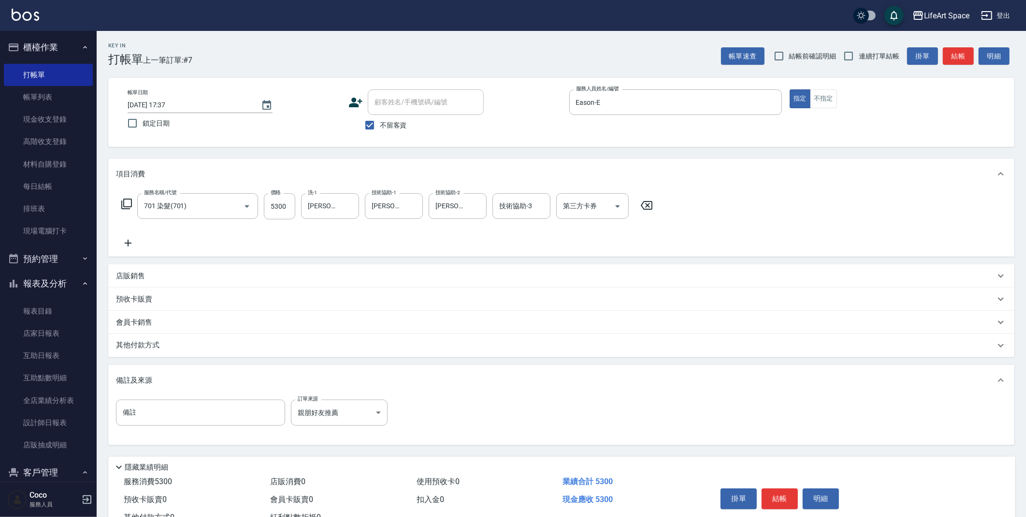
click at [223, 347] on div "其他付款方式" at bounding box center [555, 345] width 879 height 11
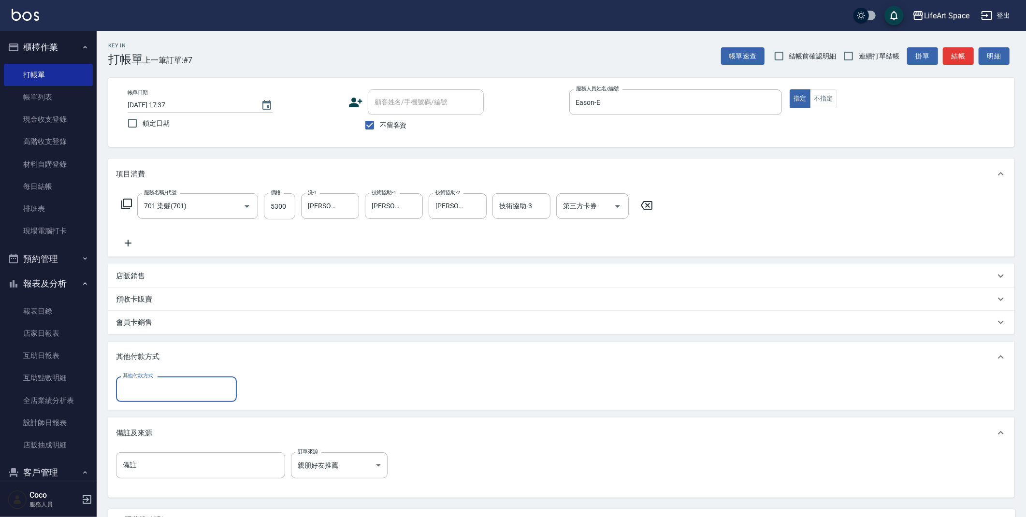
scroll to position [0, 0]
click at [168, 393] on input "其他付款方式" at bounding box center [176, 389] width 112 height 17
click at [161, 437] on span "Linepay" at bounding box center [176, 430] width 121 height 16
type input "Linepay"
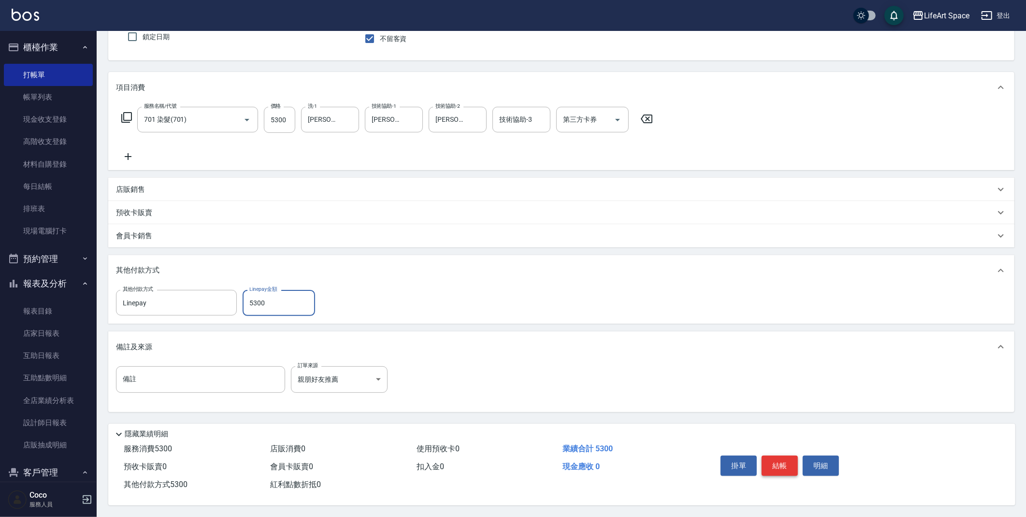
scroll to position [89, 0]
type input "5300"
click at [777, 468] on button "結帳" at bounding box center [780, 466] width 36 height 20
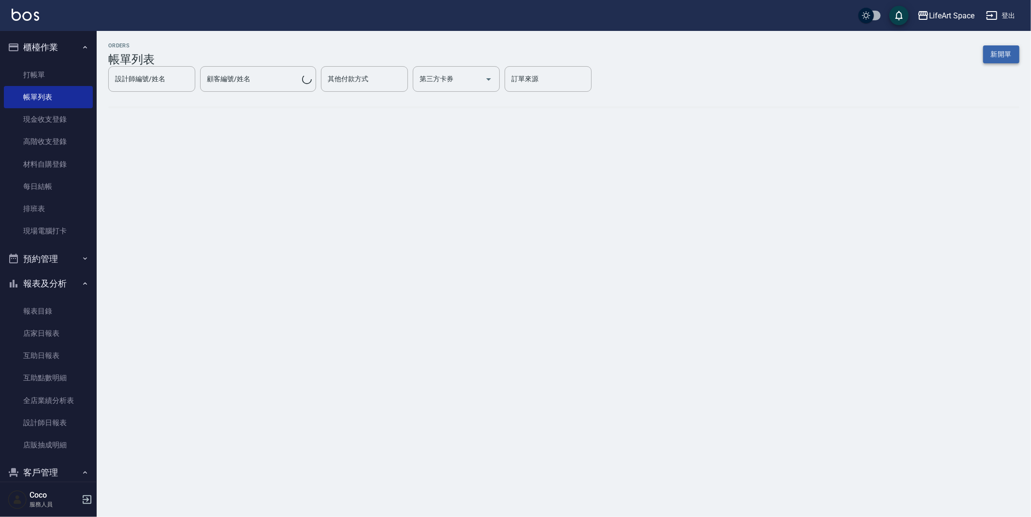
click at [991, 59] on button "新開單" at bounding box center [1001, 54] width 36 height 18
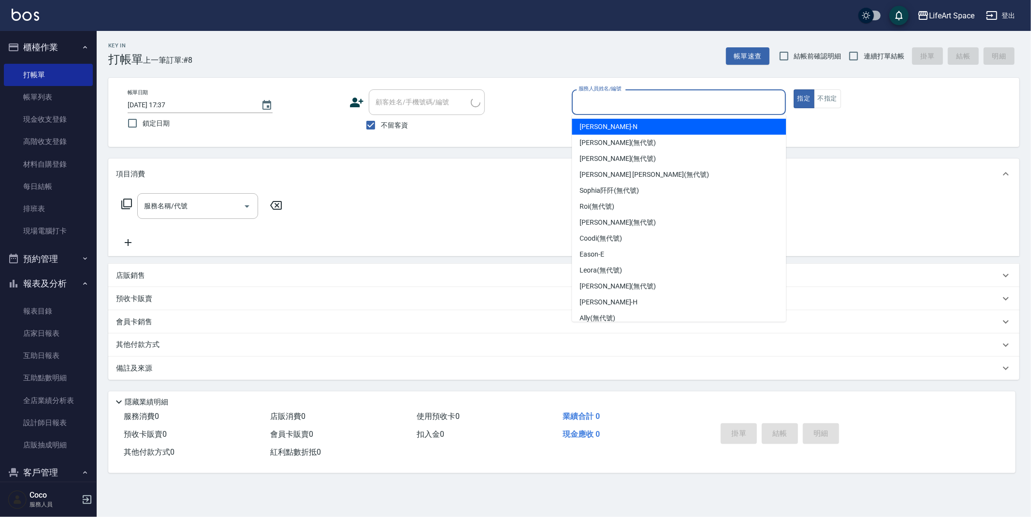
click at [645, 107] on input "服務人員姓名/編號" at bounding box center [678, 102] width 205 height 17
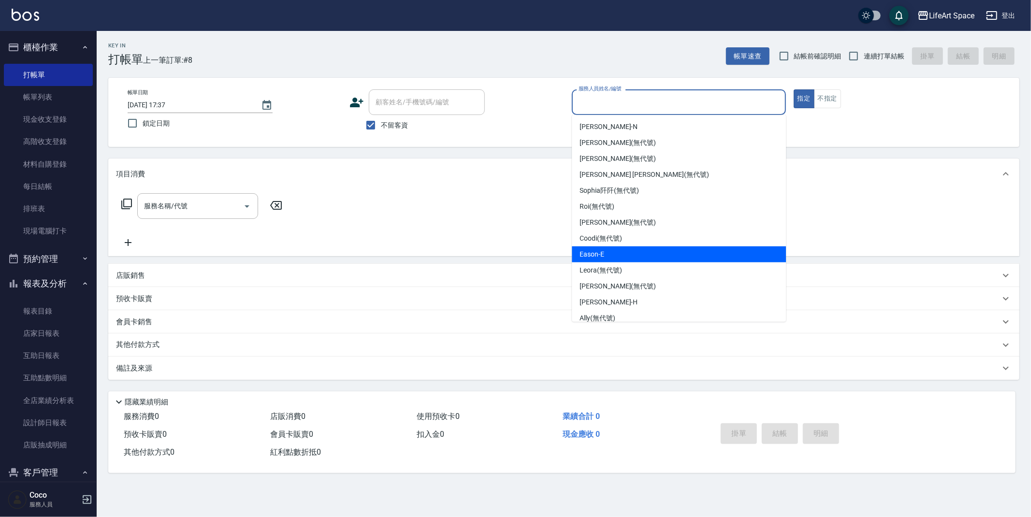
click at [628, 252] on div "Eason -E" at bounding box center [679, 254] width 214 height 16
type input "Eason-E"
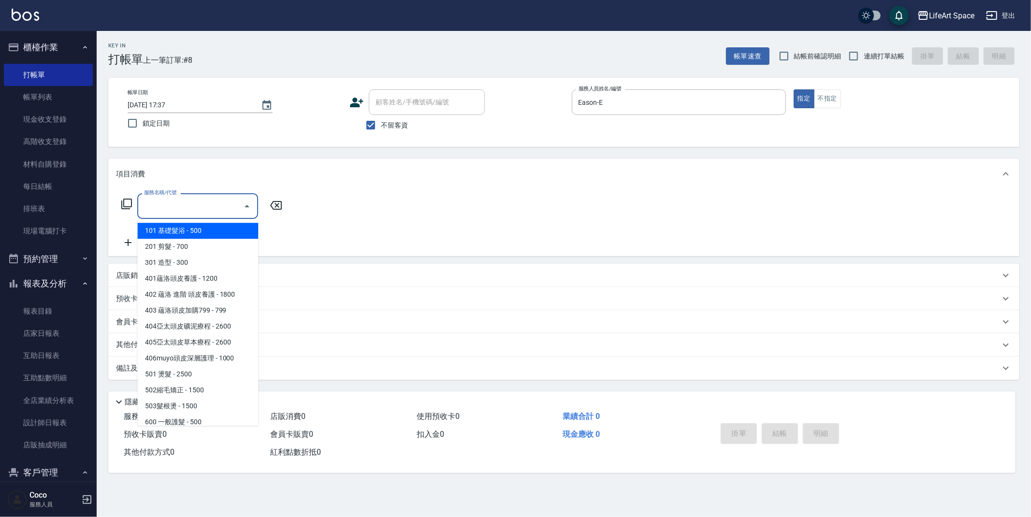
click at [180, 208] on input "服務名稱/代號" at bounding box center [191, 206] width 98 height 17
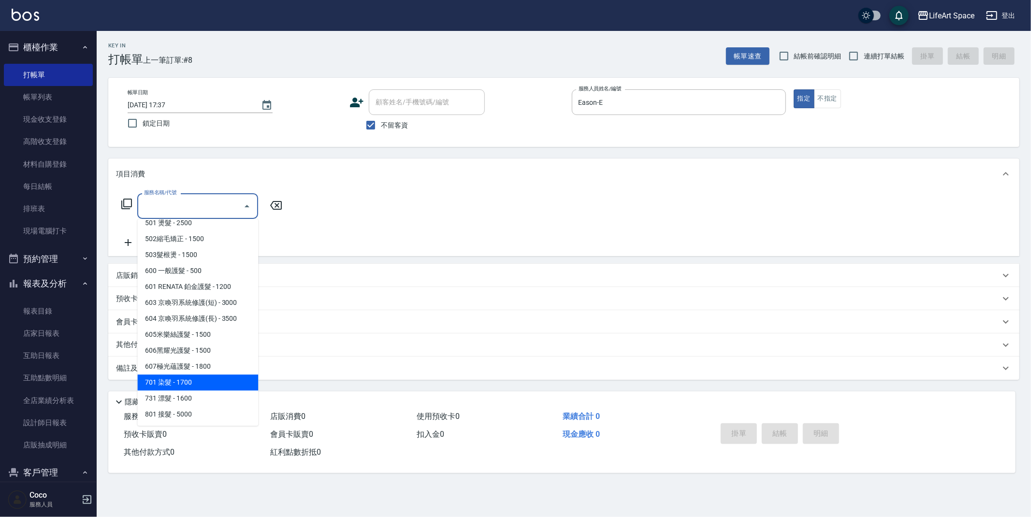
drag, startPoint x: 192, startPoint y: 381, endPoint x: 244, endPoint y: 261, distance: 131.0
click at [192, 380] on span "701 染髮 - 1700" at bounding box center [197, 383] width 121 height 16
type input "701 染髮(701)"
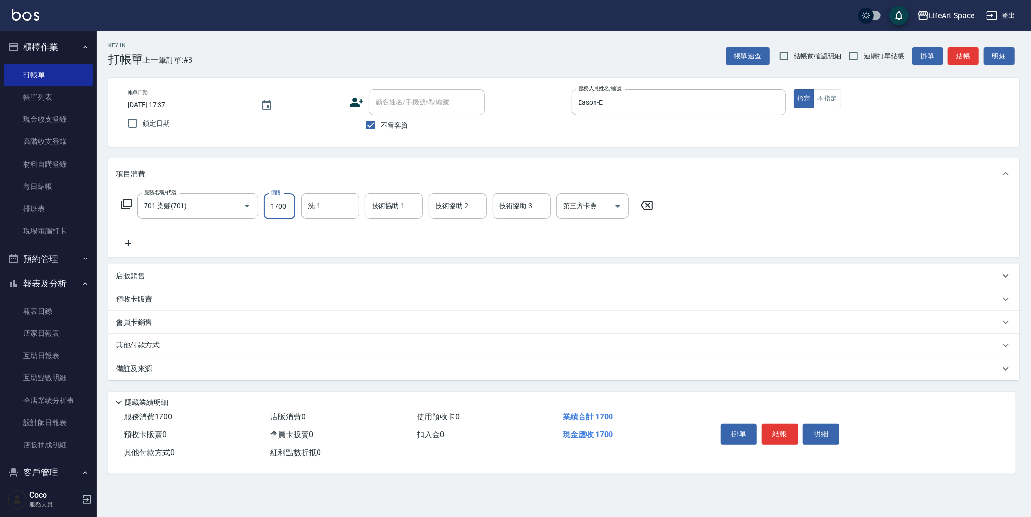
click at [290, 211] on input "1700" at bounding box center [279, 206] width 31 height 26
type input "4300"
click at [323, 211] on input "洗-1" at bounding box center [329, 206] width 49 height 17
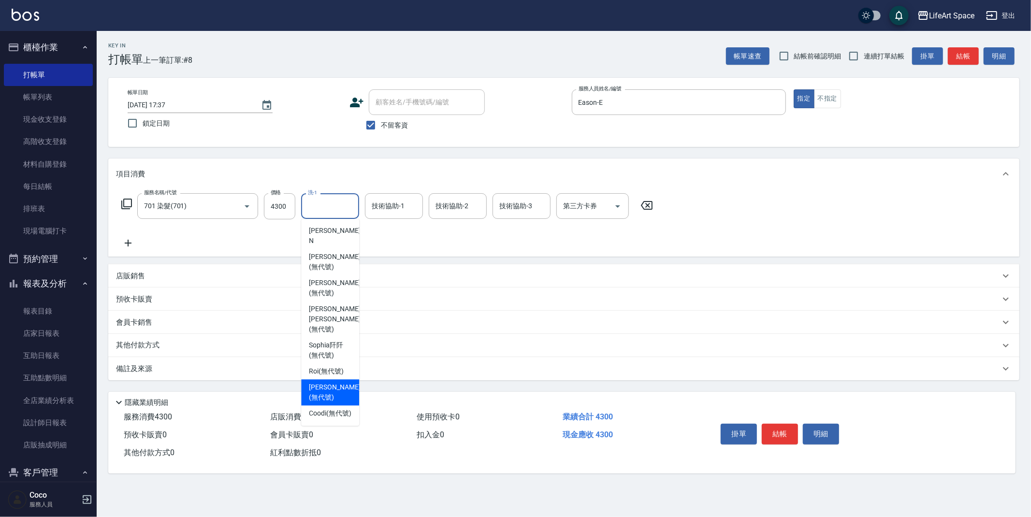
click at [327, 382] on span "[PERSON_NAME] (無代號)" at bounding box center [334, 392] width 51 height 20
type input "[PERSON_NAME](無代號)"
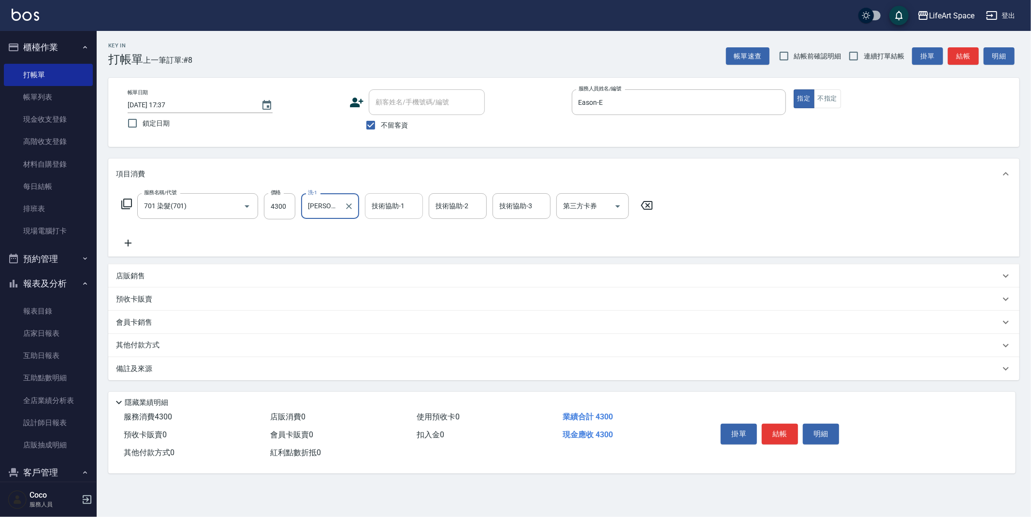
drag, startPoint x: 397, startPoint y: 202, endPoint x: 394, endPoint y: 217, distance: 15.7
click at [397, 202] on div "技術協助-1 技術協助-1" at bounding box center [394, 206] width 58 height 26
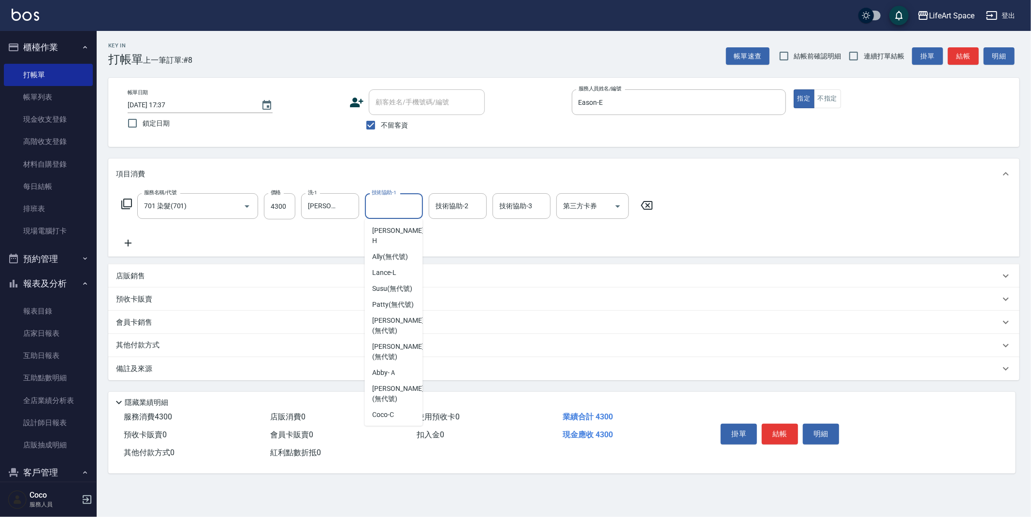
scroll to position [299, 0]
click at [394, 311] on span "[PERSON_NAME] (無代號)" at bounding box center [397, 319] width 51 height 20
type input "[PERSON_NAME](無代號)"
click at [451, 207] on div "技術協助-2 技術協助-2" at bounding box center [458, 206] width 58 height 26
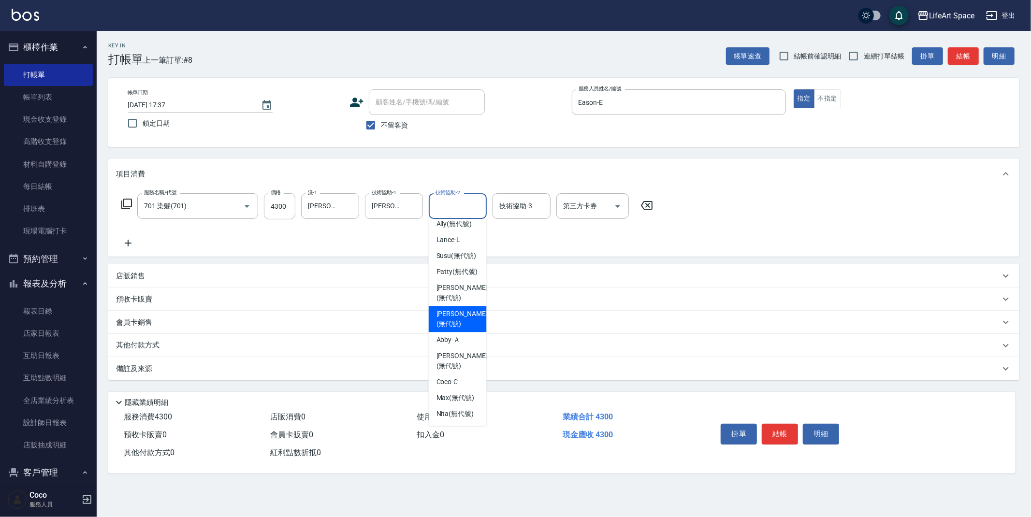
click at [463, 309] on span "[PERSON_NAME] (無代號)" at bounding box center [461, 319] width 51 height 20
type input "[PERSON_NAME](無代號)"
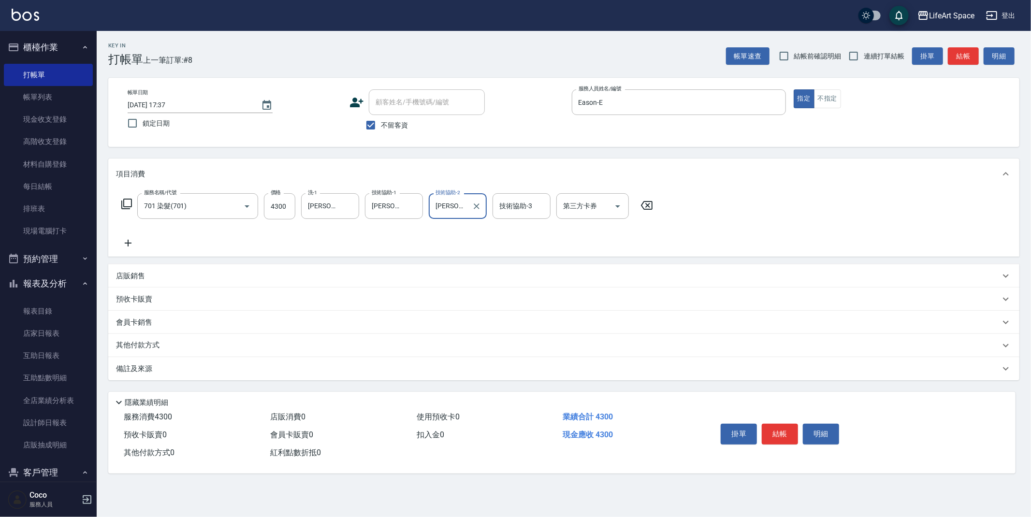
click at [290, 370] on div "備註及來源" at bounding box center [558, 369] width 884 height 10
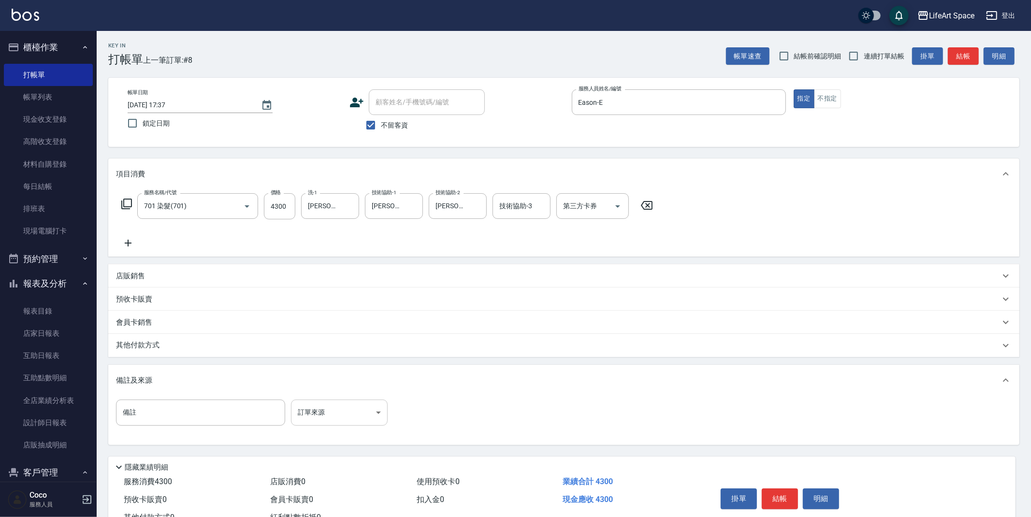
click at [340, 410] on body "LifeArt Space 登出 櫃檯作業 打帳單 帳單列表 現金收支登錄 高階收支登錄 材料自購登錄 每日結帳 排班表 現場電腦打卡 預約管理 預約管理 單…" at bounding box center [515, 275] width 1031 height 550
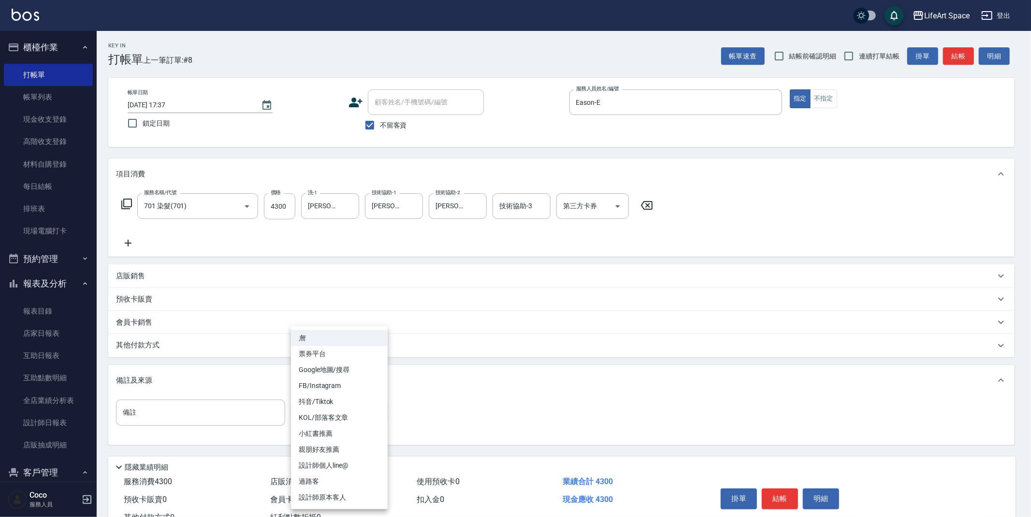
click at [342, 493] on li "設計師原本客人" at bounding box center [339, 498] width 97 height 16
type input "設計師原本客人"
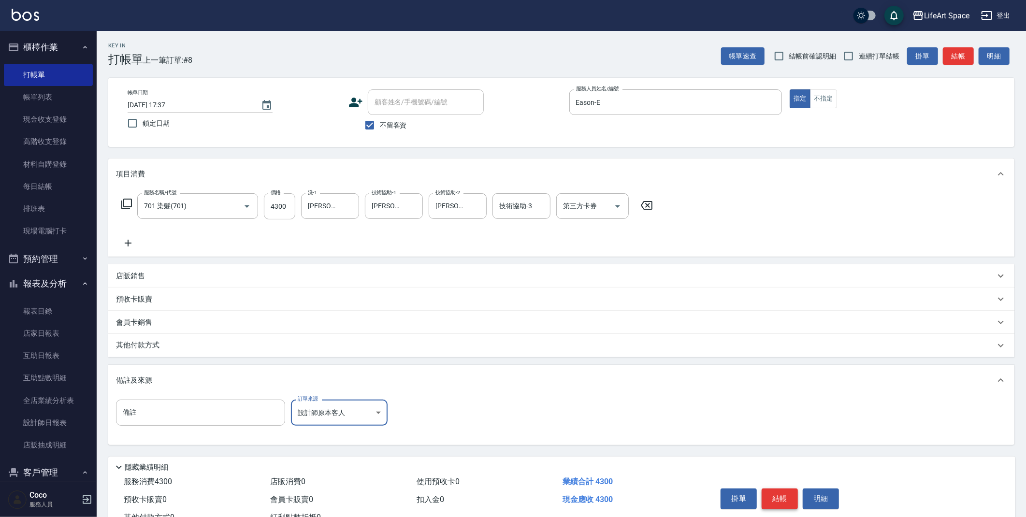
click at [789, 502] on button "結帳" at bounding box center [780, 499] width 36 height 20
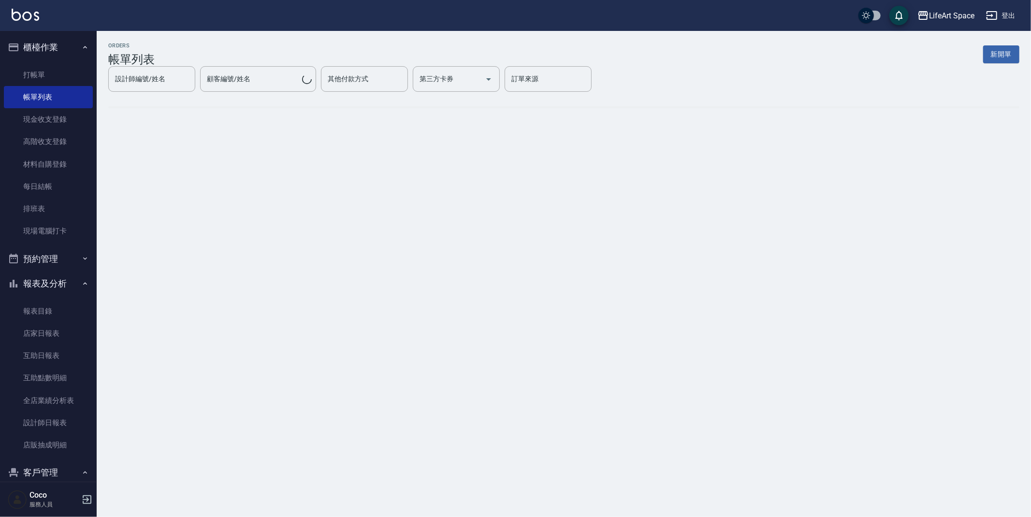
click at [1005, 53] on button "新開單" at bounding box center [1001, 54] width 36 height 18
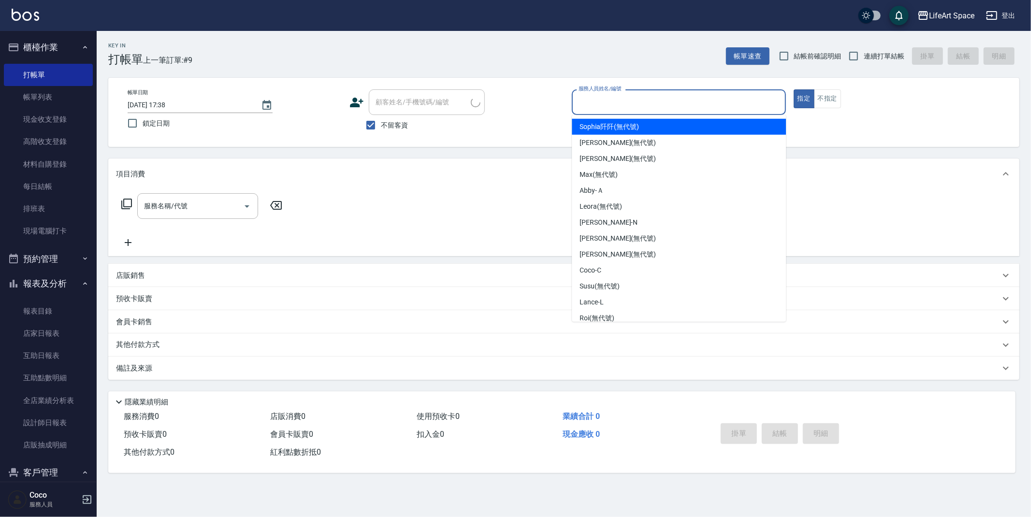
click at [669, 98] on input "服務人員姓名/編號" at bounding box center [678, 102] width 205 height 17
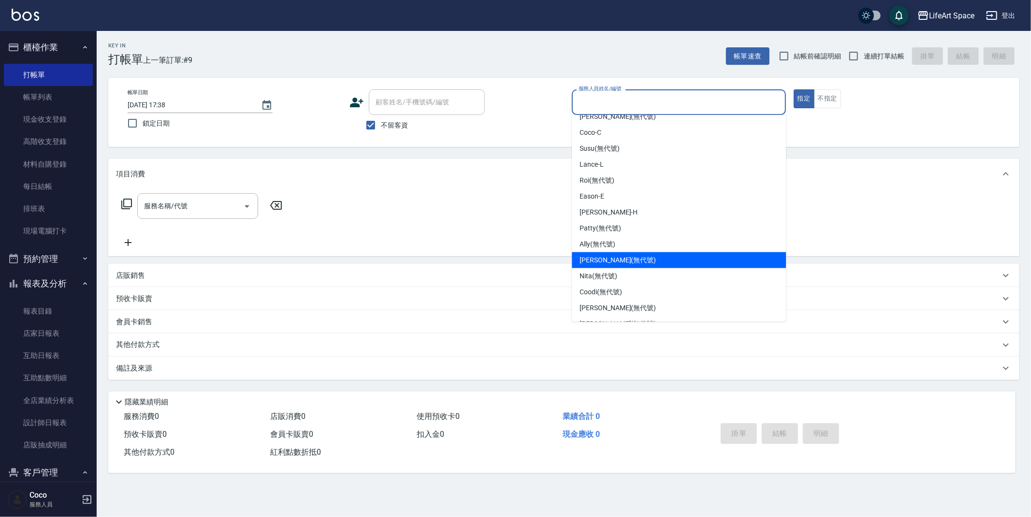
scroll to position [167, 0]
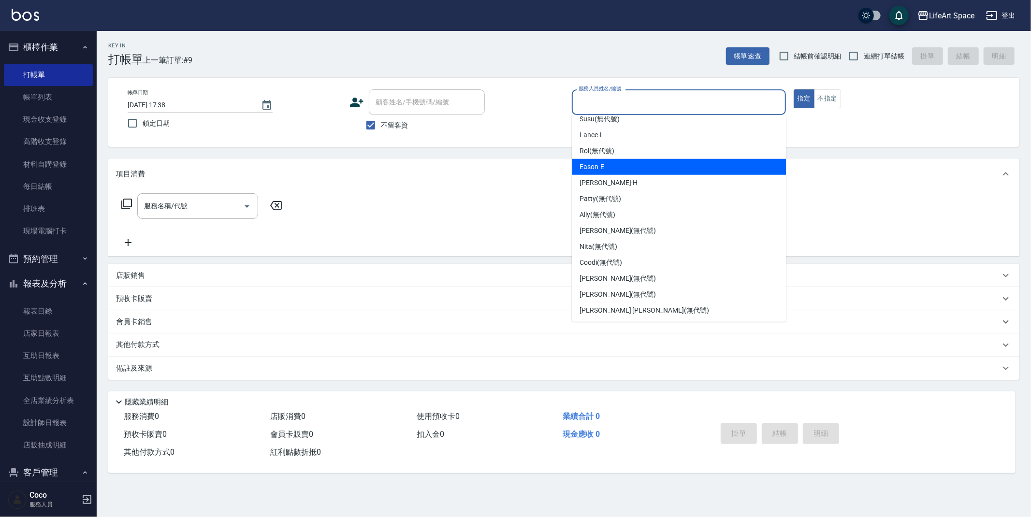
click at [609, 165] on div "Eason -E" at bounding box center [679, 167] width 214 height 16
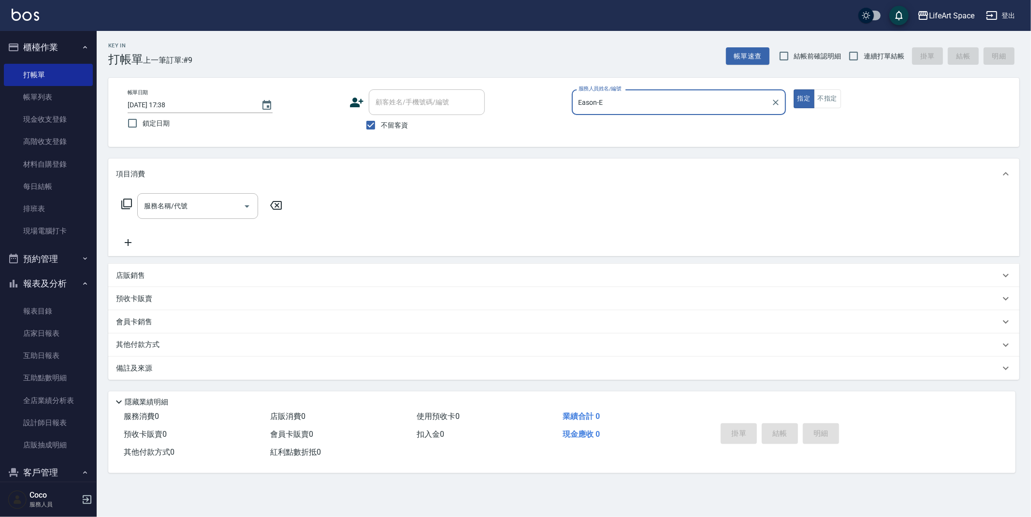
type input "Eason-E"
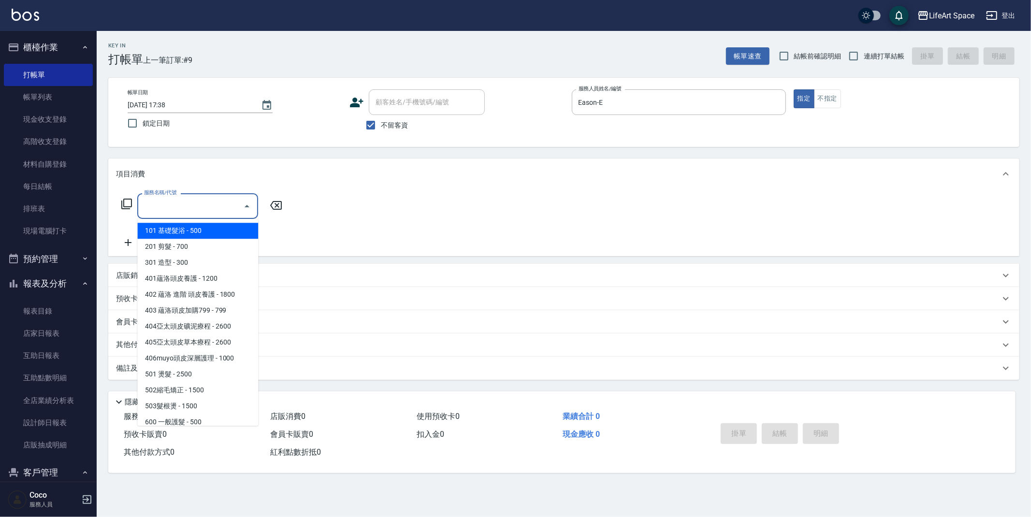
click at [212, 205] on input "服務名稱/代號" at bounding box center [191, 206] width 98 height 17
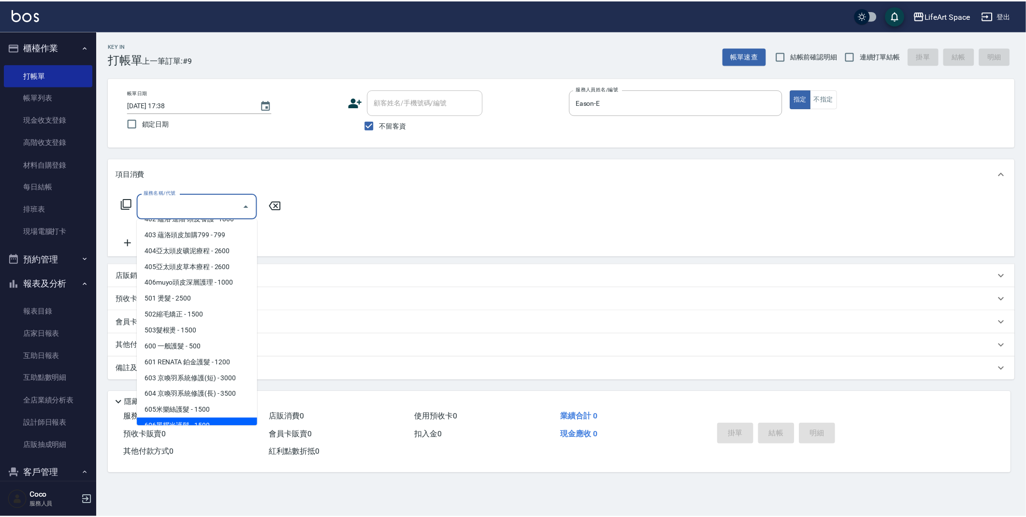
scroll to position [151, 0]
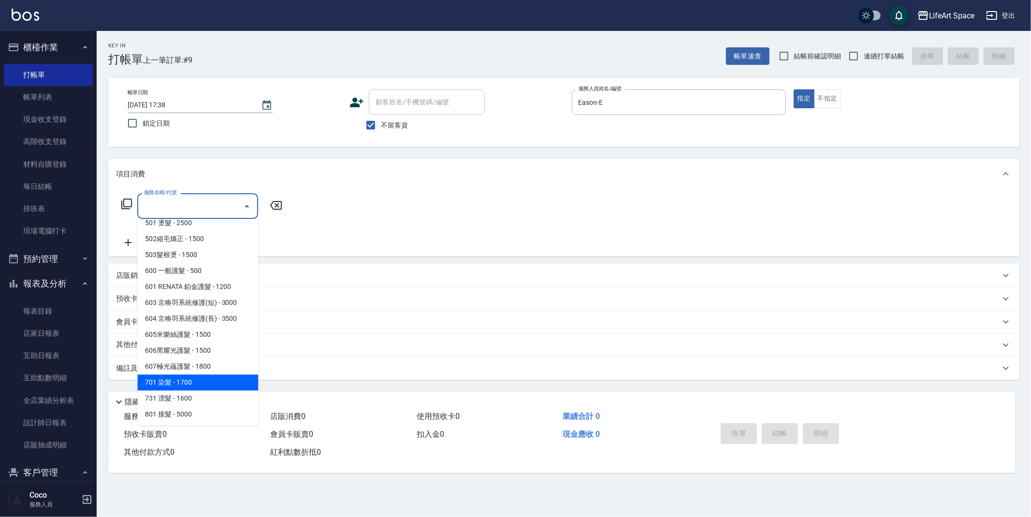
click at [191, 385] on span "701 染髮 - 1700" at bounding box center [197, 383] width 121 height 16
type input "701 染髮(701)"
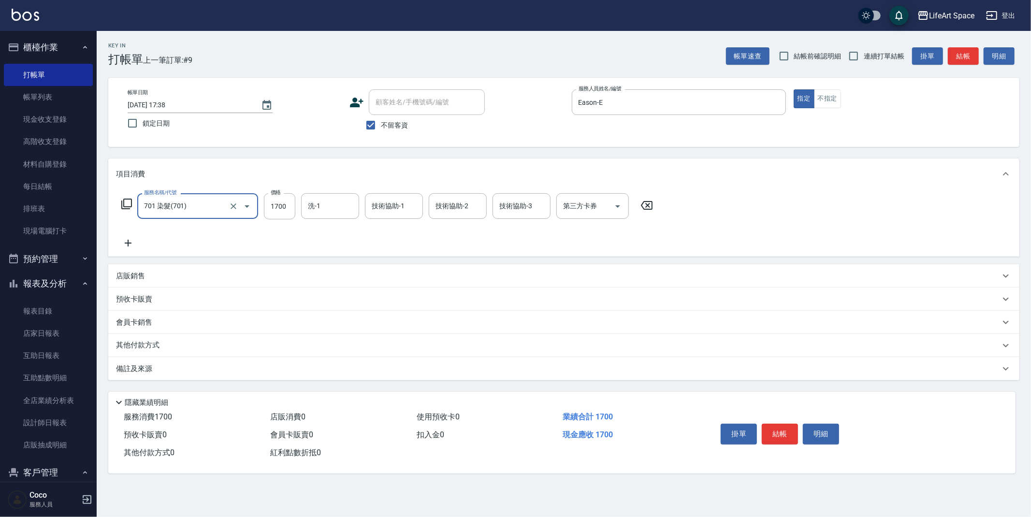
click at [142, 243] on div "服務名稱/代號 701 染髮(701) 服務名稱/代號 價格 1700 價格 洗-1 洗-1 技術協助-1 技術協助-1 技術協助-2 技術協助-2 技術協助…" at bounding box center [387, 221] width 543 height 56
click at [133, 242] on icon at bounding box center [128, 243] width 24 height 12
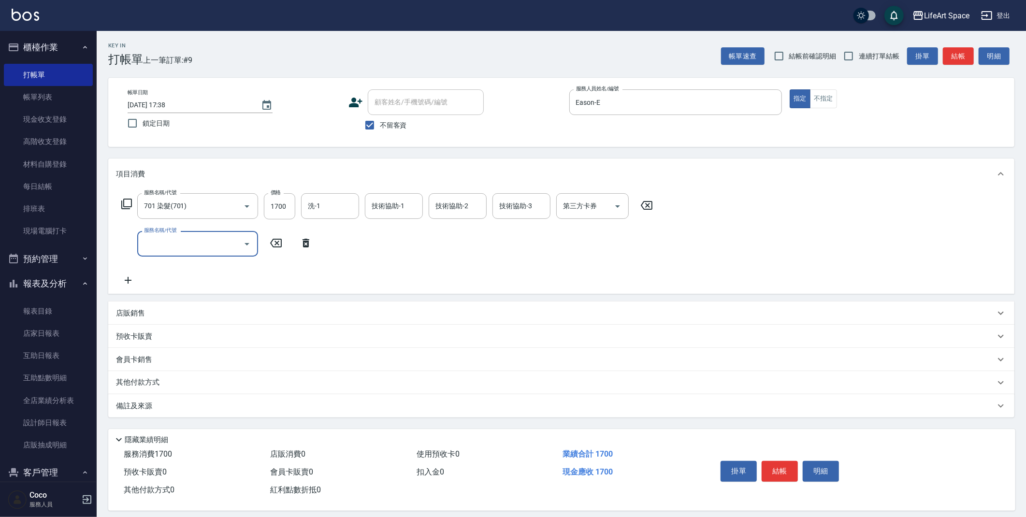
click at [169, 244] on input "服務名稱/代號" at bounding box center [191, 243] width 98 height 17
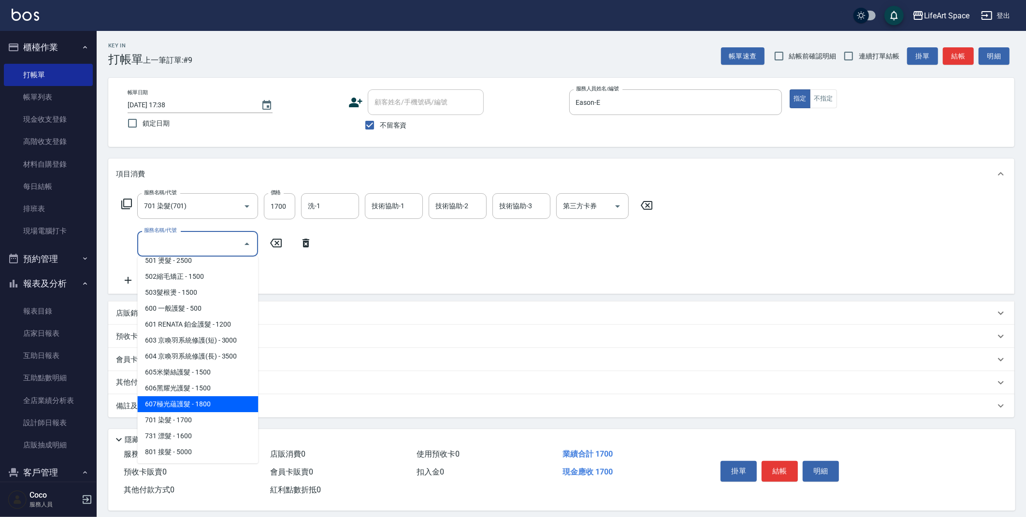
drag, startPoint x: 214, startPoint y: 399, endPoint x: 247, endPoint y: 279, distance: 124.1
click at [214, 399] on span "607極光蘊護髮 - 1800" at bounding box center [197, 404] width 121 height 16
type input "607極光蘊護髮(607)"
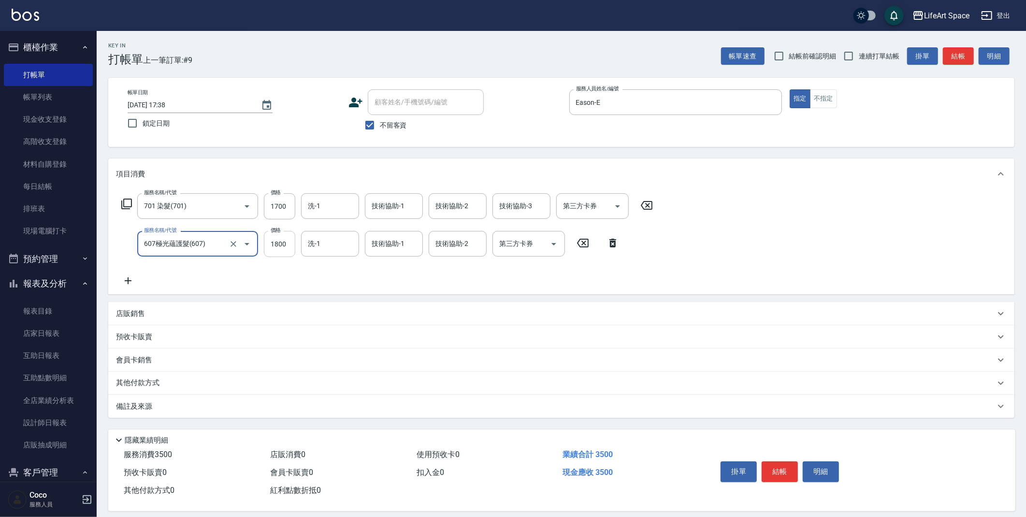
click at [293, 249] on input "1800" at bounding box center [279, 244] width 31 height 26
type input "2200"
click at [290, 207] on input "1700" at bounding box center [279, 206] width 31 height 26
type input "5300"
click at [345, 203] on input "洗-1" at bounding box center [329, 206] width 49 height 17
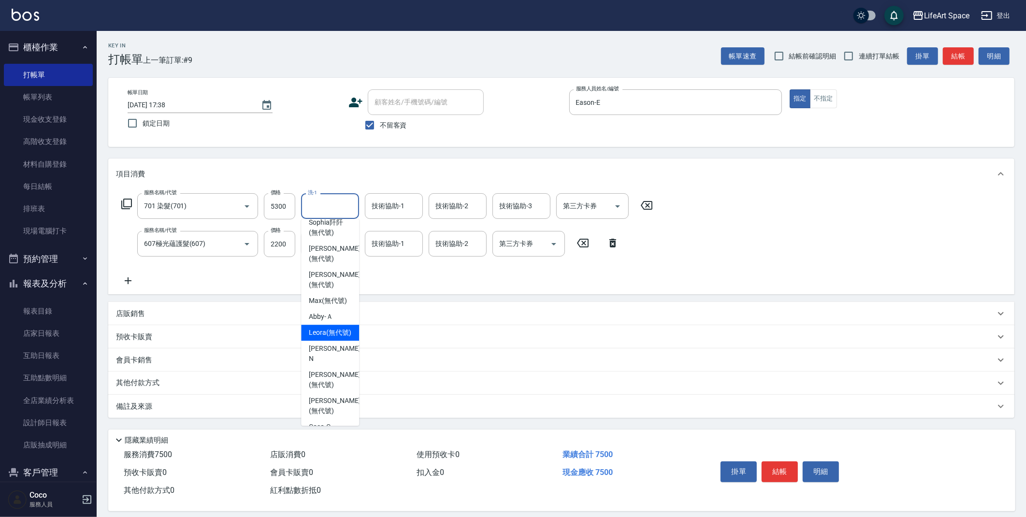
scroll to position [0, 0]
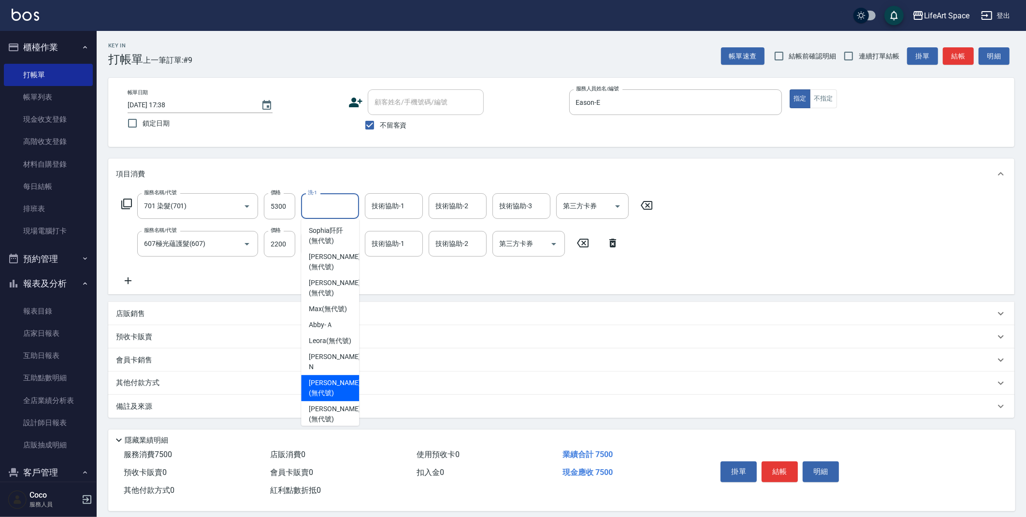
drag, startPoint x: 331, startPoint y: 390, endPoint x: 400, endPoint y: 223, distance: 180.7
click at [330, 390] on span "[PERSON_NAME] (無代號)" at bounding box center [334, 388] width 51 height 20
type input "[PERSON_NAME](無代號)"
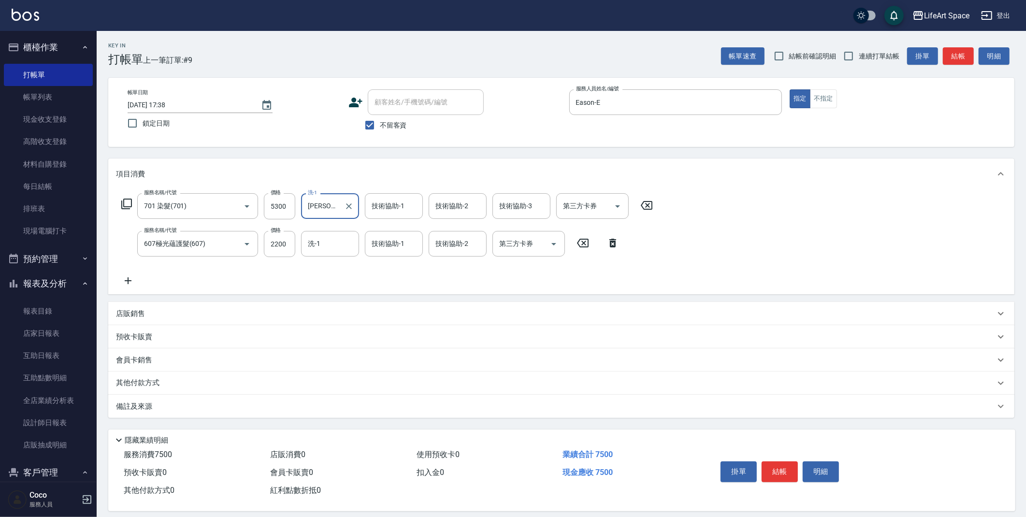
click at [394, 202] on div "技術協助-1 技術協助-1" at bounding box center [394, 206] width 58 height 26
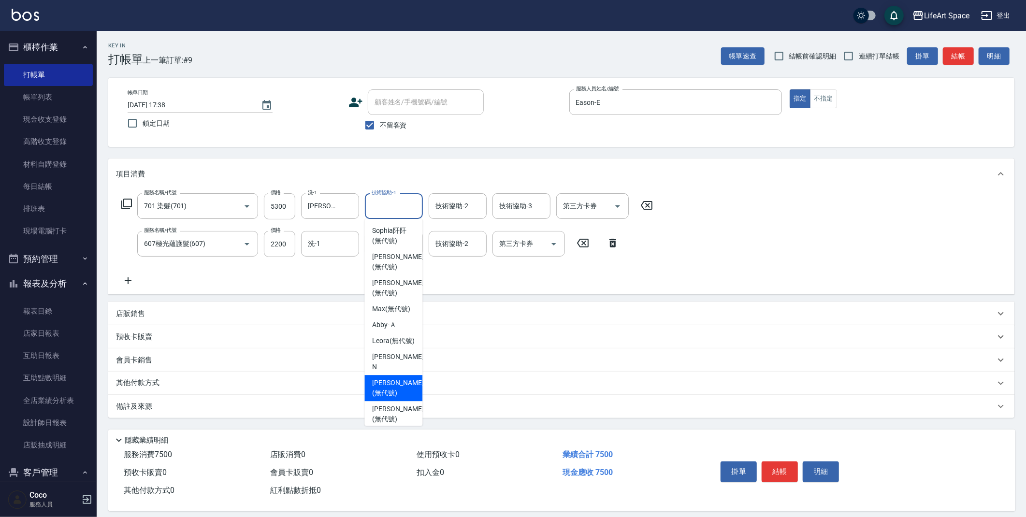
drag, startPoint x: 394, startPoint y: 380, endPoint x: 326, endPoint y: 264, distance: 134.1
click at [394, 380] on span "[PERSON_NAME] (無代號)" at bounding box center [397, 388] width 51 height 20
type input "[PERSON_NAME](無代號)"
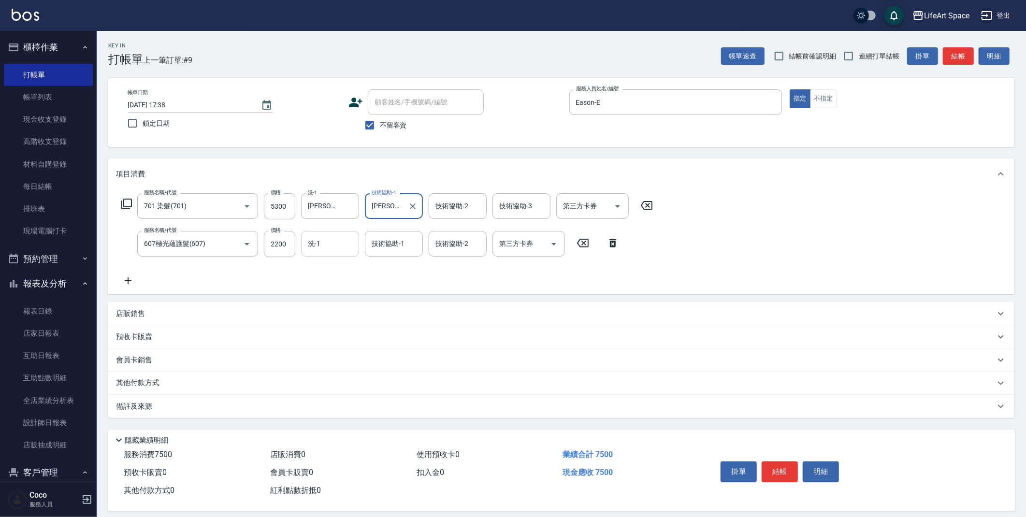
click at [323, 245] on input "洗-1" at bounding box center [329, 243] width 49 height 17
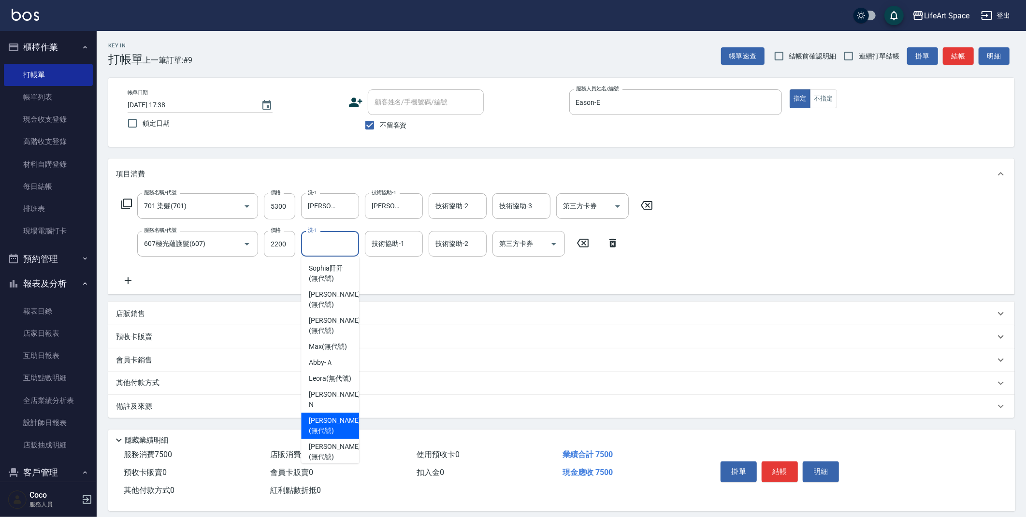
click at [333, 427] on span "[PERSON_NAME] (無代號)" at bounding box center [334, 426] width 51 height 20
type input "[PERSON_NAME](無代號)"
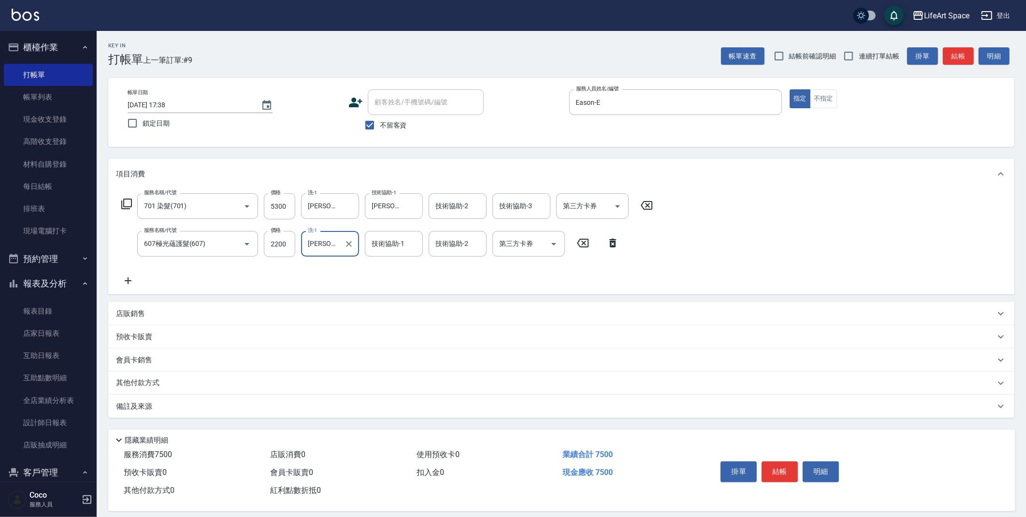
click at [391, 242] on div "技術協助-1 技術協助-1" at bounding box center [394, 244] width 58 height 26
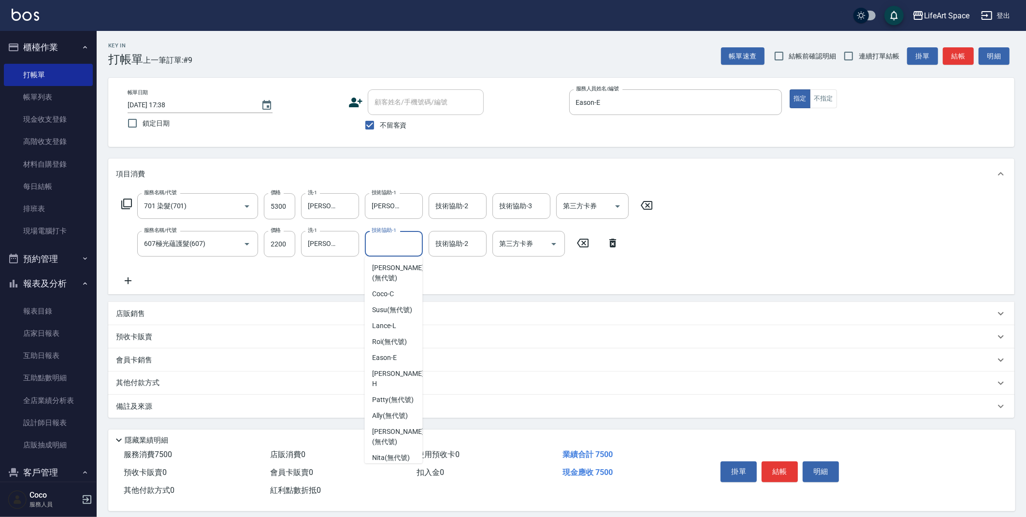
scroll to position [299, 0]
click at [397, 394] on span "[PERSON_NAME] (無代號)" at bounding box center [397, 384] width 51 height 20
type input "[PERSON_NAME](無代號)"
click at [243, 413] on div "備註及來源" at bounding box center [561, 406] width 906 height 23
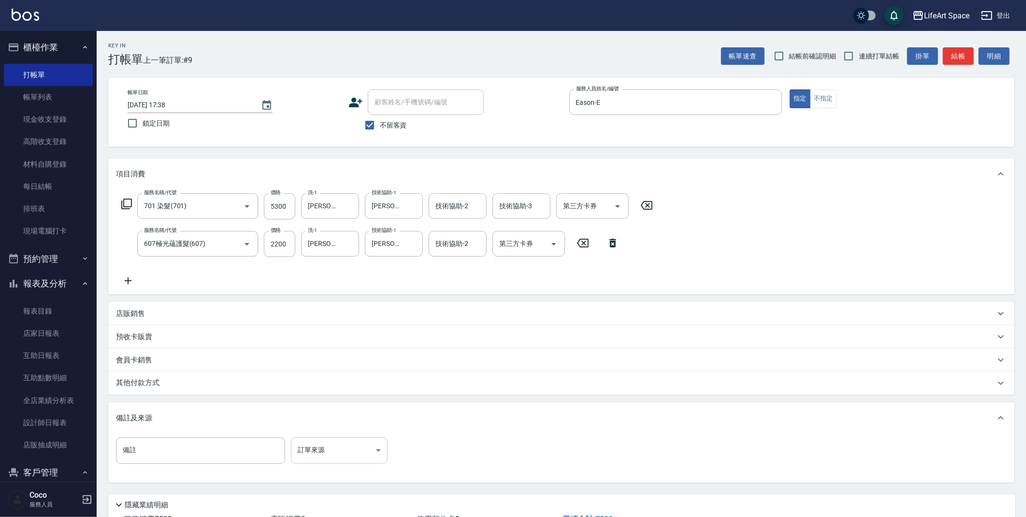
click at [318, 447] on body "LifeArt Space 登出 櫃檯作業 打帳單 帳單列表 現金收支登錄 高階收支登錄 材料自購登錄 每日結帳 排班表 現場電腦打卡 預約管理 預約管理 單…" at bounding box center [513, 294] width 1026 height 588
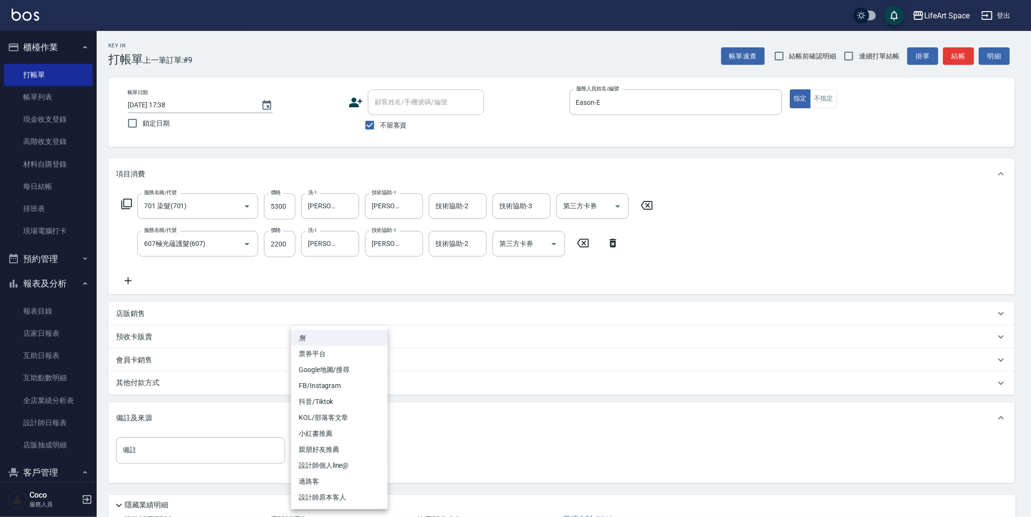
click at [327, 378] on li "FB/Instagram" at bounding box center [339, 386] width 97 height 16
type input "FB/Instagram"
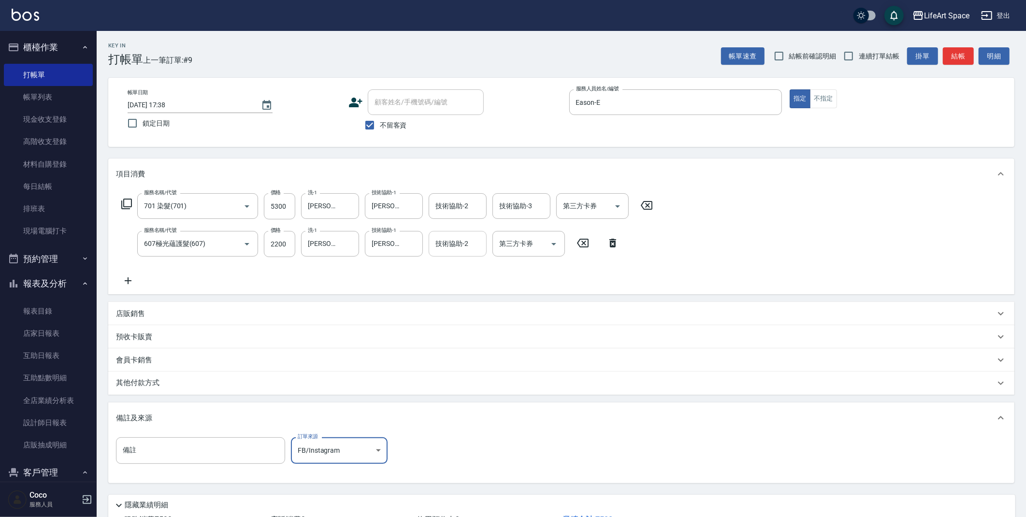
click at [463, 248] on input "技術協助-2" at bounding box center [457, 243] width 49 height 17
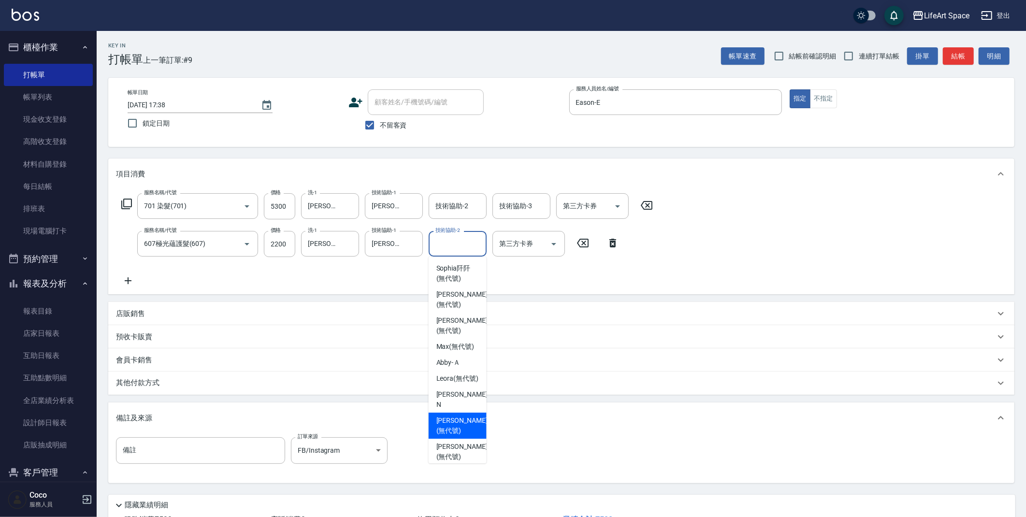
click at [451, 423] on span "[PERSON_NAME] (無代號)" at bounding box center [461, 426] width 51 height 20
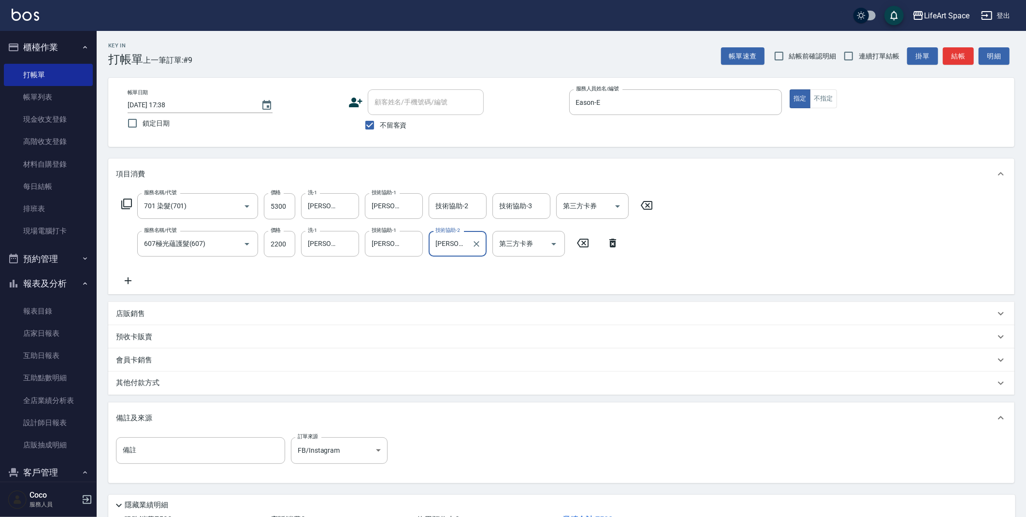
type input "[PERSON_NAME](無代號)"
click at [186, 392] on div "其他付款方式" at bounding box center [561, 383] width 906 height 23
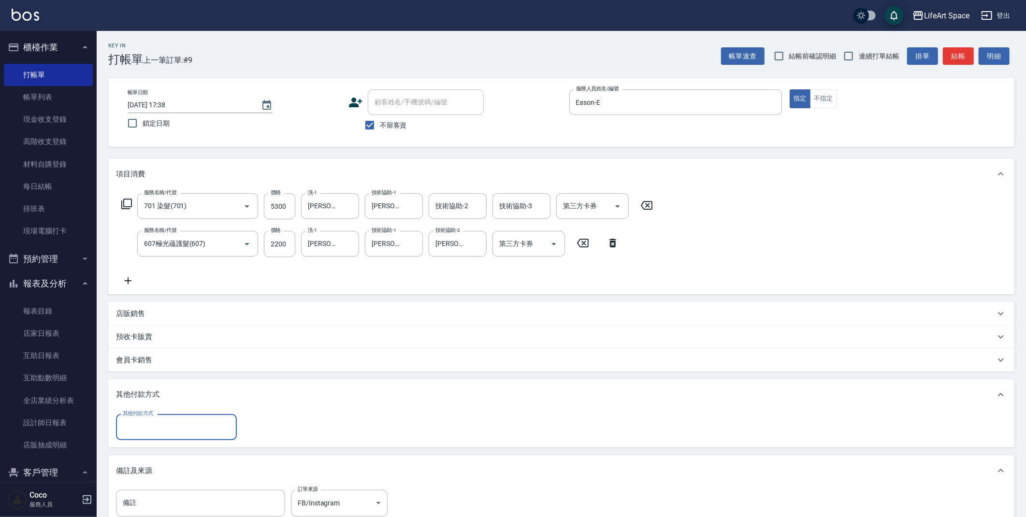
scroll to position [0, 0]
click at [165, 309] on div "店販銷售" at bounding box center [555, 314] width 879 height 10
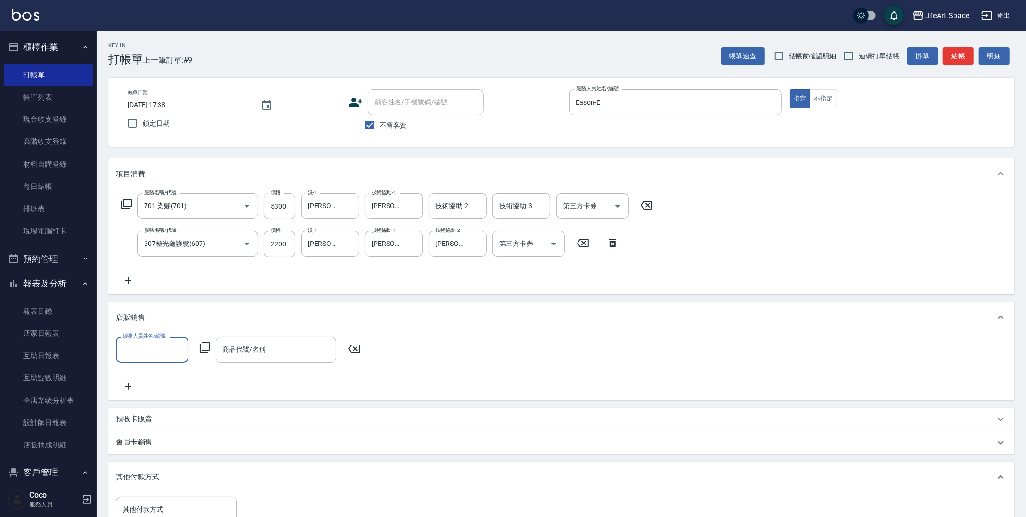
click at [155, 351] on input "服務人員姓名/編號" at bounding box center [152, 349] width 64 height 17
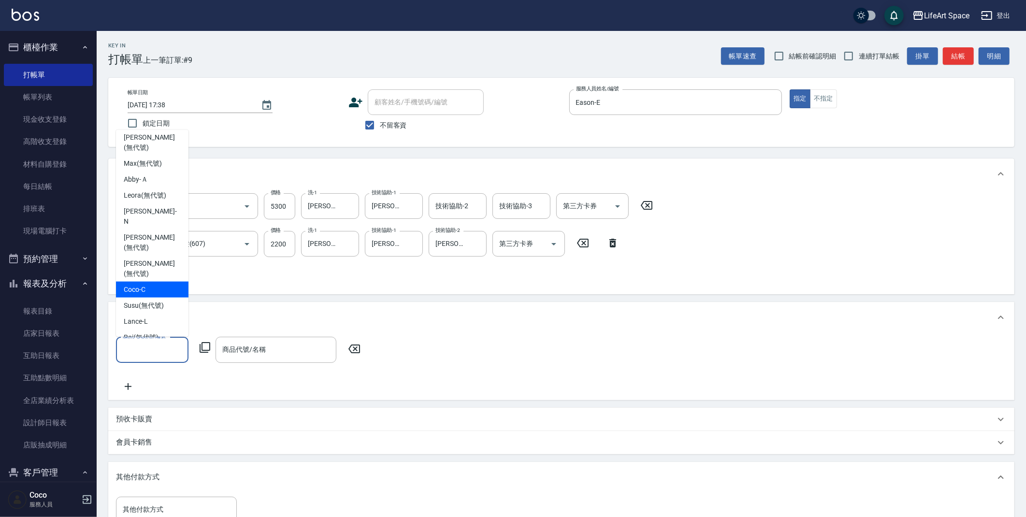
scroll to position [177, 0]
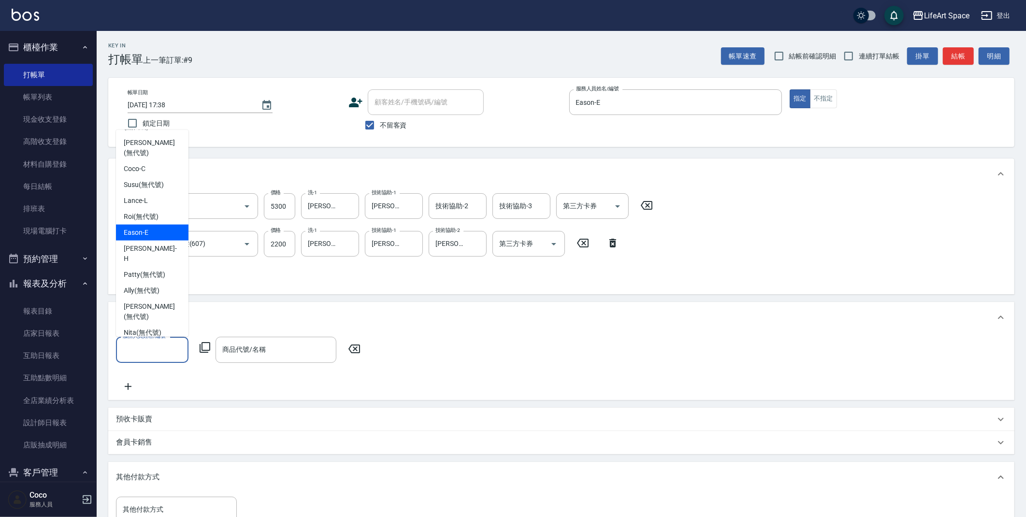
click at [154, 225] on div "Eason -E" at bounding box center [152, 233] width 72 height 16
type input "Eason-E"
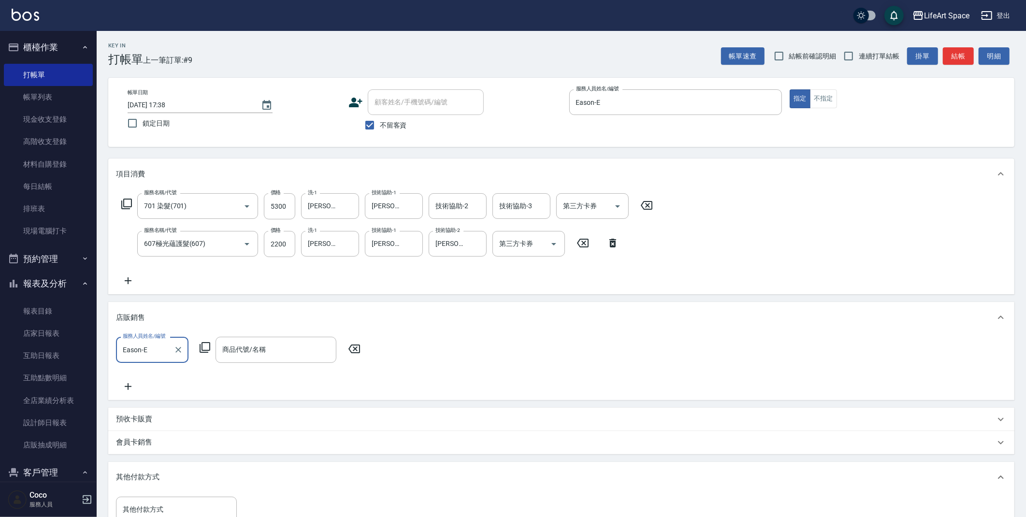
click at [205, 343] on icon at bounding box center [205, 347] width 11 height 11
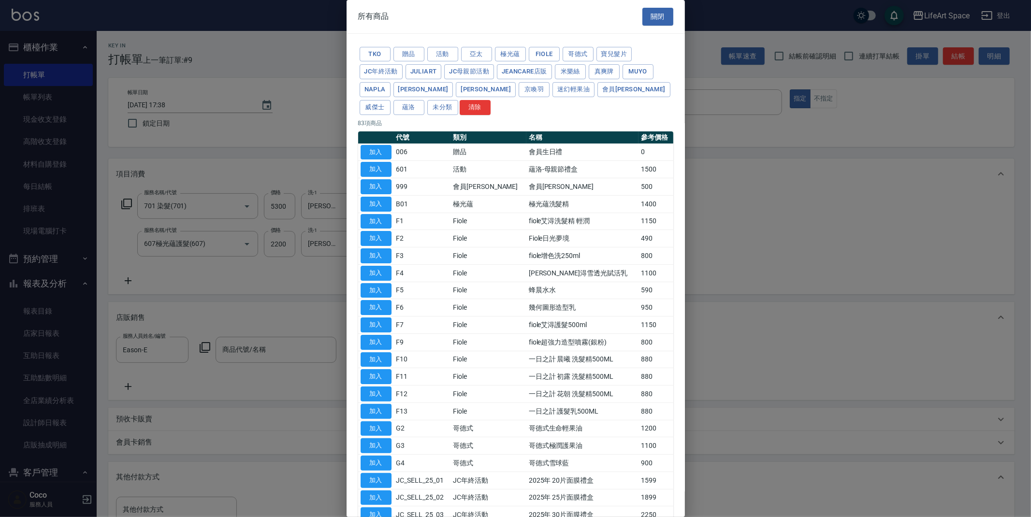
drag, startPoint x: 476, startPoint y: 91, endPoint x: 510, endPoint y: 234, distance: 147.6
click at [519, 91] on button "京喚羽" at bounding box center [534, 89] width 31 height 15
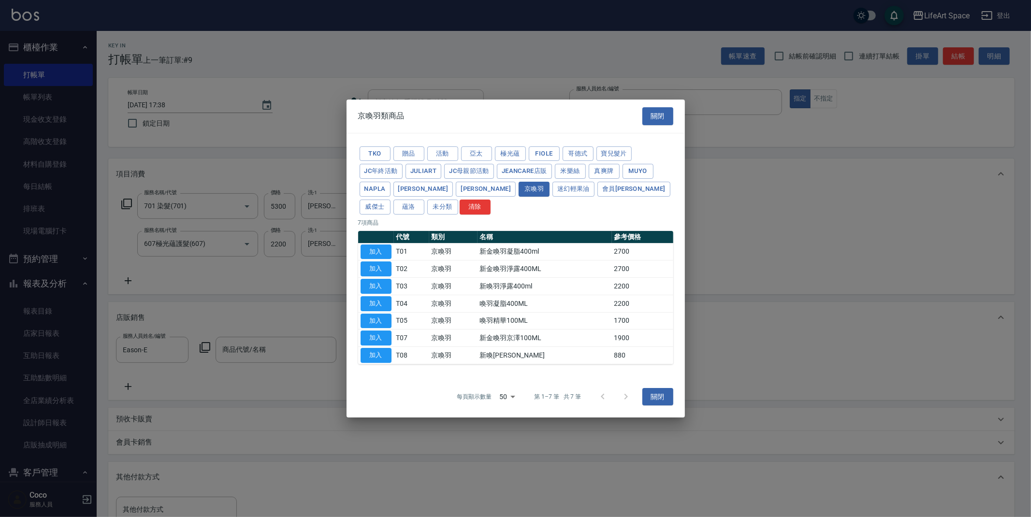
drag, startPoint x: 384, startPoint y: 252, endPoint x: 354, endPoint y: 318, distance: 72.7
click at [384, 252] on button "加入" at bounding box center [376, 252] width 31 height 15
type input "新金喚羽凝脂400ml"
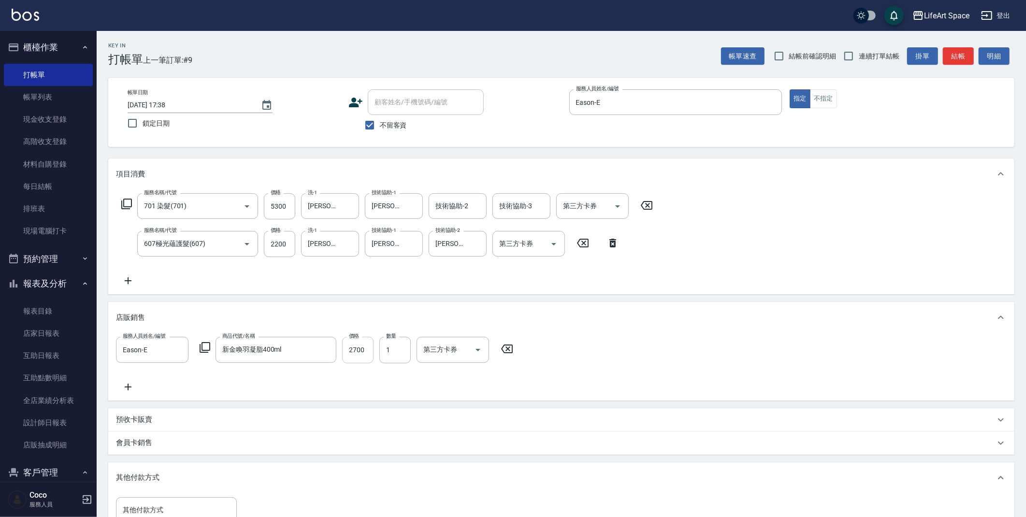
click at [365, 352] on input "2700" at bounding box center [357, 350] width 31 height 26
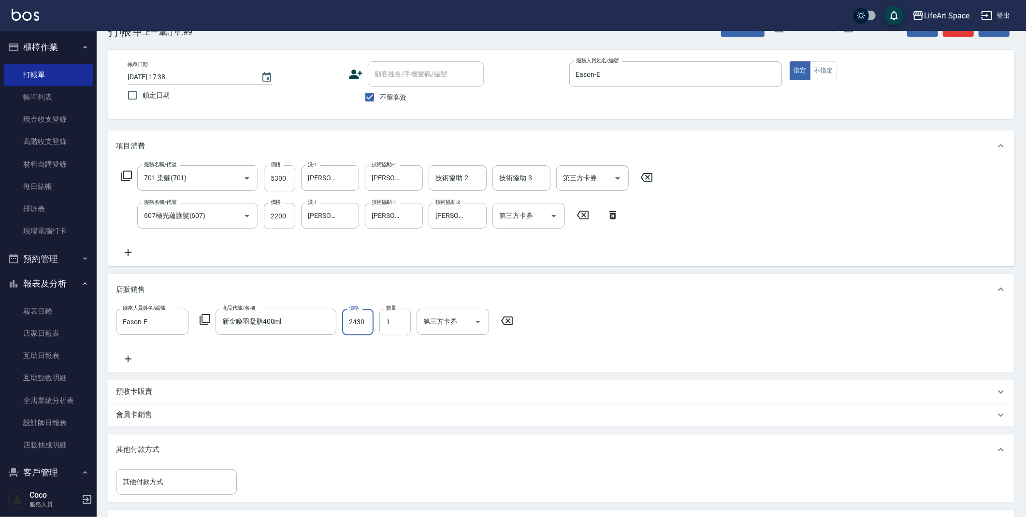
scroll to position [45, 0]
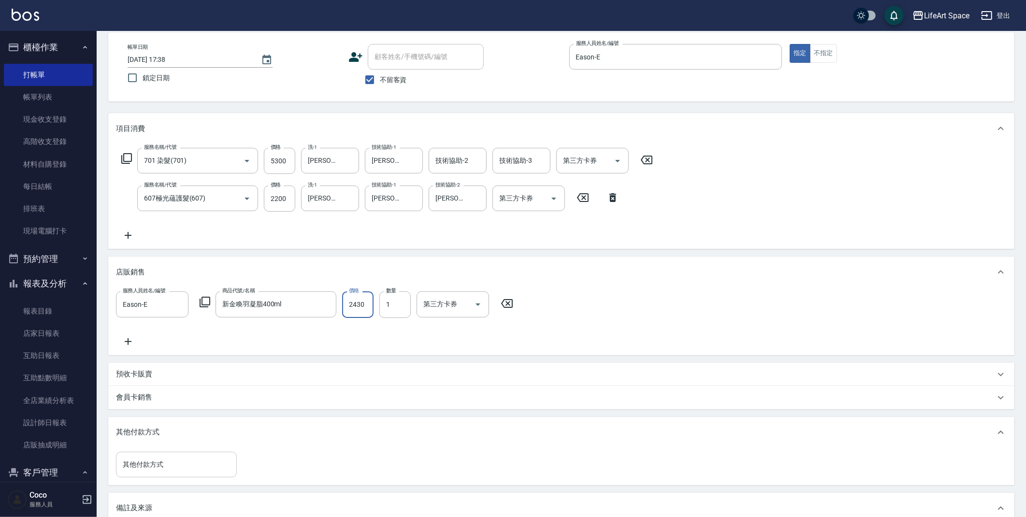
type input "2430"
click at [202, 459] on input "其他付款方式" at bounding box center [176, 464] width 112 height 17
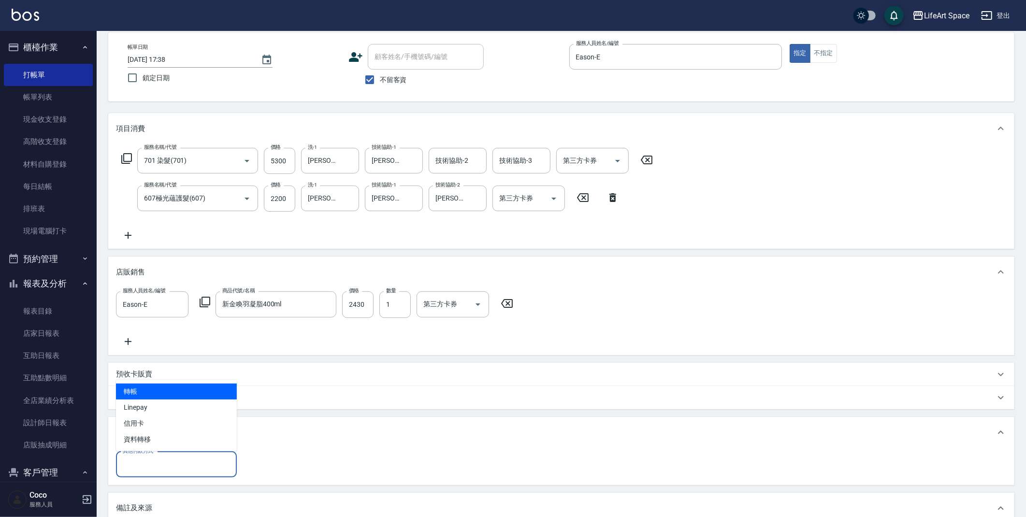
click at [176, 391] on span "轉帳" at bounding box center [176, 392] width 121 height 16
type input "轉帳"
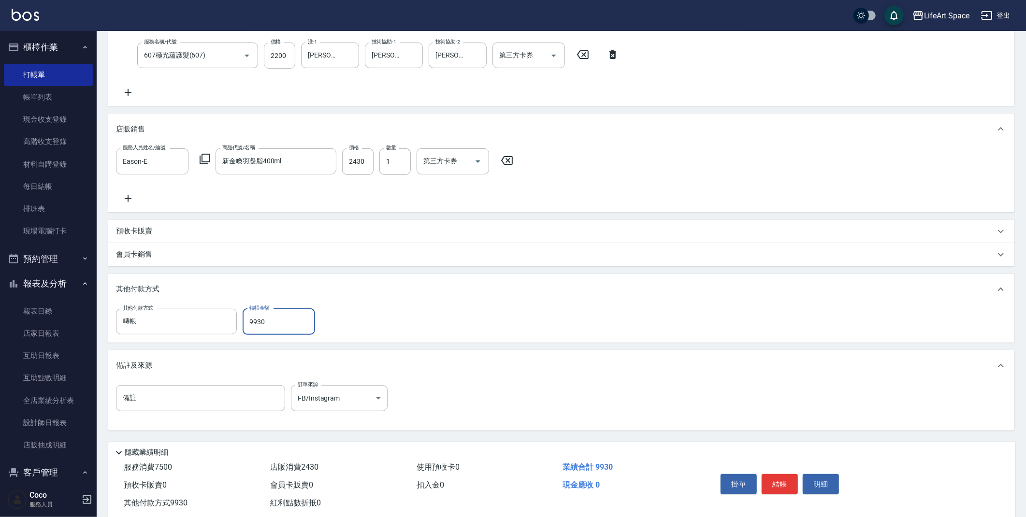
scroll to position [210, 0]
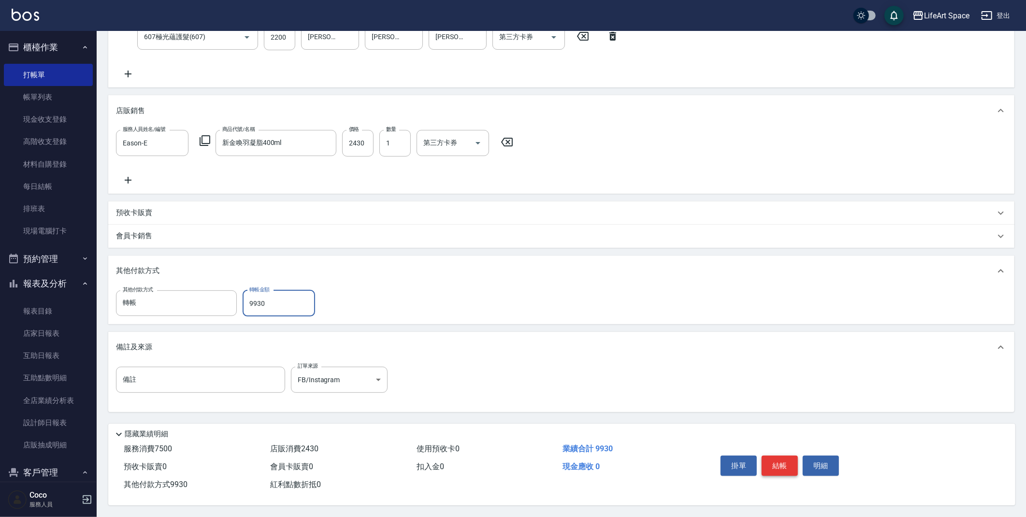
type input "9930"
click at [782, 463] on button "結帳" at bounding box center [780, 466] width 36 height 20
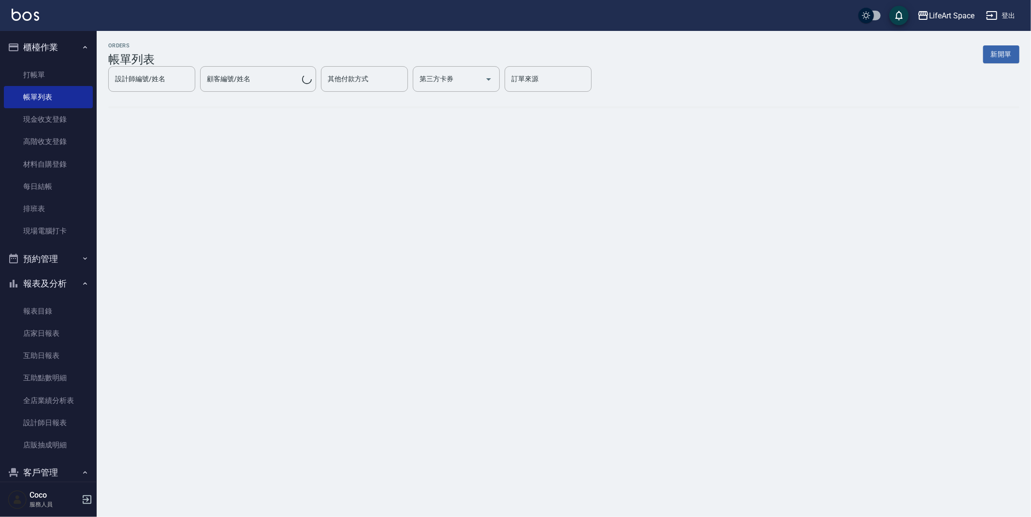
click at [1007, 50] on button "新開單" at bounding box center [1001, 54] width 36 height 18
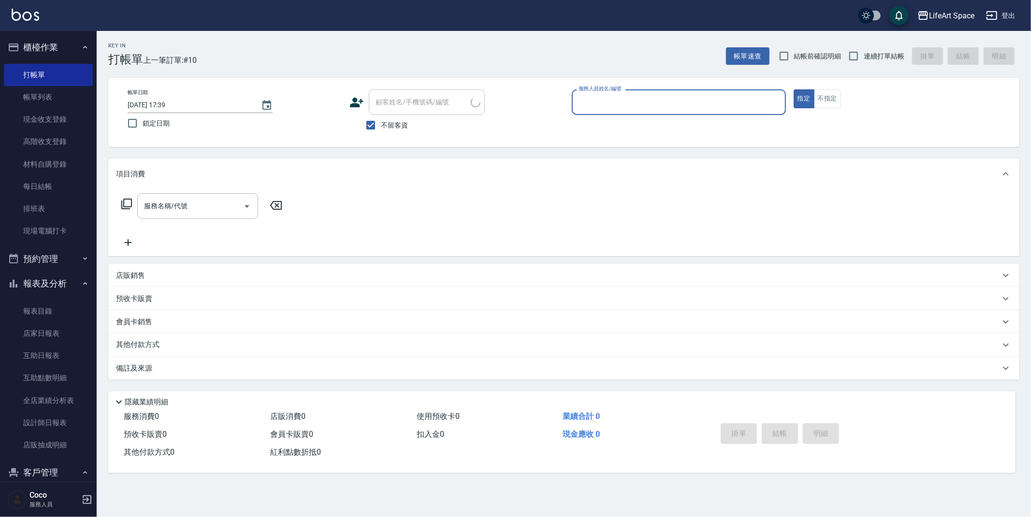
drag, startPoint x: 678, startPoint y: 101, endPoint x: 672, endPoint y: 106, distance: 7.5
click at [678, 101] on input "服務人員姓名/編號" at bounding box center [678, 102] width 205 height 17
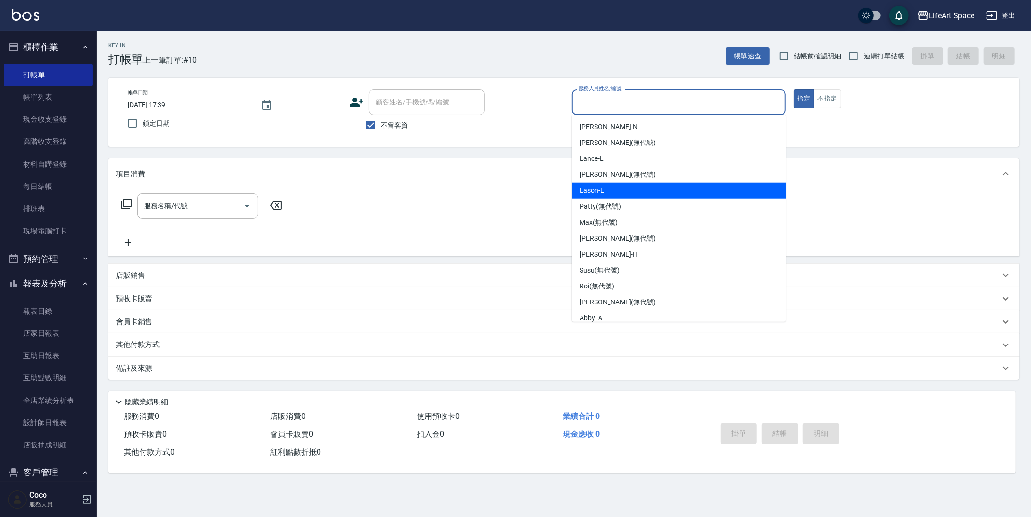
click at [615, 195] on div "Eason -E" at bounding box center [679, 191] width 214 height 16
type input "Eason-E"
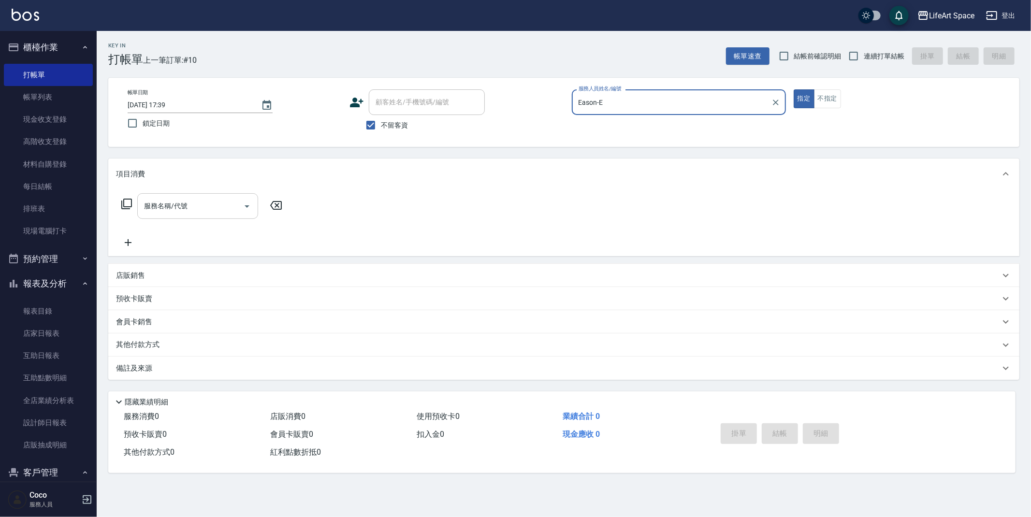
click at [218, 208] on input "服務名稱/代號" at bounding box center [191, 206] width 98 height 17
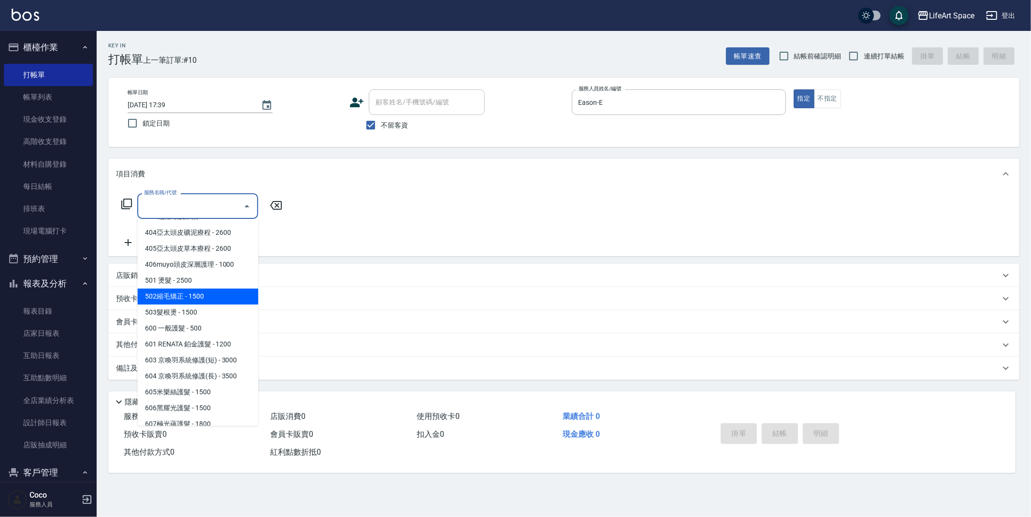
scroll to position [151, 0]
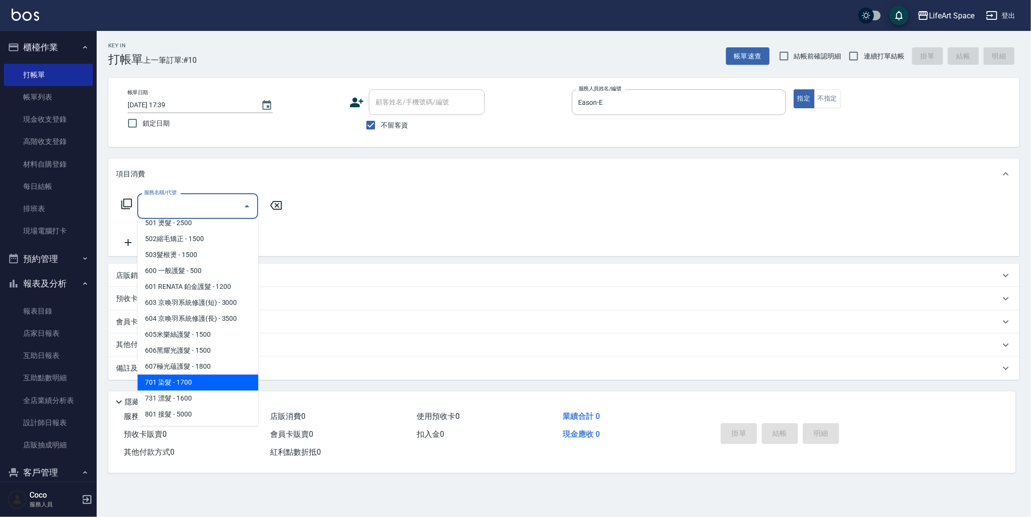
drag, startPoint x: 192, startPoint y: 380, endPoint x: 148, endPoint y: 294, distance: 96.8
click at [192, 380] on span "701 染髮 - 1700" at bounding box center [197, 383] width 121 height 16
type input "701 染髮(701)"
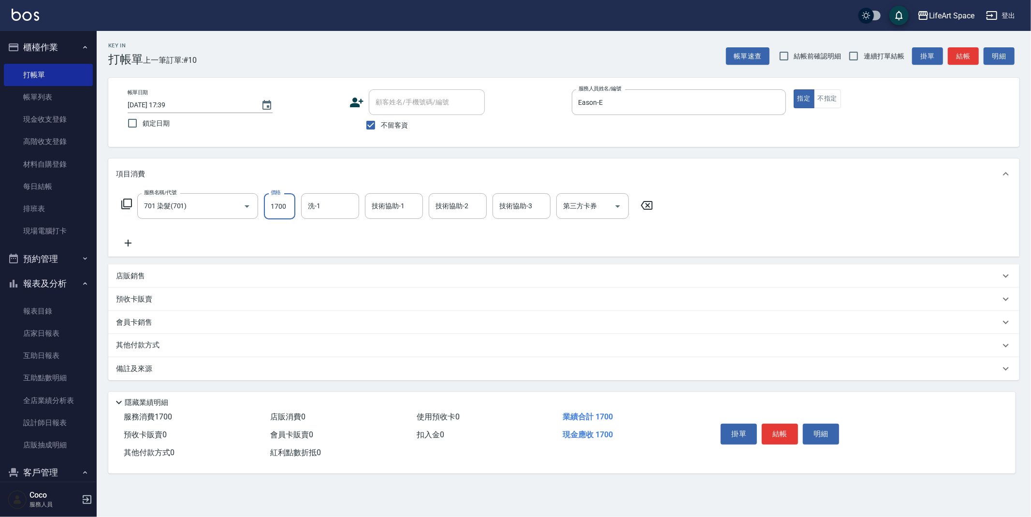
drag, startPoint x: 285, startPoint y: 211, endPoint x: 297, endPoint y: 212, distance: 12.1
click at [285, 210] on input "1700" at bounding box center [279, 206] width 31 height 26
type input "2625"
click at [318, 206] on div "洗-1 洗-1" at bounding box center [330, 206] width 58 height 26
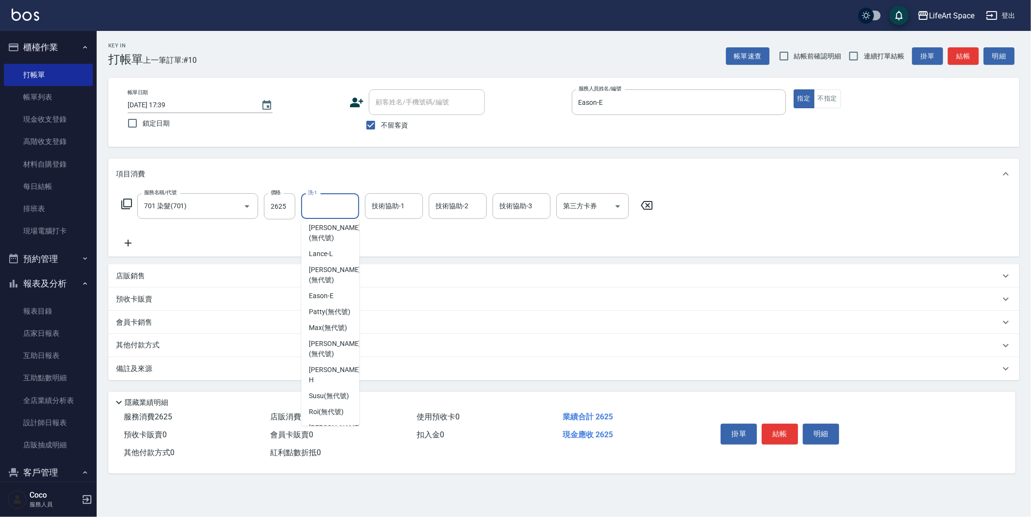
scroll to position [0, 0]
drag, startPoint x: 331, startPoint y: 359, endPoint x: 389, endPoint y: 260, distance: 115.2
click at [331, 368] on span "[PERSON_NAME] (無代號)" at bounding box center [334, 378] width 51 height 20
type input "[PERSON_NAME](無代號)"
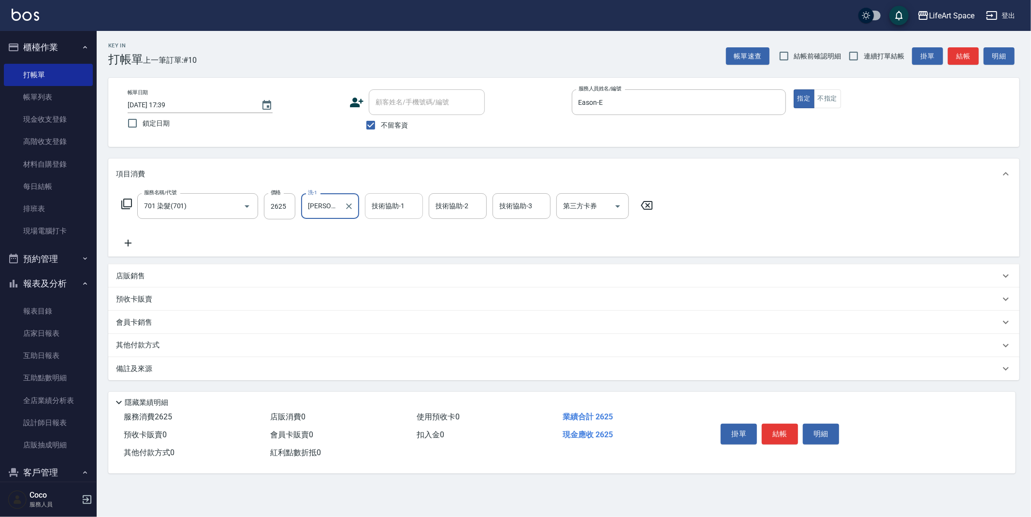
click at [398, 202] on div "技術協助-1 技術協助-1" at bounding box center [394, 206] width 58 height 26
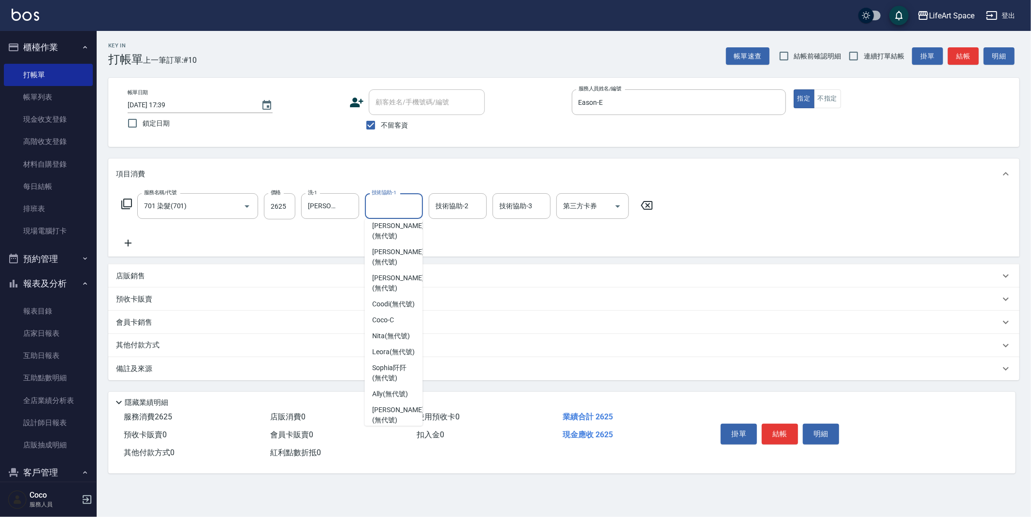
scroll to position [299, 0]
click at [399, 403] on span "[PERSON_NAME] (無代號)" at bounding box center [397, 409] width 51 height 20
type input "[PERSON_NAME](無代號)"
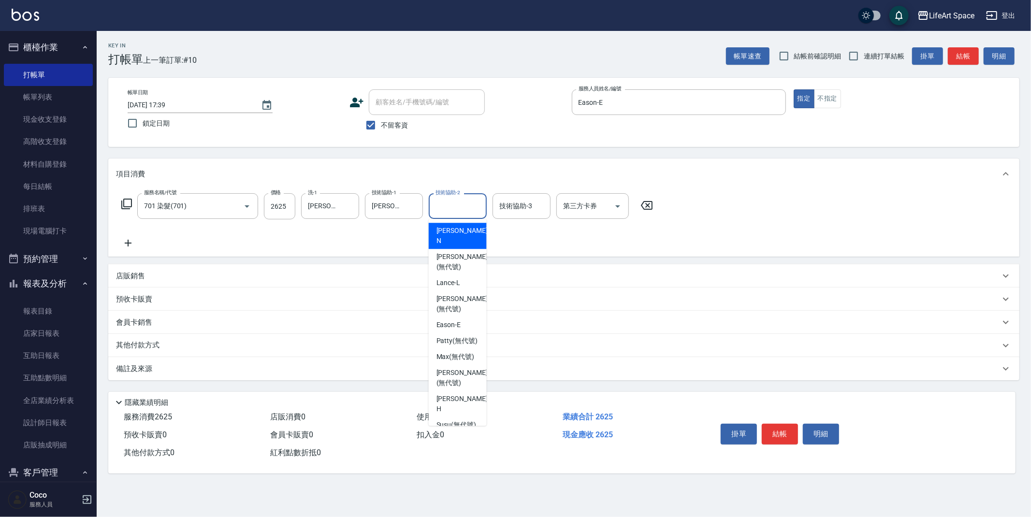
click at [449, 208] on div "技術協助-2 技術協助-2" at bounding box center [458, 206] width 58 height 26
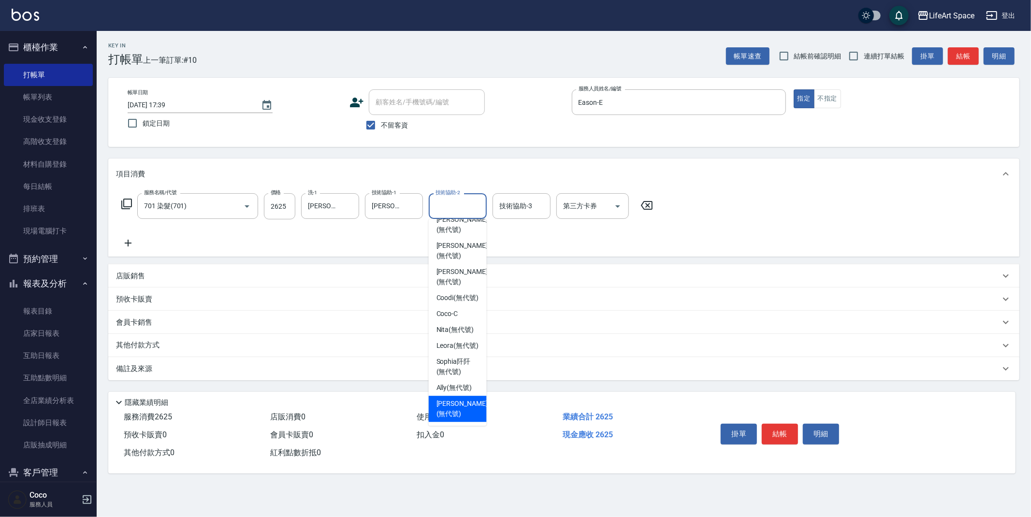
click at [455, 405] on span "[PERSON_NAME] (無代號)" at bounding box center [461, 409] width 51 height 20
type input "[PERSON_NAME](無代號)"
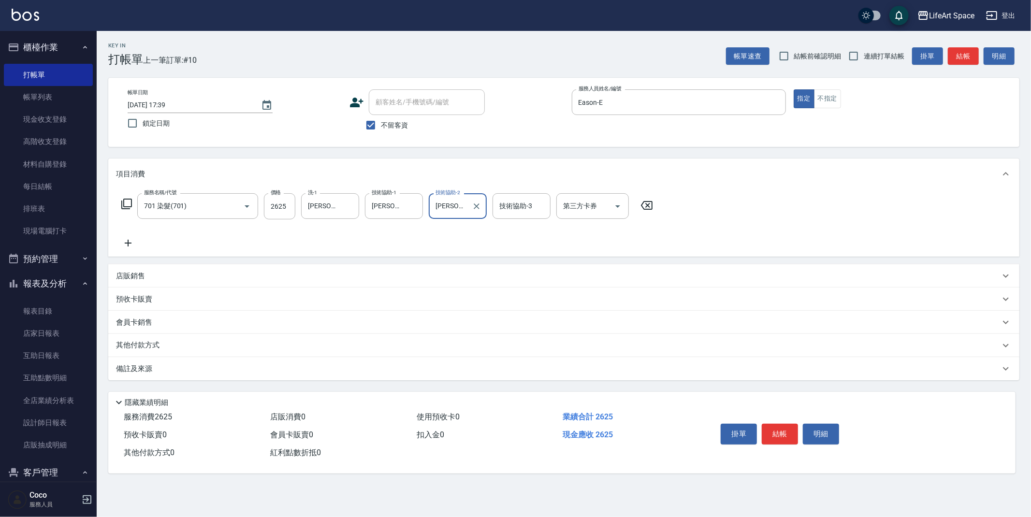
click at [158, 359] on div "備註及來源" at bounding box center [563, 368] width 911 height 23
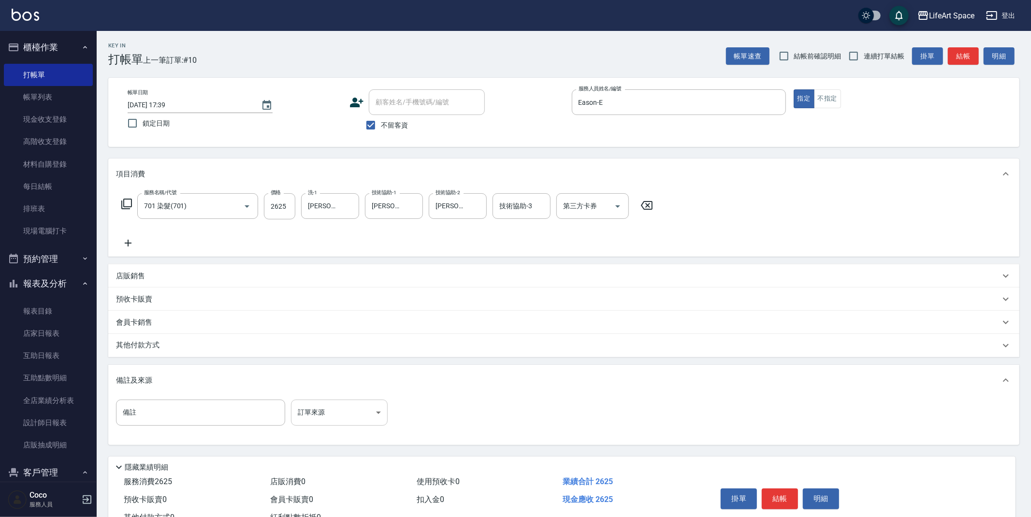
click at [335, 411] on body "LifeArt Space 登出 櫃檯作業 打帳單 帳單列表 現金收支登錄 高階收支登錄 材料自購登錄 每日結帳 排班表 現場電腦打卡 預約管理 預約管理 單…" at bounding box center [515, 275] width 1031 height 550
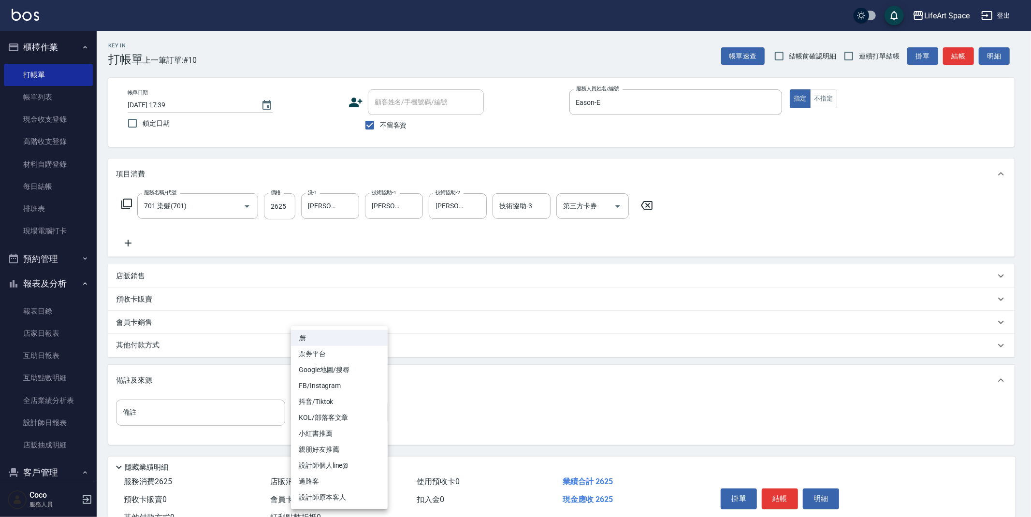
click at [342, 493] on li "設計師原本客人" at bounding box center [339, 498] width 97 height 16
type input "設計師原本客人"
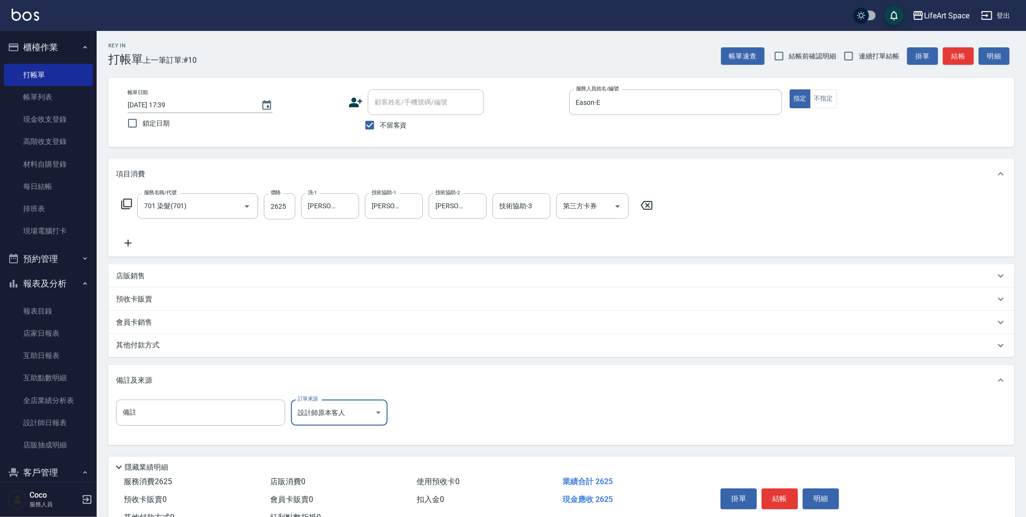
click at [165, 275] on div "店販銷售" at bounding box center [555, 276] width 879 height 10
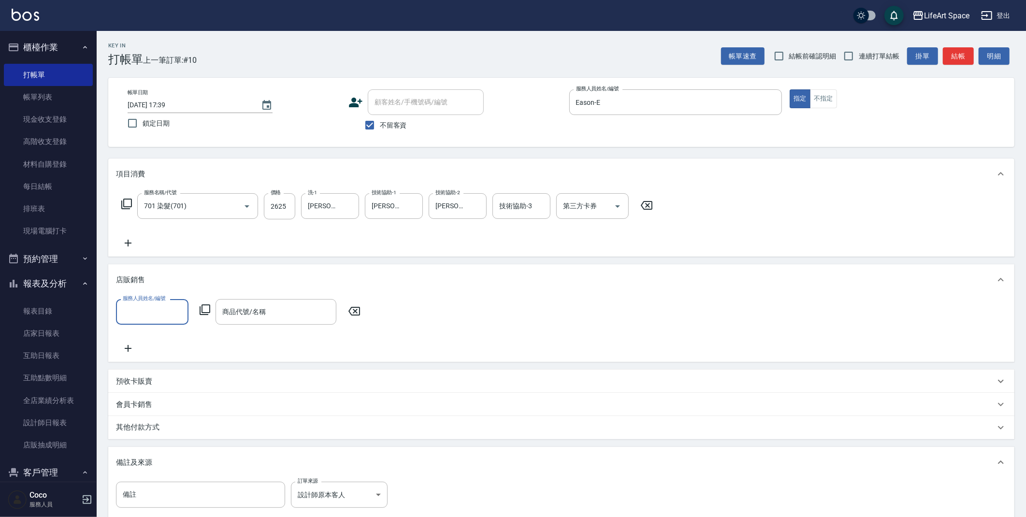
scroll to position [0, 0]
click at [166, 314] on input "服務人員姓名/編號" at bounding box center [152, 312] width 64 height 17
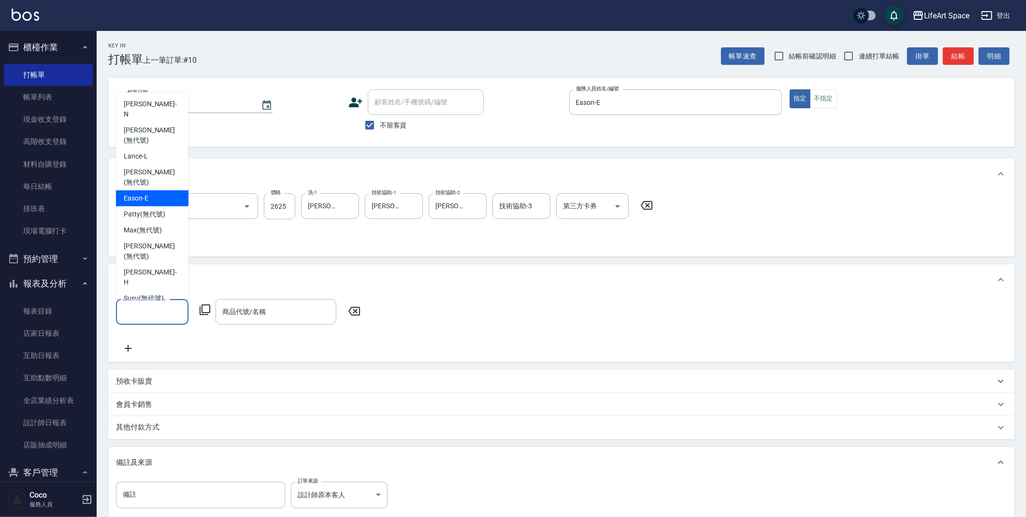
click at [159, 190] on div "Eason -E" at bounding box center [152, 198] width 72 height 16
type input "Eason-E"
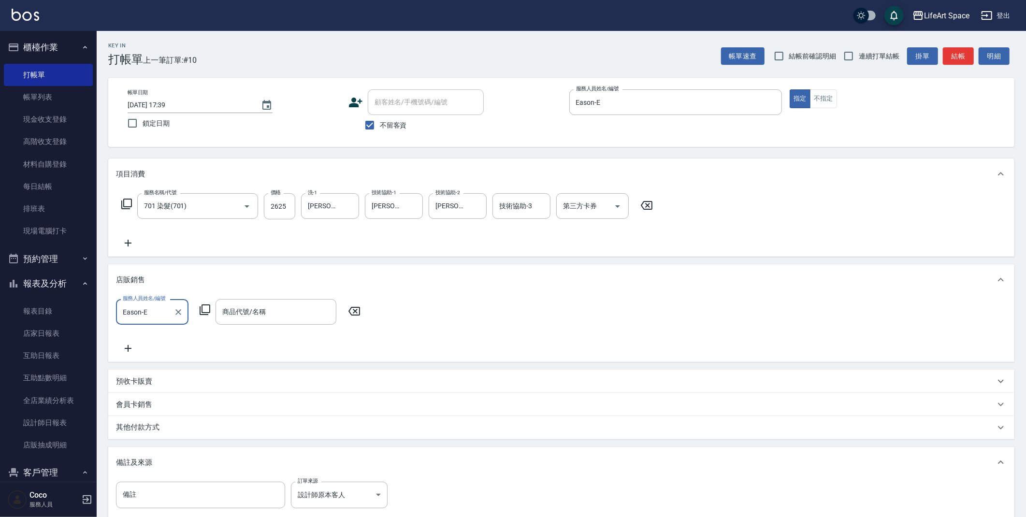
click at [207, 312] on icon at bounding box center [205, 309] width 11 height 11
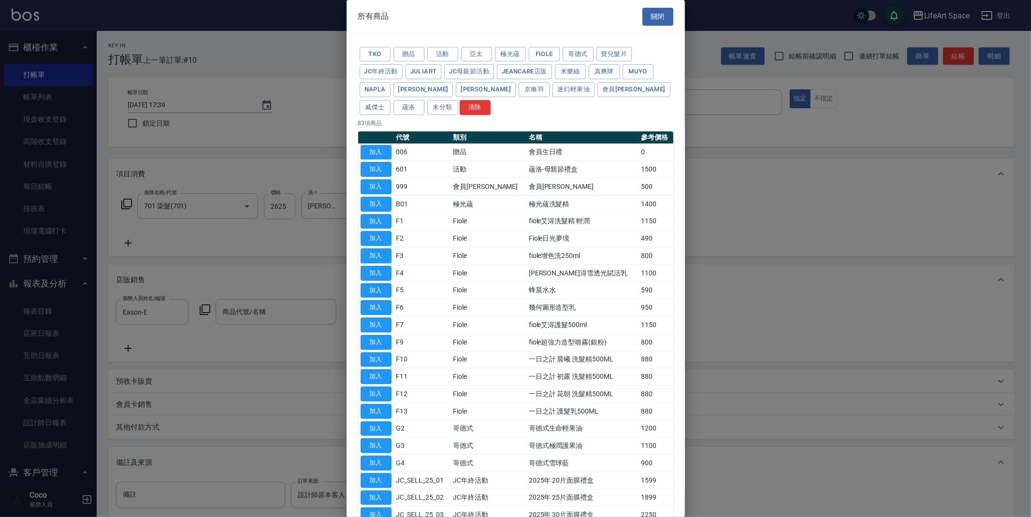
drag, startPoint x: 591, startPoint y: 89, endPoint x: 530, endPoint y: 144, distance: 82.2
click at [391, 100] on button "威傑士" at bounding box center [375, 107] width 31 height 15
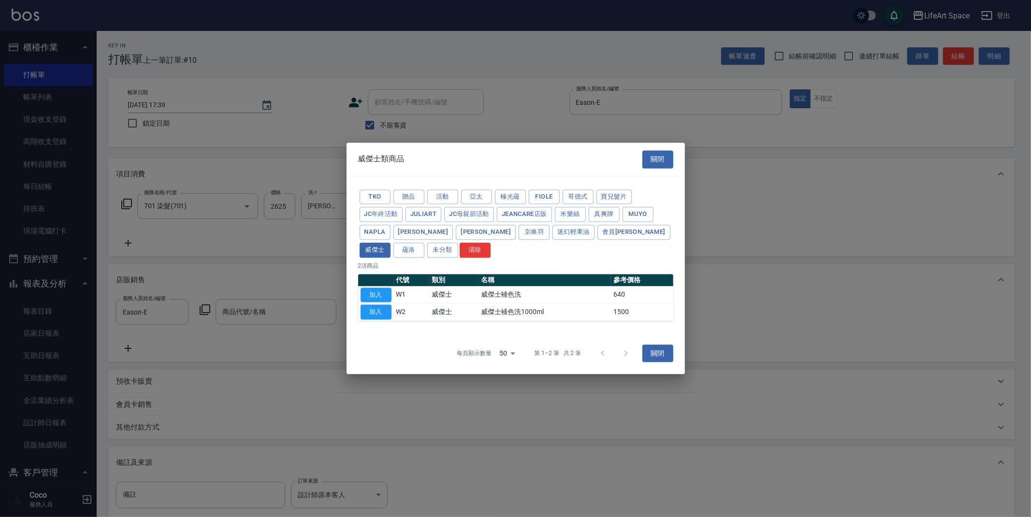
drag, startPoint x: 383, startPoint y: 292, endPoint x: 377, endPoint y: 305, distance: 13.8
click at [383, 292] on button "加入" at bounding box center [376, 295] width 31 height 15
type input "威傑士補色洗"
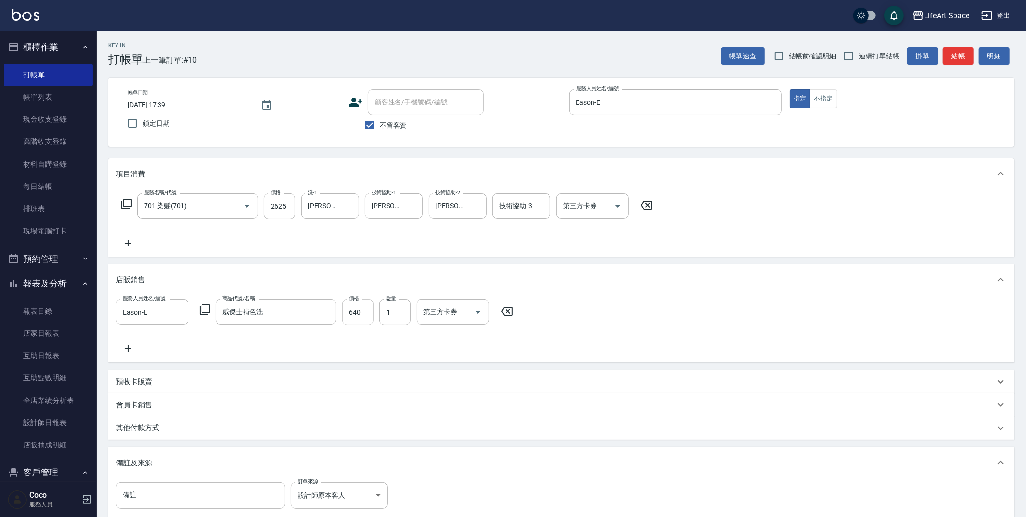
click at [374, 316] on div "服務人員姓名/編號 [PERSON_NAME]-E 服務人員姓名/編號 商品代號/名稱 威傑士補色洗 商品代號/名稱 價格 640 價格 數量 1 數量 第三…" at bounding box center [317, 312] width 403 height 26
click at [372, 315] on input "640" at bounding box center [357, 312] width 31 height 26
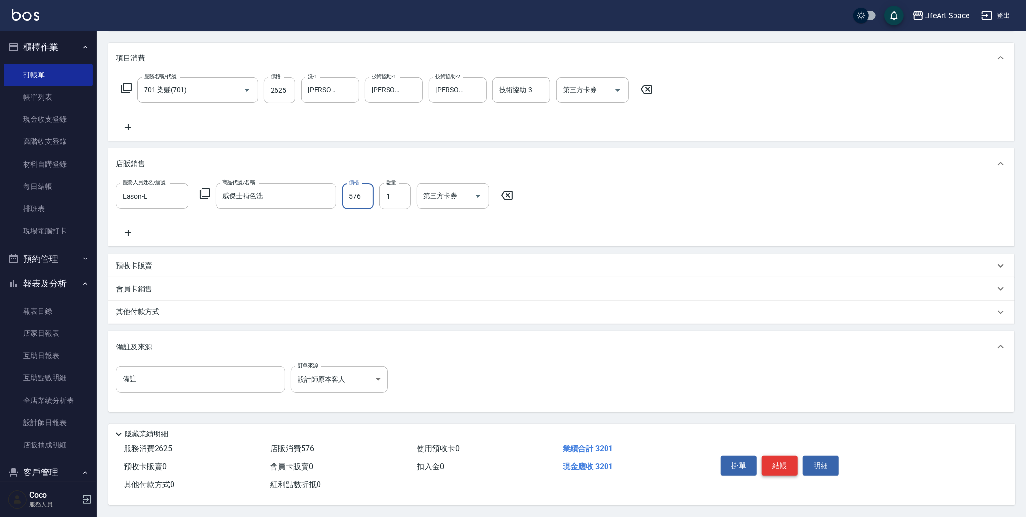
scroll to position [118, 0]
type input "576"
click at [783, 464] on button "結帳" at bounding box center [780, 466] width 36 height 20
